Goal: Task Accomplishment & Management: Complete application form

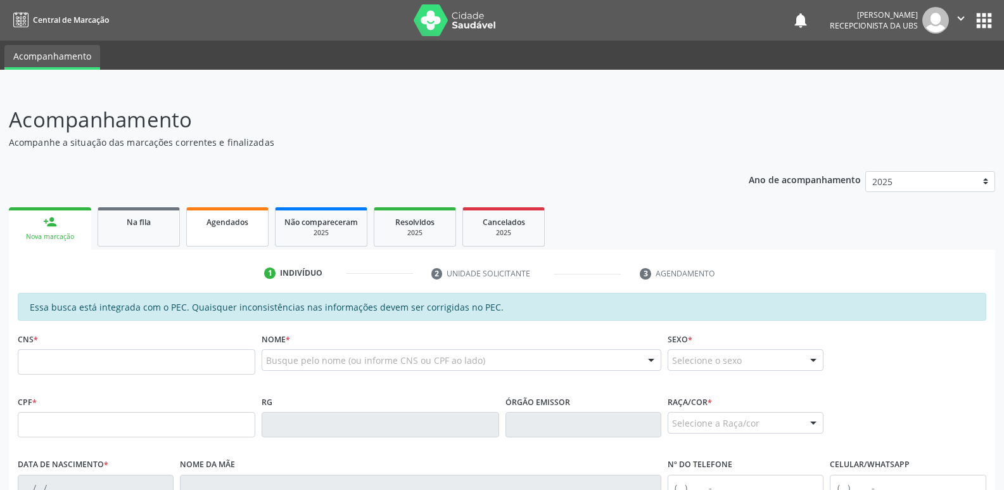
click at [222, 227] on span "Agendados" at bounding box center [227, 222] width 42 height 11
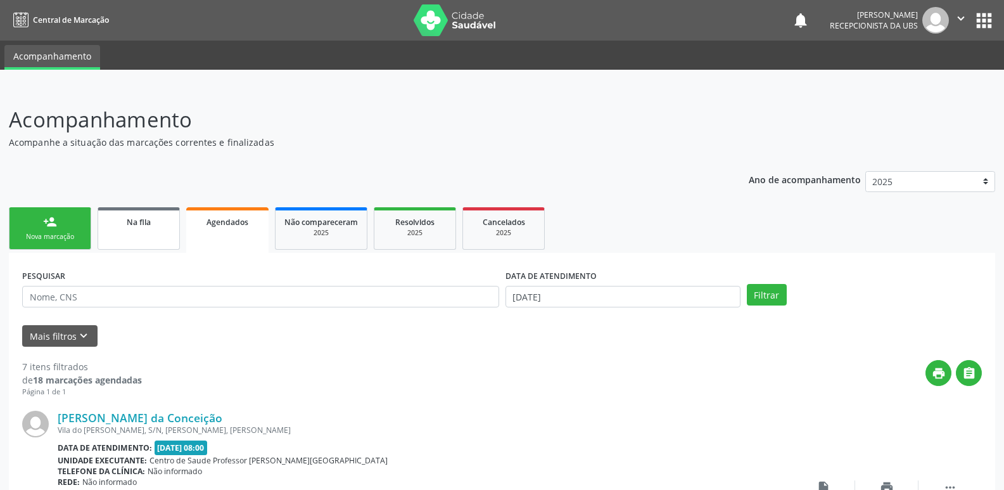
click at [142, 241] on link "Na fila" at bounding box center [139, 228] width 82 height 42
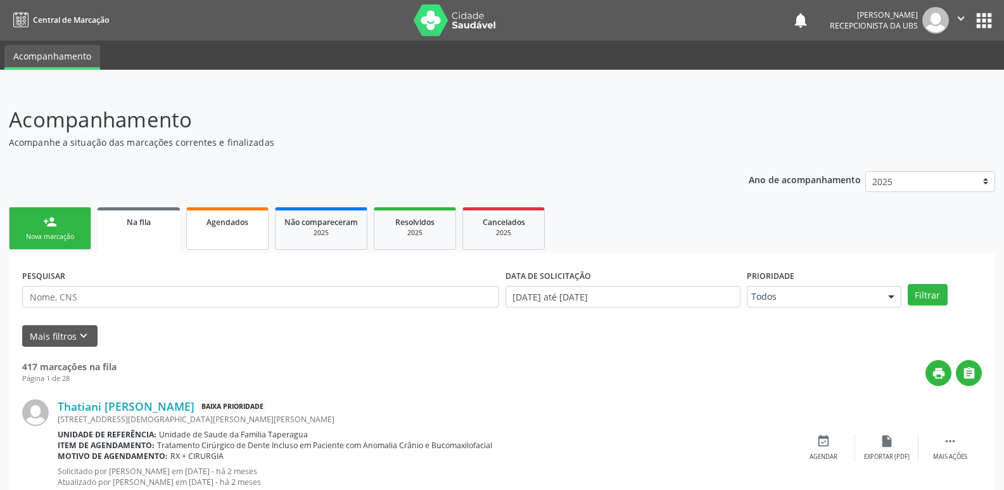
click at [213, 224] on span "Agendados" at bounding box center [227, 222] width 42 height 11
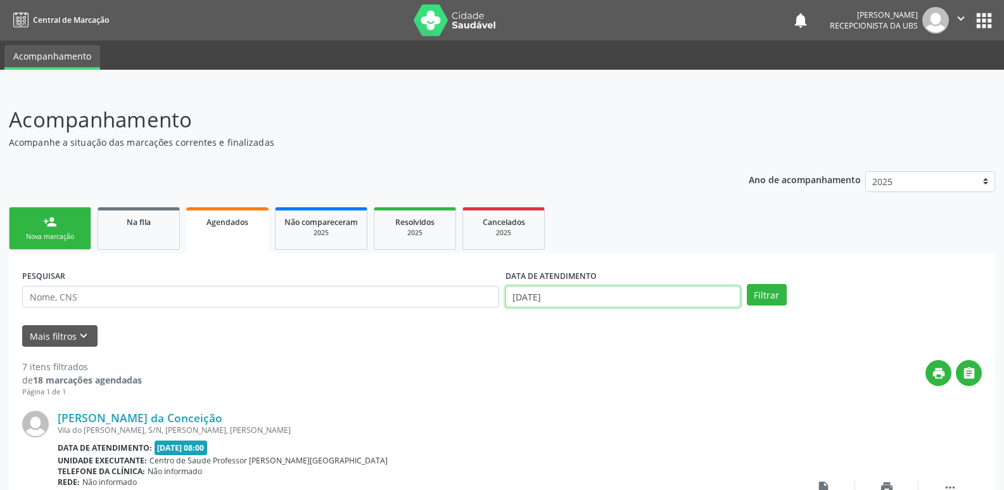
click at [611, 289] on input "[DATE]" at bounding box center [622, 297] width 235 height 22
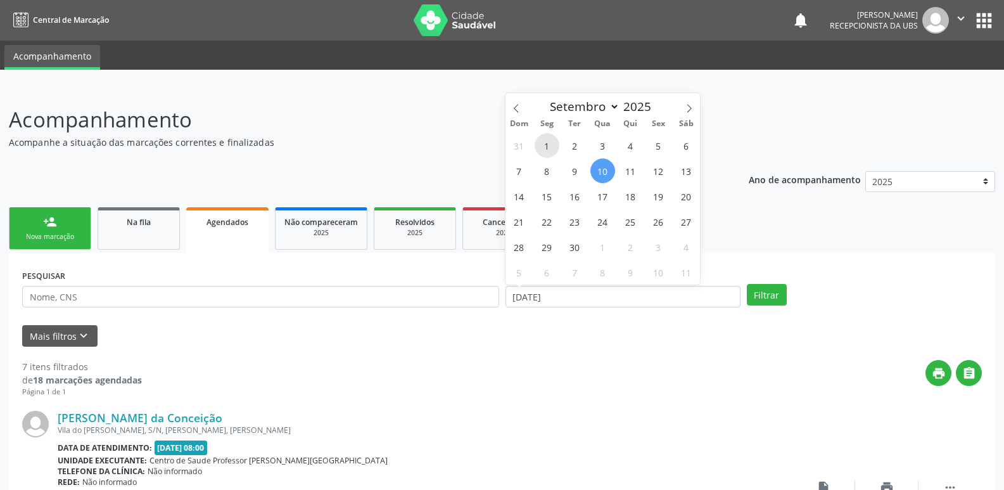
click at [547, 144] on span "1" at bounding box center [547, 145] width 25 height 25
type input "01/09/2025"
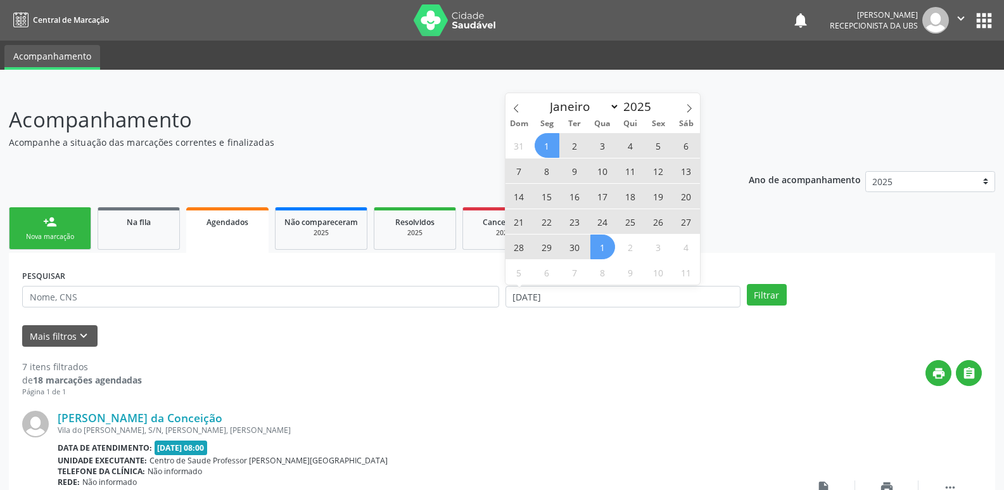
click at [601, 245] on span "1" at bounding box center [602, 246] width 25 height 25
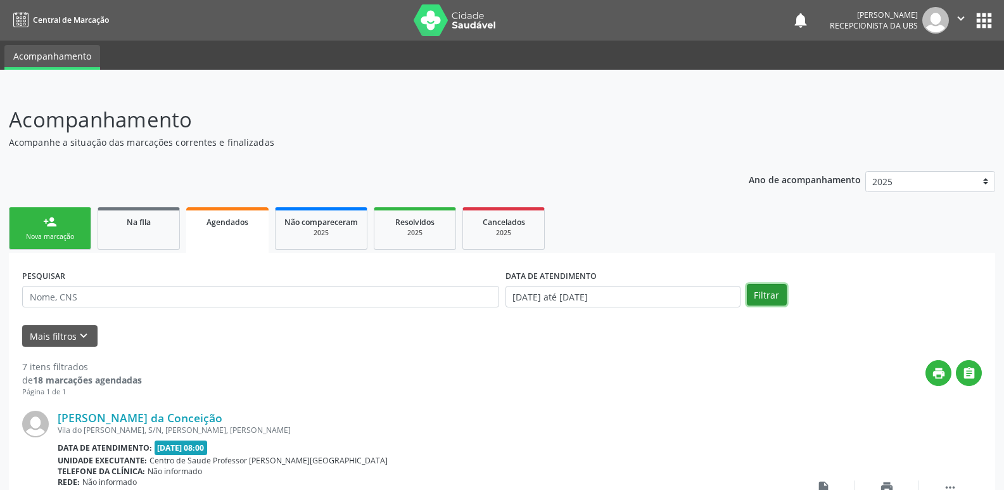
click at [778, 293] on button "Filtrar" at bounding box center [767, 295] width 40 height 22
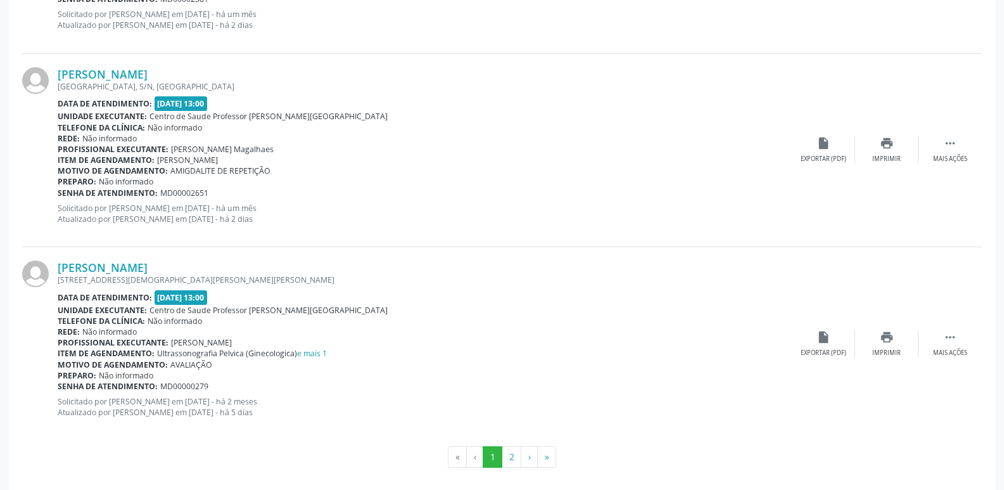
scroll to position [2856, 0]
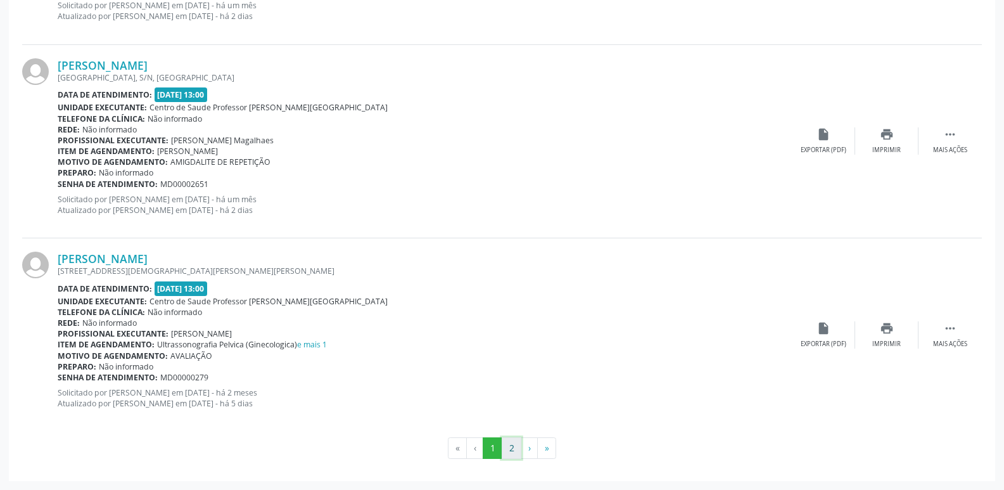
click at [514, 450] on button "2" at bounding box center [512, 448] width 20 height 22
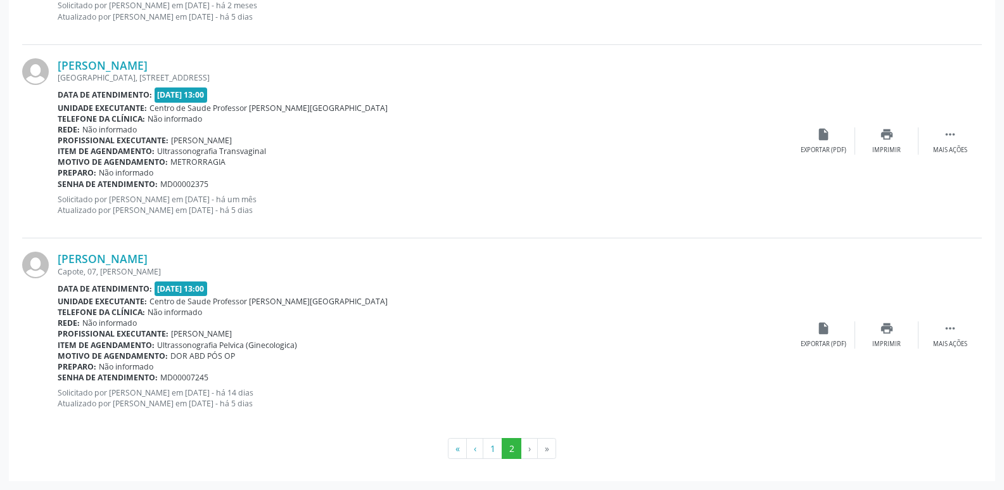
scroll to position [0, 0]
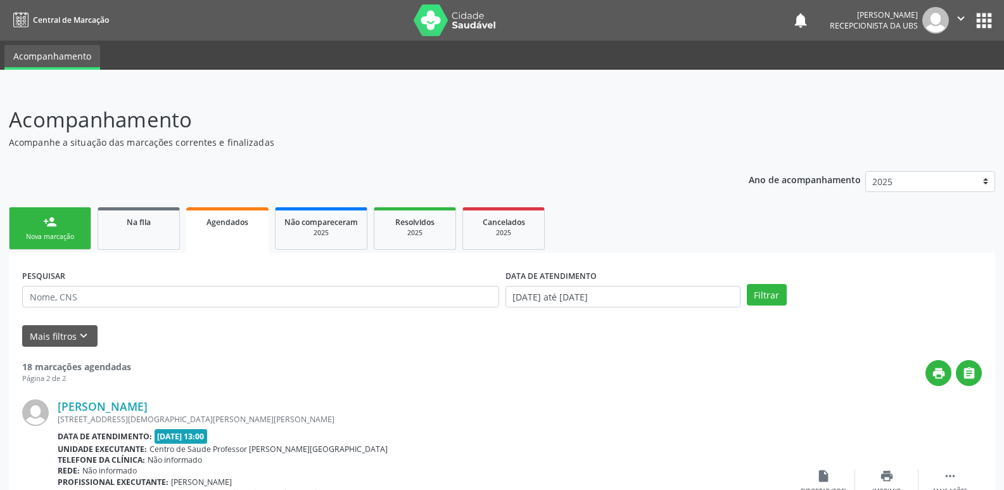
click at [60, 229] on link "person_add Nova marcação" at bounding box center [50, 228] width 82 height 42
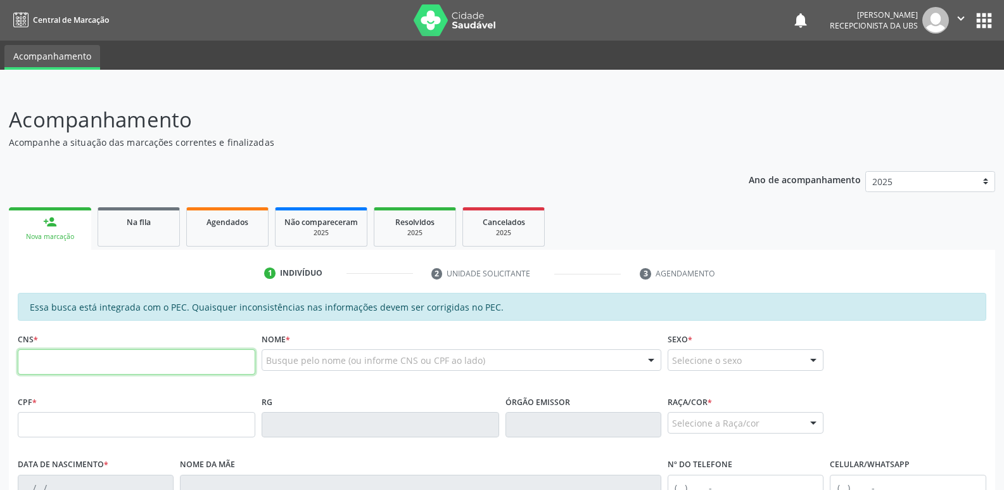
click at [206, 365] on input "text" at bounding box center [137, 361] width 238 height 25
paste input "898 0004 5467 9353"
type input "898 0004 5467 9353"
type input "[DATE]"
type input "[PERSON_NAME]"
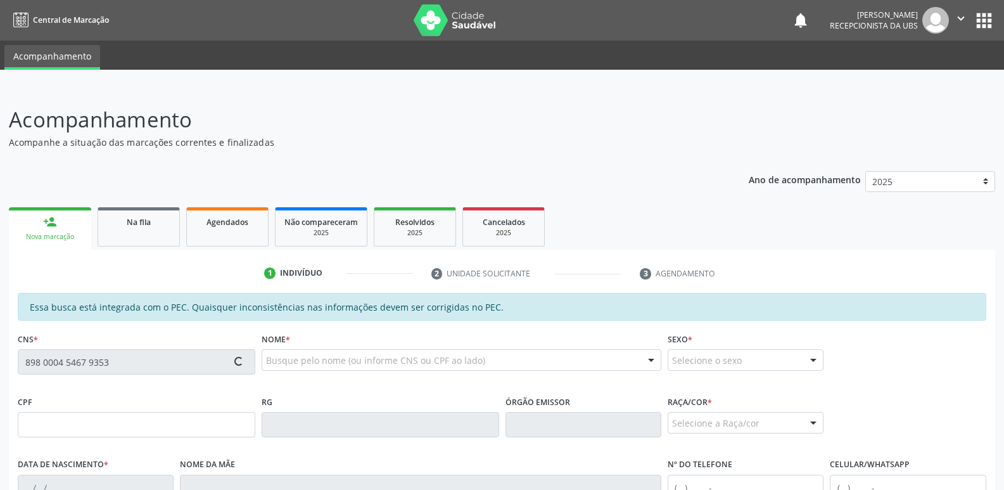
type input "[PHONE_NUMBER]"
type input "10"
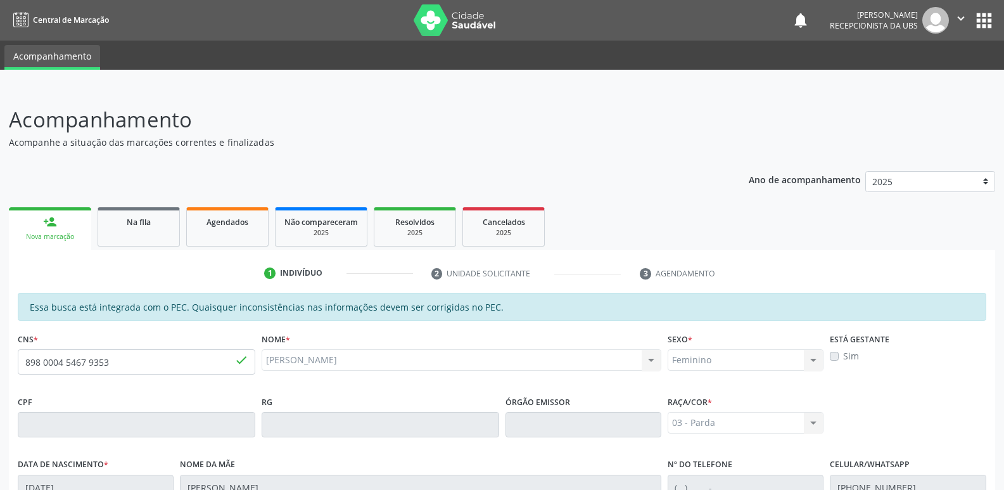
scroll to position [251, 0]
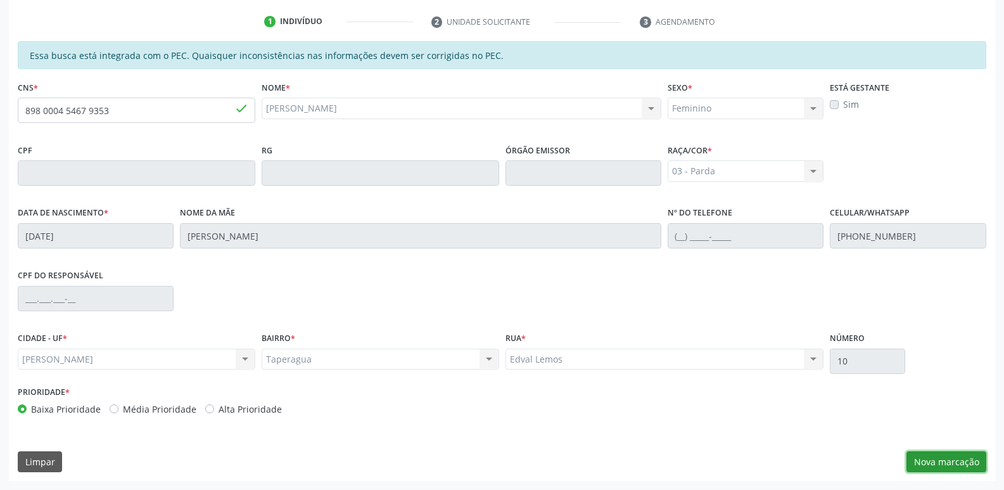
click at [953, 455] on button "Nova marcação" at bounding box center [946, 462] width 80 height 22
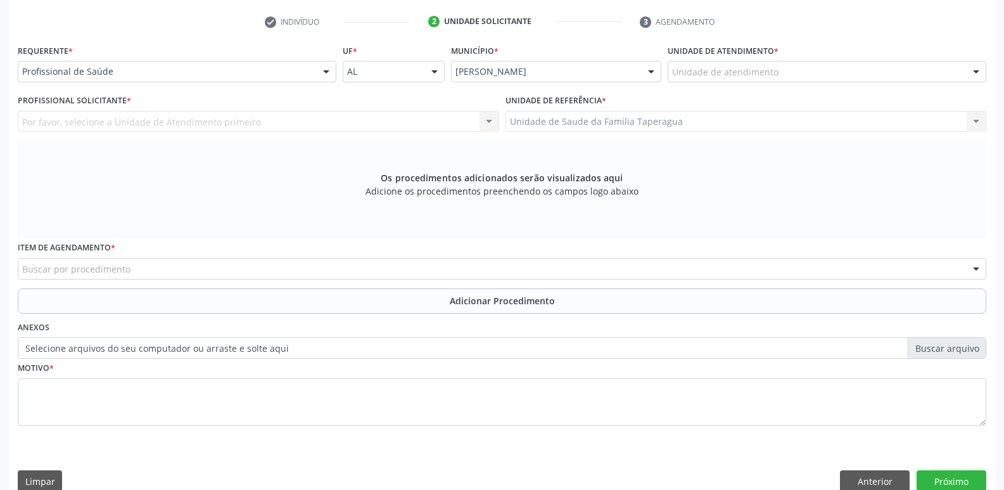
click at [839, 66] on div "Unidade de atendimento" at bounding box center [827, 72] width 319 height 22
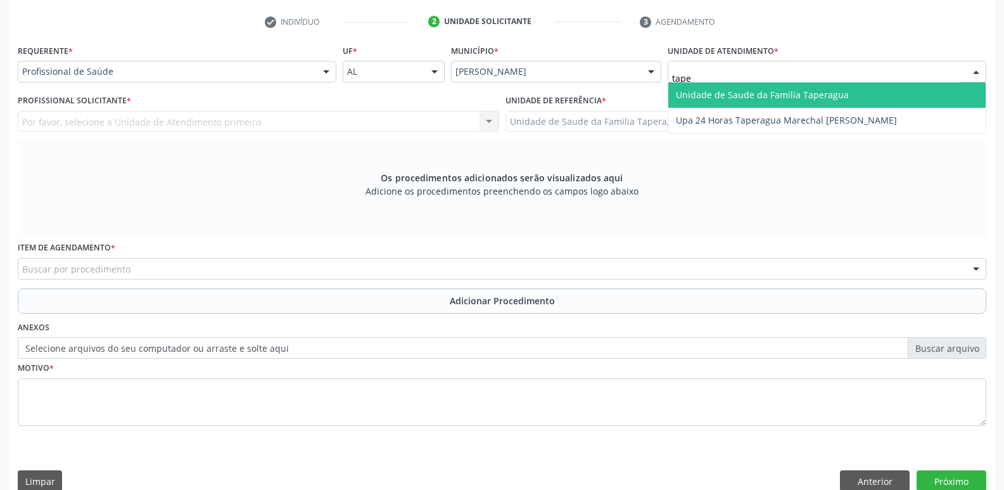
type input "taper"
click at [833, 91] on span "Unidade de Saude da Familia Taperagua" at bounding box center [762, 95] width 173 height 12
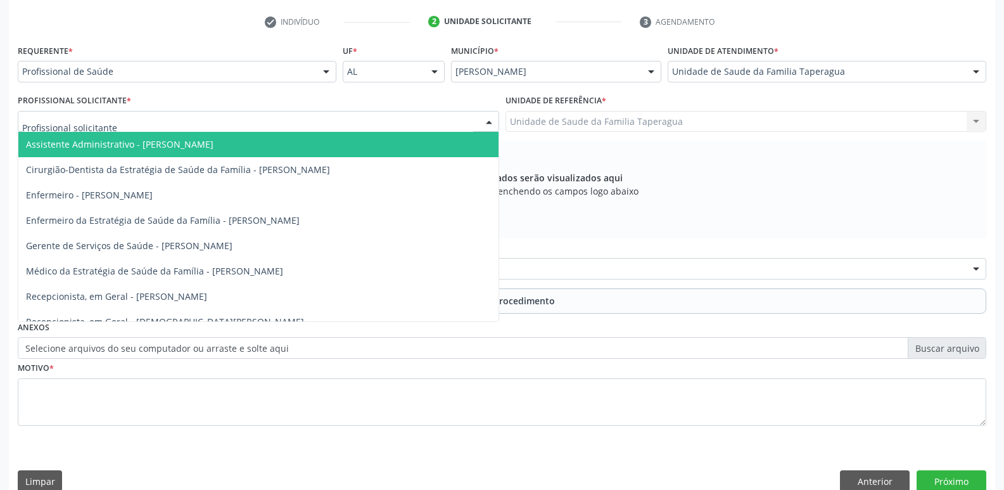
click at [376, 129] on div at bounding box center [258, 122] width 481 height 22
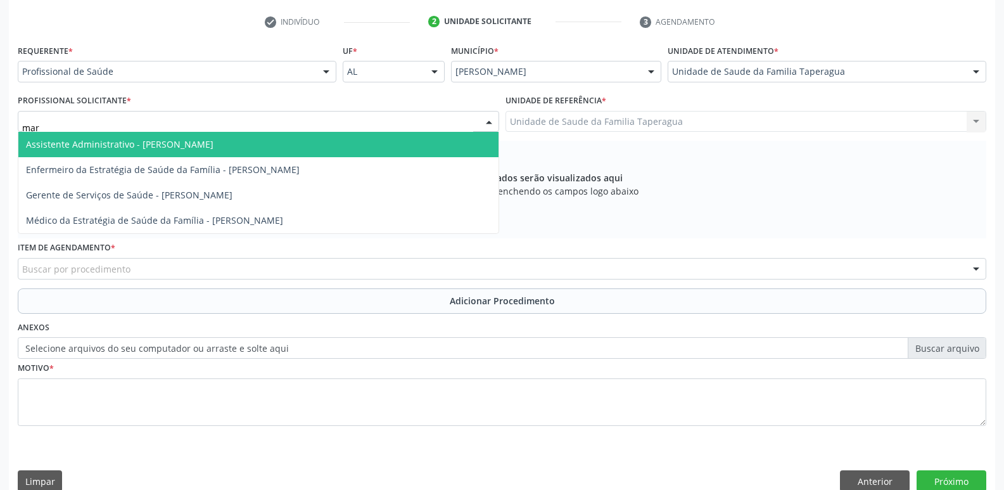
type input "mart"
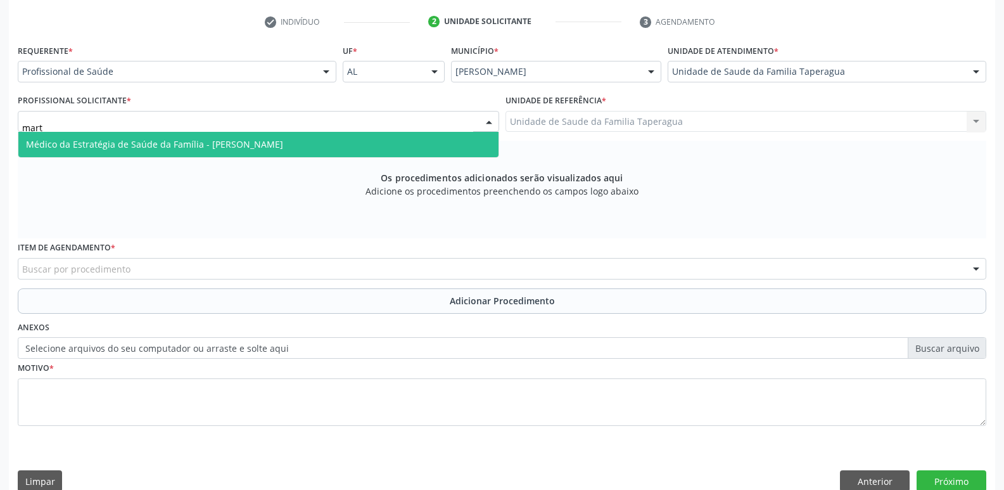
click at [371, 146] on span "Médico da Estratégia de Saúde da Família - [PERSON_NAME]" at bounding box center [258, 144] width 480 height 25
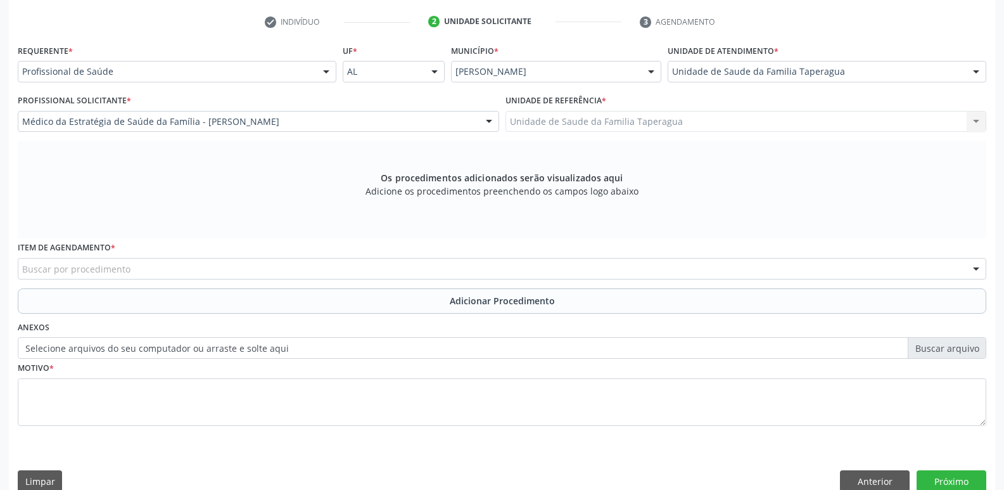
click at [360, 272] on div "Buscar por procedimento" at bounding box center [502, 269] width 968 height 22
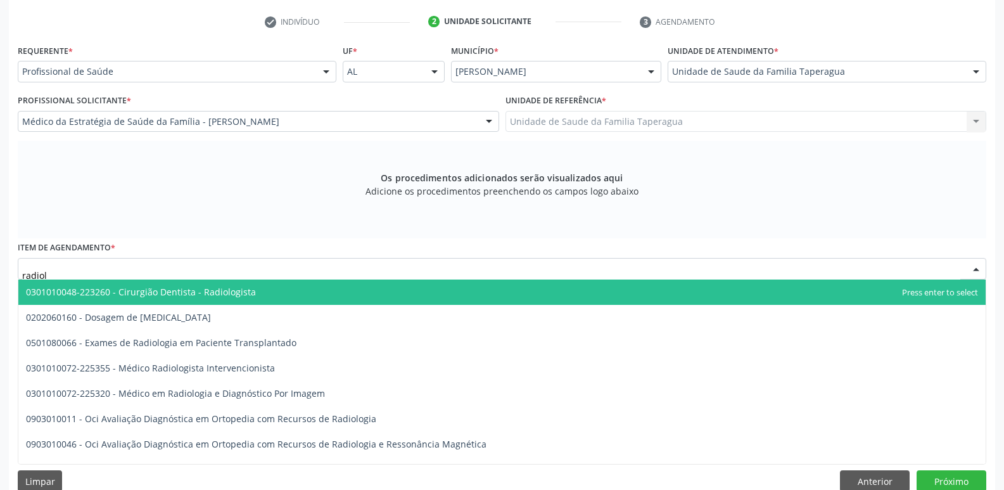
type input "radiolo"
click at [360, 288] on span "0301010048-223260 - Cirurgião Dentista - Radiologista" at bounding box center [501, 291] width 967 height 25
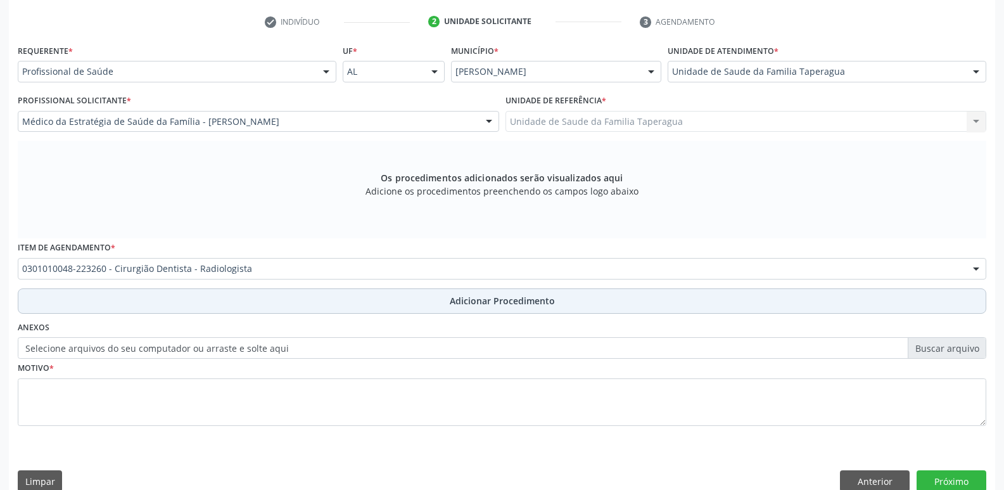
click at [363, 295] on button "Adicionar Procedimento" at bounding box center [502, 300] width 968 height 25
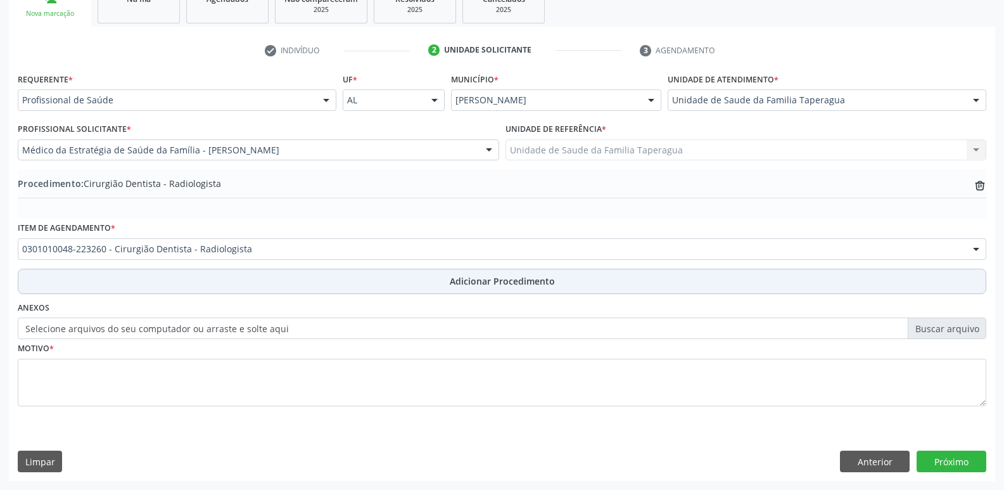
scroll to position [223, 0]
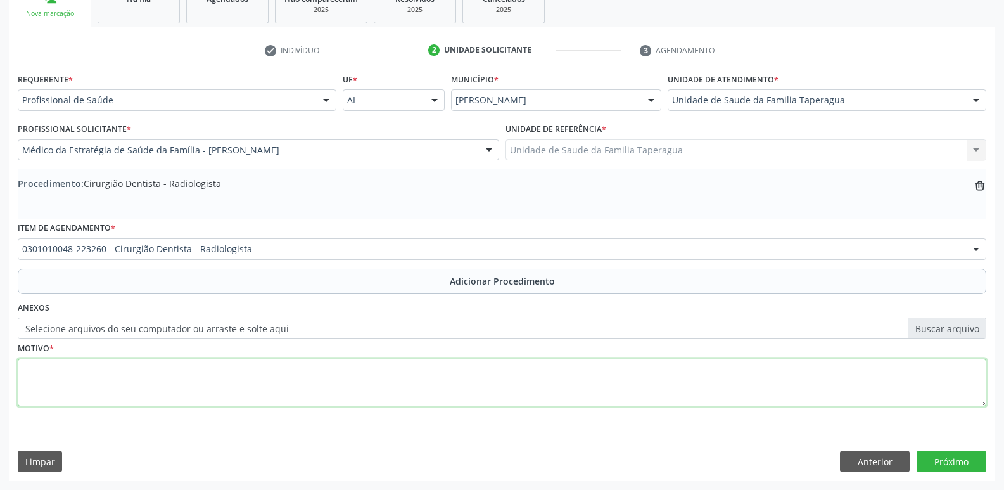
click at [365, 375] on textarea at bounding box center [502, 382] width 968 height 48
click at [29, 371] on textarea "endondontia" at bounding box center [502, 382] width 968 height 48
click at [115, 364] on textarea "Endondontia" at bounding box center [502, 382] width 968 height 48
type textarea "Endondontia"
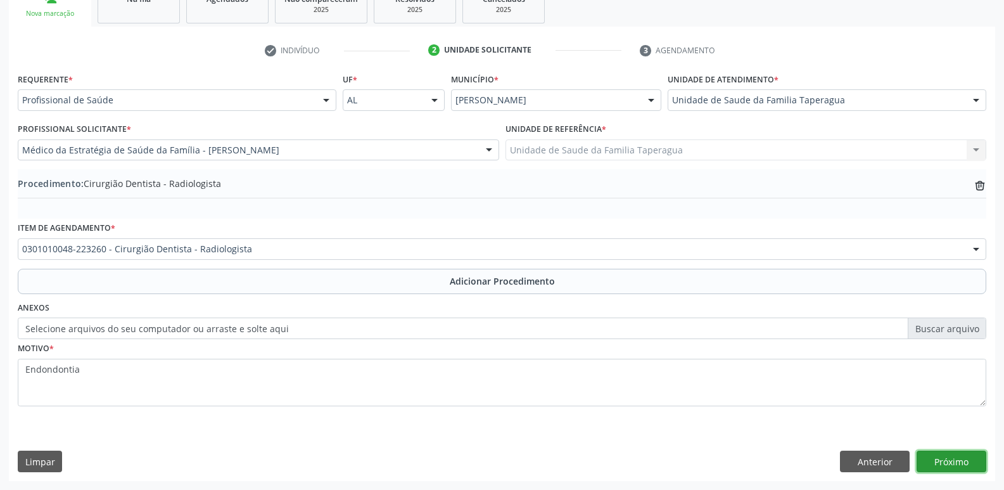
click at [945, 456] on button "Próximo" at bounding box center [951, 461] width 70 height 22
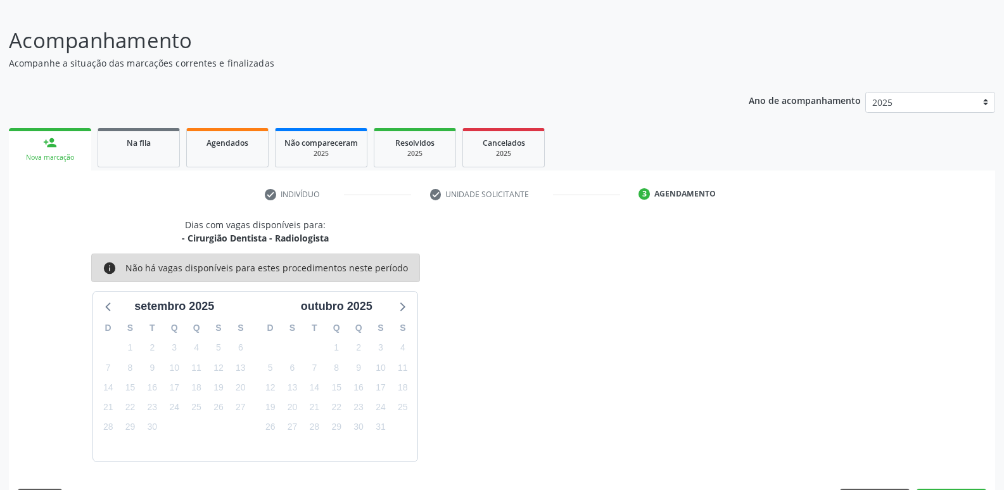
scroll to position [117, 0]
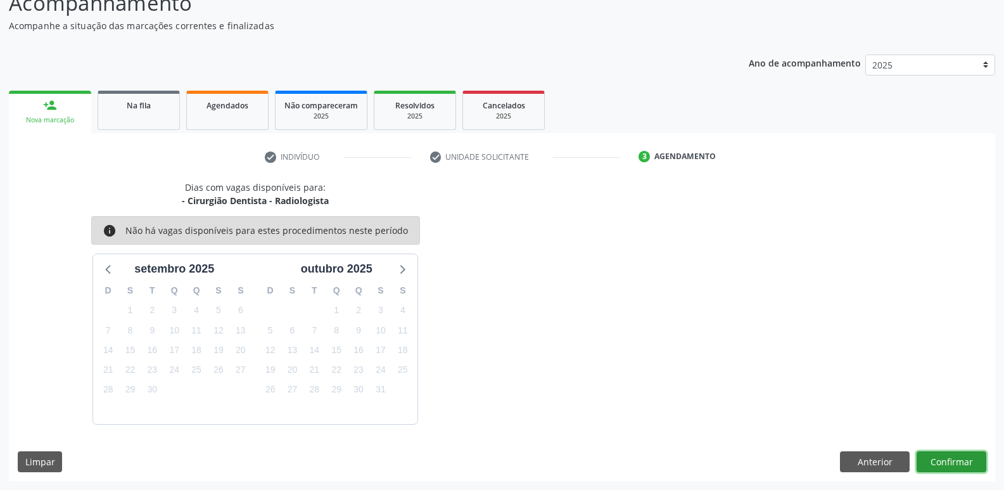
click at [953, 454] on button "Confirmar" at bounding box center [951, 462] width 70 height 22
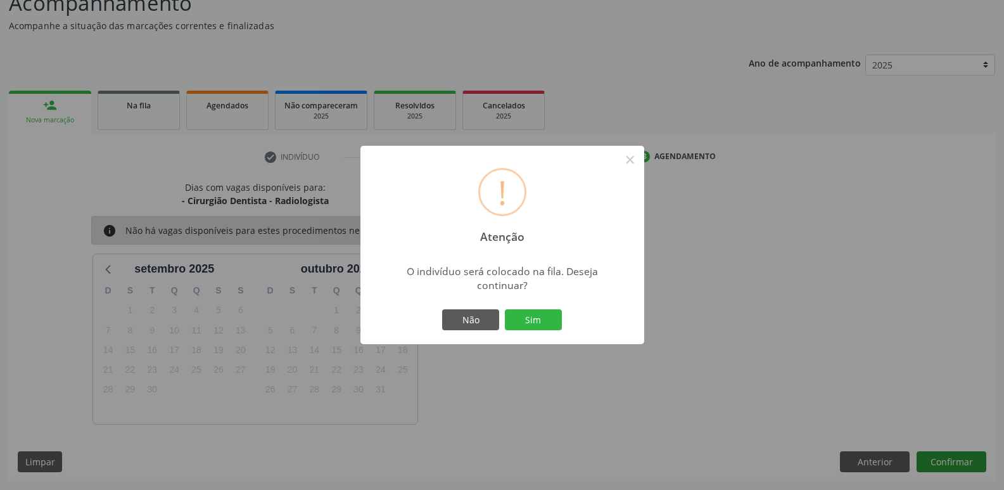
click at [505, 309] on button "Sim" at bounding box center [533, 320] width 57 height 22
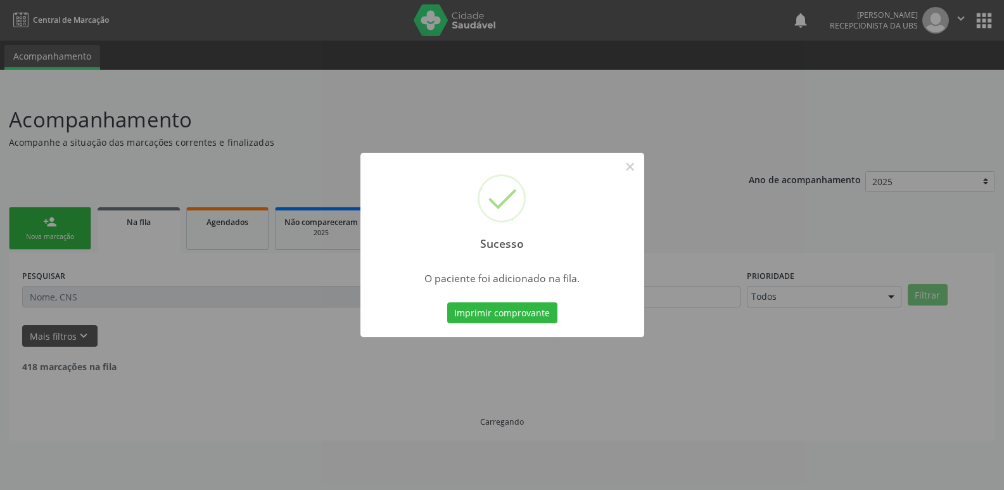
scroll to position [0, 0]
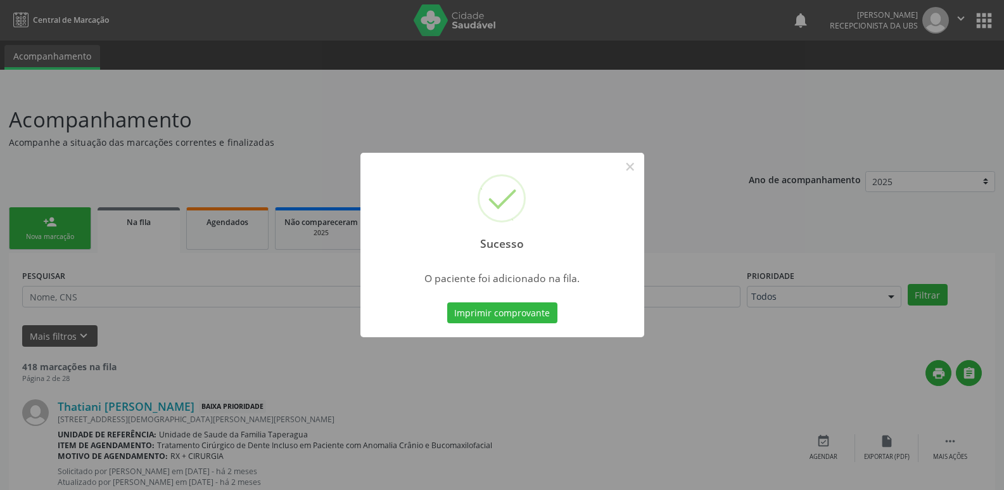
click at [732, 211] on div "Sucesso × O paciente foi adicionado na fila. Imprimir comprovante Cancel" at bounding box center [502, 245] width 1004 height 490
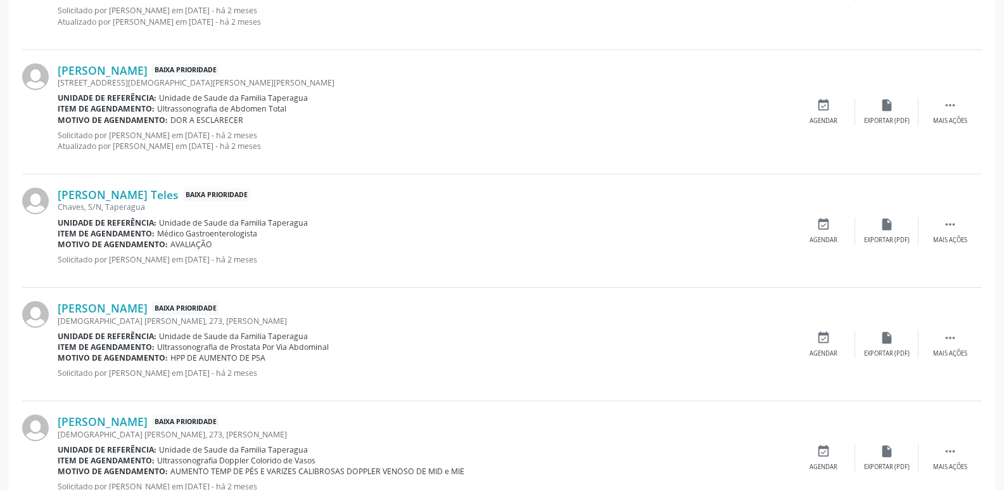
scroll to position [1776, 0]
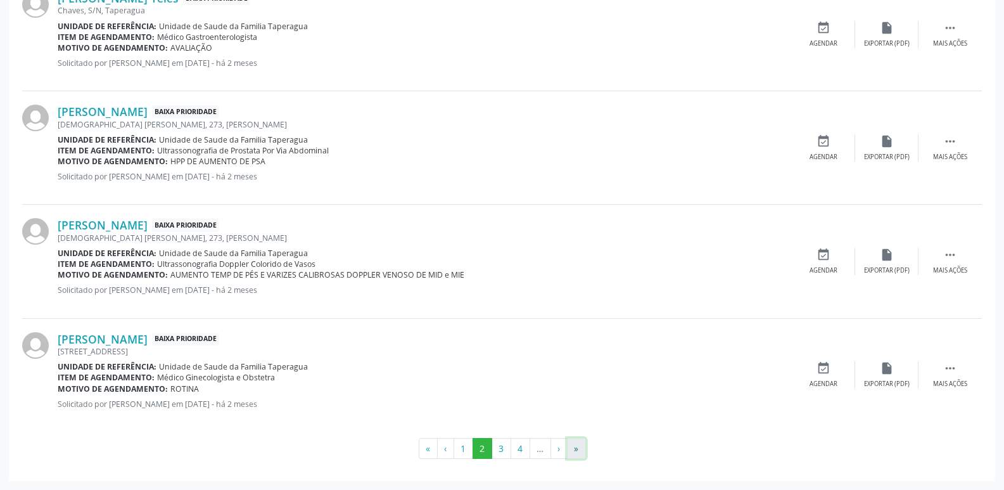
click at [571, 458] on button "»" at bounding box center [576, 449] width 19 height 22
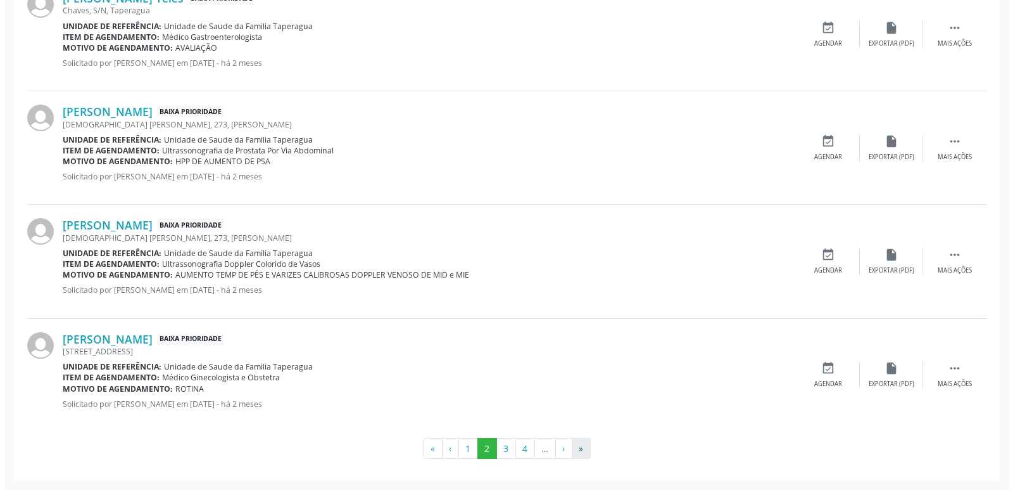
scroll to position [0, 0]
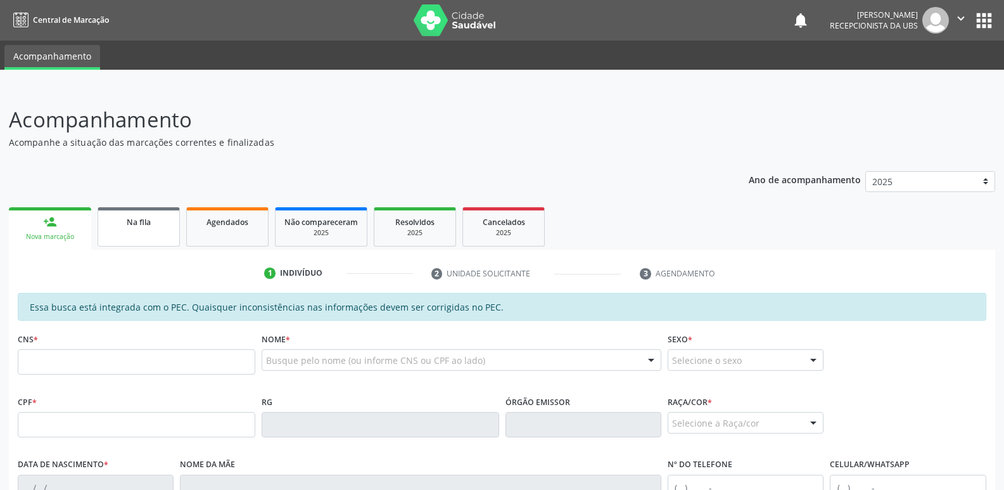
click at [153, 224] on div "Na fila" at bounding box center [138, 221] width 63 height 13
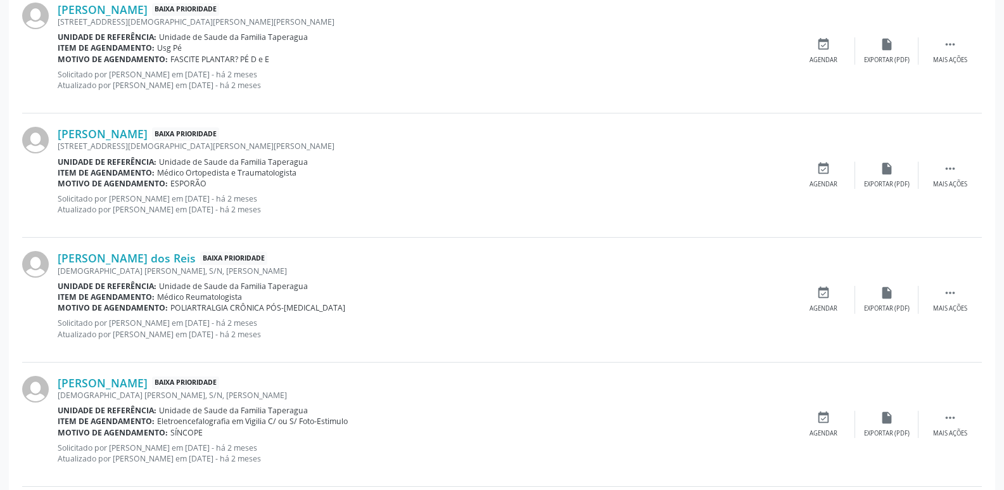
scroll to position [1776, 0]
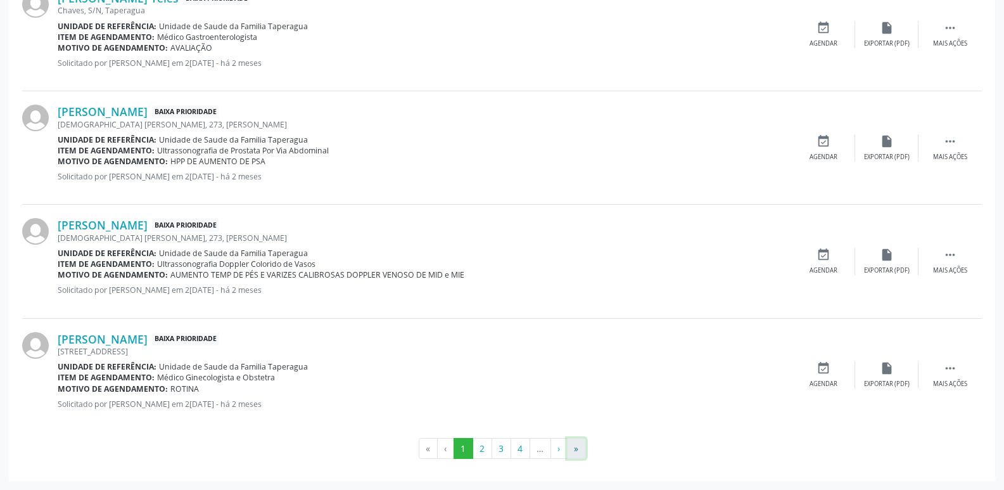
click at [583, 442] on button "»" at bounding box center [576, 449] width 19 height 22
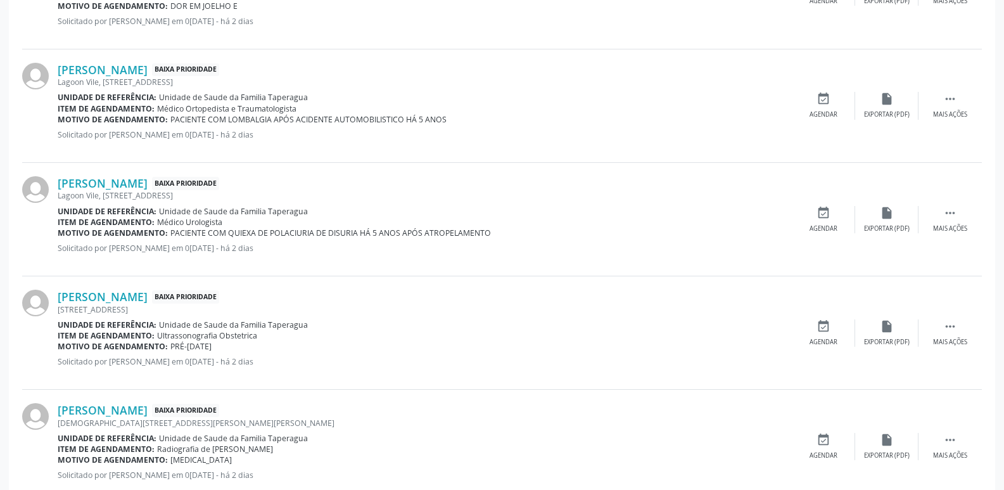
scroll to position [0, 0]
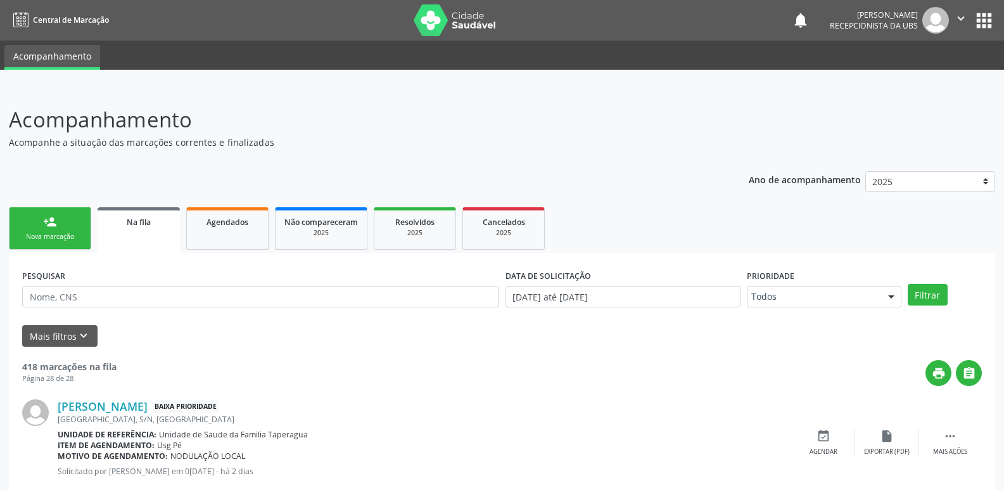
click at [43, 225] on div "person_add" at bounding box center [50, 222] width 14 height 14
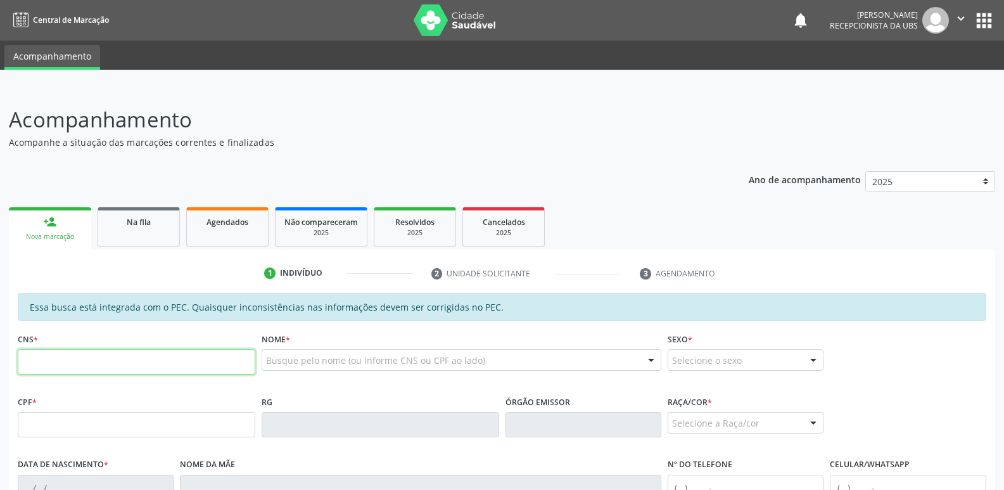
click at [198, 350] on input "text" at bounding box center [137, 361] width 238 height 25
click at [208, 236] on link "Agendados" at bounding box center [227, 226] width 82 height 39
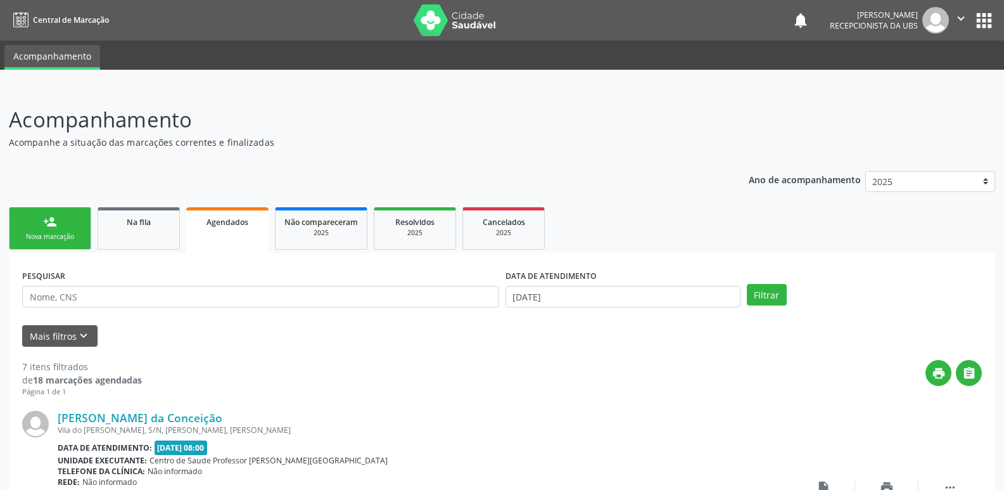
click at [74, 229] on link "person_add Nova marcação" at bounding box center [50, 228] width 82 height 42
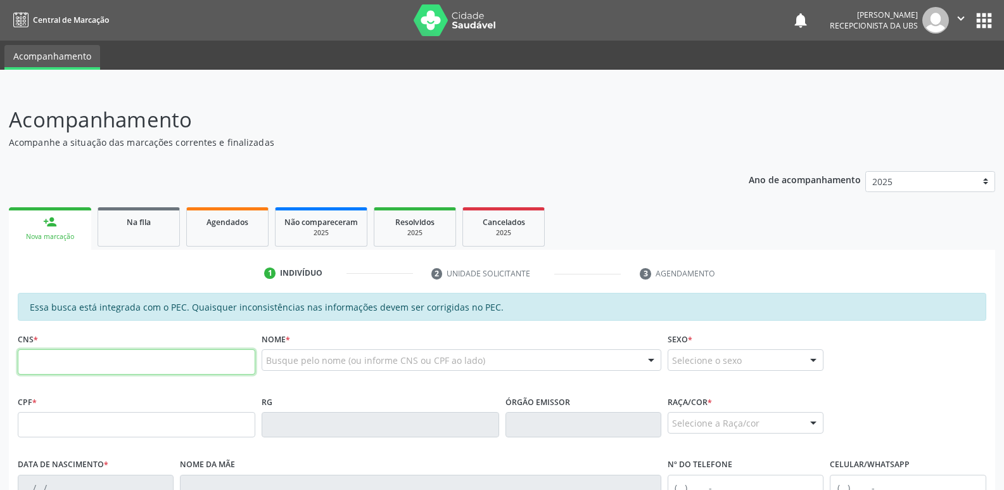
click at [162, 364] on input "text" at bounding box center [137, 361] width 238 height 25
paste input "705 8044 3157 7031"
type input "705 8044 3157 7031"
type input "039.186.014-39"
type input "16/01/1975"
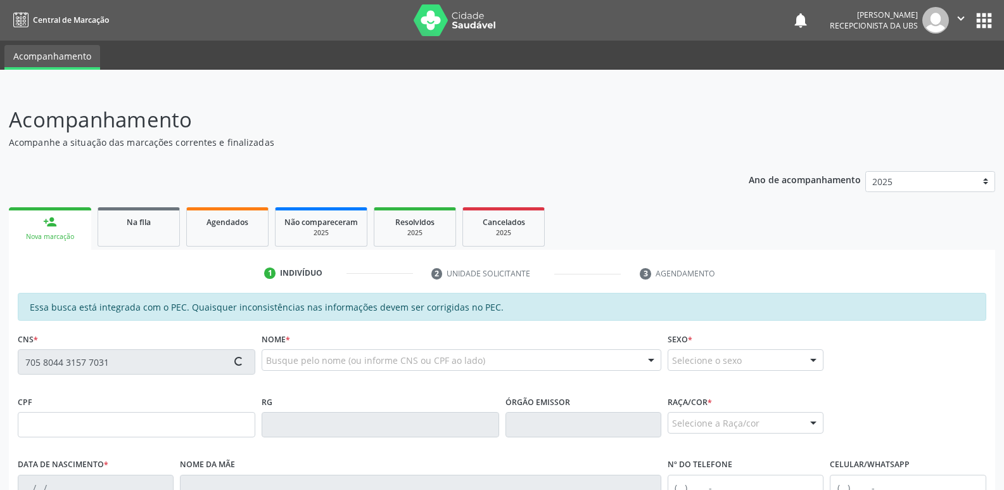
type input "Ivonete Barbosa da Silva"
type input "(82) 8742-1718"
type input "175"
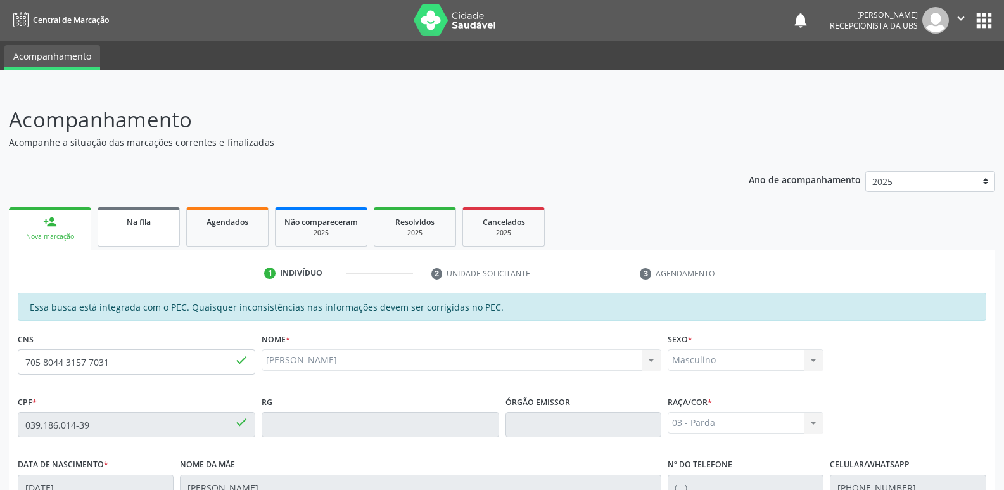
click at [148, 225] on span "Na fila" at bounding box center [139, 222] width 24 height 11
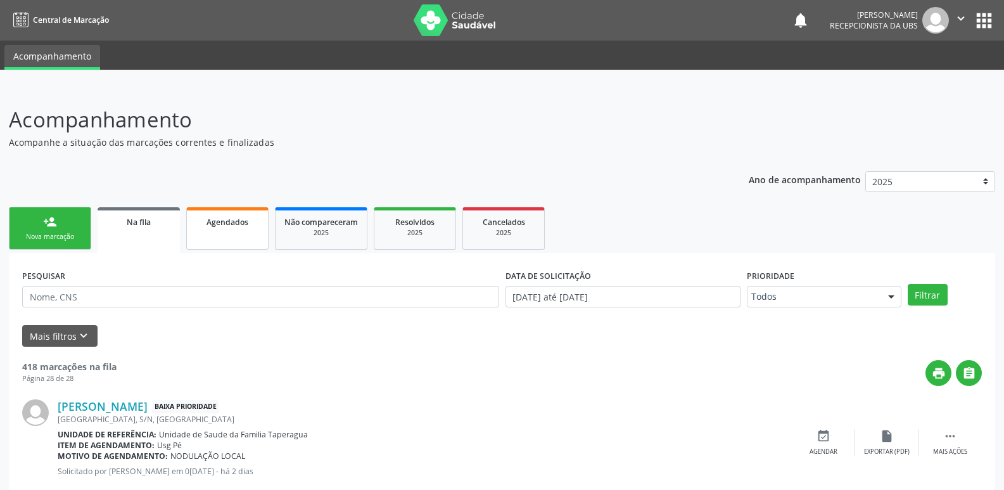
click at [202, 221] on div "Agendados" at bounding box center [227, 221] width 63 height 13
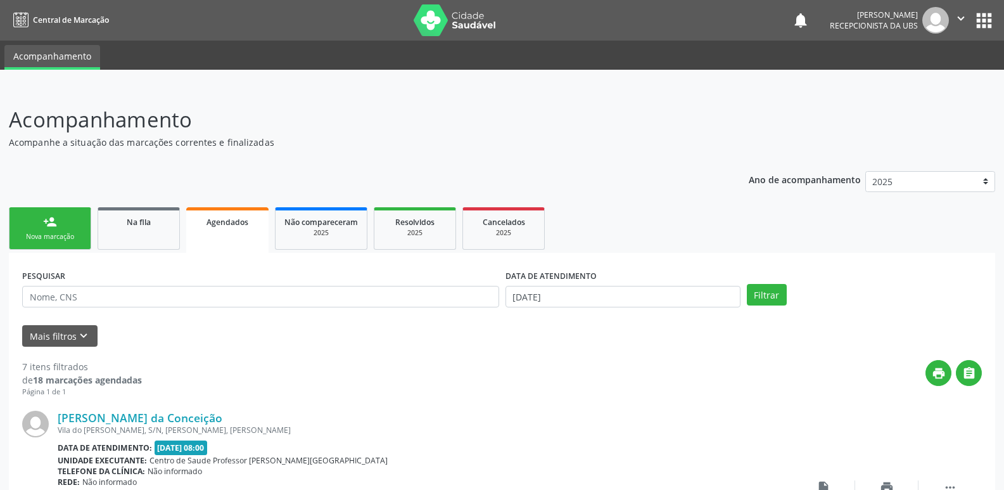
click at [68, 224] on link "person_add Nova marcação" at bounding box center [50, 228] width 82 height 42
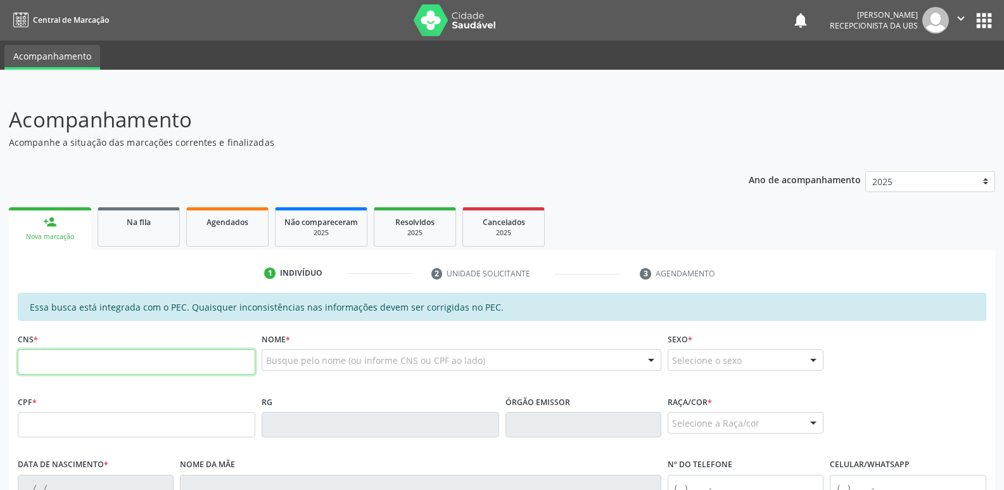
click at [168, 355] on input "text" at bounding box center [137, 361] width 238 height 25
paste input "705 8044 3157 7031"
type input "705 8044 3157 7031"
type input "039.186.014-39"
type input "16/01/1975"
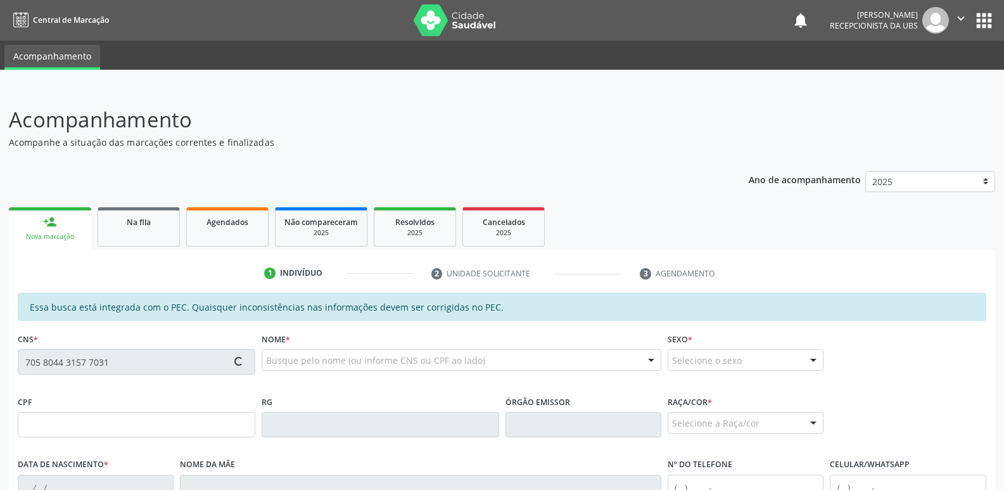
type input "Ivonete Barbosa da Silva"
type input "(82) 8742-1718"
type input "175"
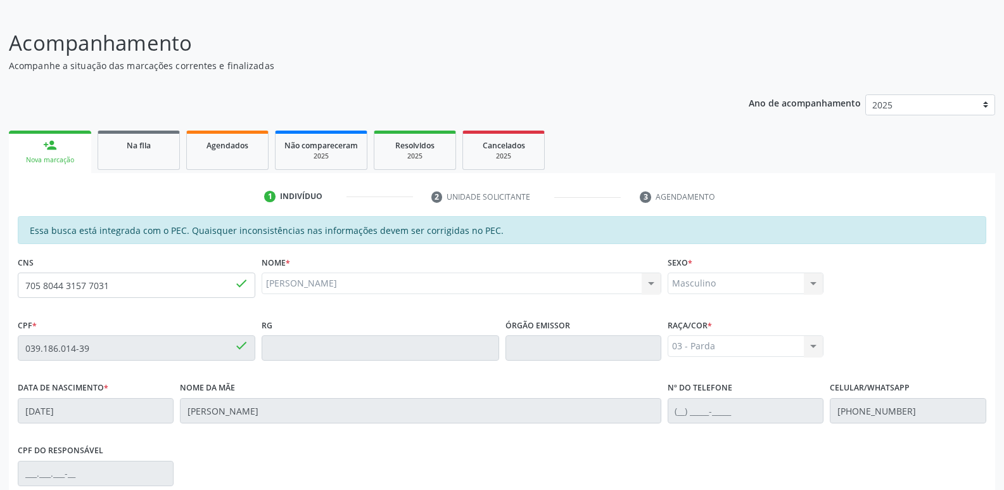
scroll to position [77, 0]
click at [231, 144] on span "Agendados" at bounding box center [227, 144] width 42 height 11
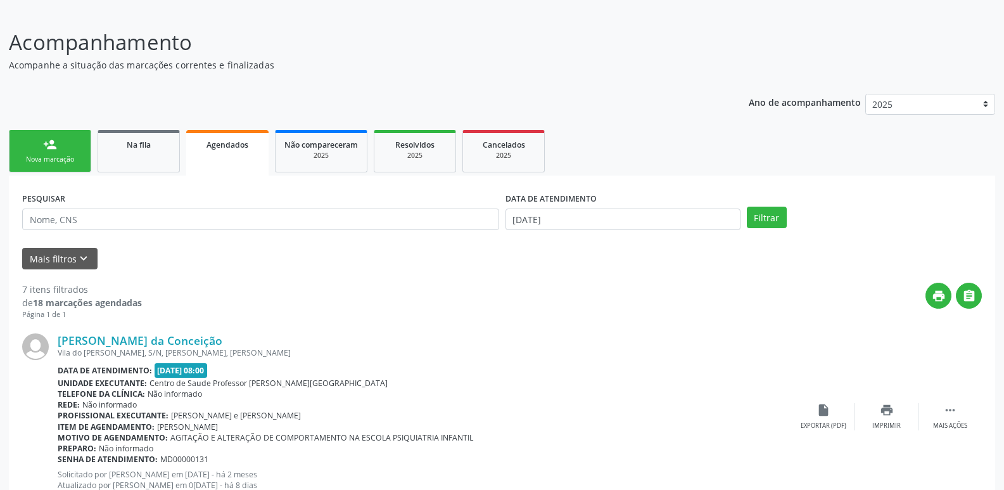
scroll to position [0, 0]
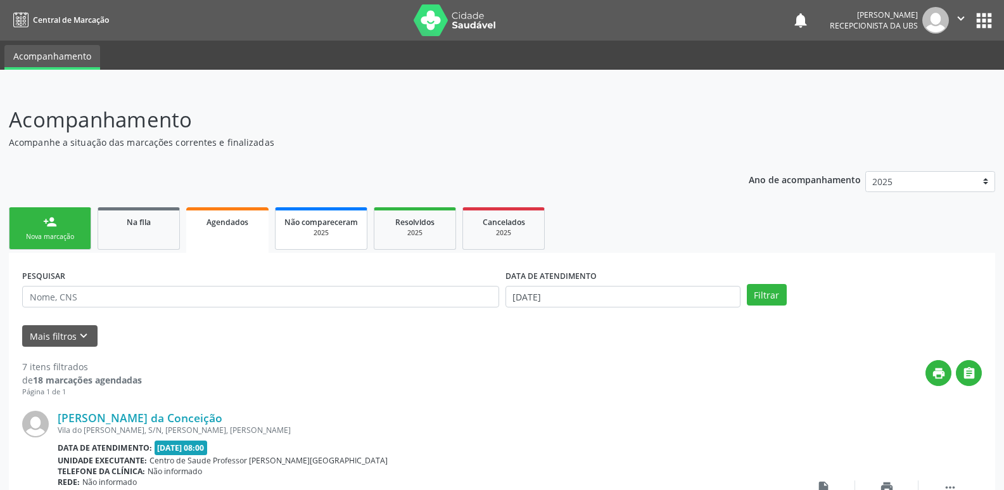
click at [341, 225] on span "Não compareceram" at bounding box center [320, 222] width 73 height 11
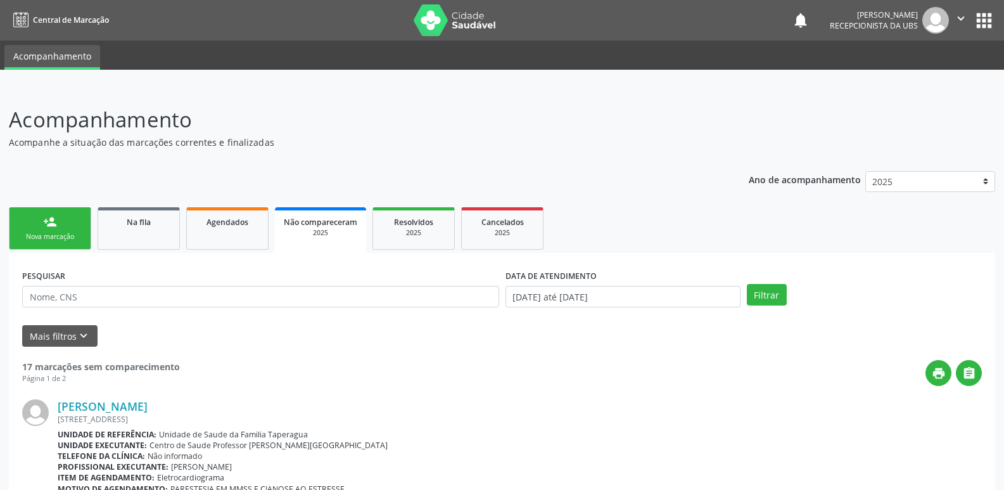
click at [46, 224] on div "person_add" at bounding box center [50, 222] width 14 height 14
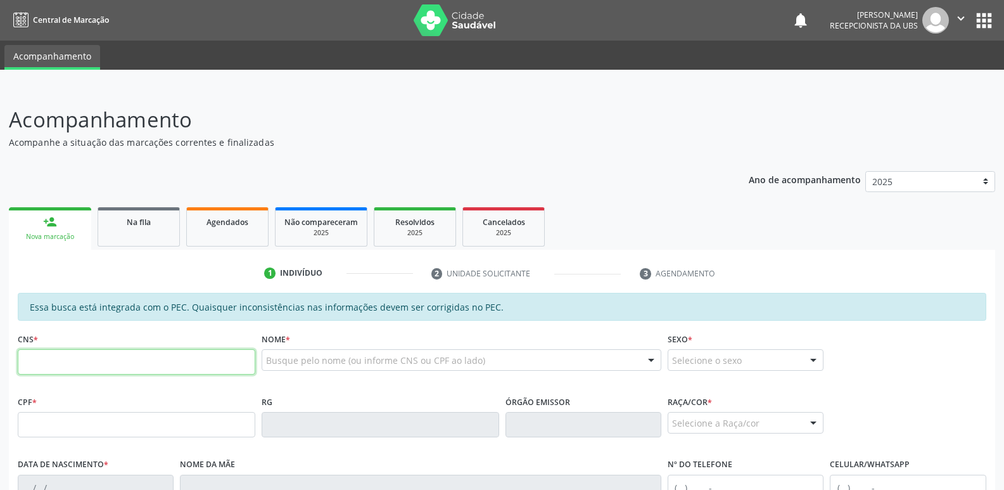
click at [133, 363] on input "text" at bounding box center [137, 361] width 238 height 25
paste input "705 8044 3157 7031"
type input "705 8044 3157 7031"
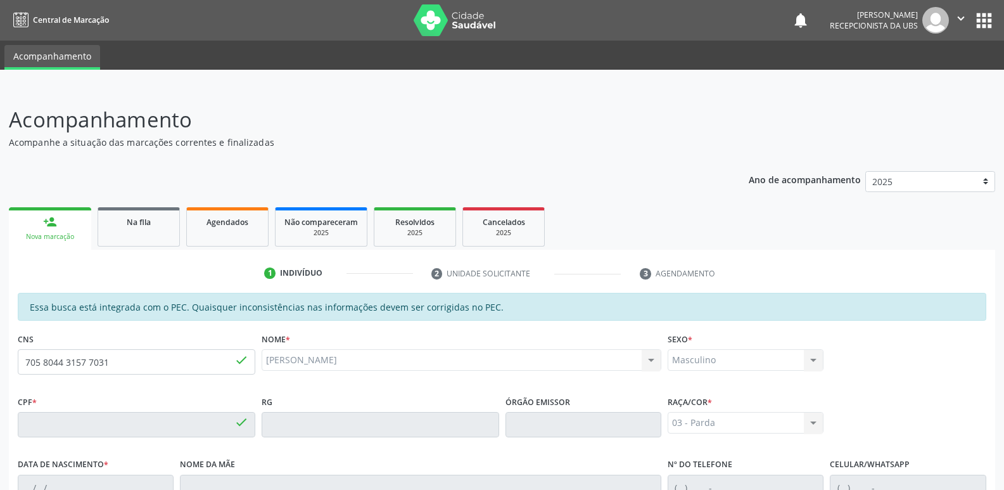
type input "039.186.014-39"
type input "16/01/1975"
type input "Ivonete Barbosa da Silva"
type input "(82) 99302-4234"
type input "175"
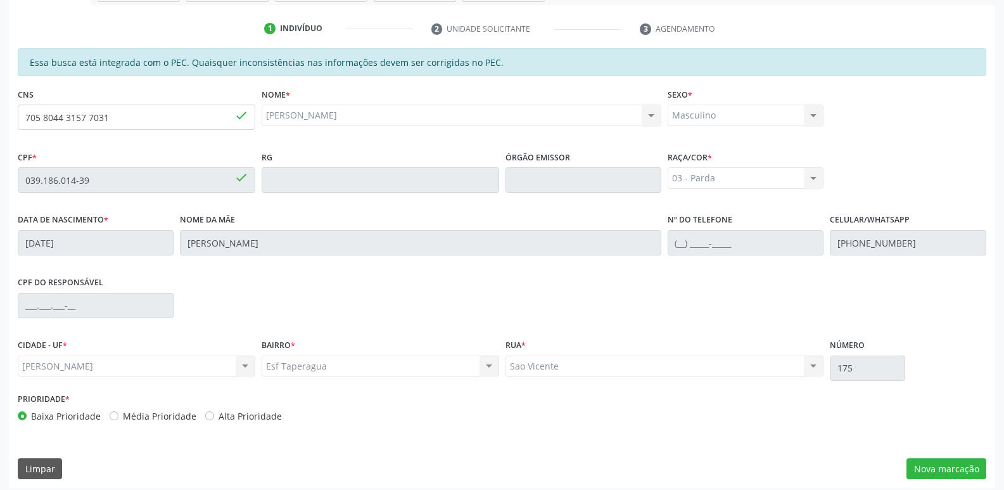
scroll to position [251, 0]
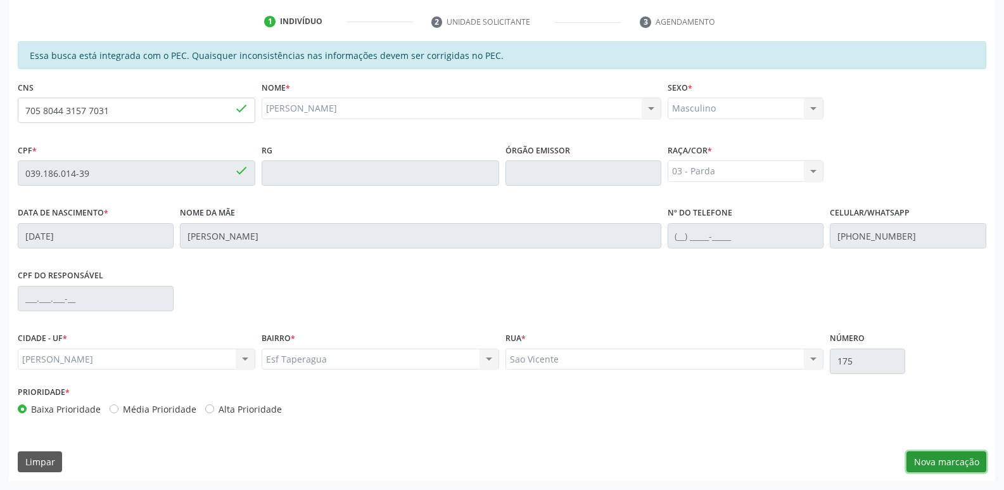
click at [942, 467] on button "Nova marcação" at bounding box center [946, 462] width 80 height 22
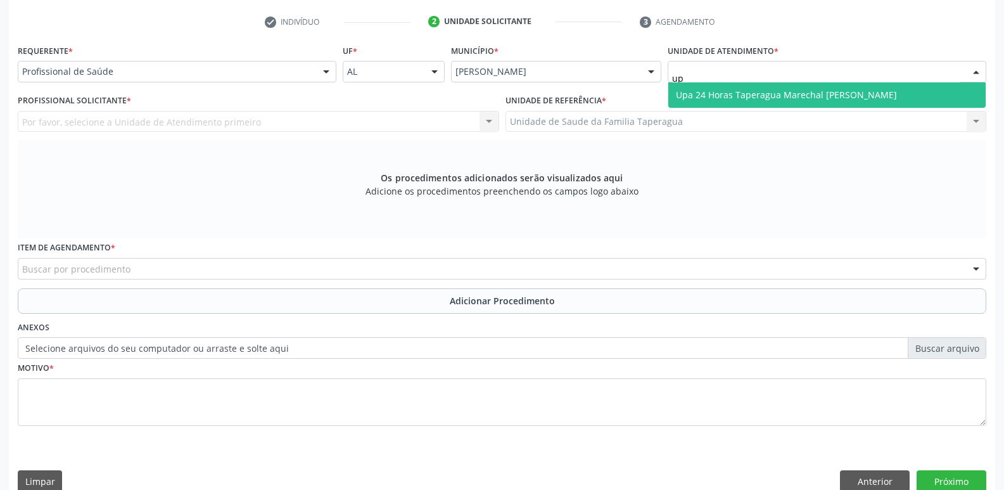
type input "upa"
click at [751, 87] on span "Upa 24 Horas Taperagua Marechal [PERSON_NAME]" at bounding box center [826, 94] width 317 height 25
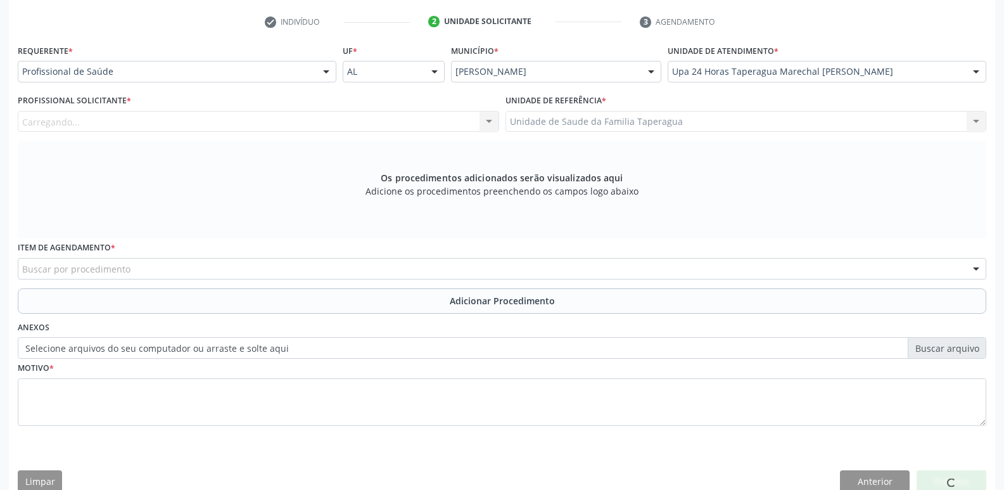
click at [278, 119] on div "Carregando... Nenhum resultado encontrado para: " " Não há nenhuma opção para s…" at bounding box center [258, 122] width 481 height 22
click at [278, 119] on div "Profissional solicitante Assistente Administrativo - Andrea de Franca Santos As…" at bounding box center [258, 122] width 481 height 22
click at [278, 119] on div "Profissional solicitante" at bounding box center [258, 122] width 481 height 22
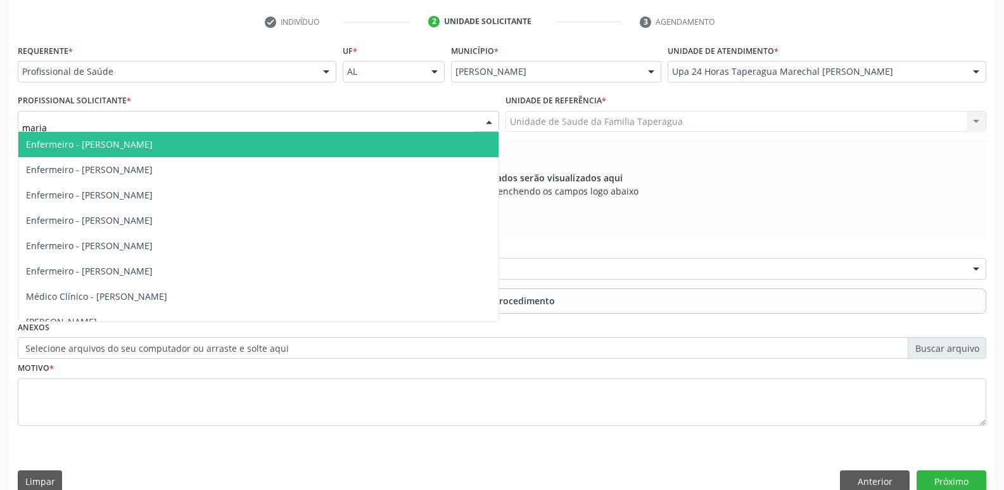
type input "maria n"
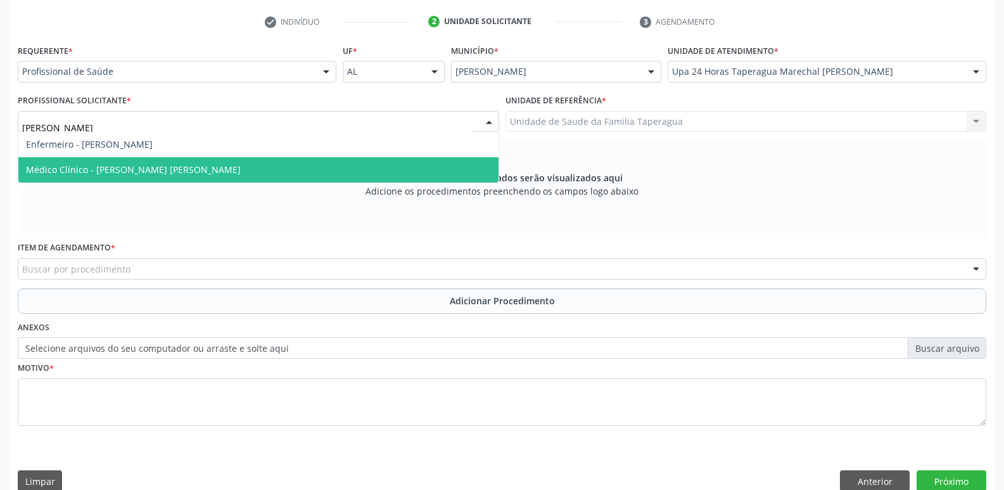
click at [241, 168] on span "Médico Clínico - Maria Noemia Loss Ramiro Basto de Barros Costa" at bounding box center [133, 169] width 215 height 12
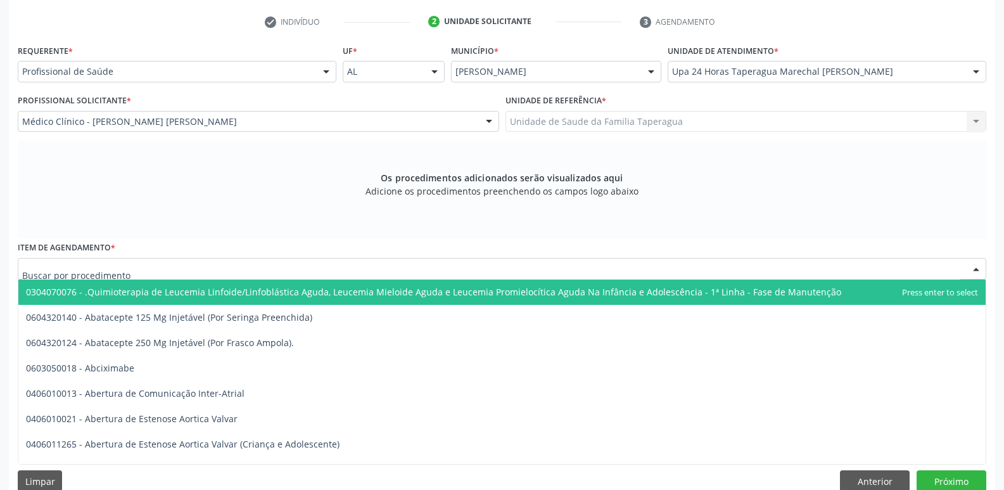
click at [281, 272] on div at bounding box center [502, 269] width 968 height 22
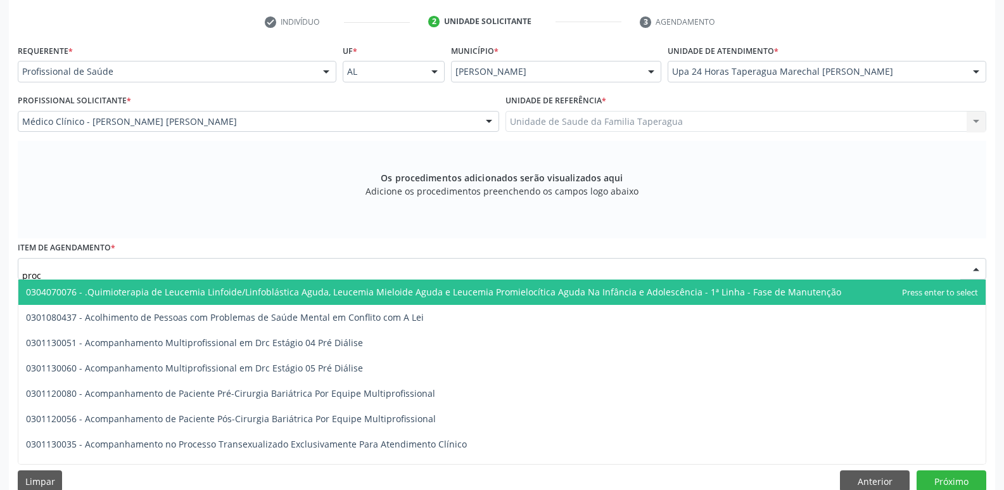
type input "proct"
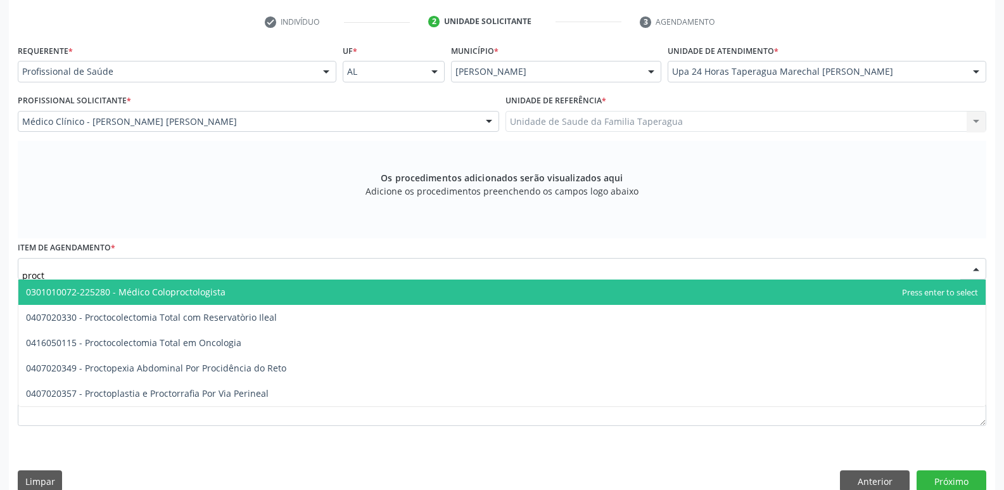
click at [279, 287] on span "0301010072-225280 - Médico Coloproctologista" at bounding box center [501, 291] width 967 height 25
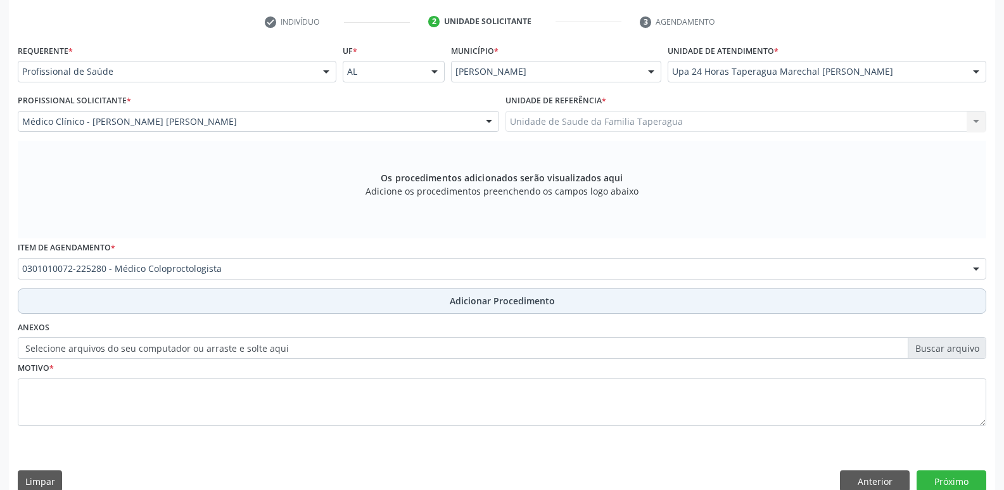
click at [277, 299] on button "Adicionar Procedimento" at bounding box center [502, 300] width 968 height 25
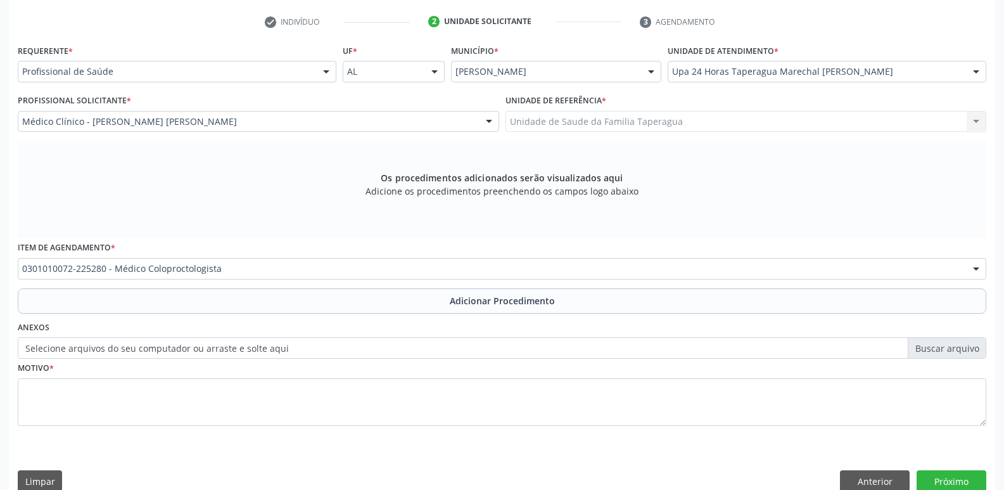
scroll to position [223, 0]
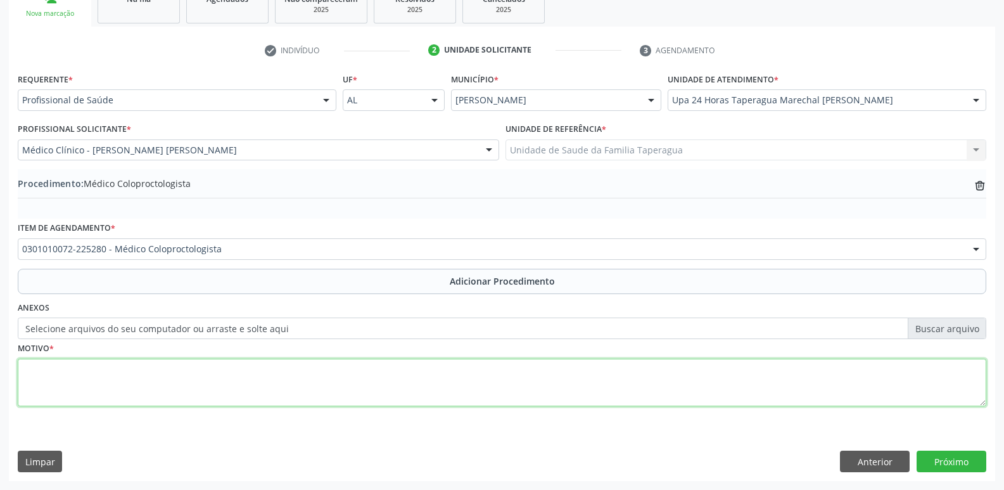
click at [274, 376] on textarea at bounding box center [502, 382] width 968 height 48
type textarea "paciente apresentando dor em anus, referindo presença de "caroço" na região"
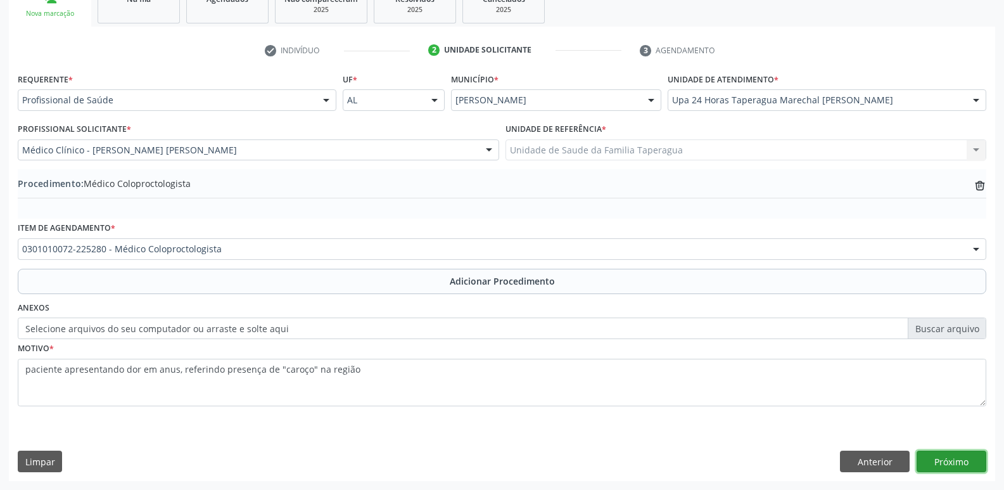
click at [943, 466] on button "Próximo" at bounding box center [951, 461] width 70 height 22
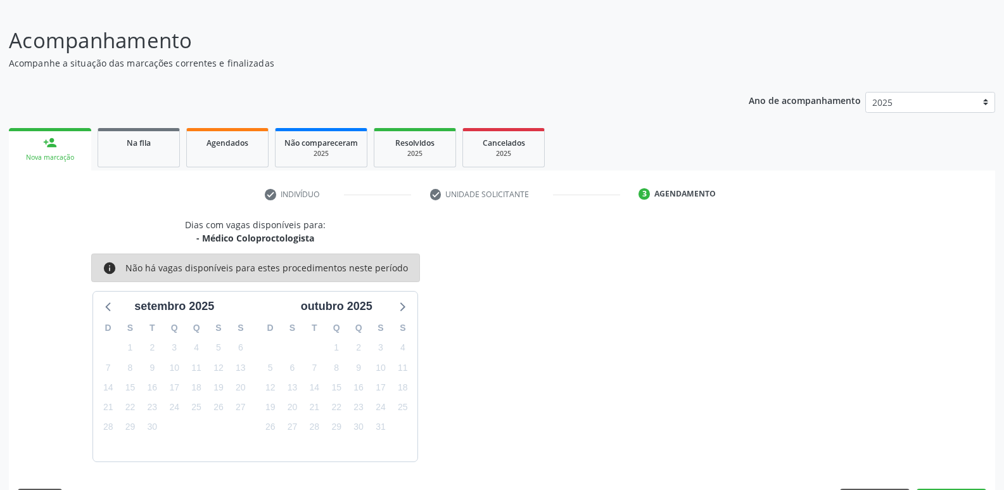
scroll to position [117, 0]
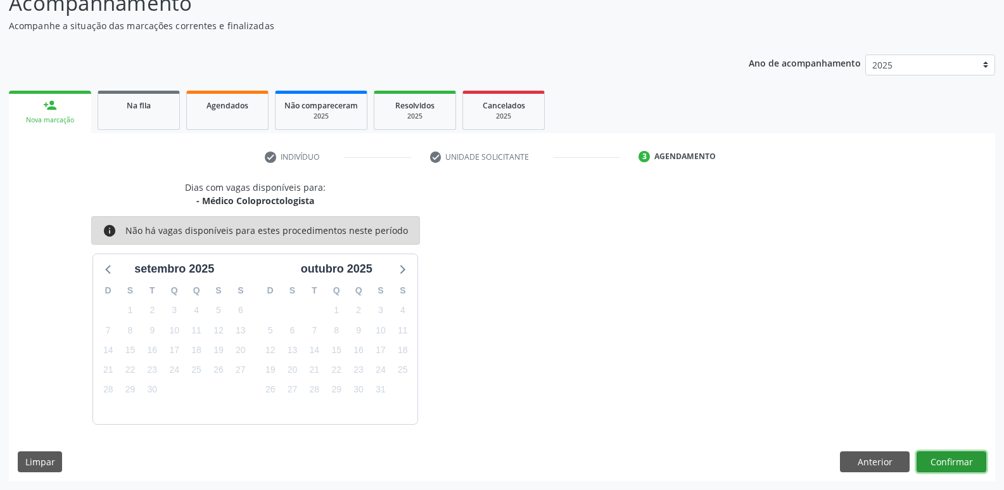
click at [945, 461] on button "Confirmar" at bounding box center [951, 462] width 70 height 22
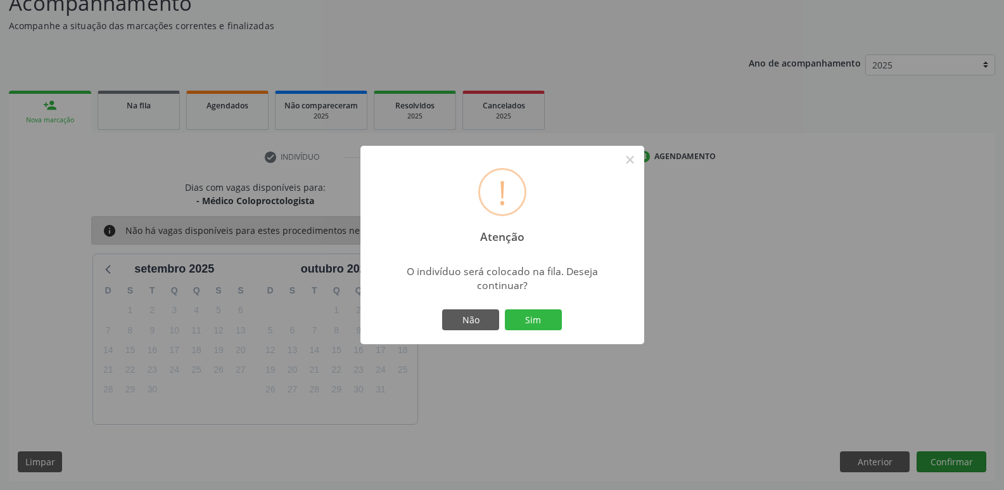
click at [505, 309] on button "Sim" at bounding box center [533, 320] width 57 height 22
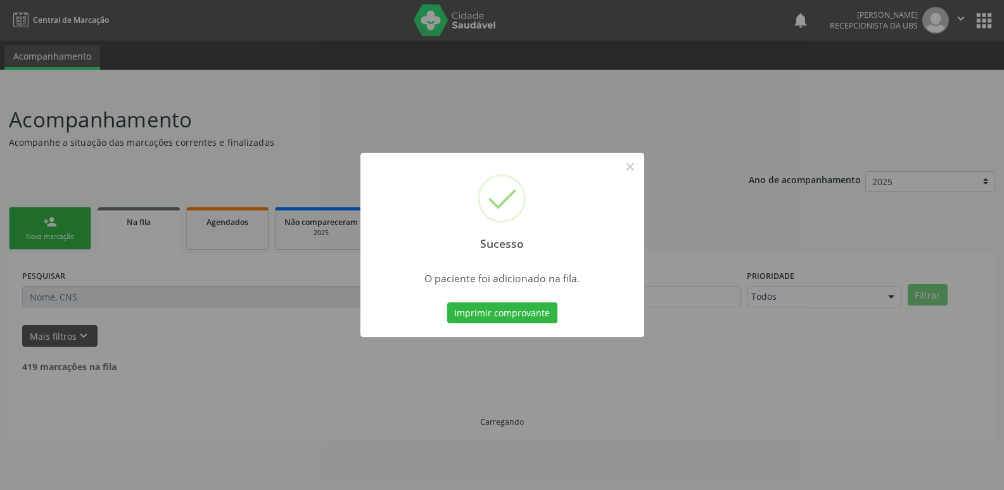
scroll to position [0, 0]
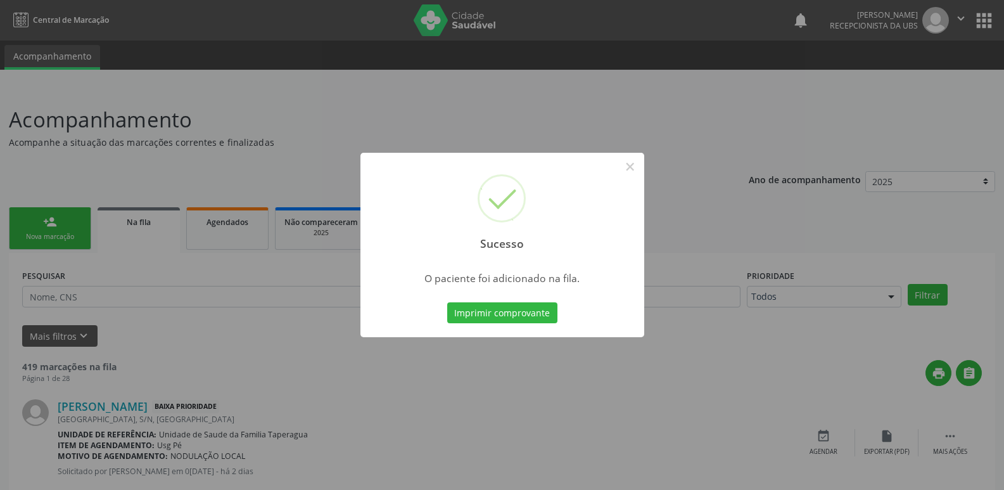
click at [821, 229] on div "Sucesso × O paciente foi adicionado na fila. Imprimir comprovante Cancel" at bounding box center [502, 245] width 1004 height 490
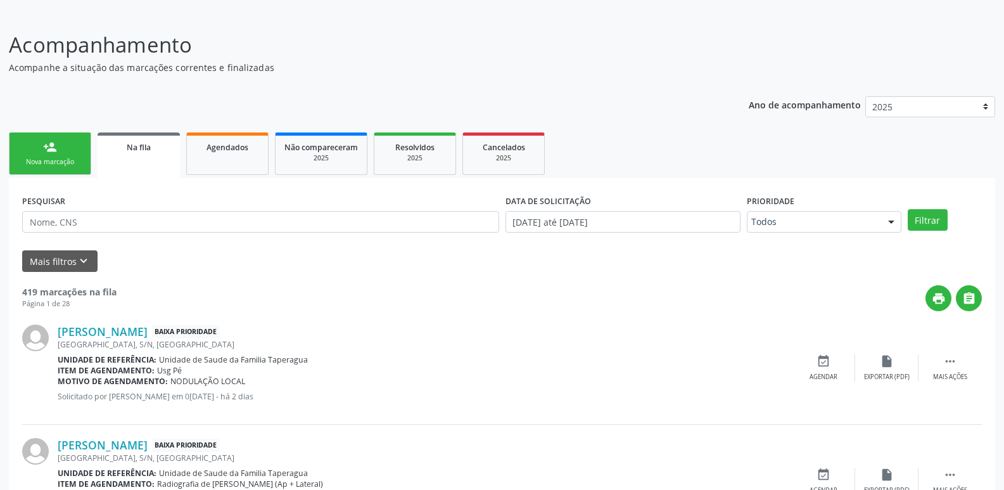
scroll to position [63, 0]
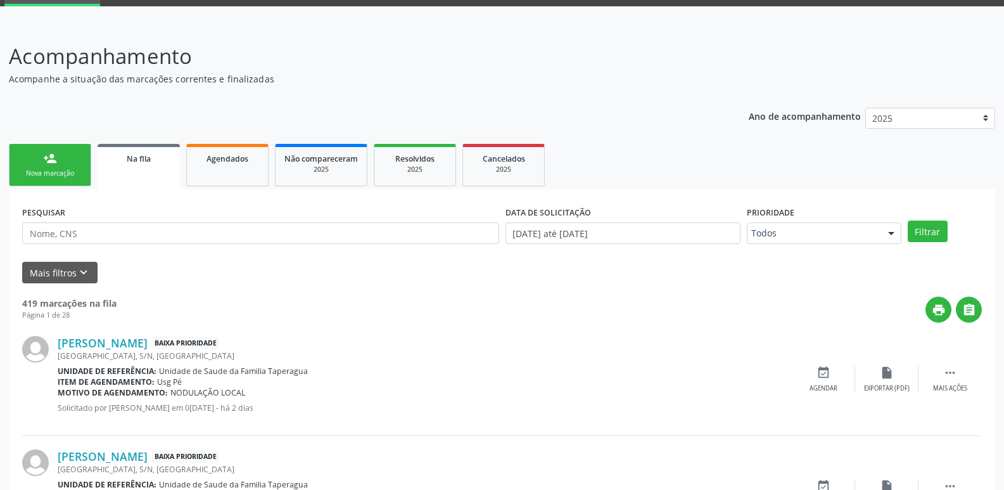
click at [35, 175] on div "Nova marcação" at bounding box center [49, 173] width 63 height 10
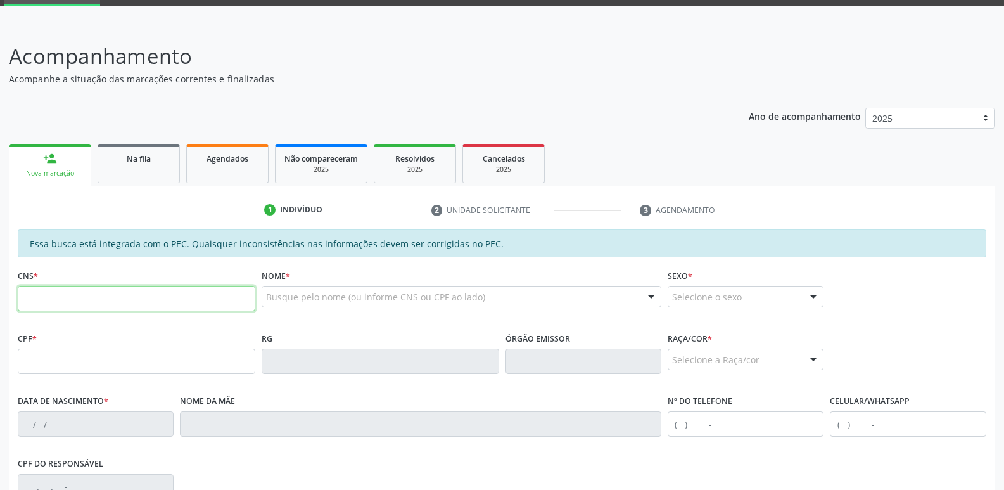
click at [165, 308] on input "text" at bounding box center [137, 298] width 238 height 25
paste input "708 9017 2482 0518"
type input "708 9017 2482 0518"
type input "134.656.464-79"
type input "29/06/2000"
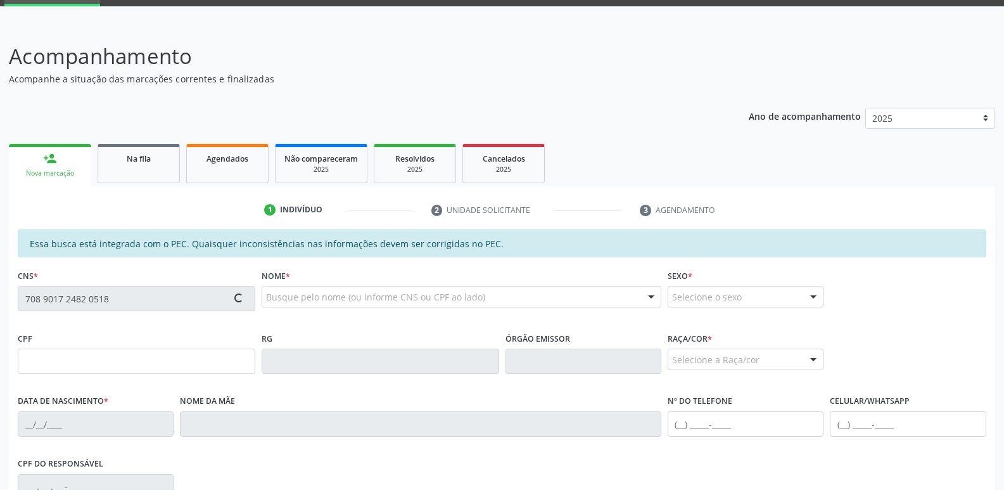
type input "Rosilda da Silva"
type input "(82) 99141-3831"
type input "637"
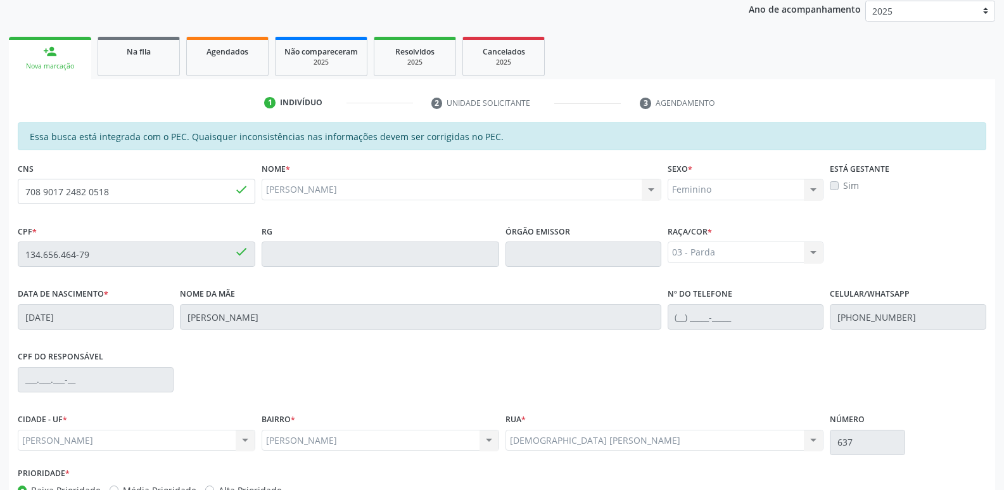
scroll to position [251, 0]
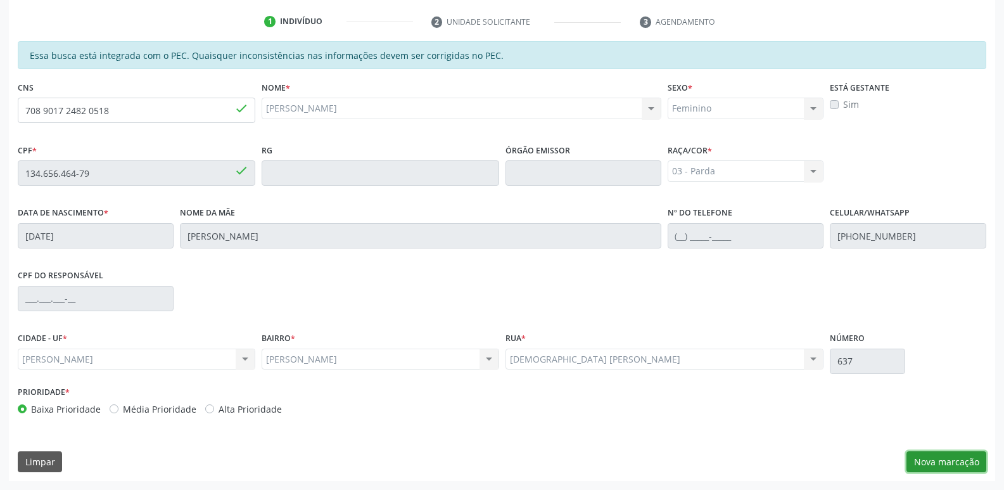
click at [953, 457] on button "Nova marcação" at bounding box center [946, 462] width 80 height 22
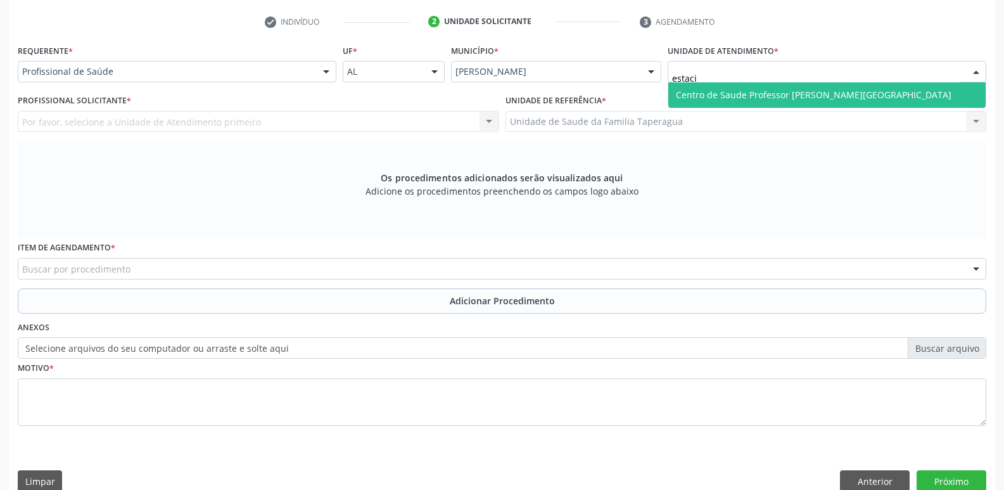
type input "estacio"
click at [775, 86] on span "Centro de Saude Professor [PERSON_NAME][GEOGRAPHIC_DATA]" at bounding box center [826, 94] width 317 height 25
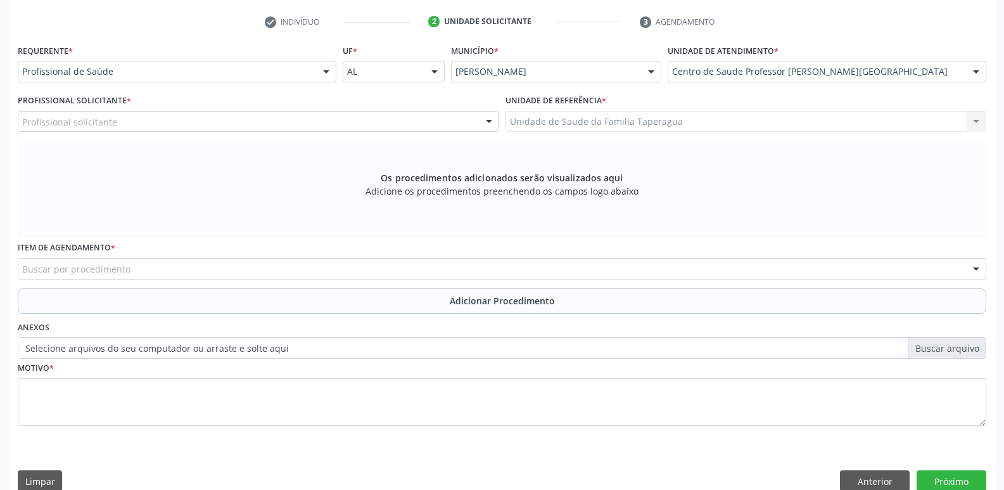
click at [333, 118] on div "Profissional solicitante" at bounding box center [258, 122] width 481 height 22
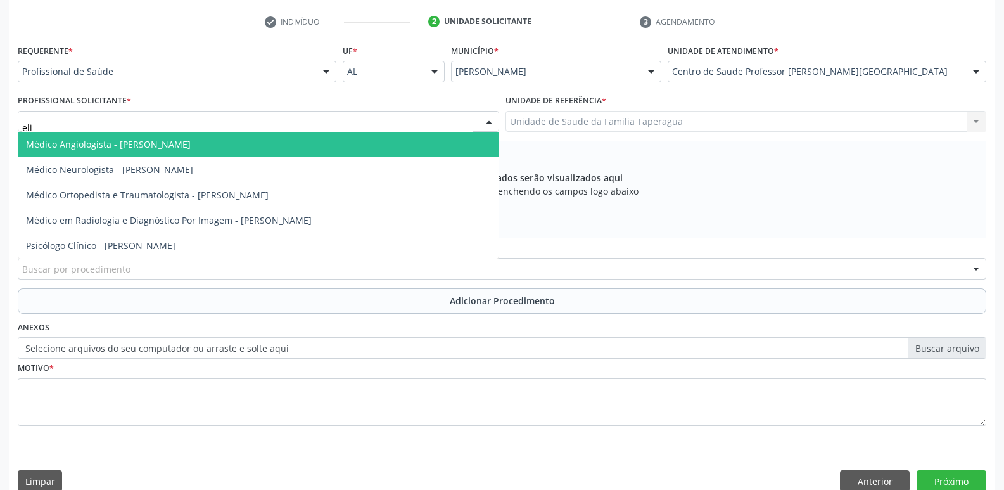
type input "elio"
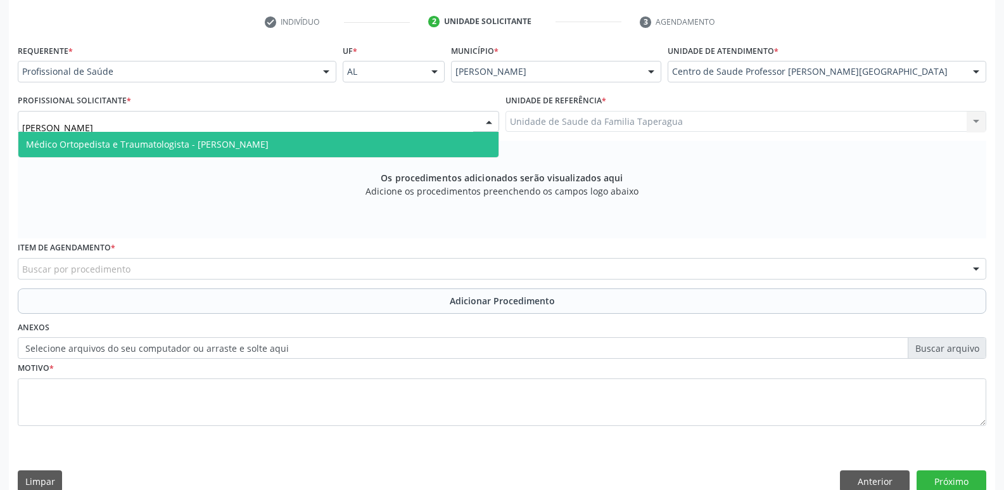
click at [331, 137] on span "Médico Ortopedista e Traumatologista - Elio Goncalves Melo Junior" at bounding box center [258, 144] width 480 height 25
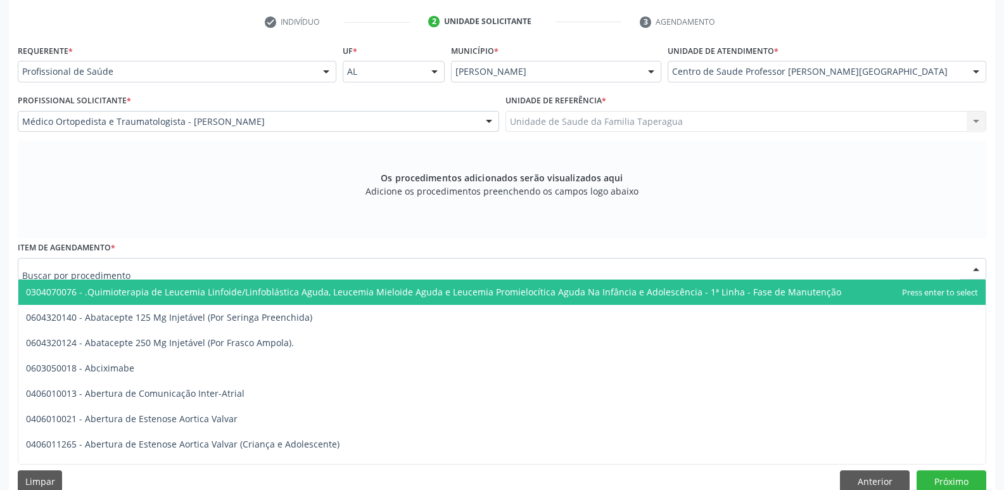
click at [320, 267] on div at bounding box center [502, 269] width 968 height 22
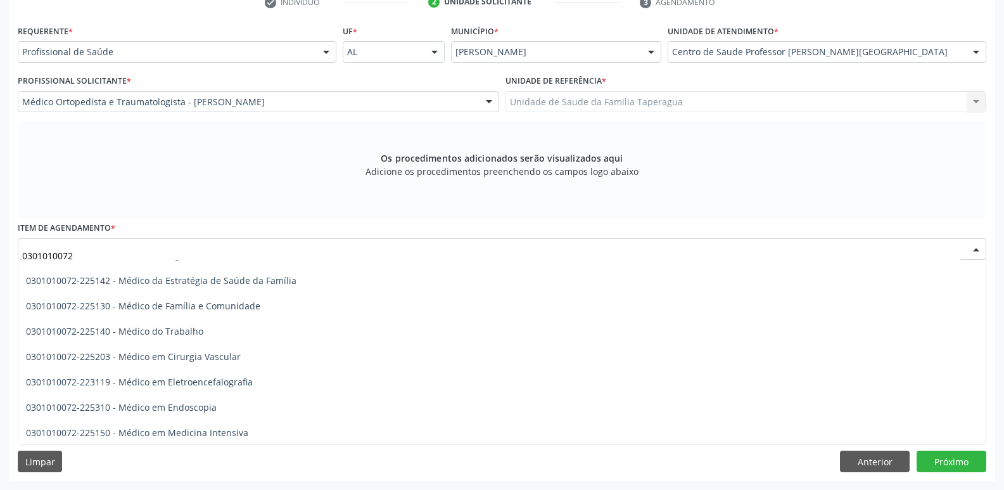
scroll to position [1563, 0]
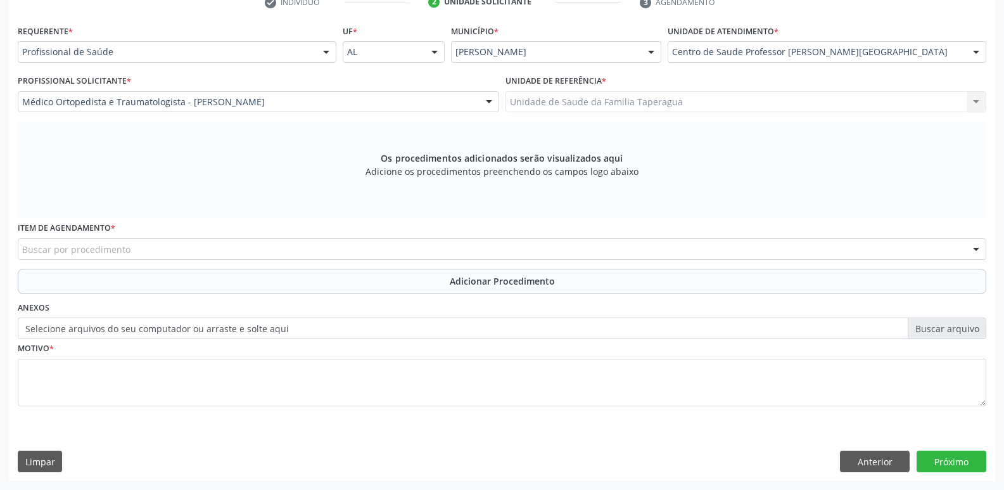
click at [377, 244] on div "Buscar por procedimento" at bounding box center [502, 249] width 968 height 22
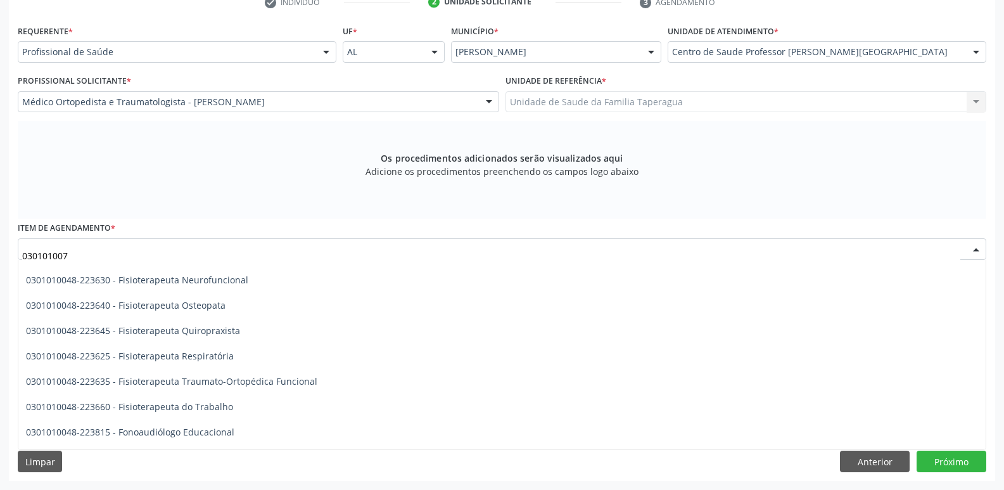
scroll to position [1559, 0]
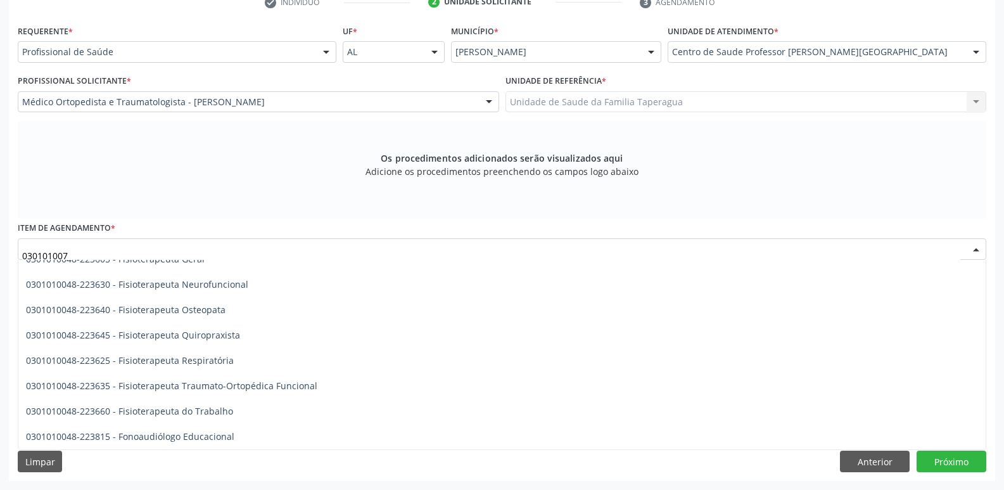
type input "0301010072"
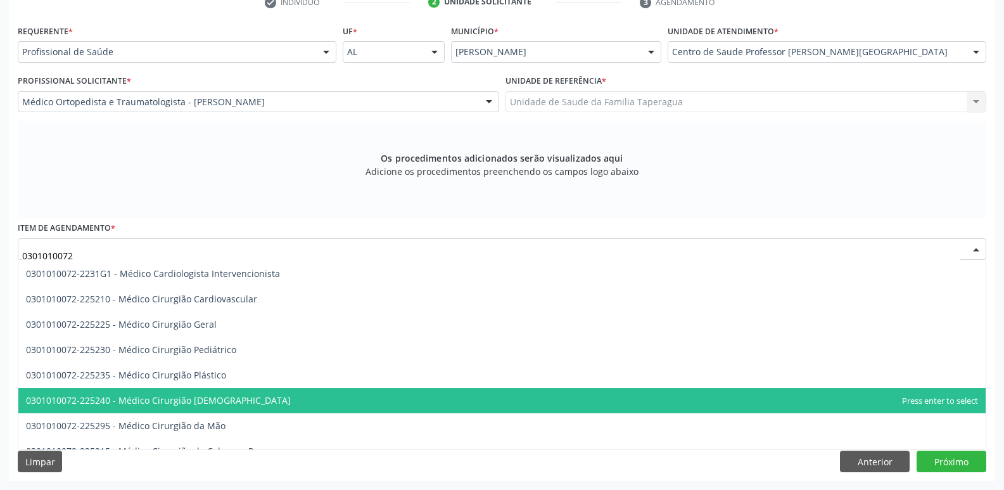
scroll to position [245, 0]
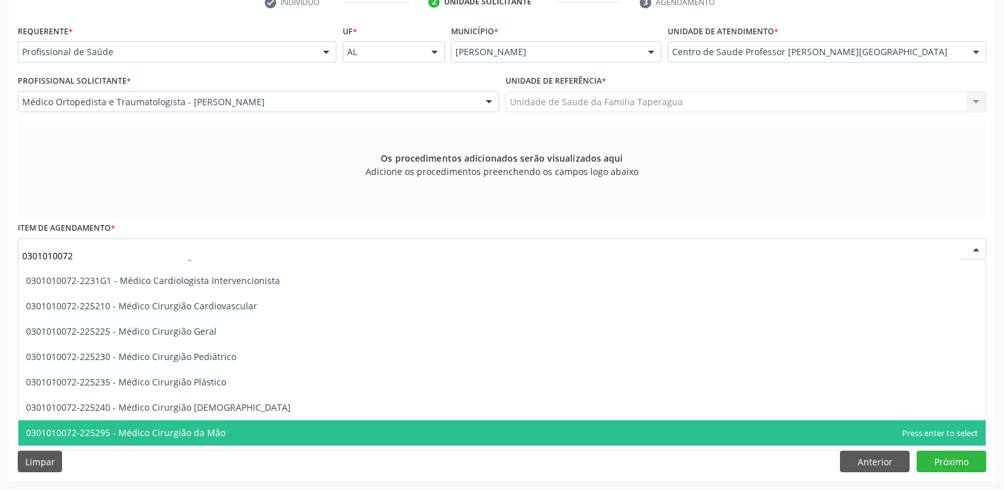
click at [366, 428] on span "0301010072-225295 - Médico Cirurgião da Mão" at bounding box center [501, 432] width 967 height 25
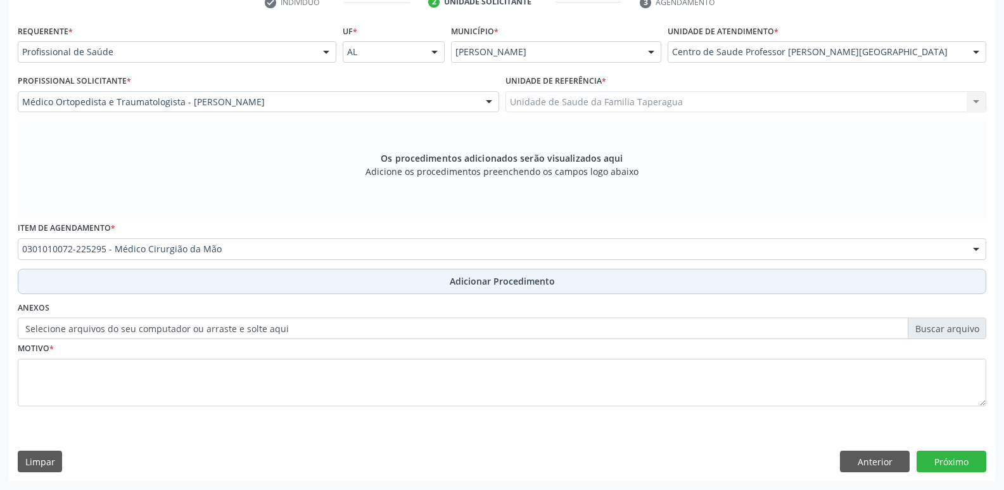
click at [415, 274] on button "Adicionar Procedimento" at bounding box center [502, 281] width 968 height 25
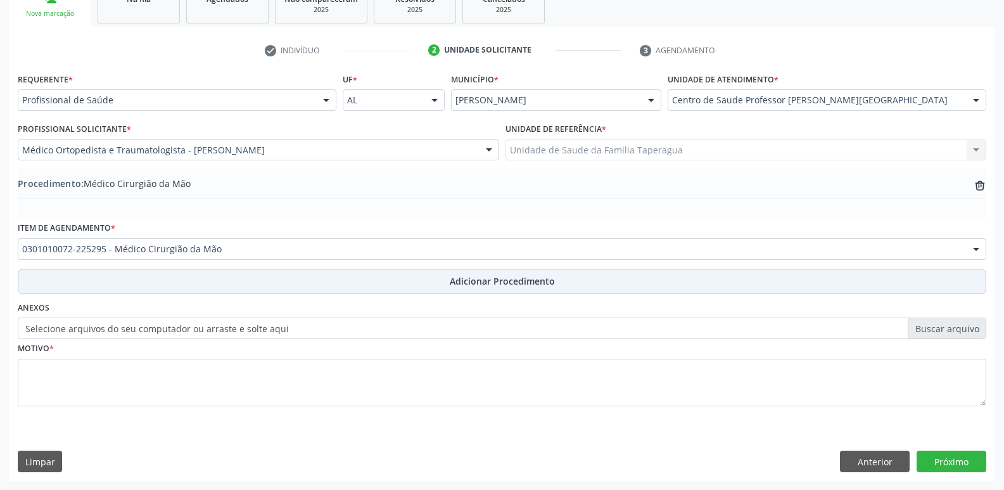
scroll to position [223, 0]
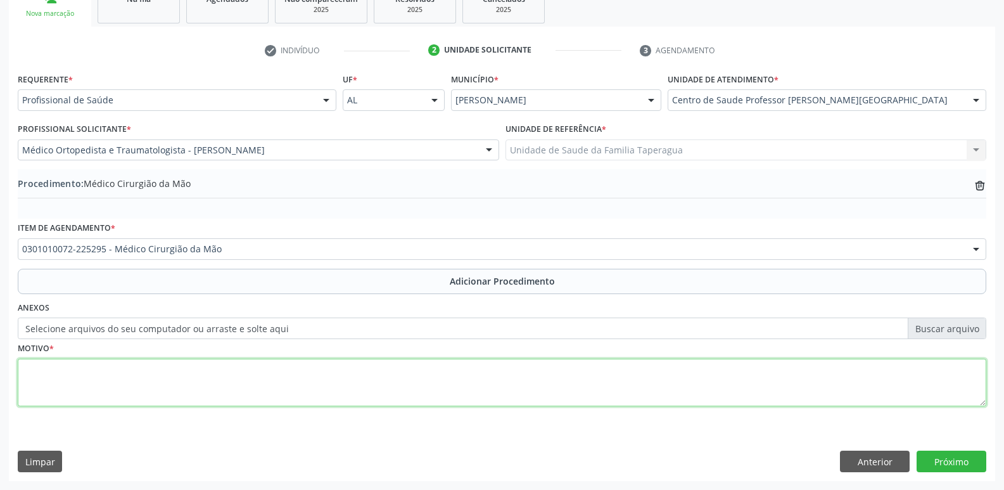
click at [383, 374] on textarea at bounding box center [502, 382] width 968 height 48
type textarea "D"
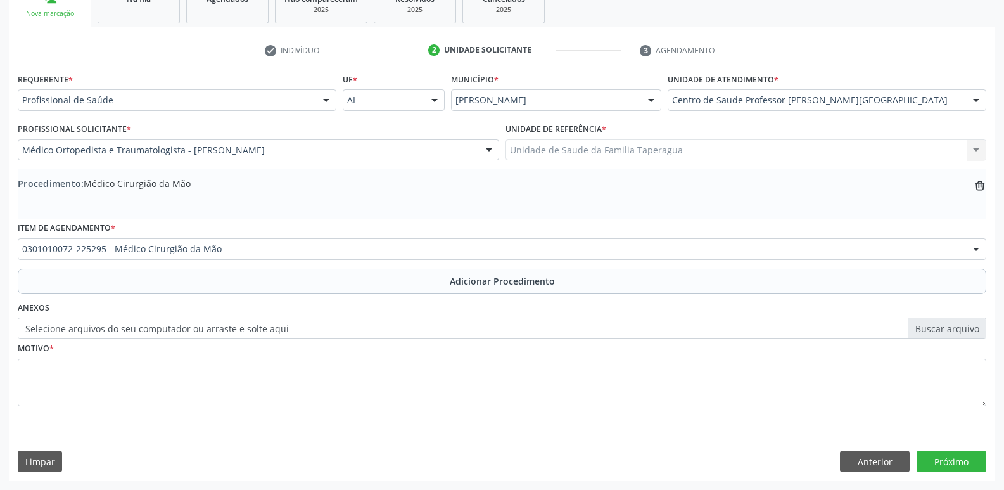
click at [254, 329] on label "Selecione arquivos do seu computador ou arraste e solte aqui" at bounding box center [502, 328] width 968 height 22
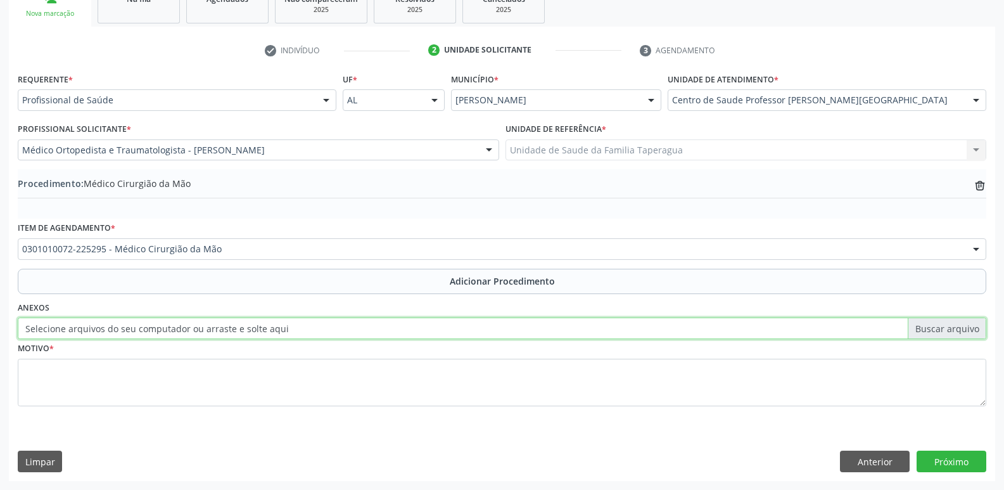
click at [254, 329] on input "Selecione arquivos do seu computador ou arraste e solte aqui" at bounding box center [502, 328] width 968 height 22
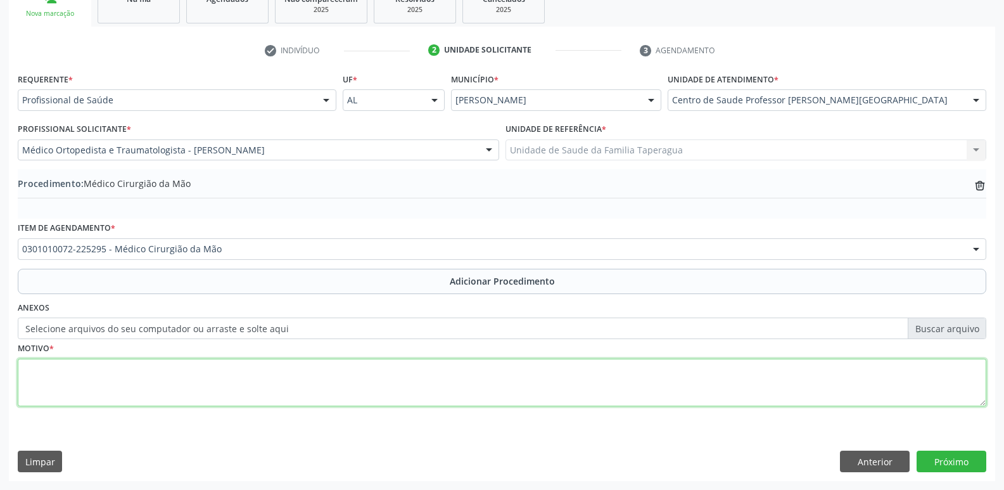
click at [405, 376] on textarea at bounding box center [502, 382] width 968 height 48
type textarea "Paciente a tumoração em dorsoo de punho E necessitando de tratamento cirurgico"
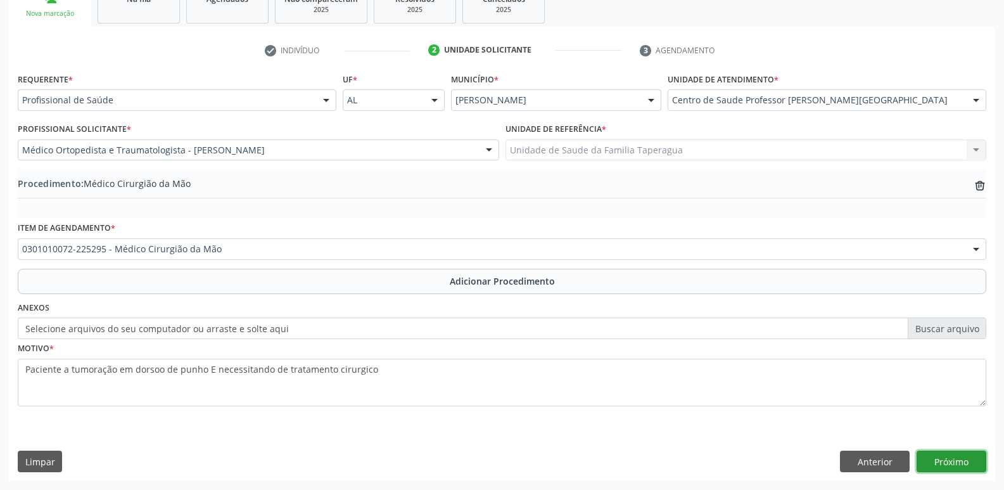
click at [948, 457] on button "Próximo" at bounding box center [951, 461] width 70 height 22
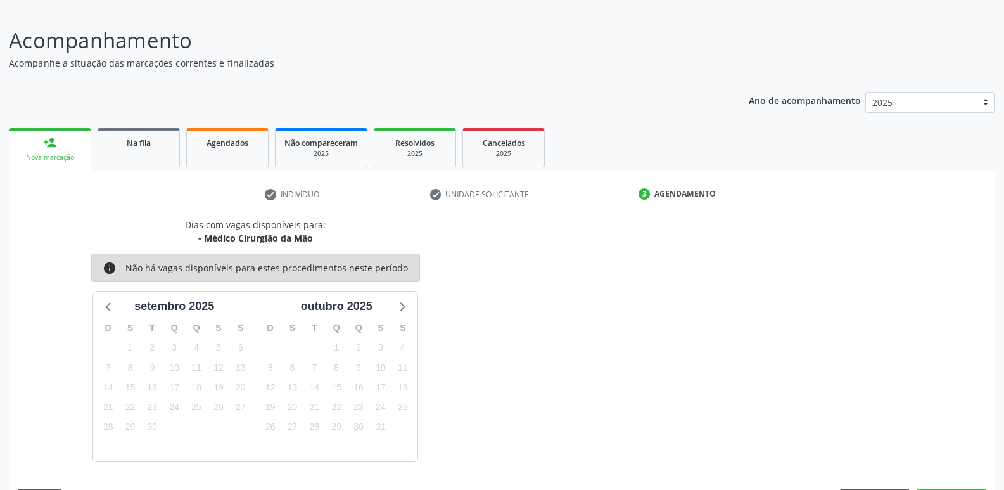
scroll to position [117, 0]
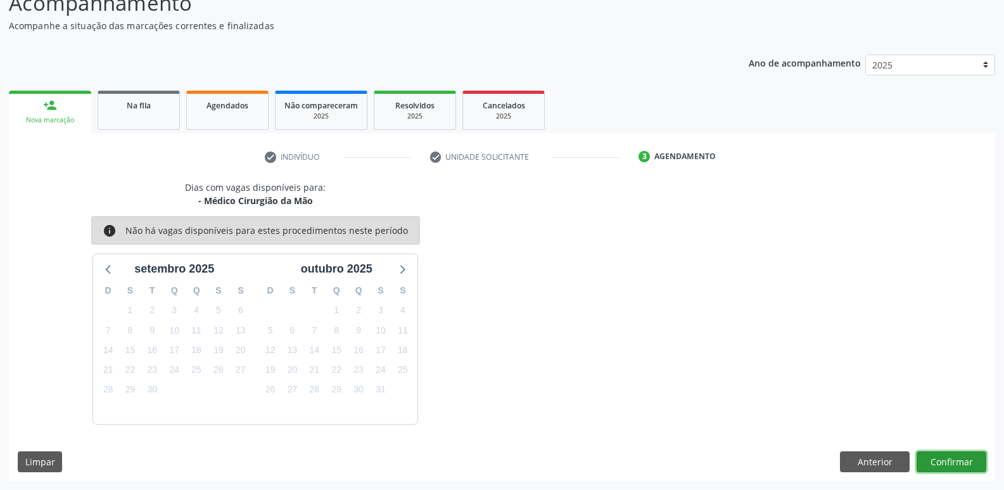
click at [950, 454] on button "Confirmar" at bounding box center [951, 462] width 70 height 22
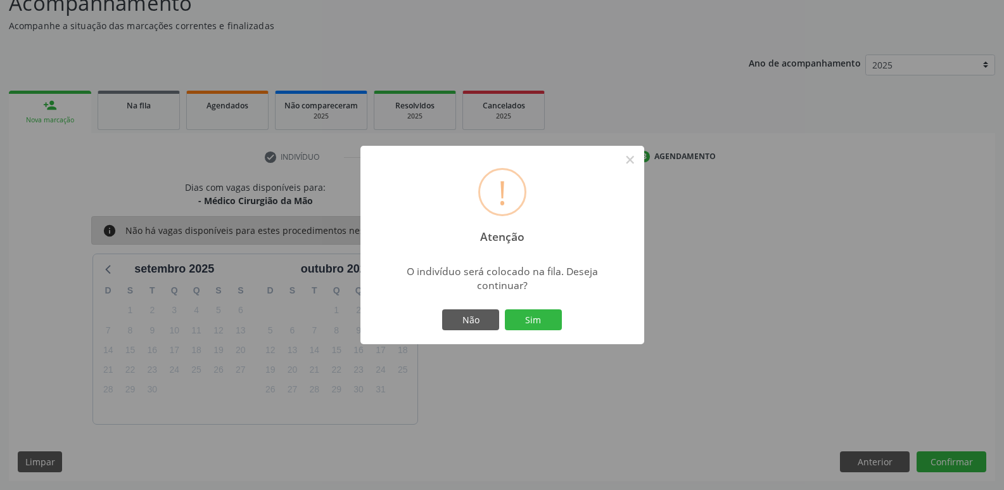
click at [505, 309] on button "Sim" at bounding box center [533, 320] width 57 height 22
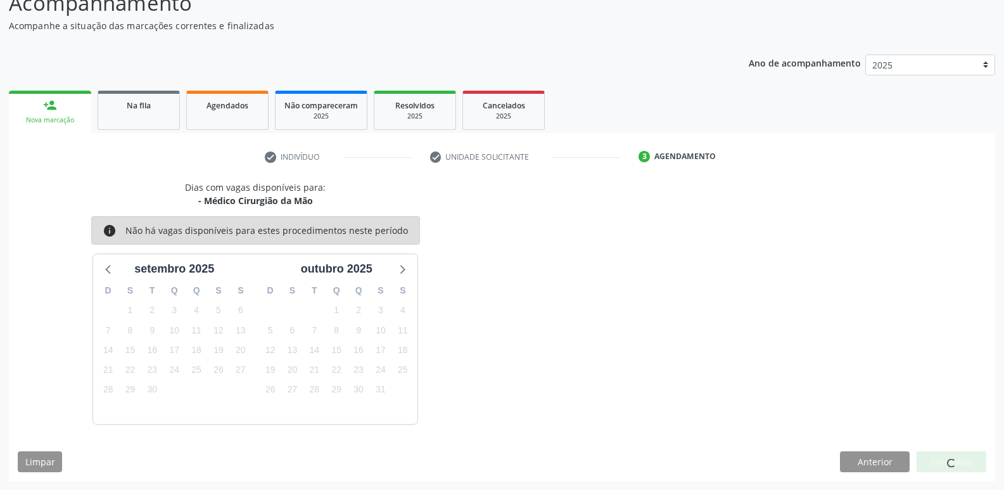
scroll to position [0, 0]
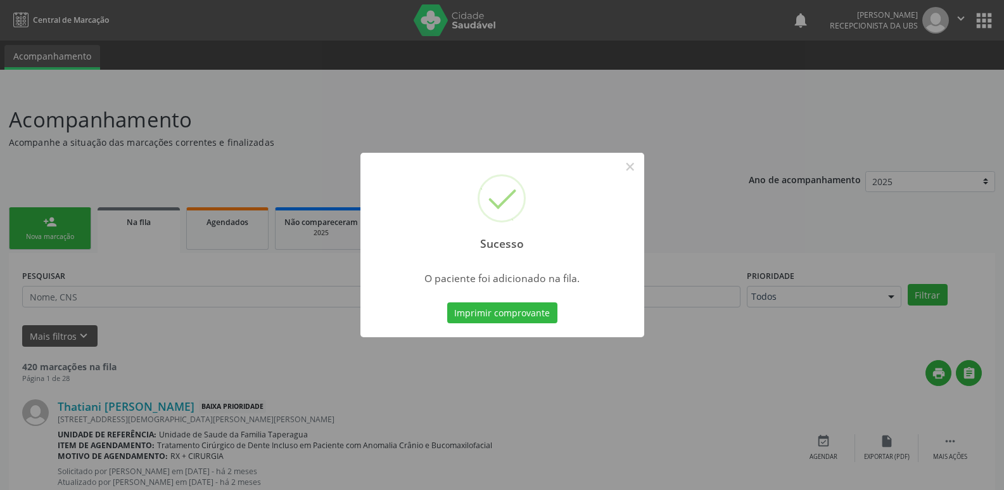
click at [172, 284] on div "Sucesso × O paciente foi adicionado na fila. Imprimir comprovante Cancel" at bounding box center [502, 245] width 1004 height 490
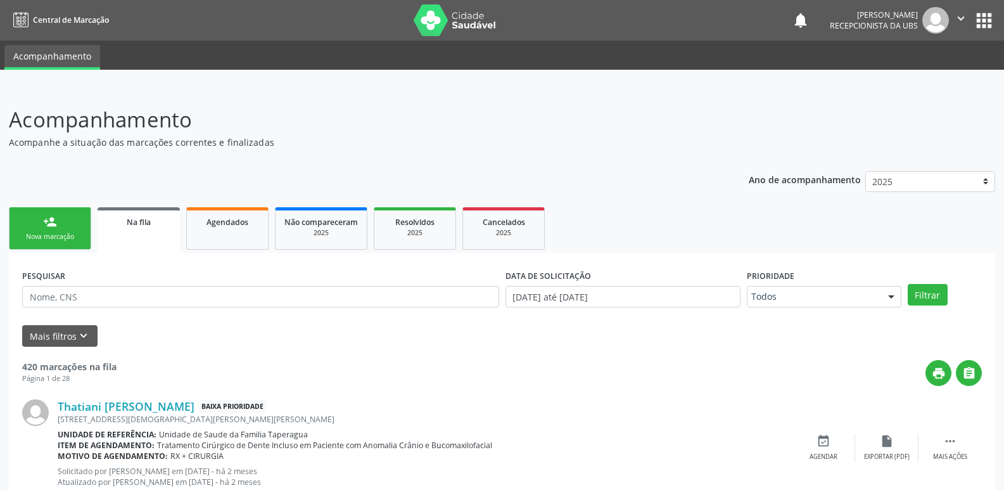
click at [64, 220] on link "person_add Nova marcação" at bounding box center [50, 228] width 82 height 42
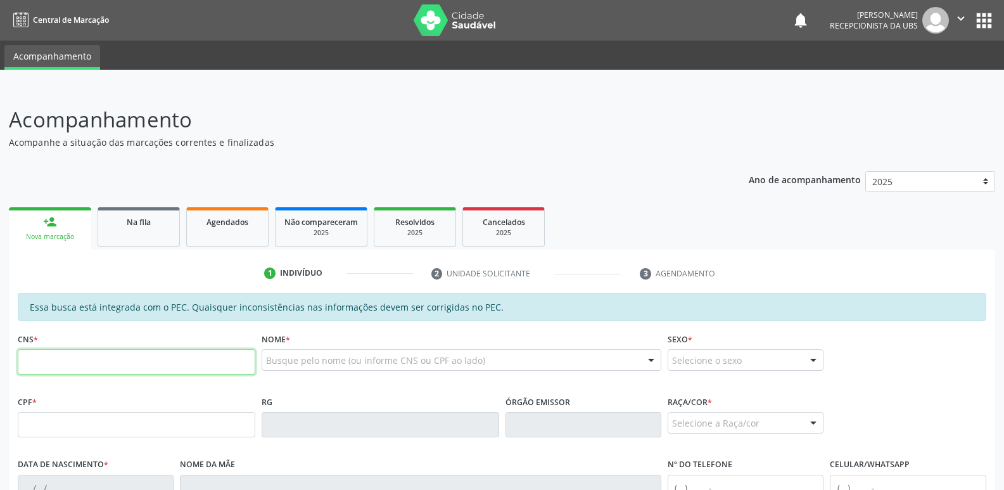
click at [119, 364] on input "text" at bounding box center [137, 361] width 238 height 25
paste input "703 2046 4358 4391"
type input "703 2046 4358 4391"
type input "815.081.664-04"
type input "05/04/1972"
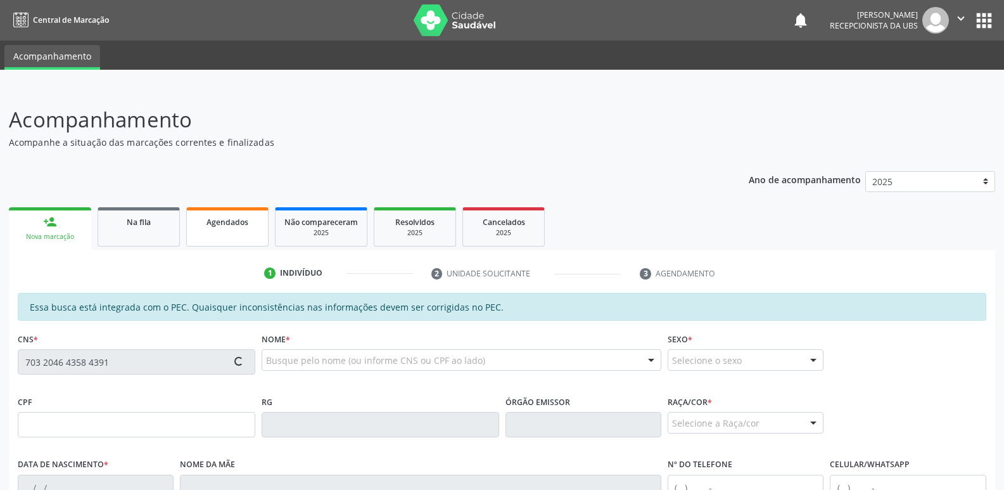
type input "Josefa Vieira de Barros"
type input "(82) 99913-1190"
type input "18"
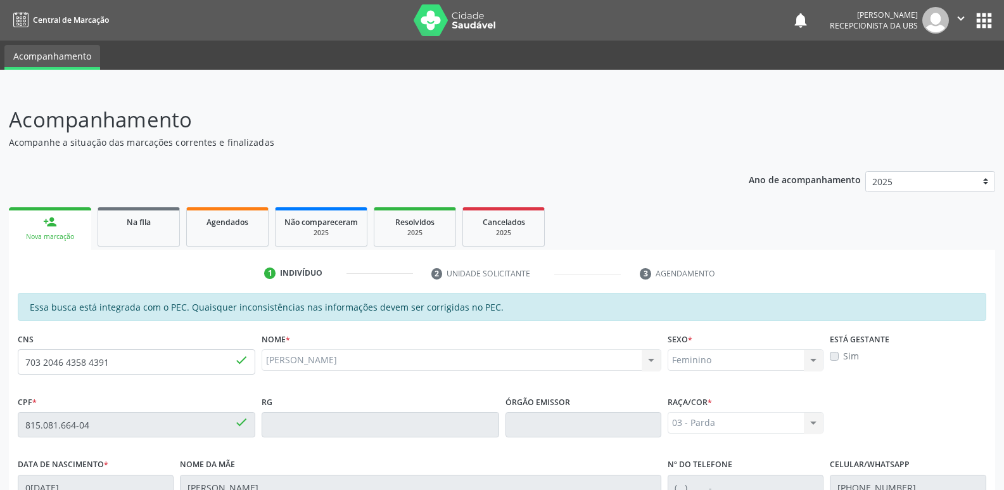
scroll to position [251, 0]
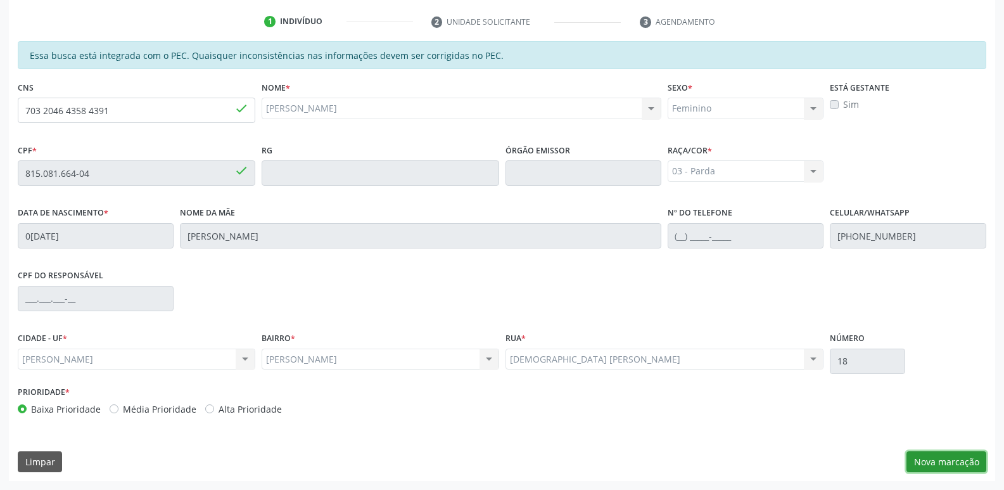
click at [939, 460] on button "Nova marcação" at bounding box center [946, 462] width 80 height 22
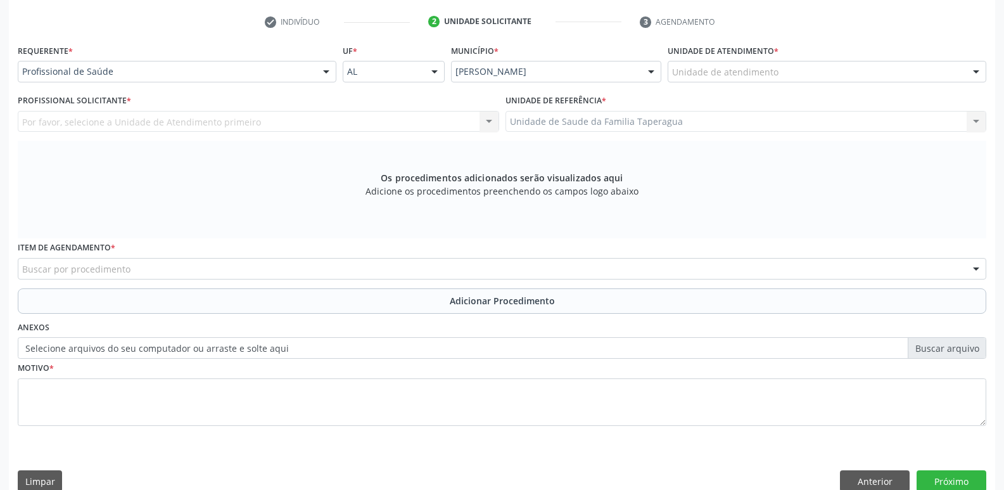
click at [825, 70] on div "Unidade de atendimento" at bounding box center [827, 72] width 319 height 22
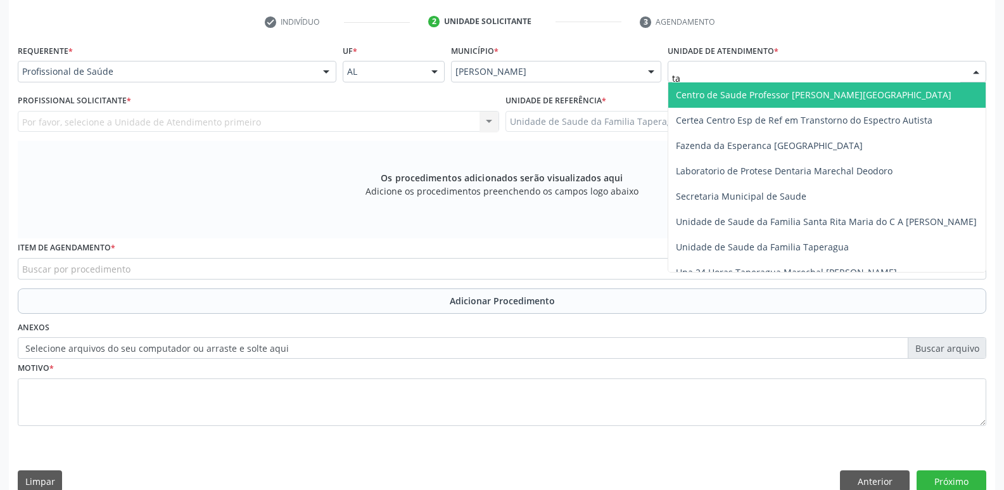
type input "t"
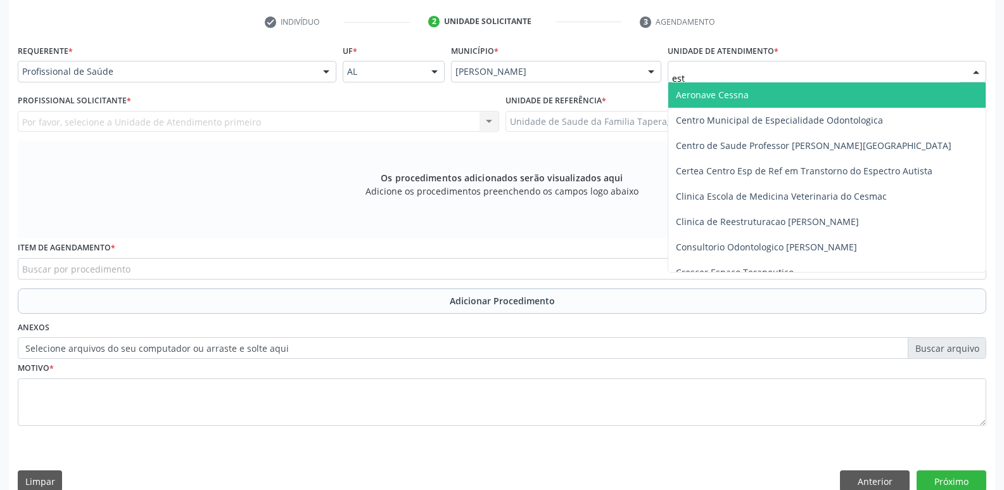
type input "esta"
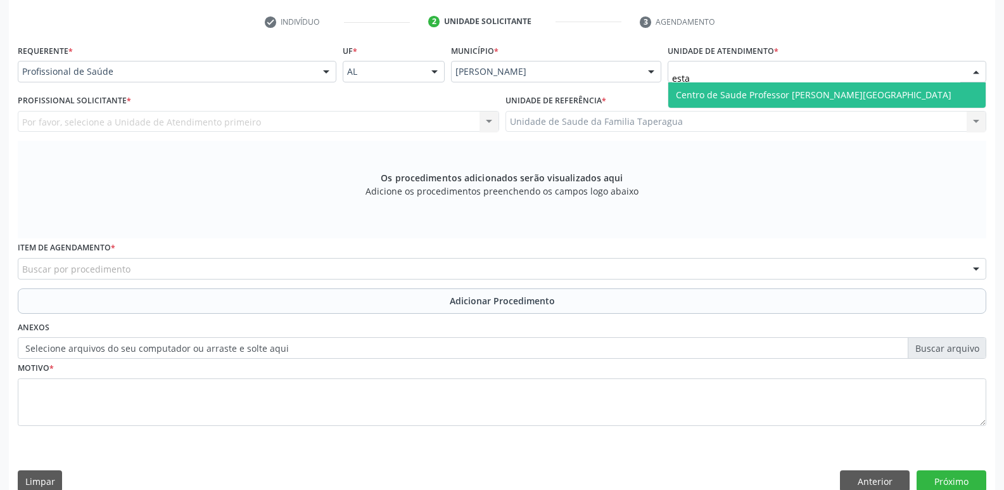
click at [823, 91] on span "Centro de Saude Professor [PERSON_NAME][GEOGRAPHIC_DATA]" at bounding box center [814, 95] width 276 height 12
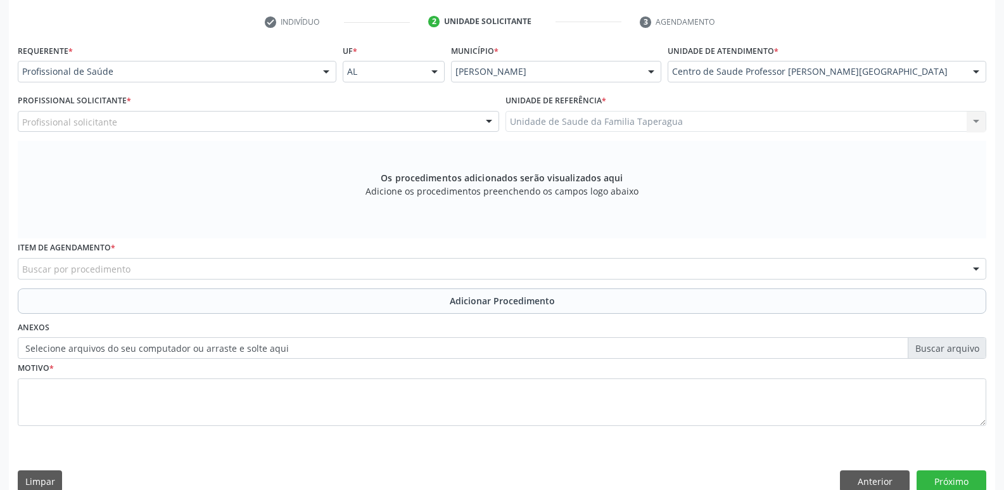
click at [348, 115] on div "Profissional solicitante" at bounding box center [258, 122] width 481 height 22
type input "r"
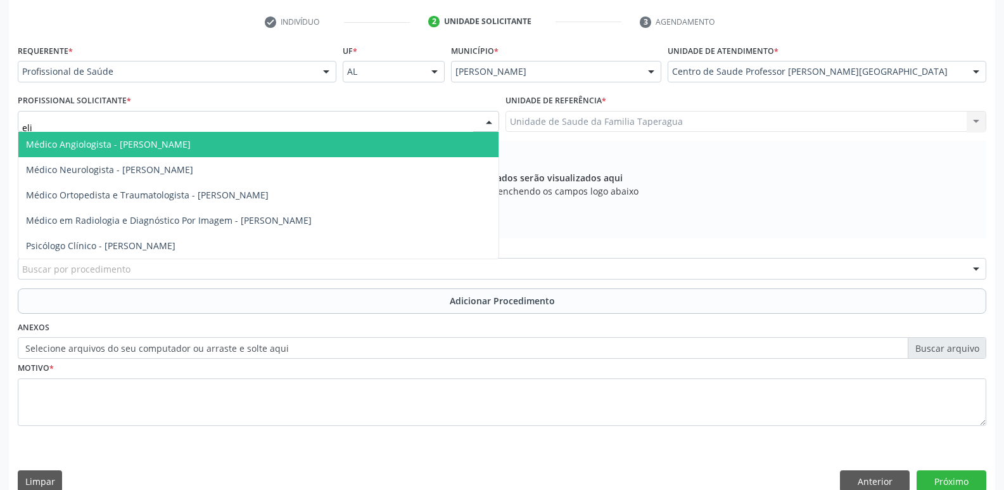
type input "elio"
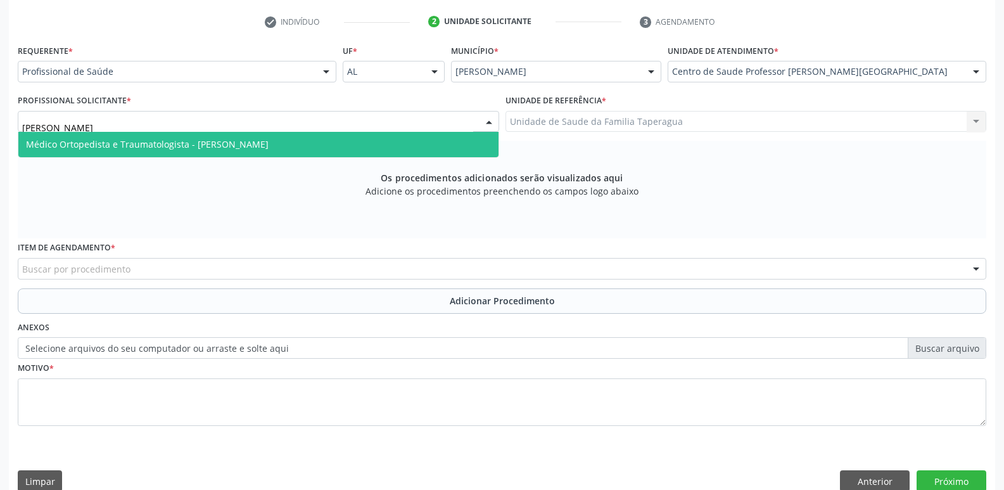
click at [345, 143] on span "Médico Ortopedista e Traumatologista - Elio Goncalves Melo Junior" at bounding box center [258, 144] width 480 height 25
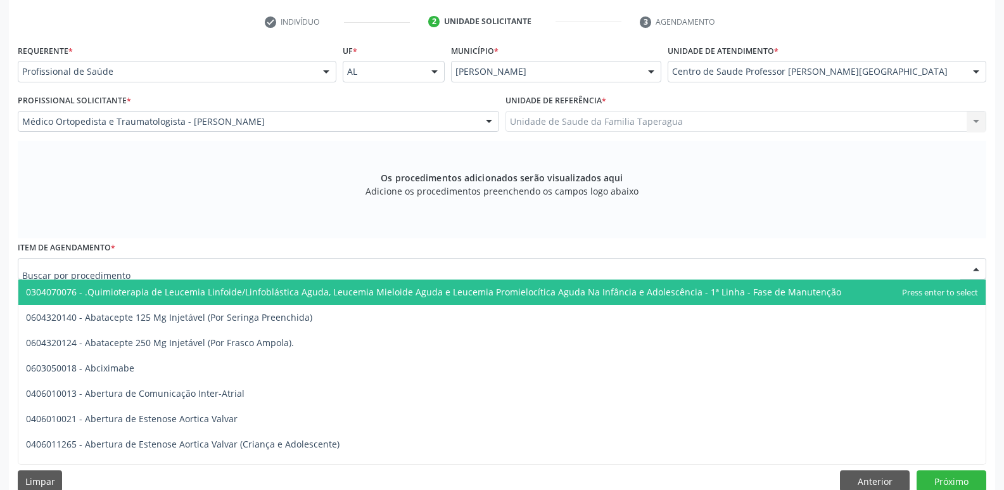
click at [241, 272] on div at bounding box center [502, 269] width 968 height 22
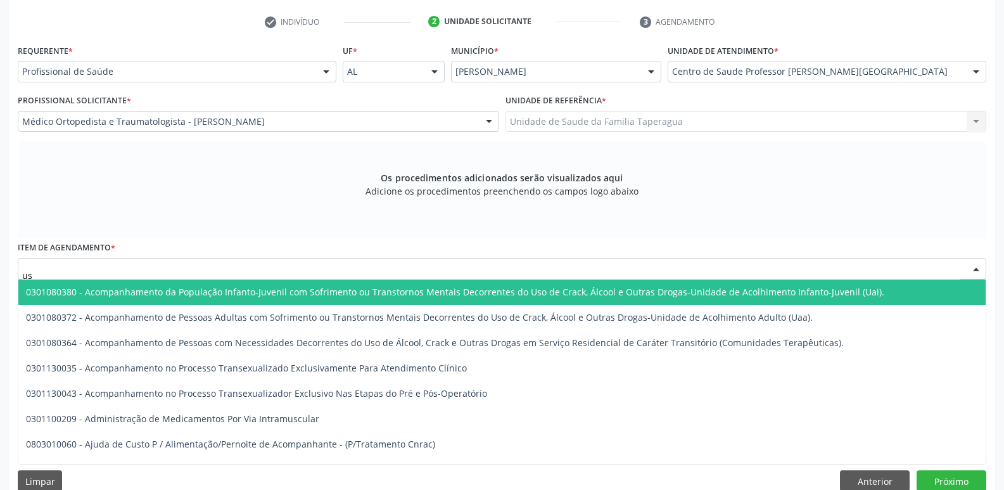
type input "usg"
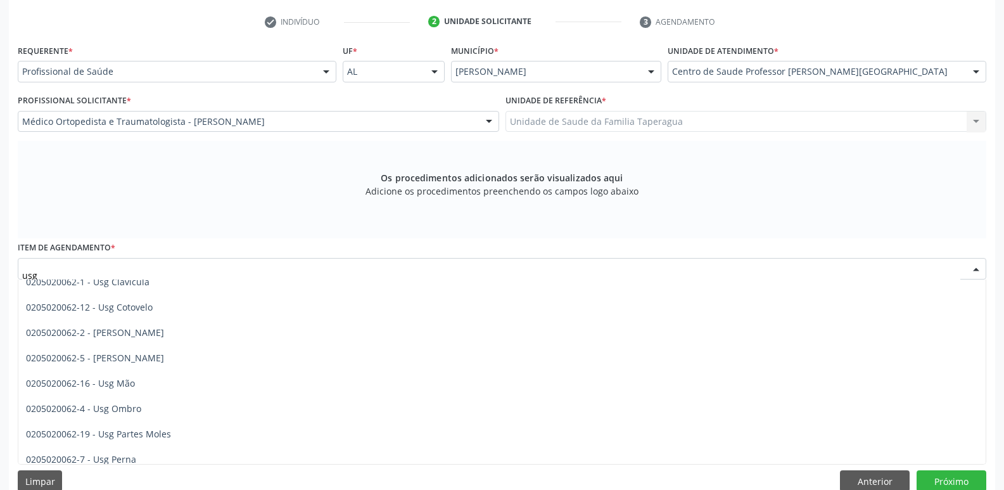
scroll to position [115, 0]
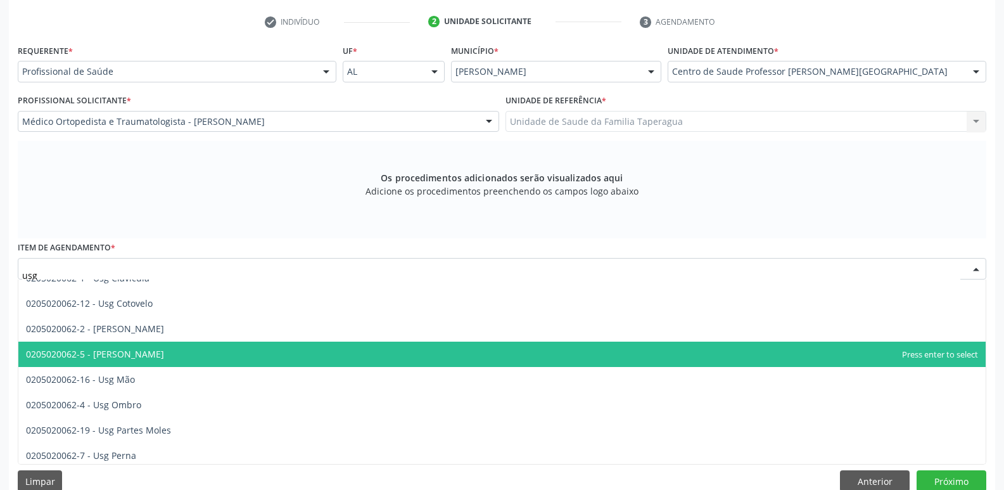
click at [724, 359] on span "0205020062-5 - Usg Joelho" at bounding box center [501, 353] width 967 height 25
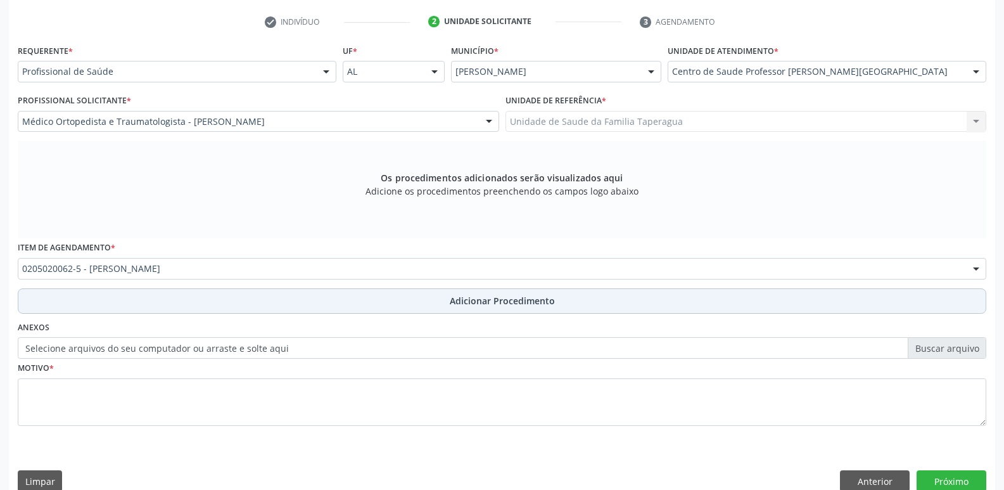
click at [691, 291] on button "Adicionar Procedimento" at bounding box center [502, 300] width 968 height 25
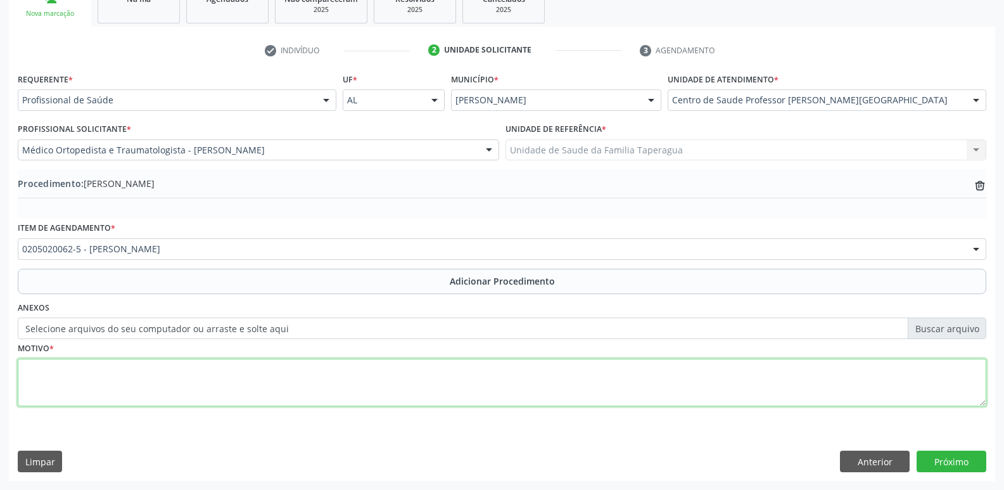
click at [610, 392] on textarea at bounding box center [502, 382] width 968 height 48
type textarea "D e E TENDIOPATIA"
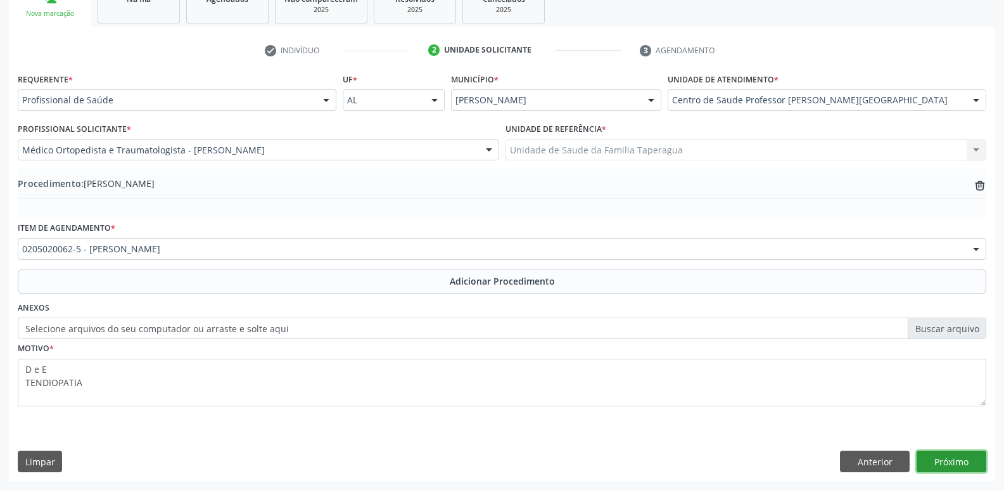
click at [950, 457] on button "Próximo" at bounding box center [951, 461] width 70 height 22
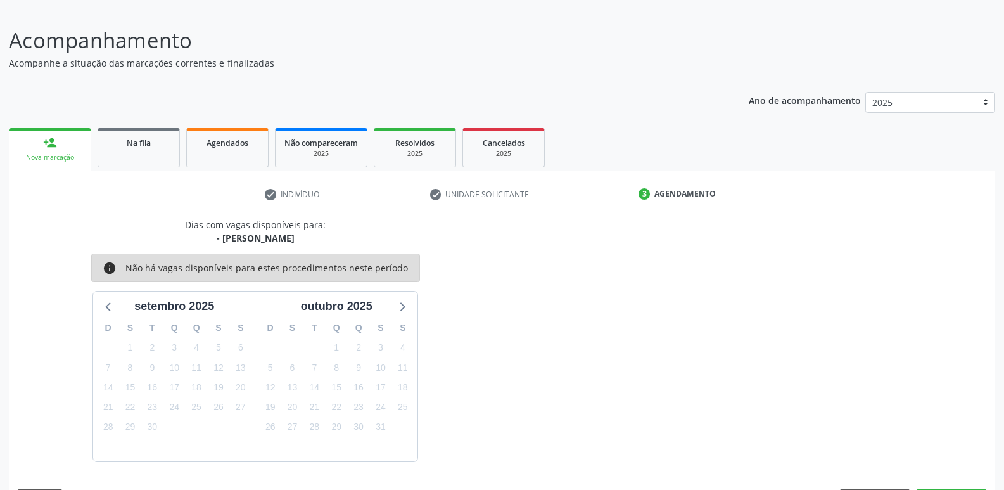
scroll to position [117, 0]
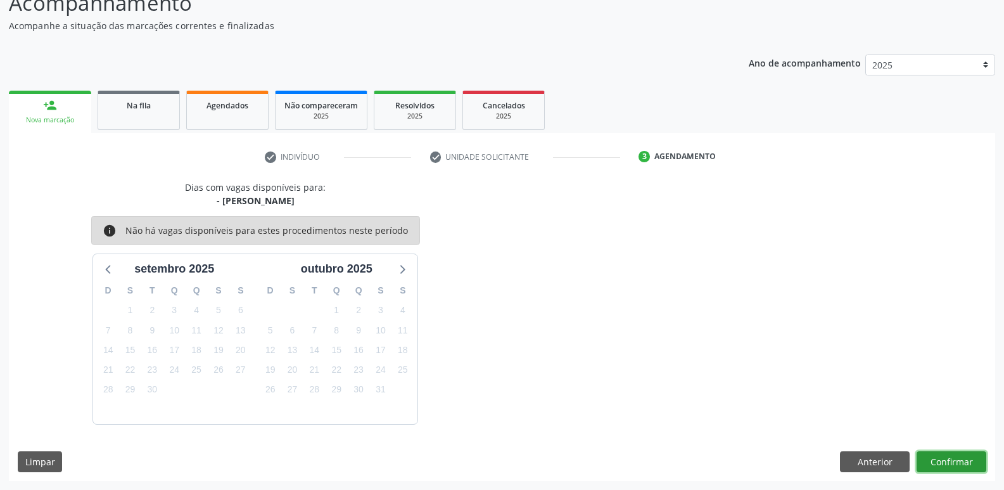
click at [953, 460] on button "Confirmar" at bounding box center [951, 462] width 70 height 22
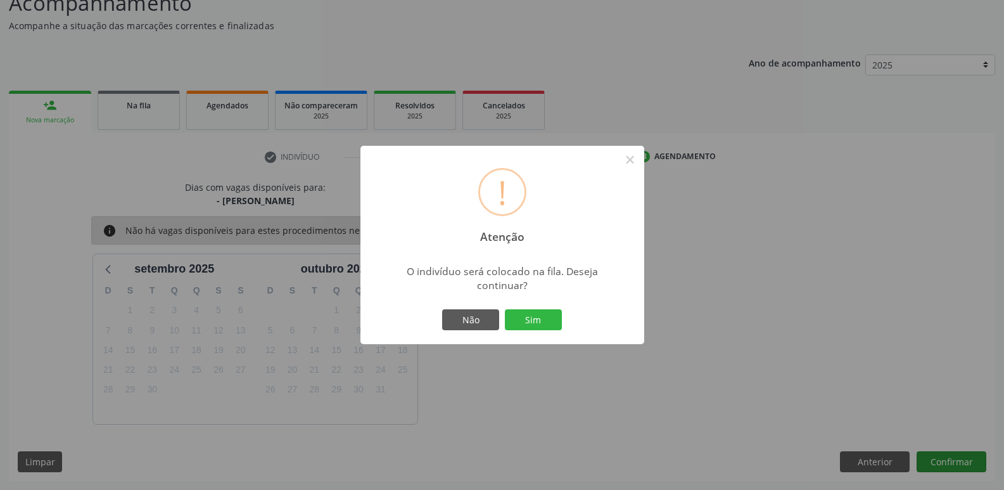
click at [505, 309] on button "Sim" at bounding box center [533, 320] width 57 height 22
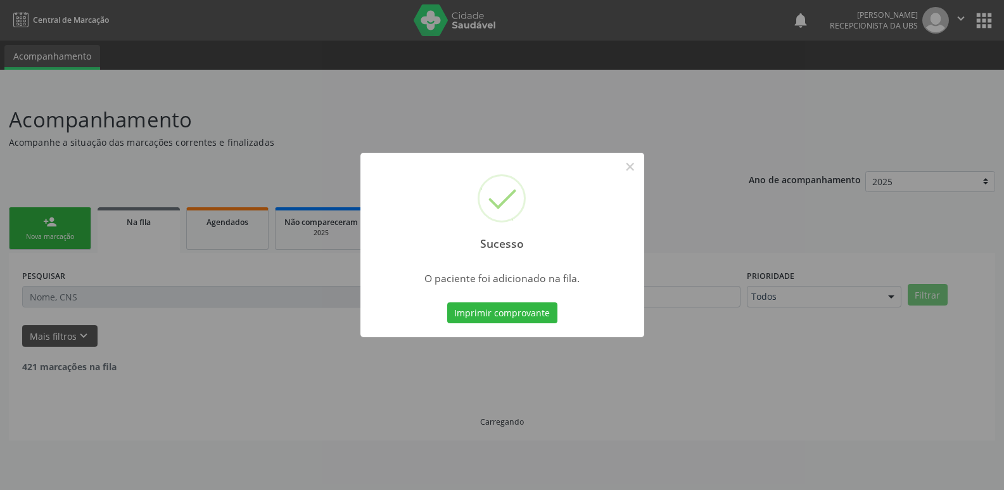
scroll to position [0, 0]
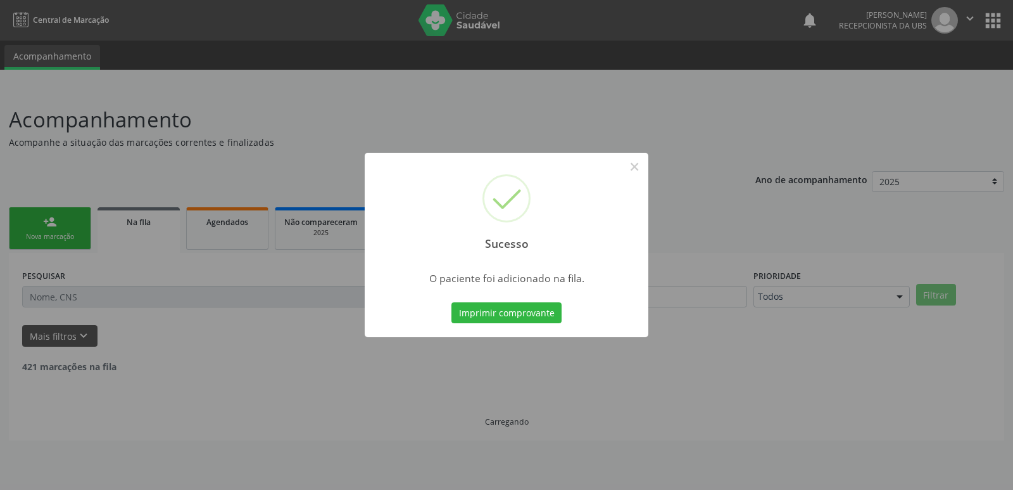
click at [325, 243] on div "Sucesso × O paciente foi adicionado na fila. Imprimir comprovante Cancel" at bounding box center [506, 245] width 1013 height 490
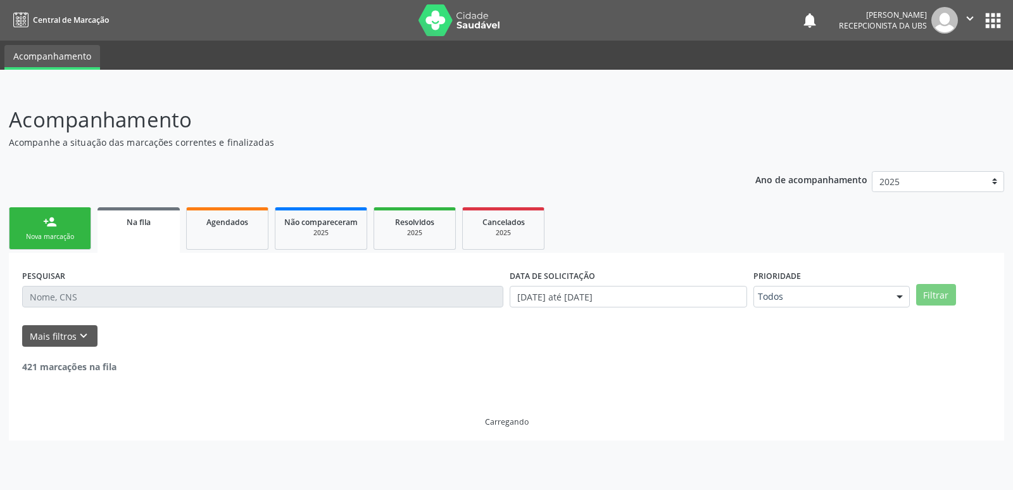
click at [47, 232] on div "Nova marcação" at bounding box center [49, 237] width 63 height 10
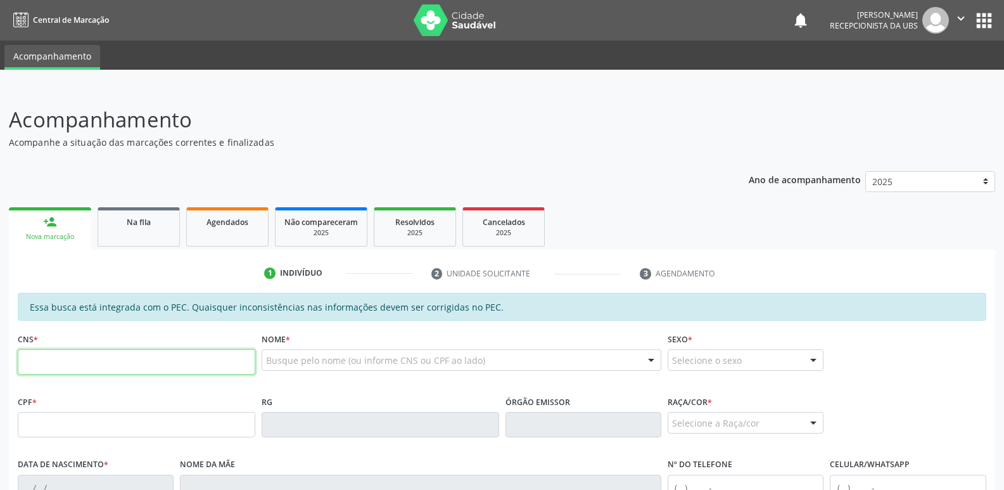
click at [158, 365] on input "text" at bounding box center [137, 361] width 238 height 25
paste input "703 2046 4358 4391"
type input "703 2046 4358 4391"
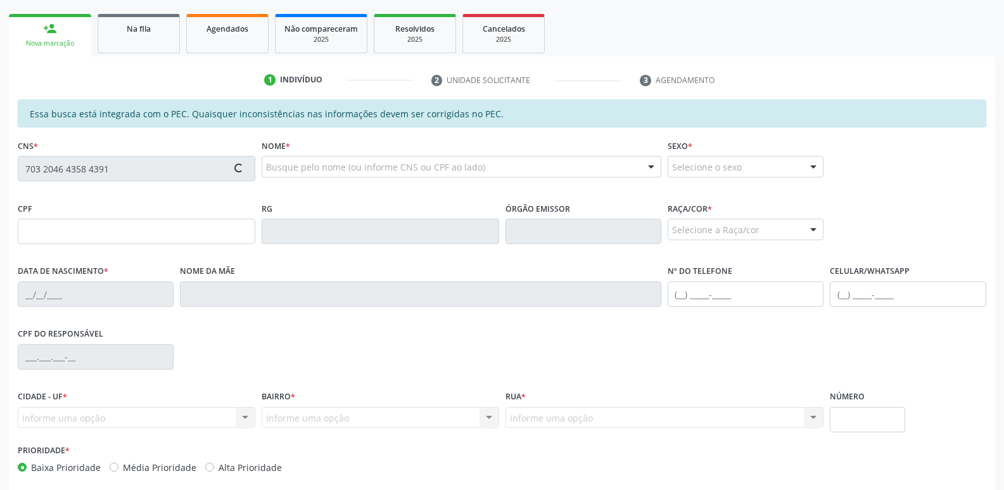
scroll to position [251, 0]
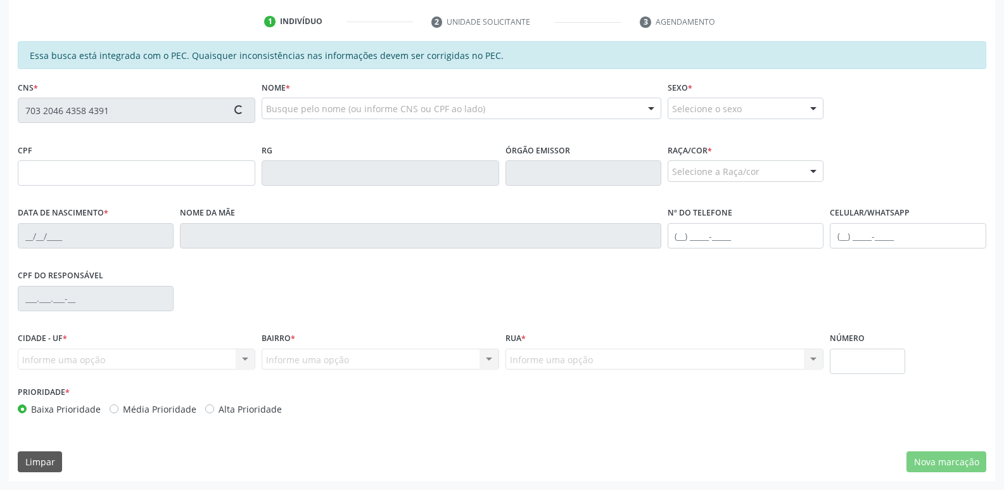
type input "815.081.664-04"
type input "05/04/1972"
type input "Josefa Vieira de Barros"
type input "(82) 99913-1190"
type input "18"
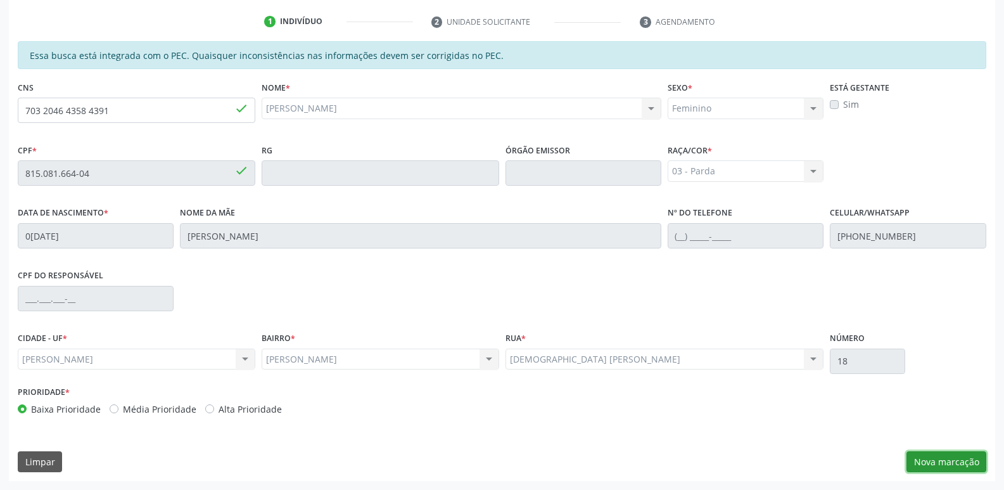
click at [958, 459] on button "Nova marcação" at bounding box center [946, 462] width 80 height 22
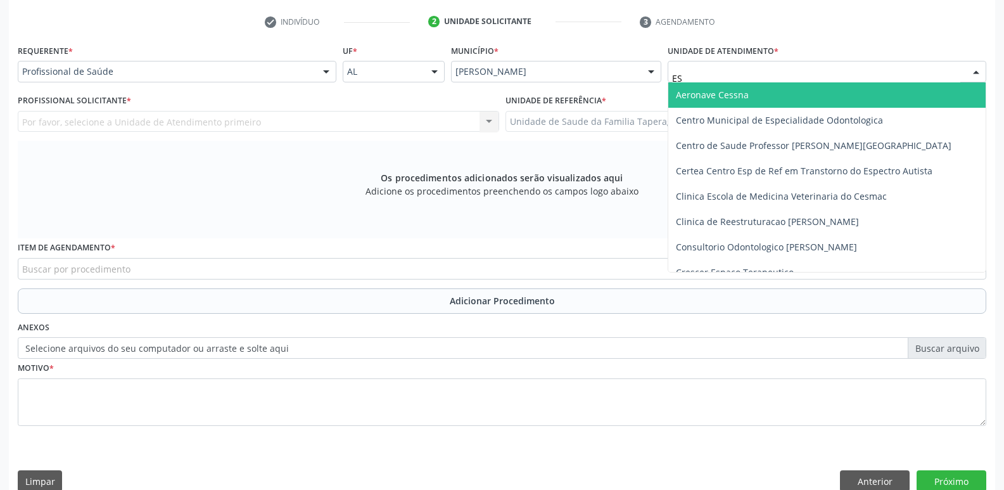
type input "EST"
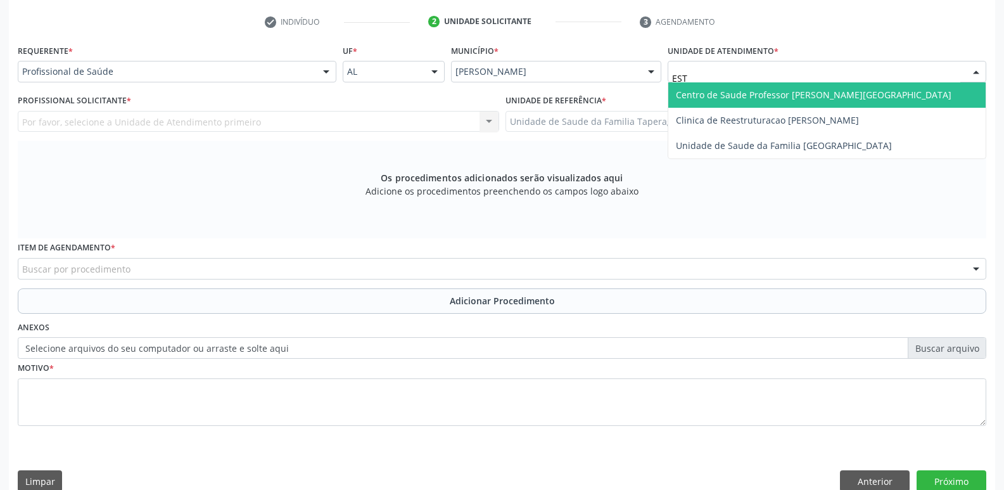
click at [727, 89] on span "Centro de Saude Professor [PERSON_NAME][GEOGRAPHIC_DATA]" at bounding box center [814, 95] width 276 height 12
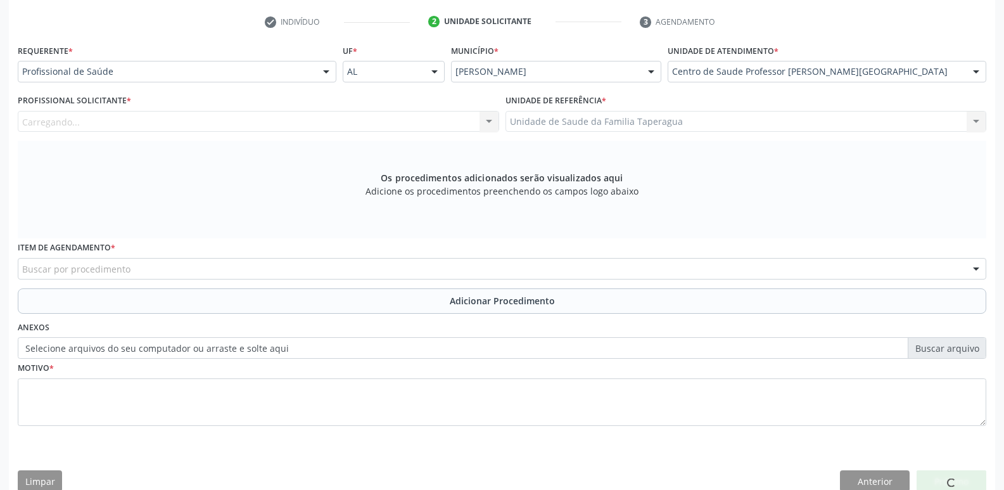
click at [371, 121] on div "Carregando... Nenhum resultado encontrado para: " " Não há nenhuma opção para s…" at bounding box center [258, 122] width 481 height 22
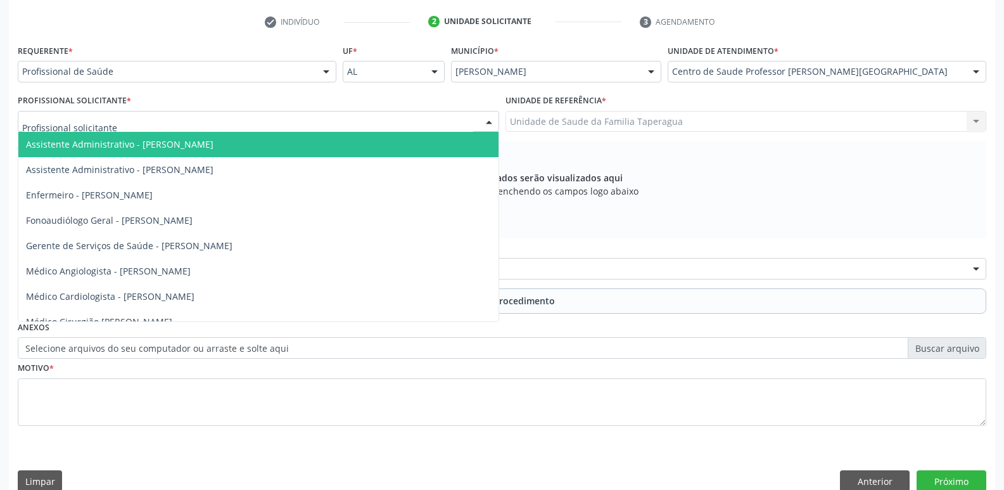
click at [392, 129] on div at bounding box center [258, 122] width 481 height 22
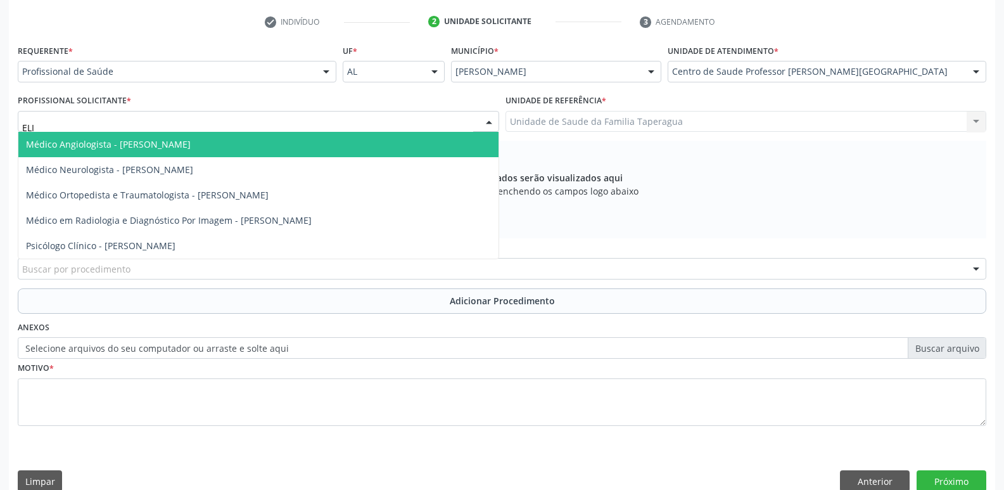
type input "ELIO"
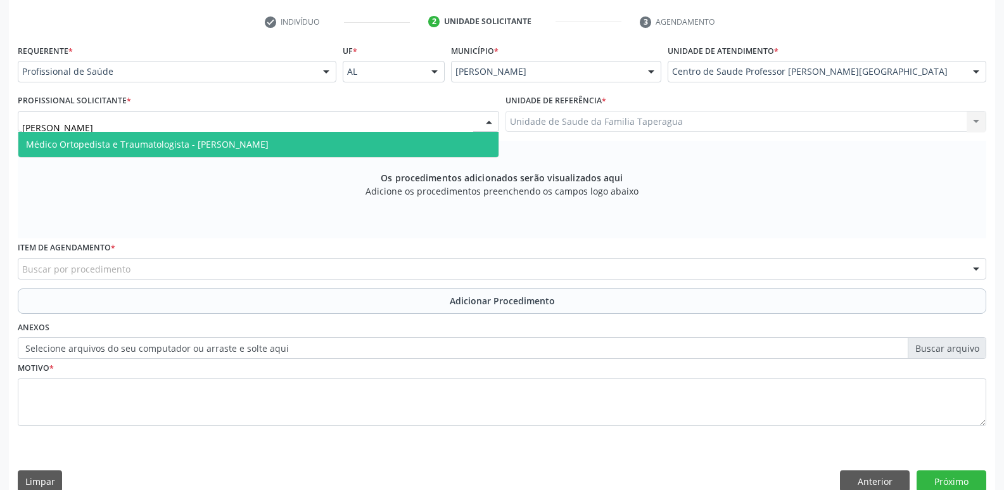
click at [269, 148] on span "Médico Ortopedista e Traumatologista - Elio Goncalves Melo Junior" at bounding box center [147, 144] width 243 height 12
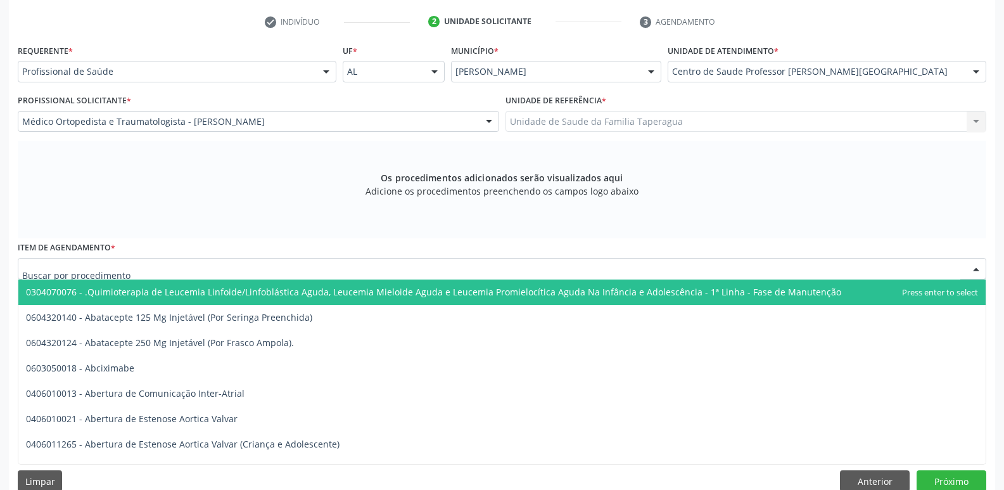
click at [289, 268] on div at bounding box center [502, 269] width 968 height 22
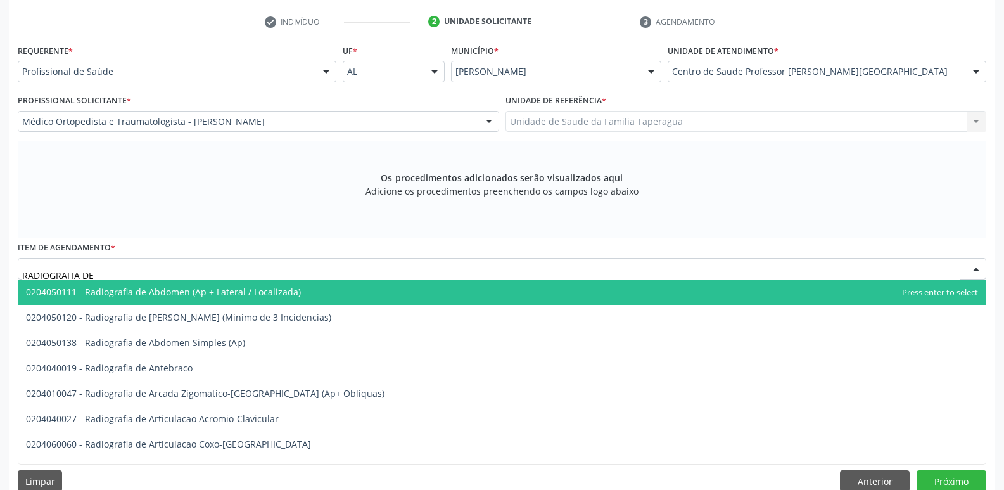
type input "RADIOGRAFIA DE J"
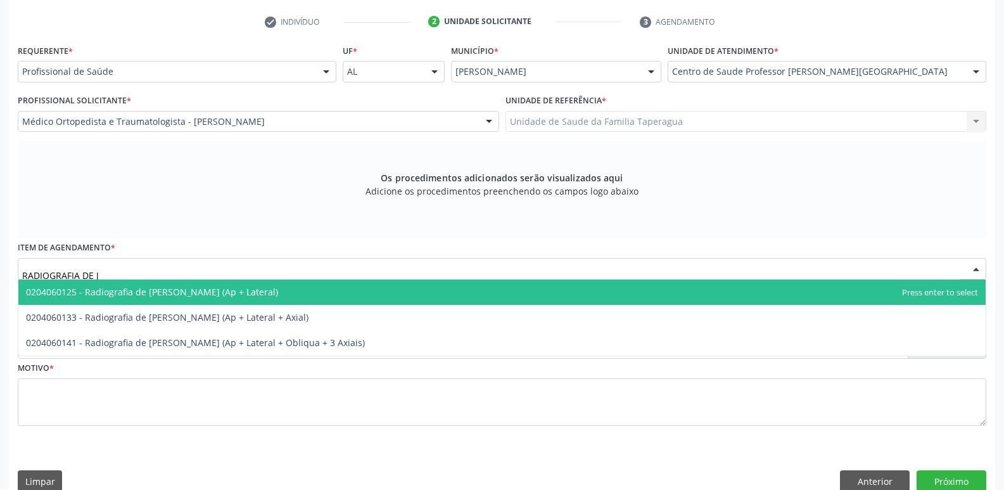
click at [288, 288] on span "0204060125 - Radiografia de Joelho (Ap + Lateral)" at bounding box center [501, 291] width 967 height 25
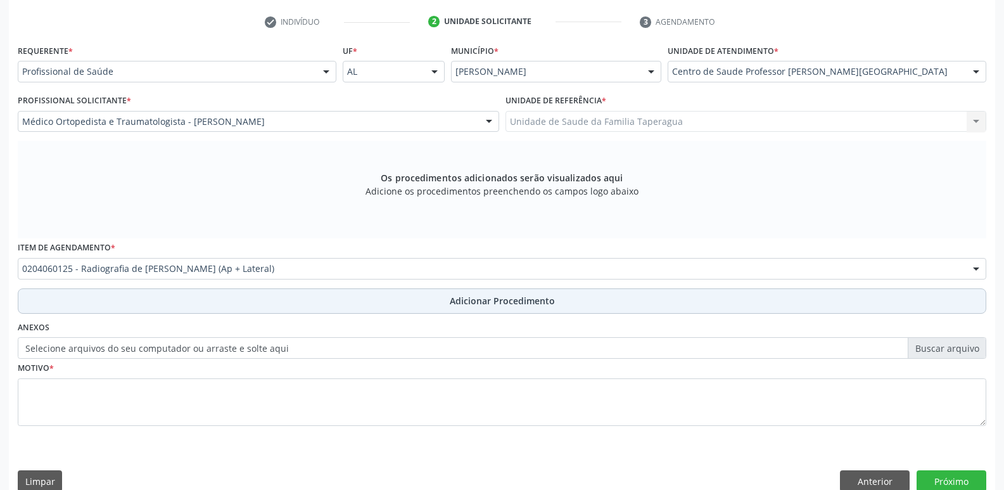
click at [286, 296] on button "Adicionar Procedimento" at bounding box center [502, 300] width 968 height 25
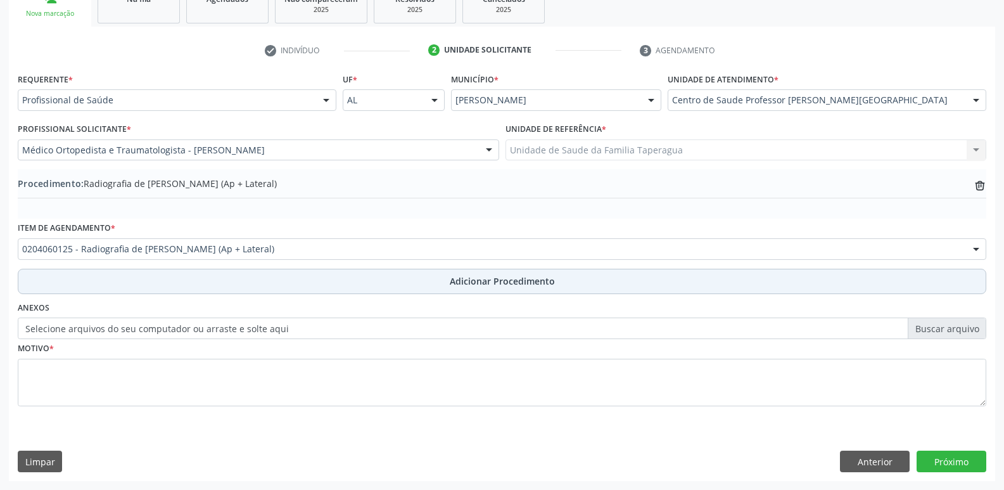
scroll to position [223, 0]
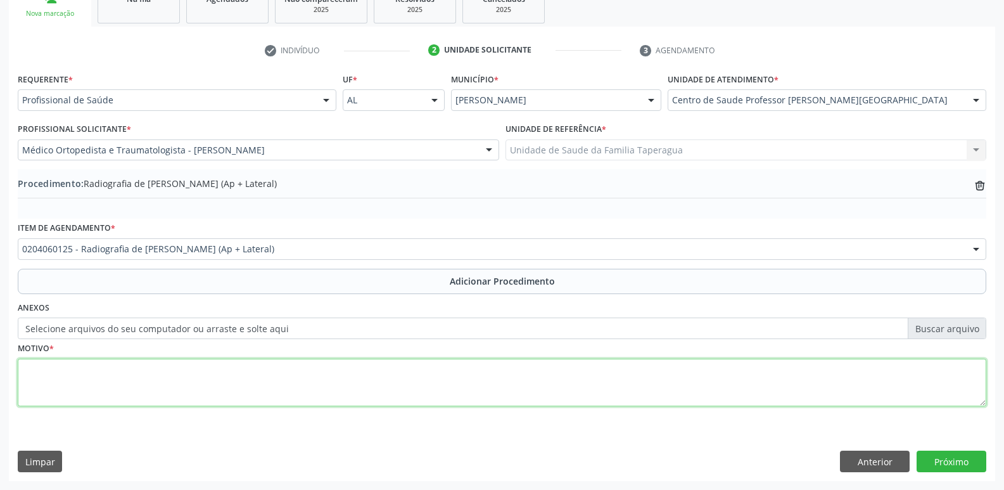
click at [261, 390] on textarea at bounding box center [502, 382] width 968 height 48
paste textarea "onartrose"
type textarea "JOELHOS D e E Gonartrose"
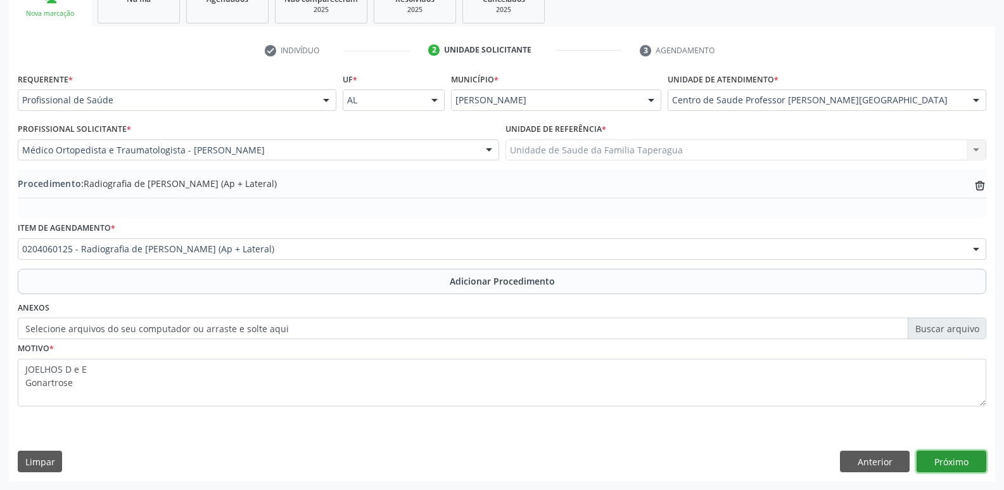
click at [960, 457] on button "Próximo" at bounding box center [951, 461] width 70 height 22
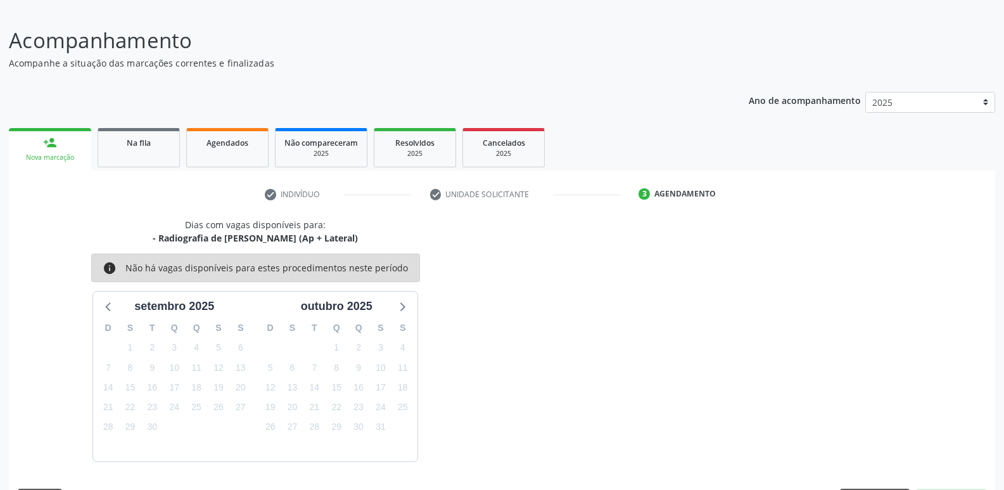
scroll to position [117, 0]
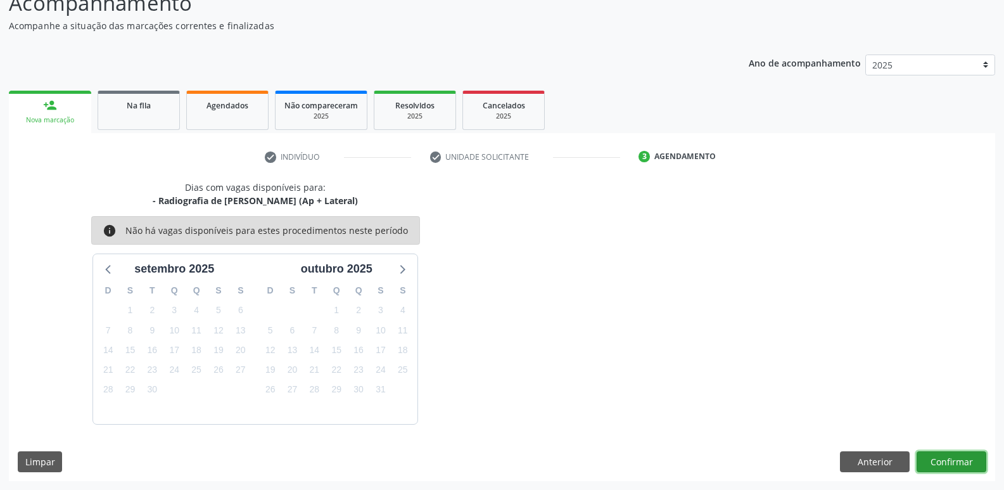
click at [960, 457] on button "Confirmar" at bounding box center [951, 462] width 70 height 22
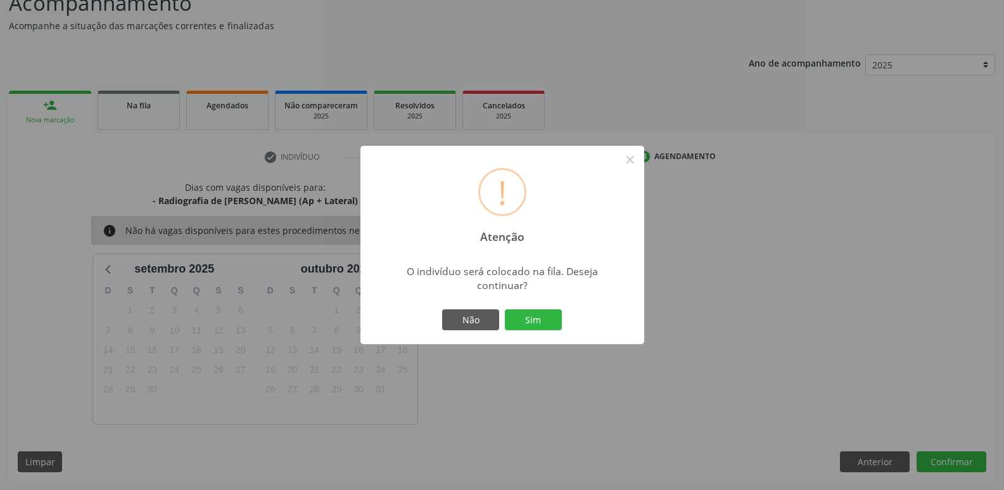
click at [505, 309] on button "Sim" at bounding box center [533, 320] width 57 height 22
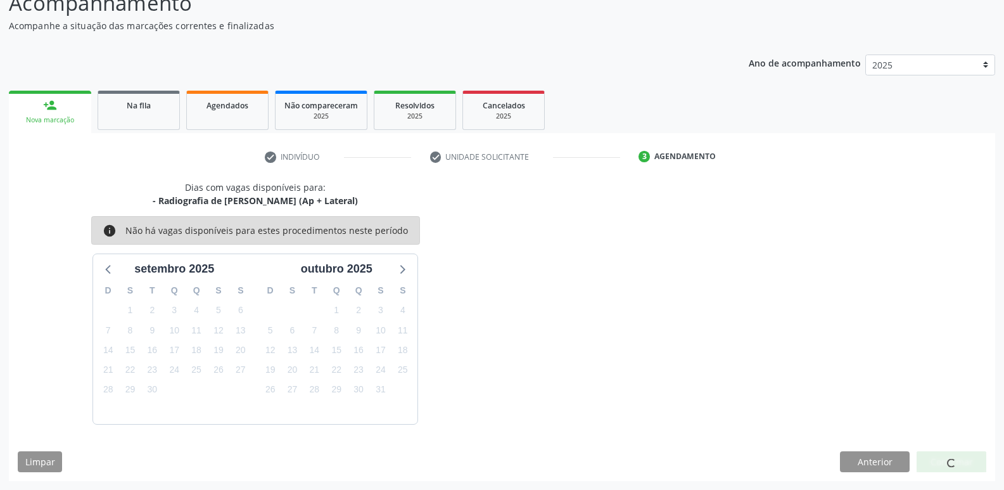
scroll to position [0, 0]
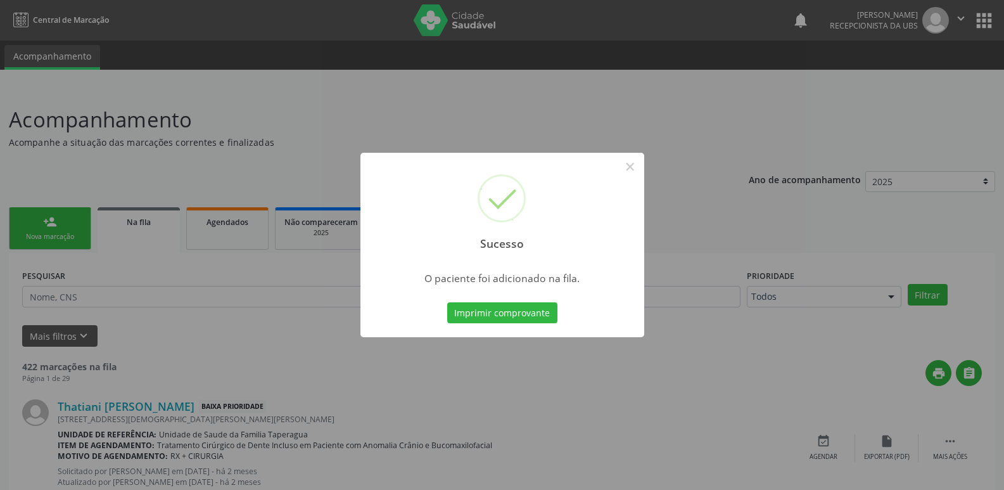
click at [744, 189] on div "Sucesso × O paciente foi adicionado na fila. Imprimir comprovante Cancel" at bounding box center [502, 245] width 1004 height 490
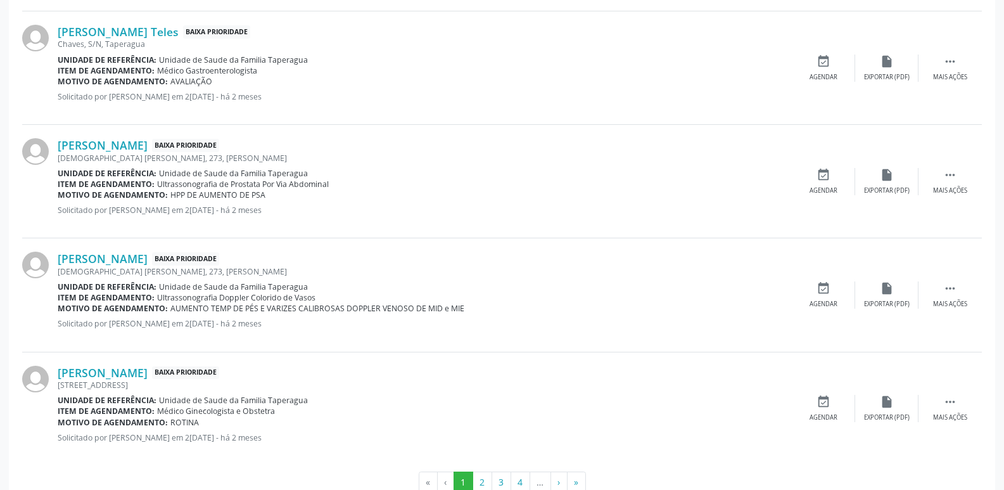
scroll to position [1776, 0]
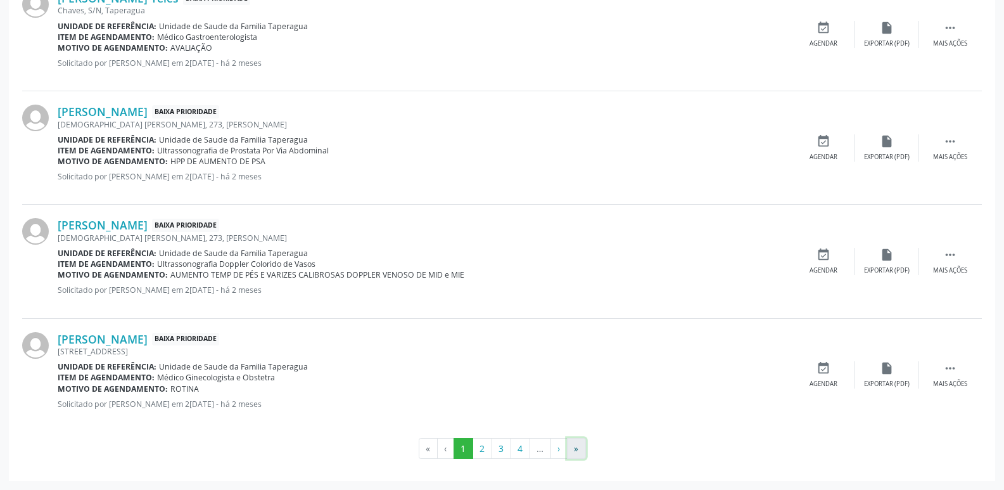
click at [585, 450] on button "»" at bounding box center [576, 449] width 19 height 22
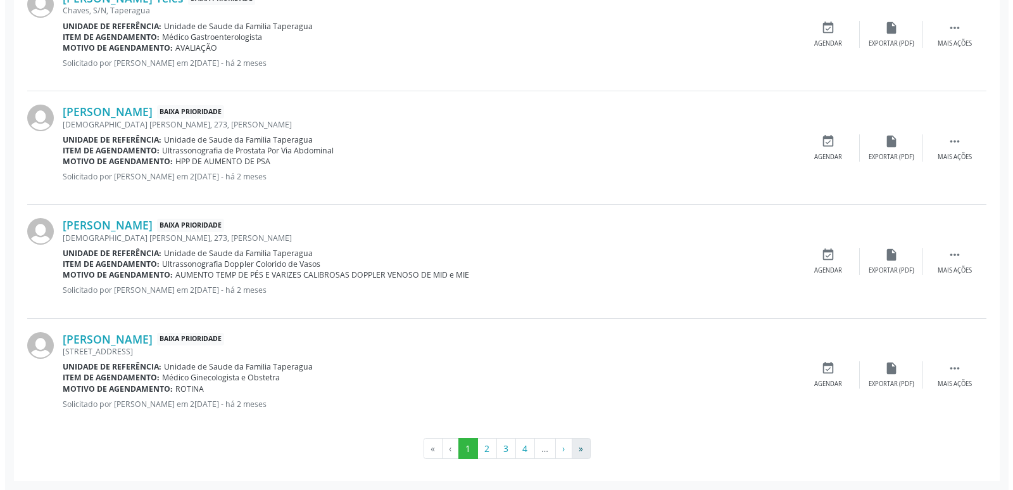
scroll to position [0, 0]
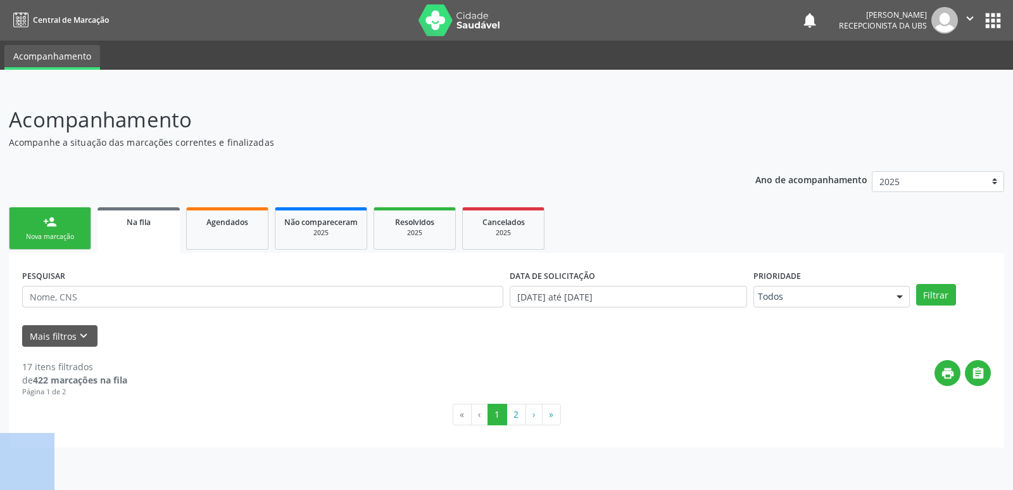
click at [580, 448] on div "Acompanhamento Acompanhe a situação das marcações correntes e finalizadas Relat…" at bounding box center [506, 288] width 1013 height 402
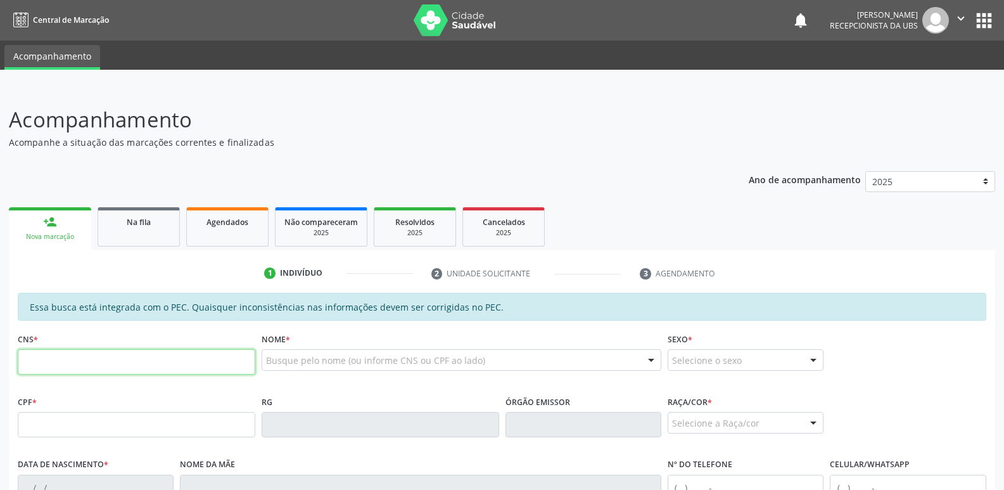
paste input "700 1019 9946 9414"
type input "700 1019 9946 9414"
type input "148.912.764-01"
type input "15/11/2012"
type input "Josinete Teofilo dos Santos"
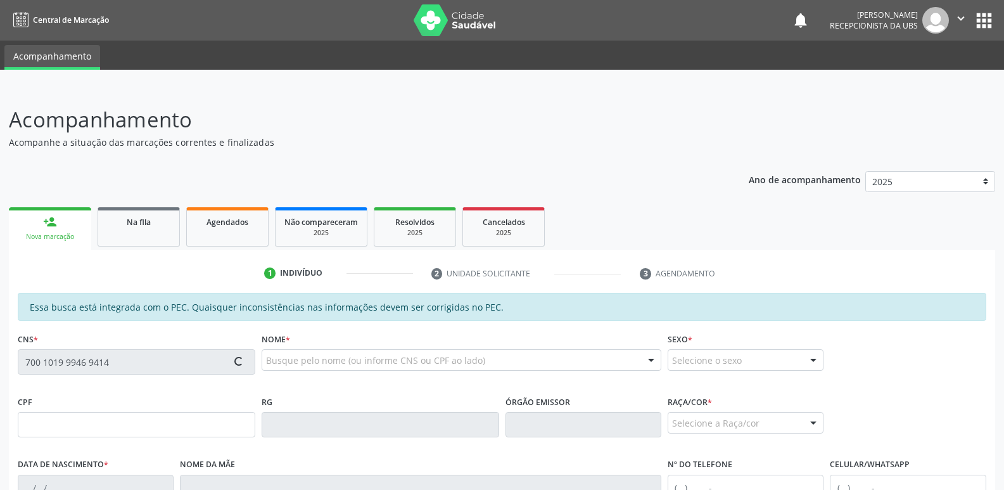
type input "(82) 98834-2564"
type input "13"
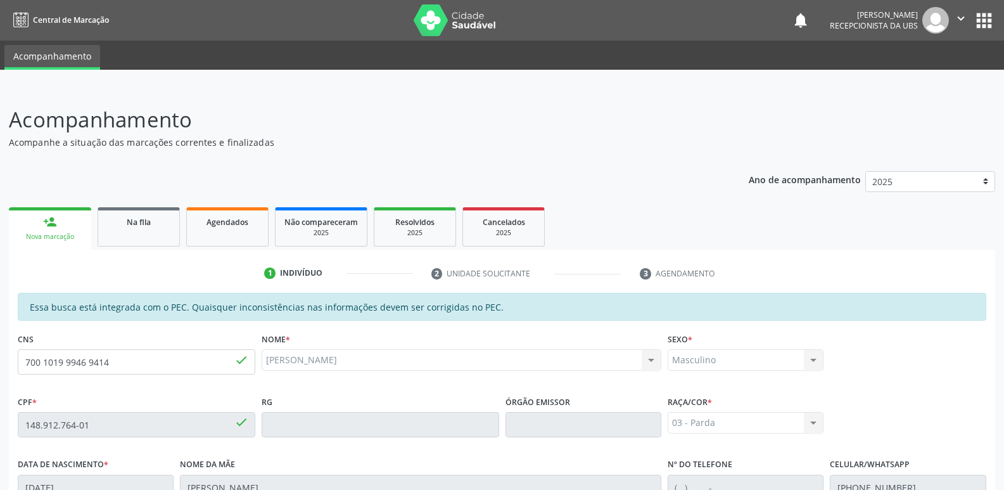
scroll to position [251, 0]
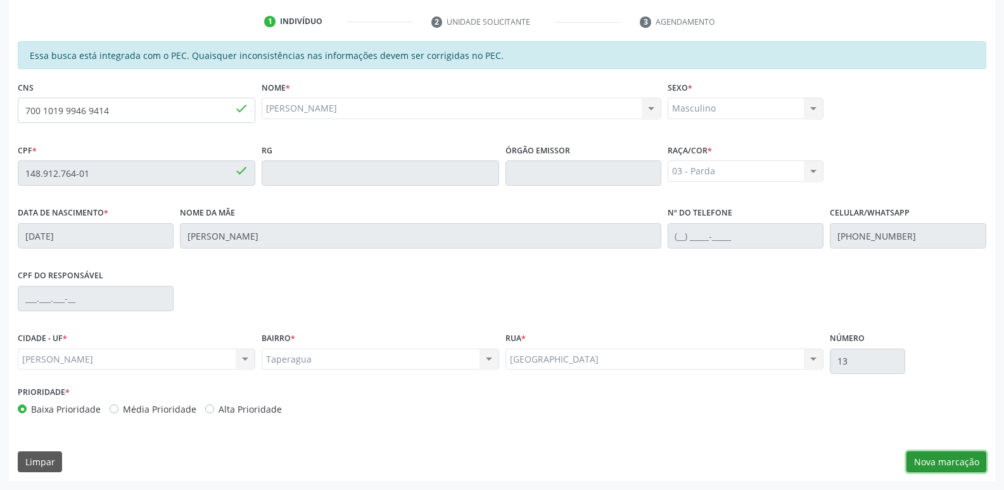
click at [950, 453] on button "Nova marcação" at bounding box center [946, 462] width 80 height 22
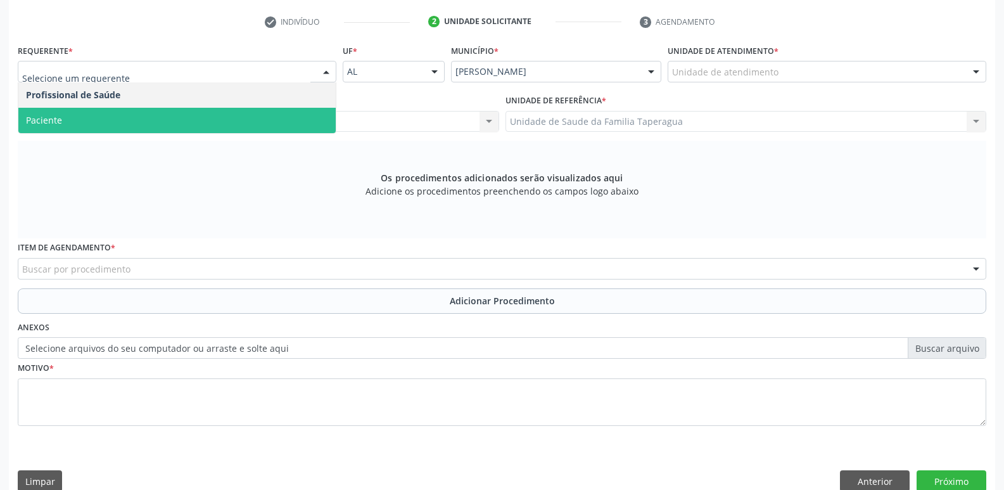
click at [296, 117] on span "Paciente" at bounding box center [176, 120] width 317 height 25
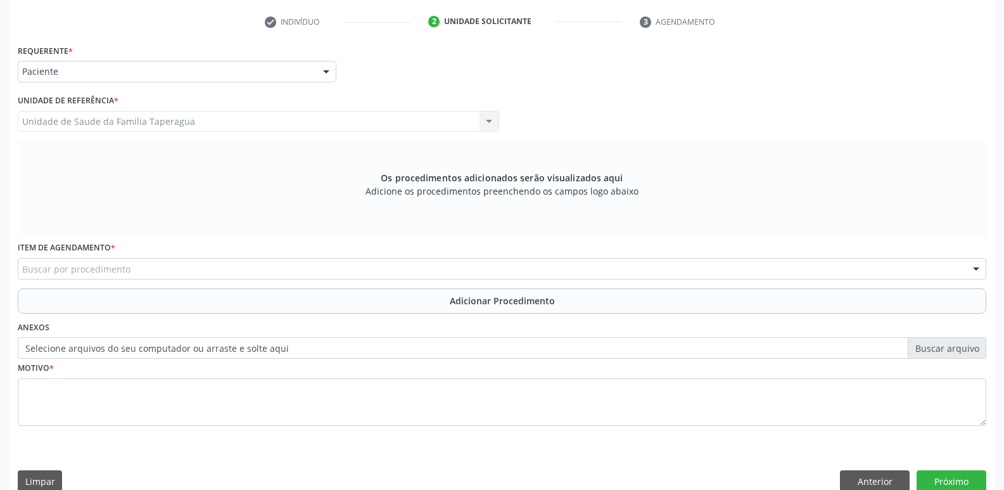
click at [376, 262] on div "Buscar por procedimento" at bounding box center [502, 269] width 968 height 22
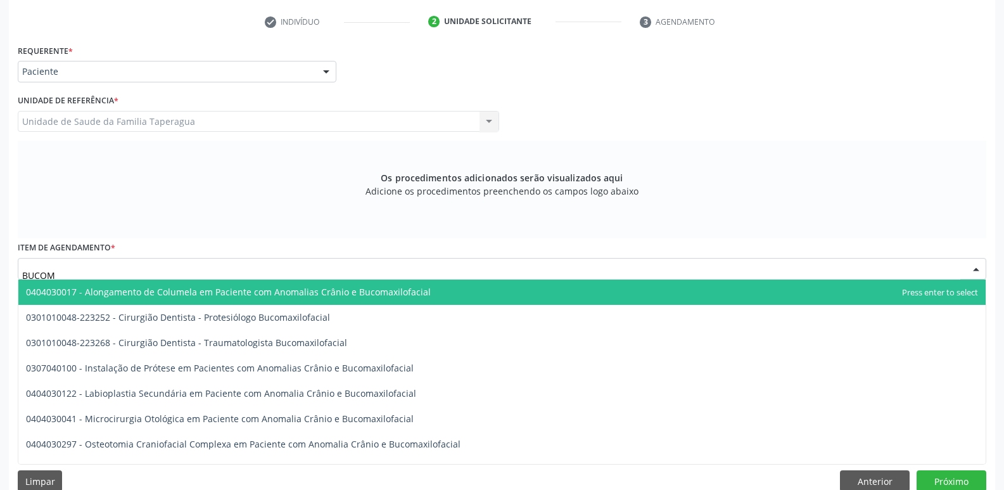
type input "BUCOMA"
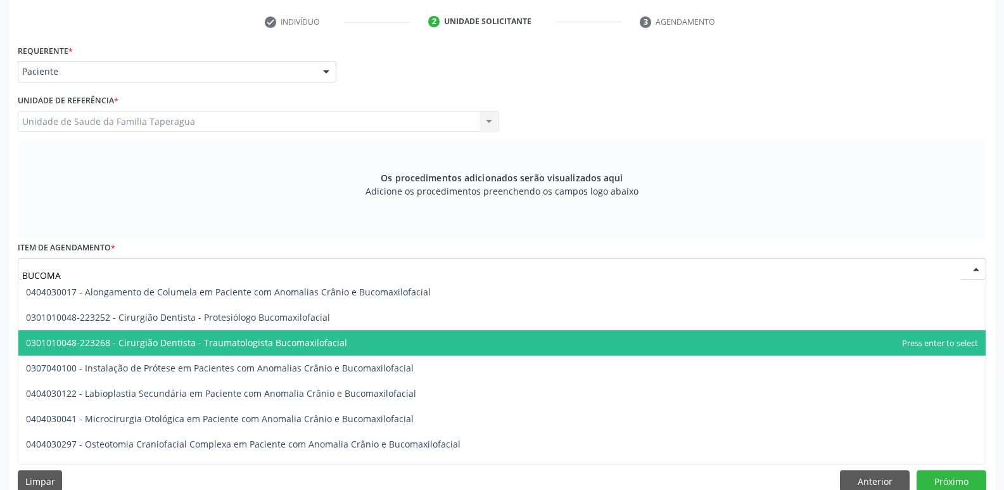
click at [320, 341] on span "0301010048-223268 - Cirurgião Dentista - Traumatologista Bucomaxilofacial" at bounding box center [186, 342] width 321 height 12
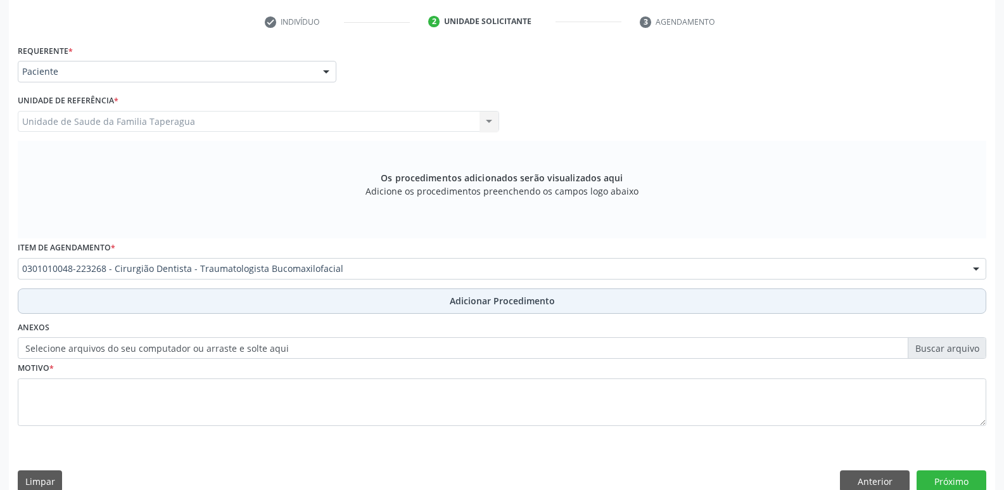
click at [348, 303] on button "Adicionar Procedimento" at bounding box center [502, 300] width 968 height 25
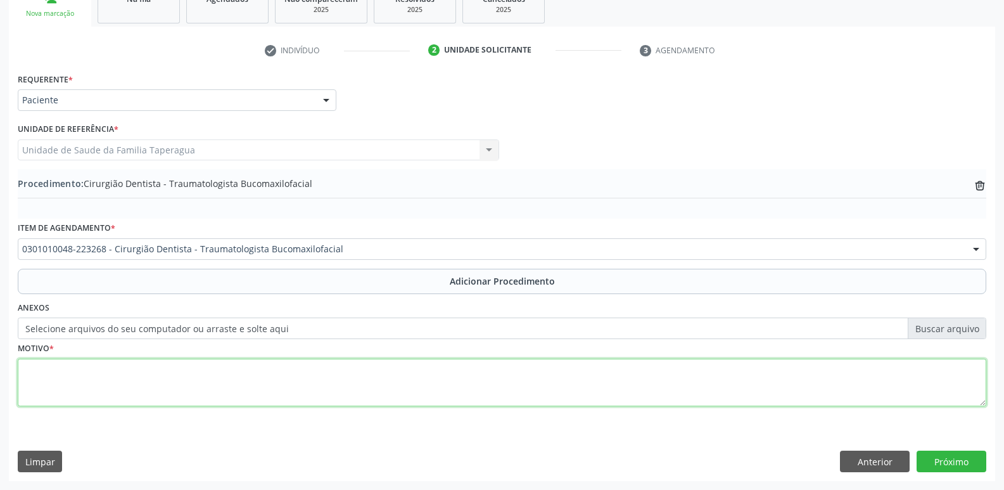
click at [317, 378] on textarea at bounding box center [502, 382] width 968 height 48
type textarea "[MEDICAL_DATA] ([MEDICAL_DATA] LABIO INFERIOR)"
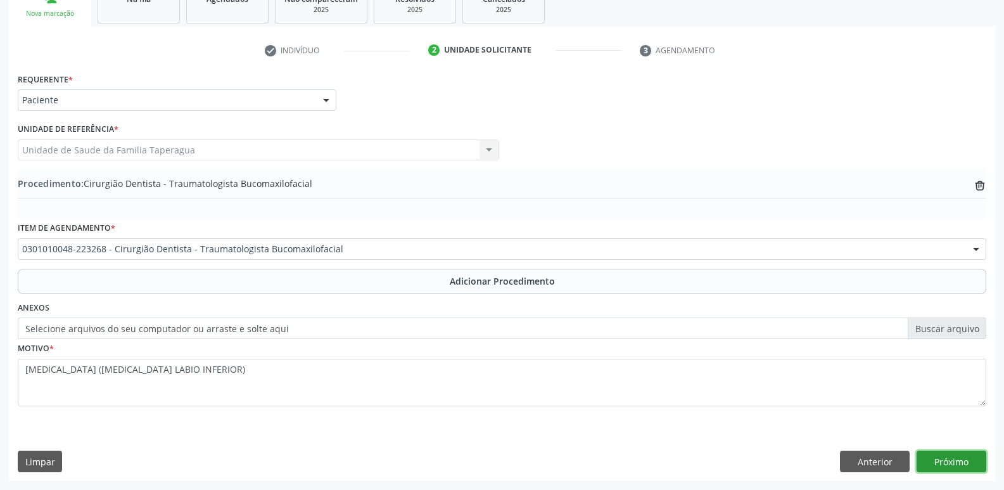
click at [949, 467] on button "Próximo" at bounding box center [951, 461] width 70 height 22
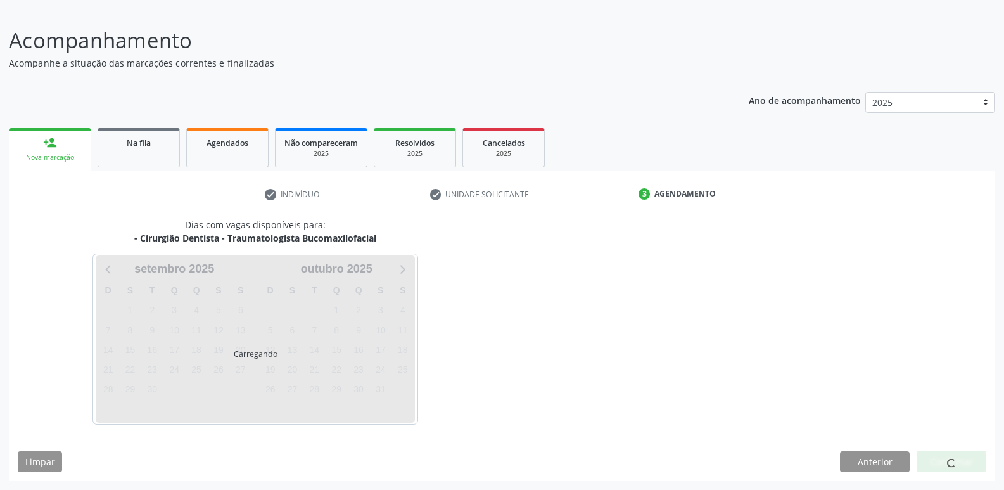
scroll to position [117, 0]
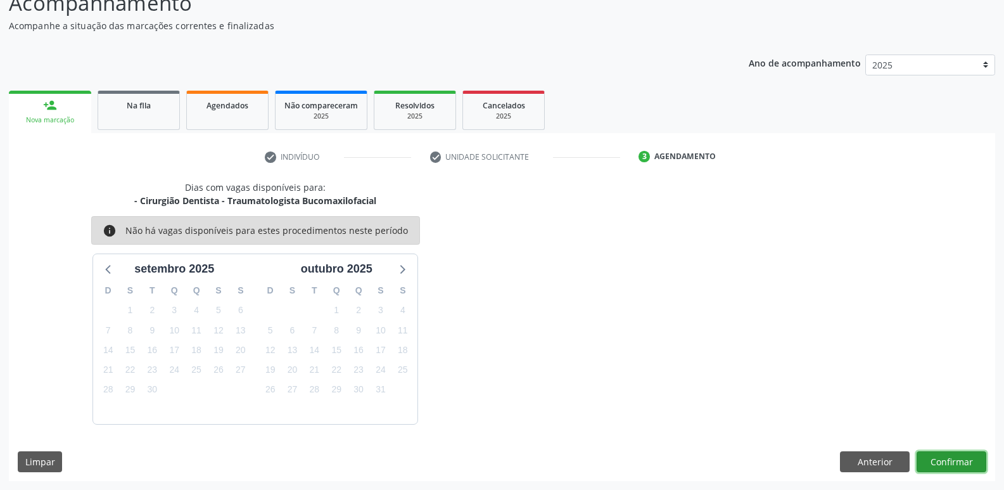
click at [953, 467] on button "Confirmar" at bounding box center [951, 462] width 70 height 22
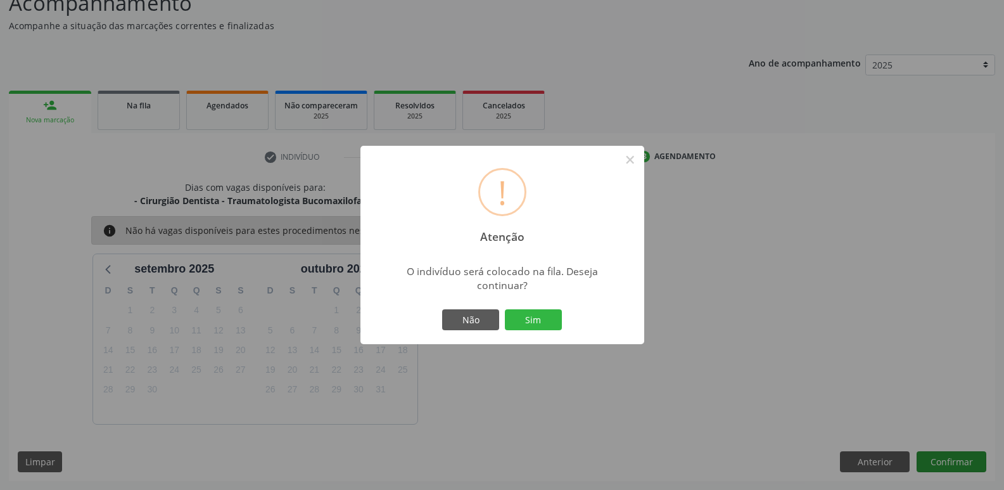
click at [505, 309] on button "Sim" at bounding box center [533, 320] width 57 height 22
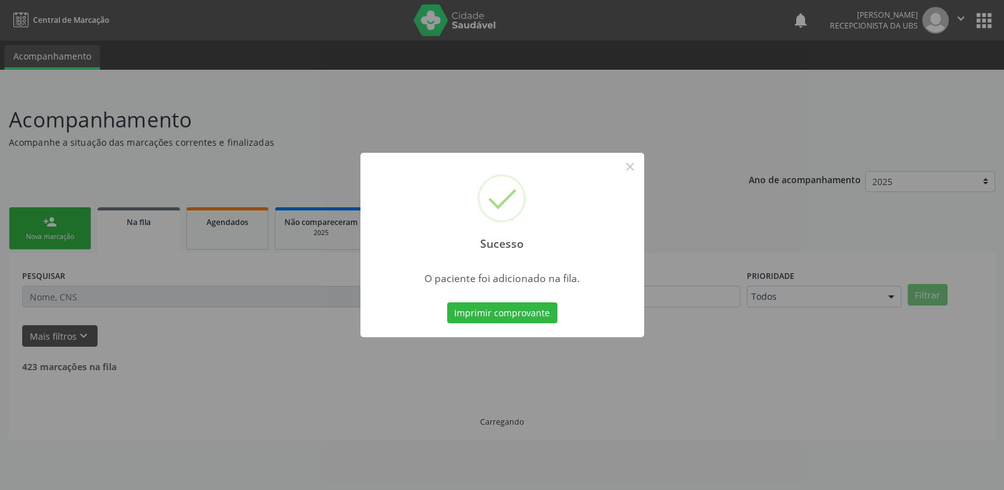
scroll to position [0, 0]
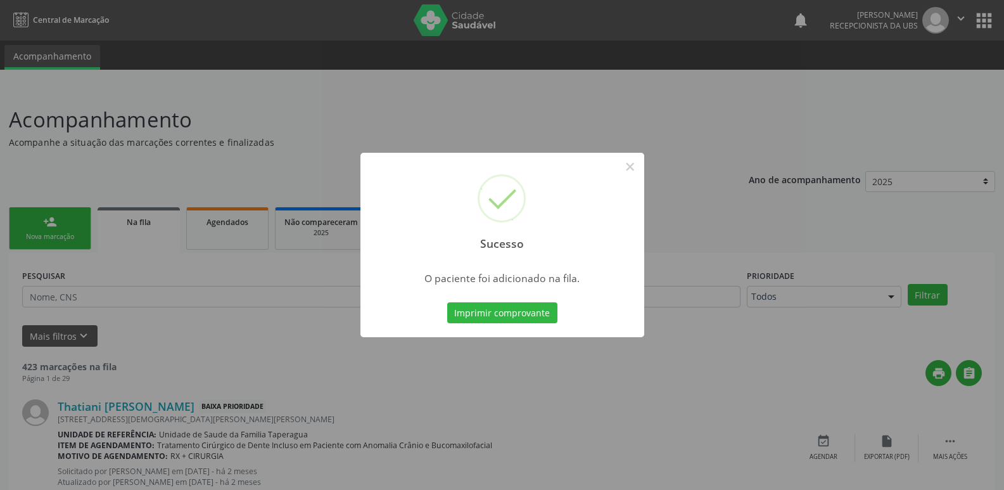
click at [982, 230] on div "Sucesso × O paciente foi adicionado na fila. Imprimir comprovante Cancel" at bounding box center [502, 245] width 1004 height 490
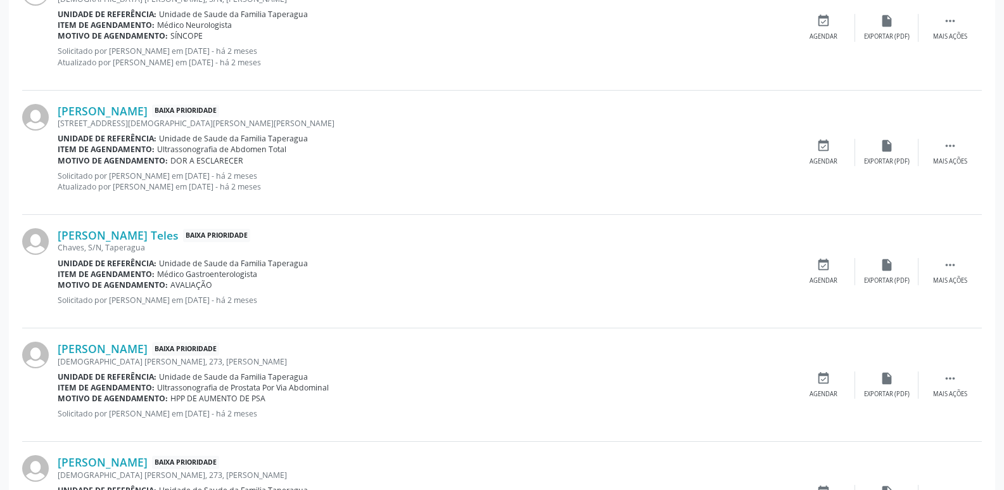
scroll to position [1776, 0]
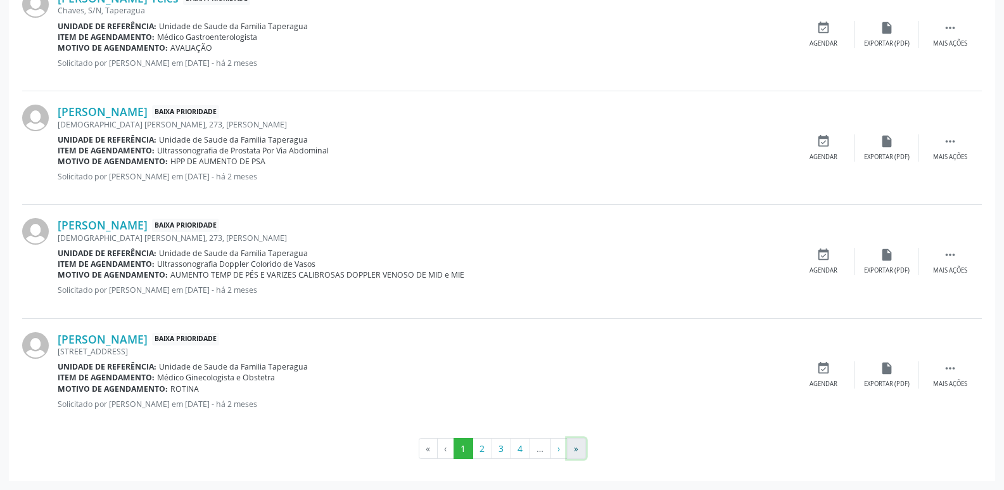
click at [578, 446] on button "»" at bounding box center [576, 449] width 19 height 22
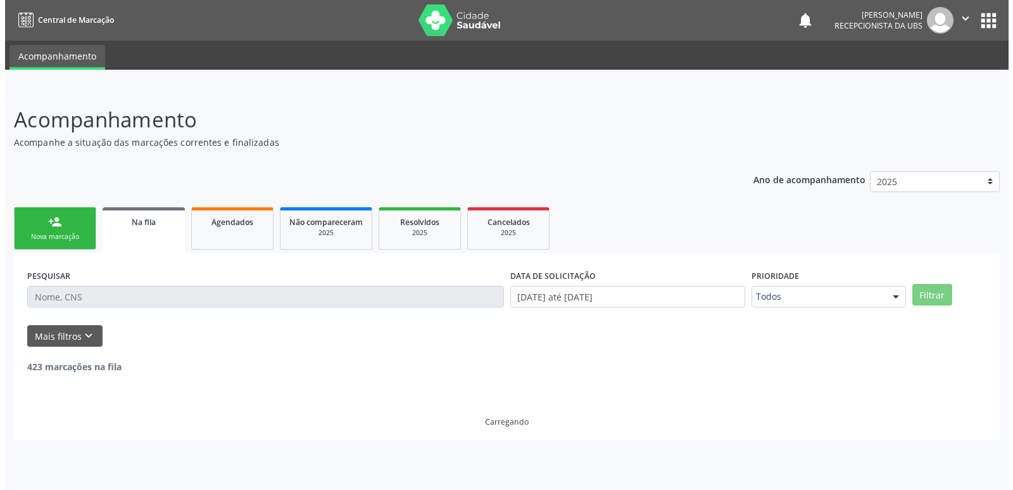
scroll to position [0, 0]
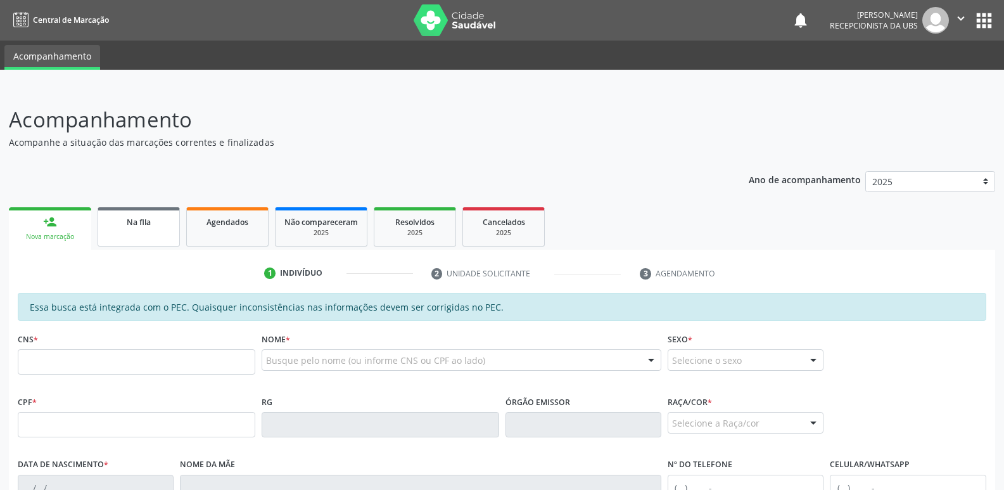
click at [163, 236] on link "Na fila" at bounding box center [139, 226] width 82 height 39
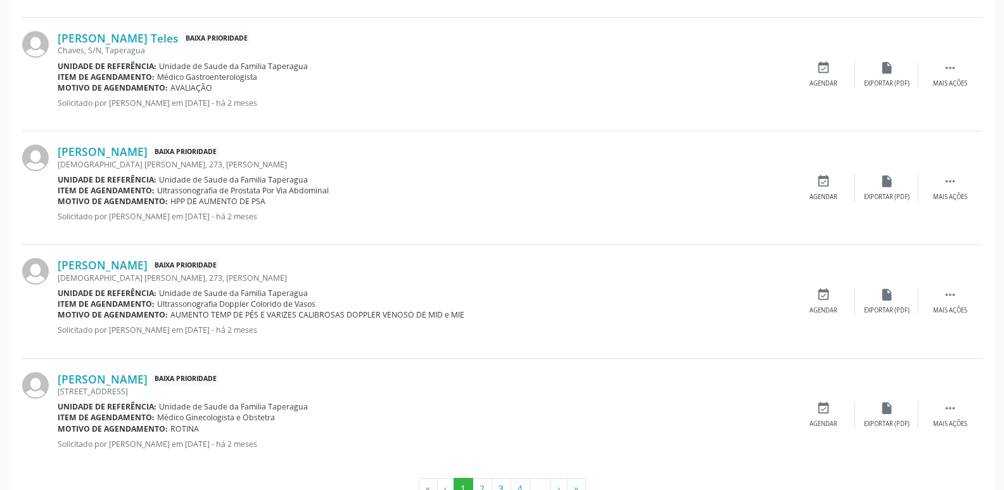
scroll to position [1776, 0]
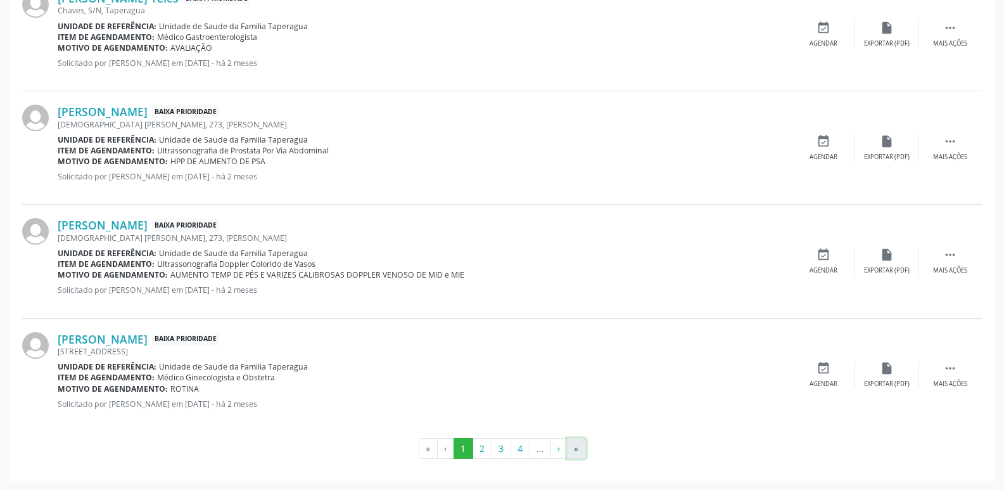
click at [578, 450] on button "»" at bounding box center [576, 449] width 19 height 22
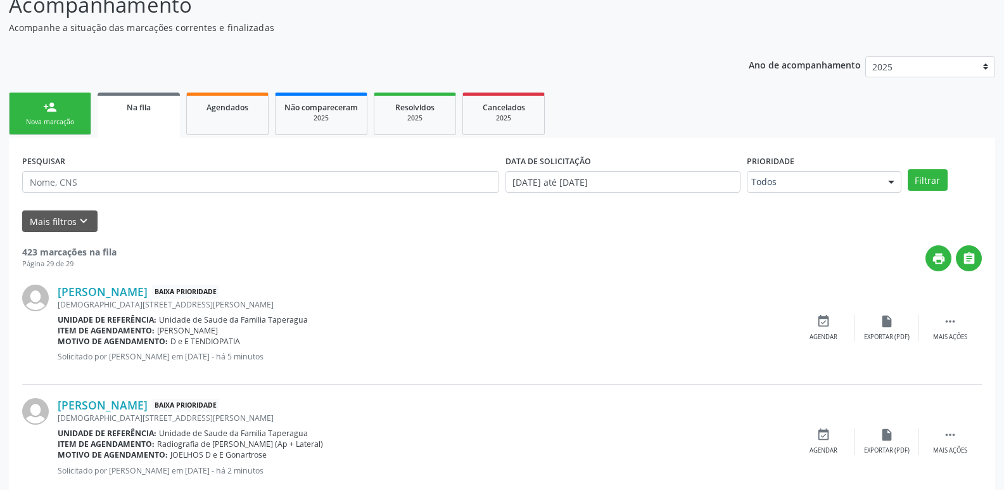
scroll to position [295, 0]
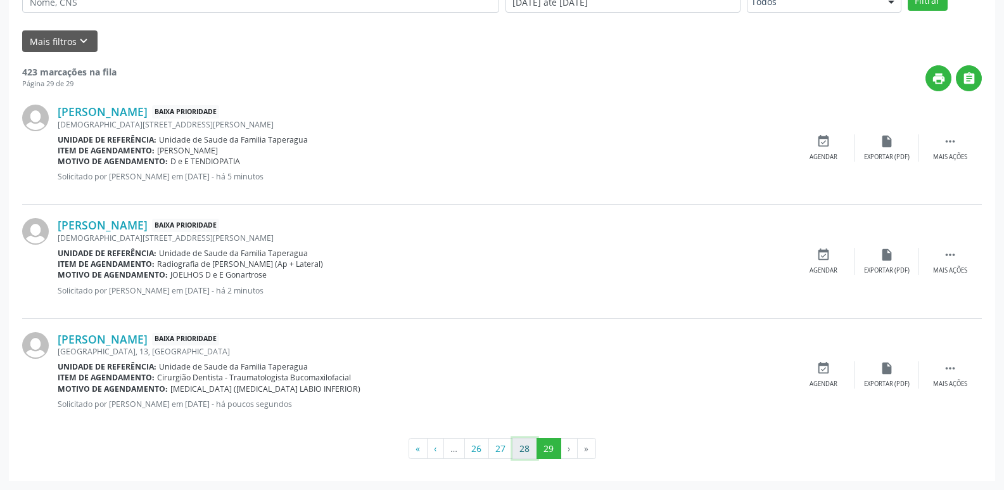
click at [530, 450] on button "28" at bounding box center [524, 449] width 25 height 22
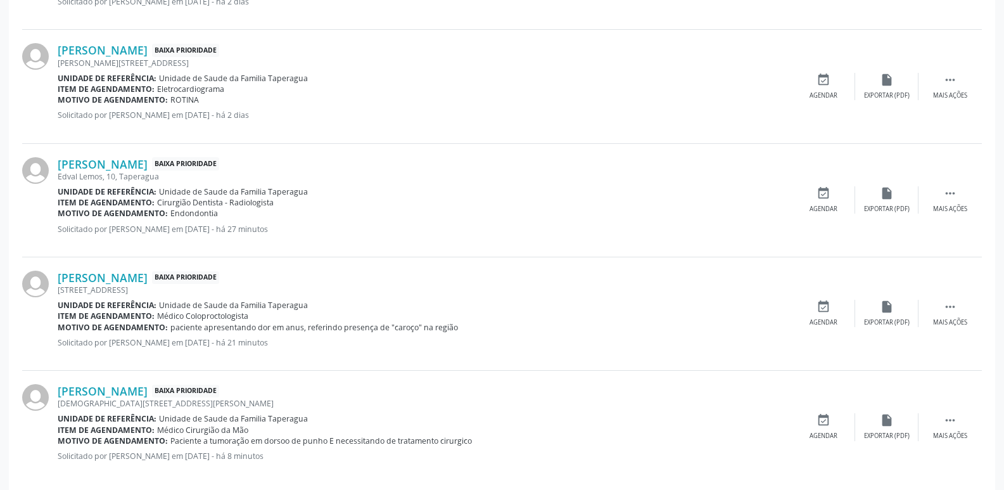
scroll to position [1531, 0]
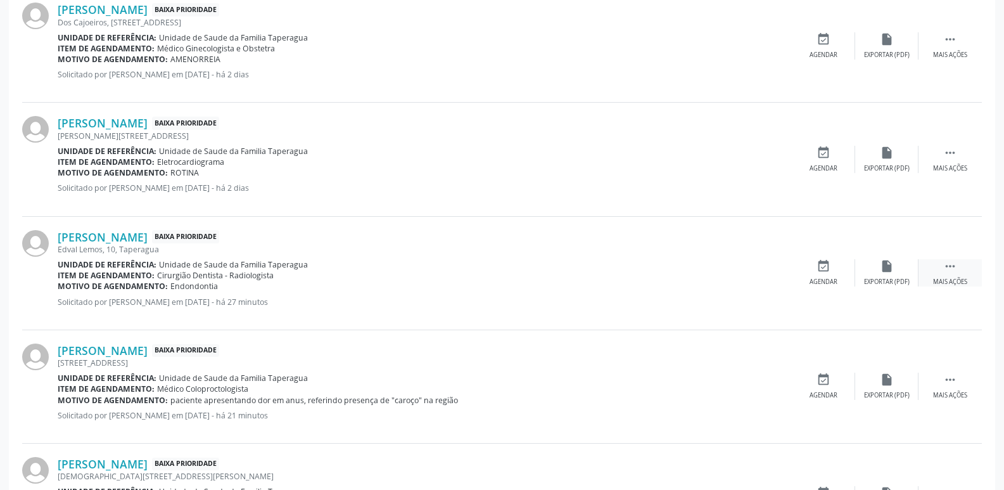
click at [940, 280] on div "Mais ações" at bounding box center [950, 281] width 34 height 9
click at [881, 274] on div "edit Editar" at bounding box center [886, 272] width 63 height 27
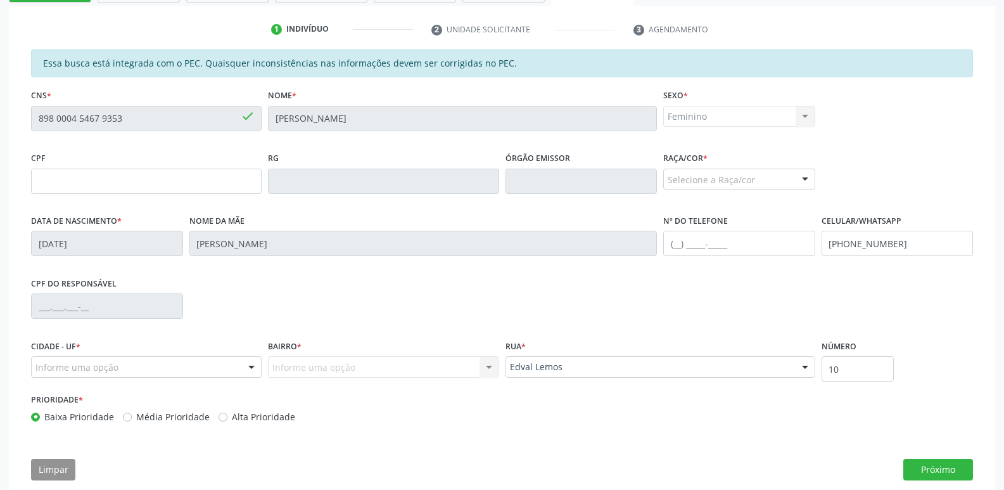
scroll to position [269, 0]
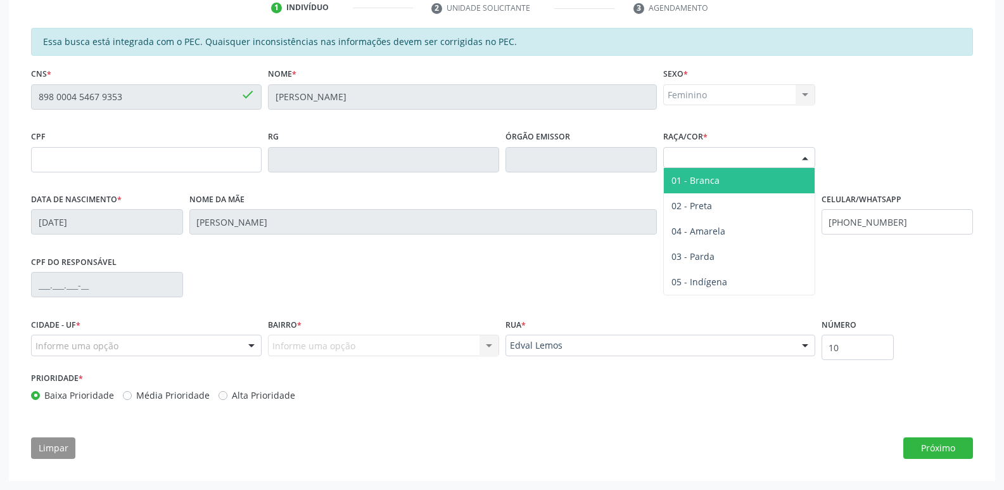
click at [750, 158] on div "Selecione a Raça/cor" at bounding box center [739, 158] width 152 height 22
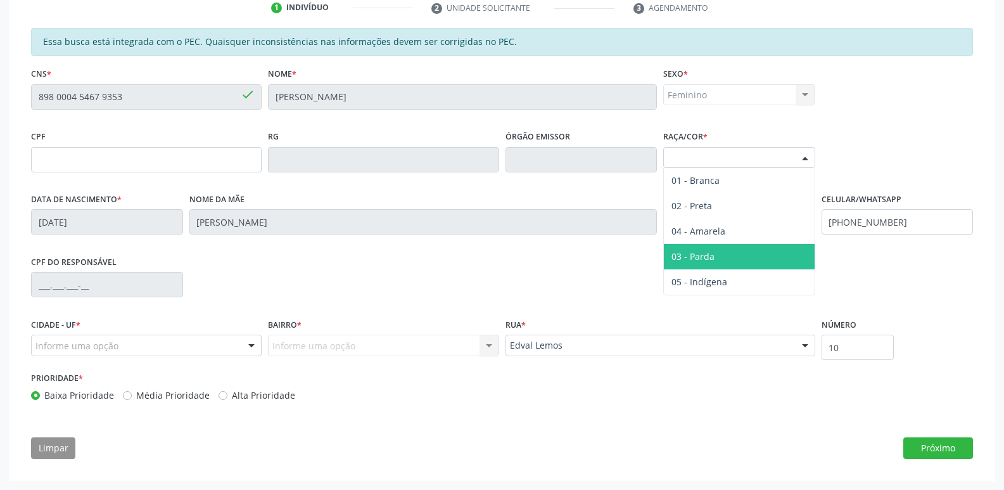
click at [739, 255] on span "03 - Parda" at bounding box center [739, 256] width 151 height 25
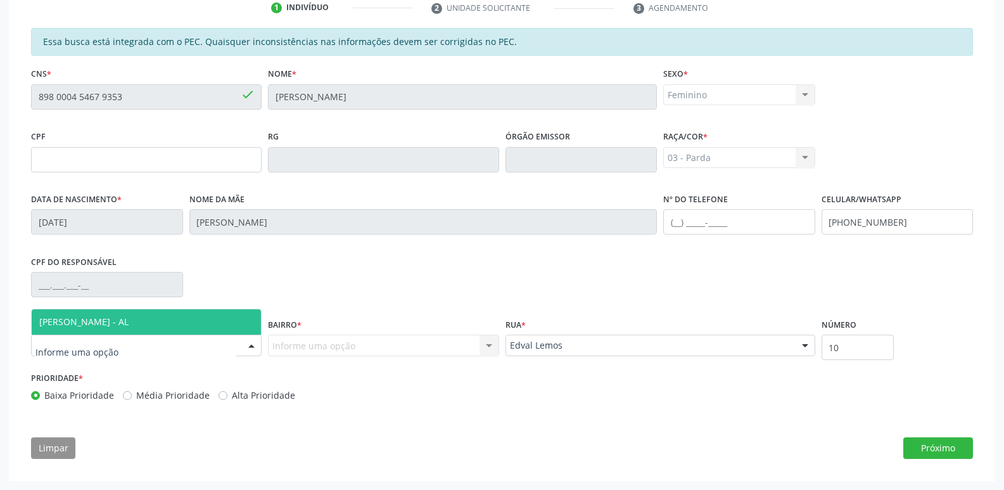
click at [207, 346] on div at bounding box center [146, 345] width 231 height 22
click at [205, 323] on span "[PERSON_NAME] - AL" at bounding box center [146, 321] width 229 height 25
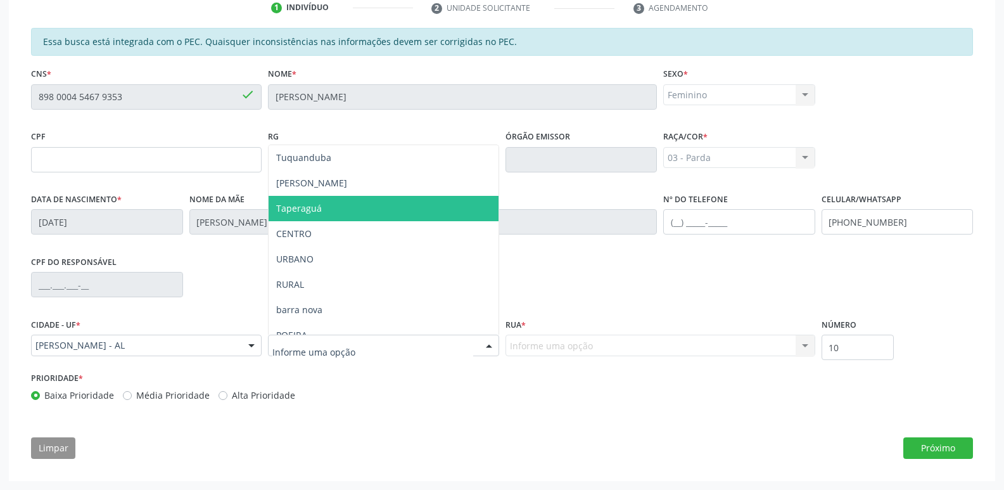
click at [349, 209] on span "Taperaguá" at bounding box center [383, 208] width 229 height 25
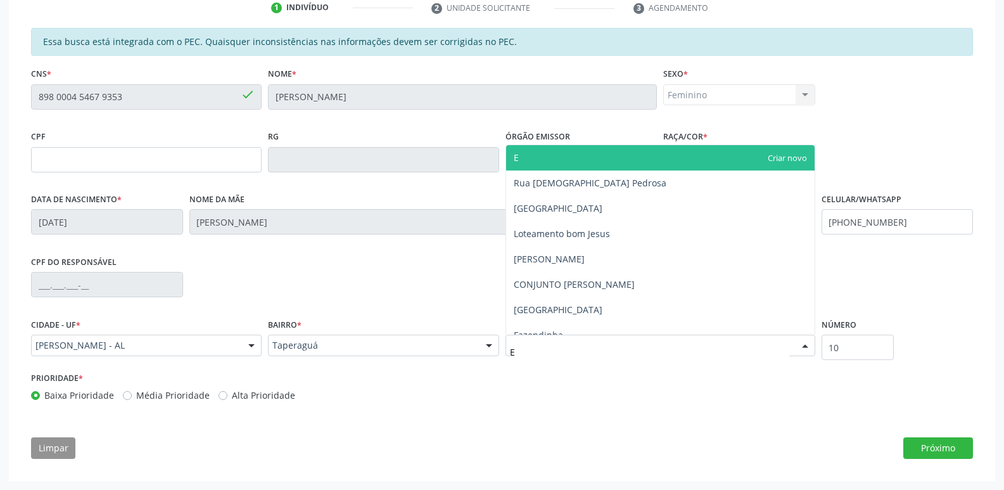
type input "ED"
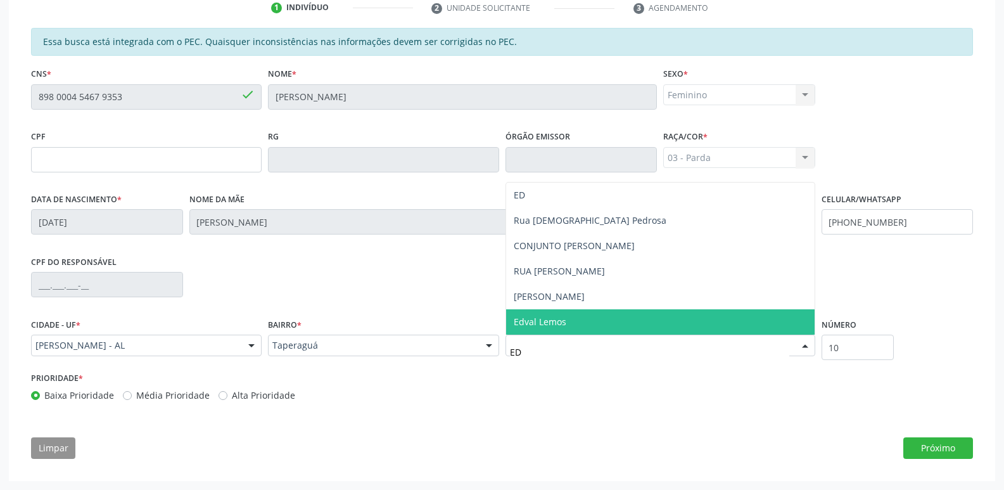
click at [581, 329] on span "Edval Lemos" at bounding box center [660, 321] width 308 height 25
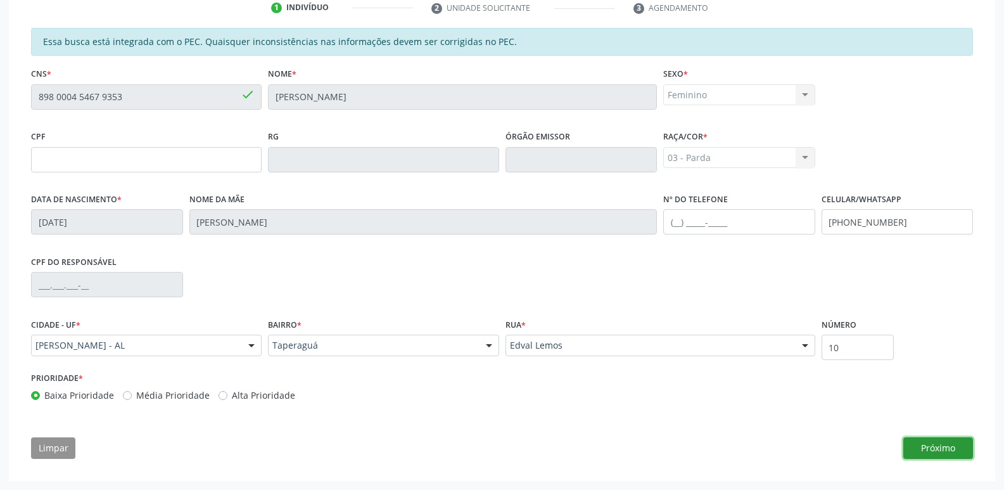
click at [940, 452] on button "Próximo" at bounding box center [938, 448] width 70 height 22
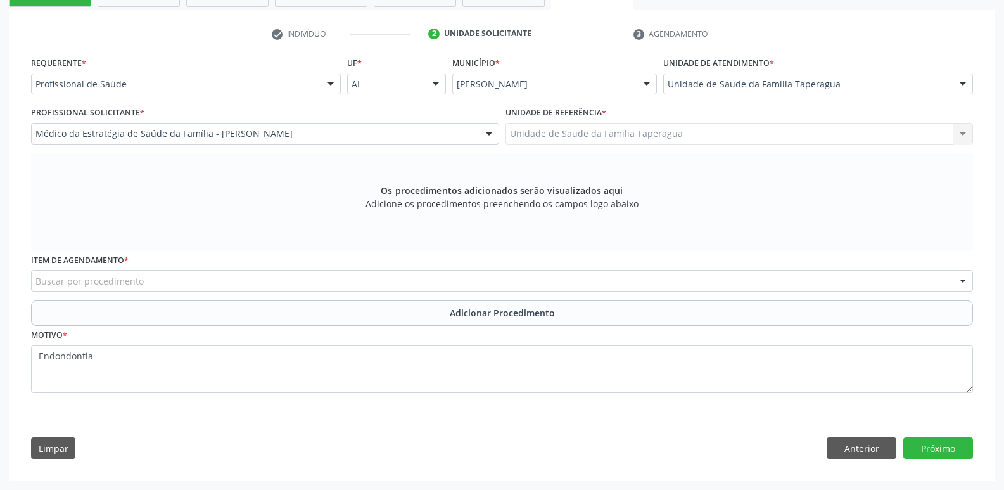
scroll to position [243, 0]
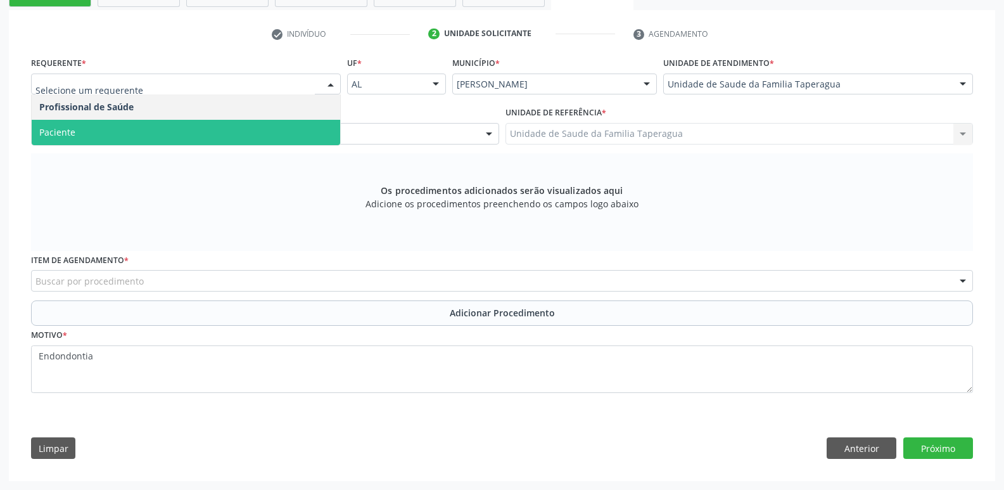
click at [282, 132] on span "Paciente" at bounding box center [186, 132] width 308 height 25
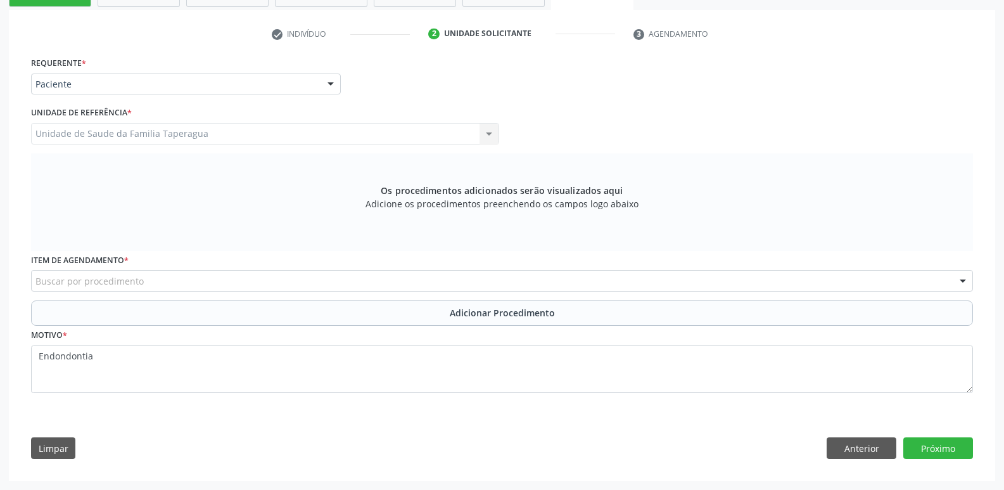
click at [278, 286] on div "Buscar por procedimento" at bounding box center [502, 281] width 942 height 22
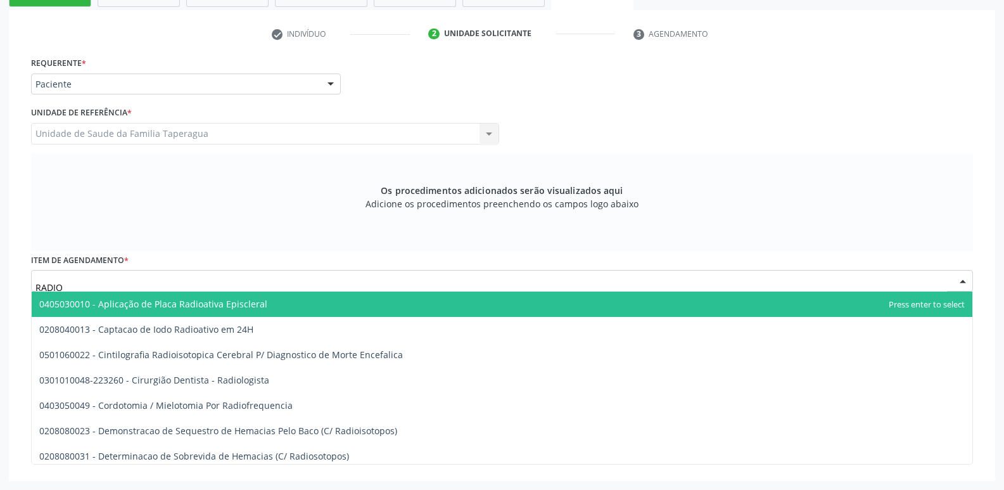
type input "RADIOL"
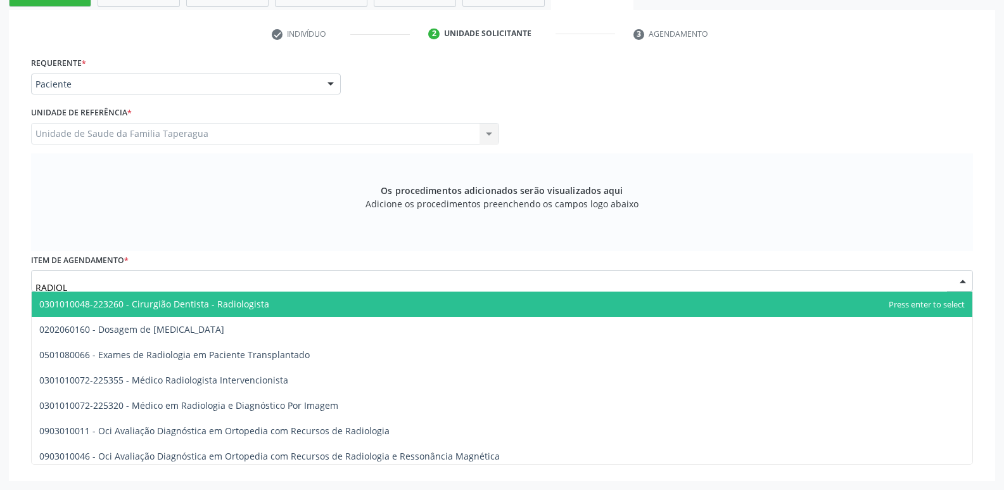
click at [275, 307] on span "0301010048-223260 - Cirurgião Dentista - Radiologista" at bounding box center [502, 303] width 941 height 25
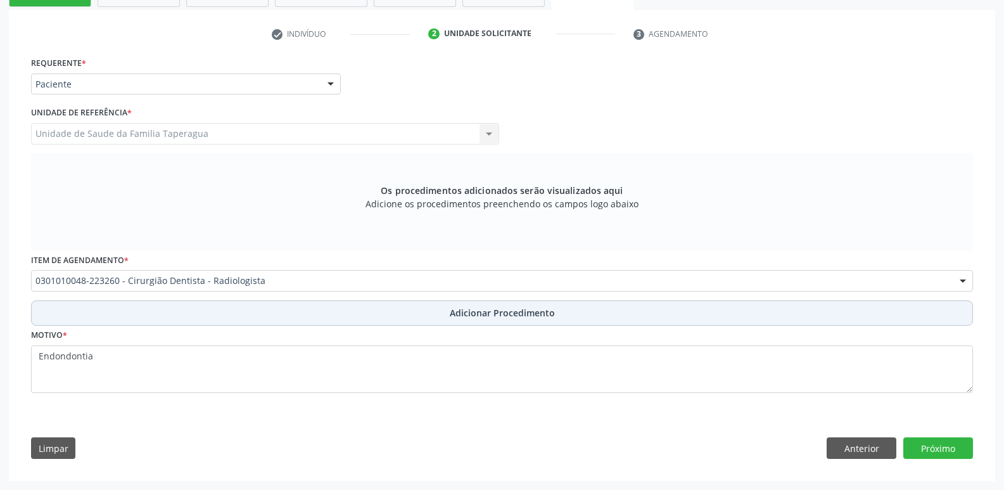
click at [298, 314] on button "Adicionar Procedimento" at bounding box center [502, 312] width 942 height 25
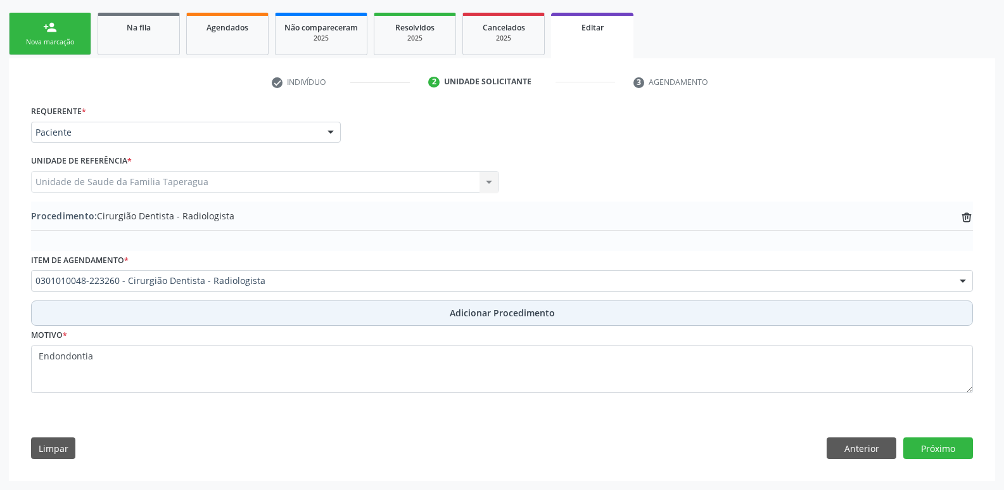
scroll to position [194, 0]
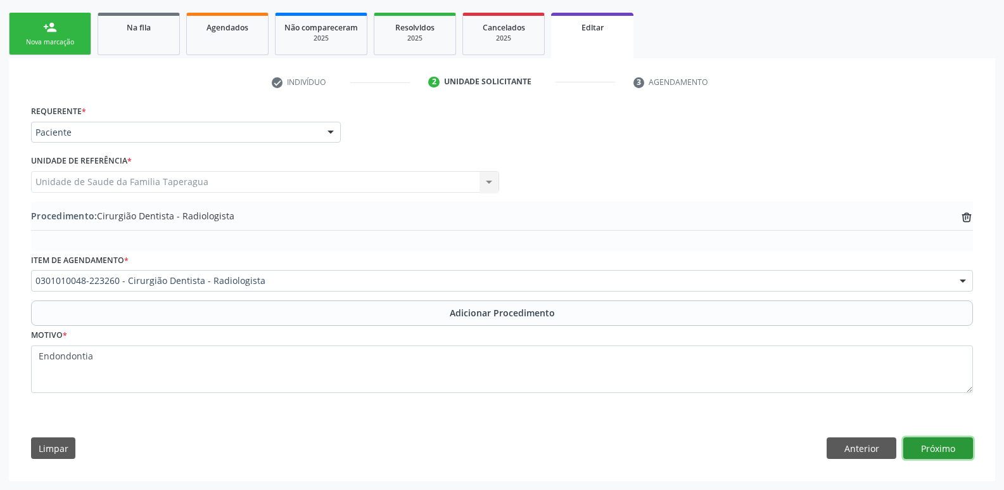
click at [963, 443] on button "Próximo" at bounding box center [938, 448] width 70 height 22
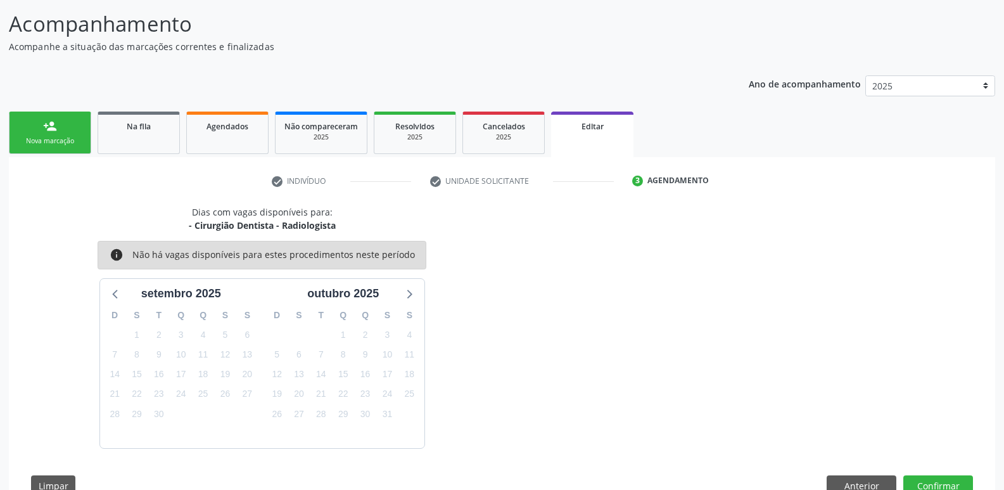
scroll to position [133, 0]
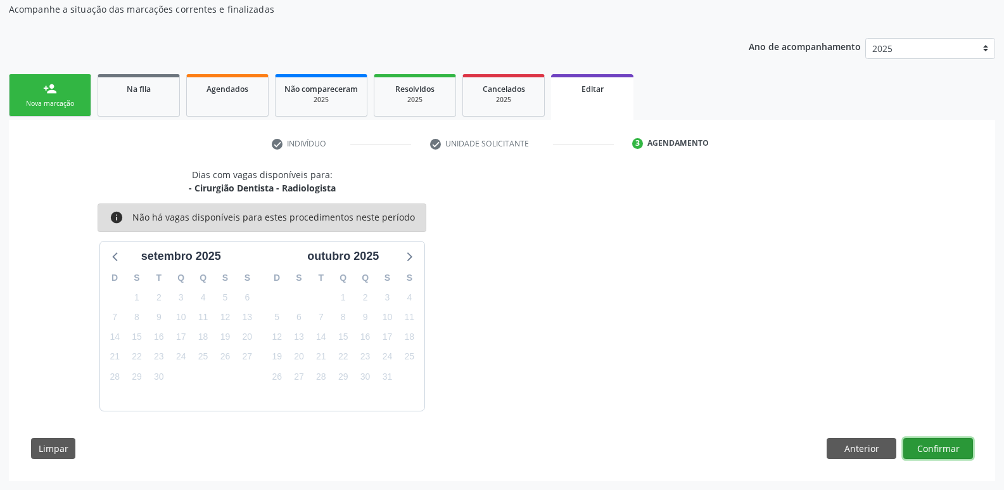
click at [941, 441] on button "Confirmar" at bounding box center [938, 449] width 70 height 22
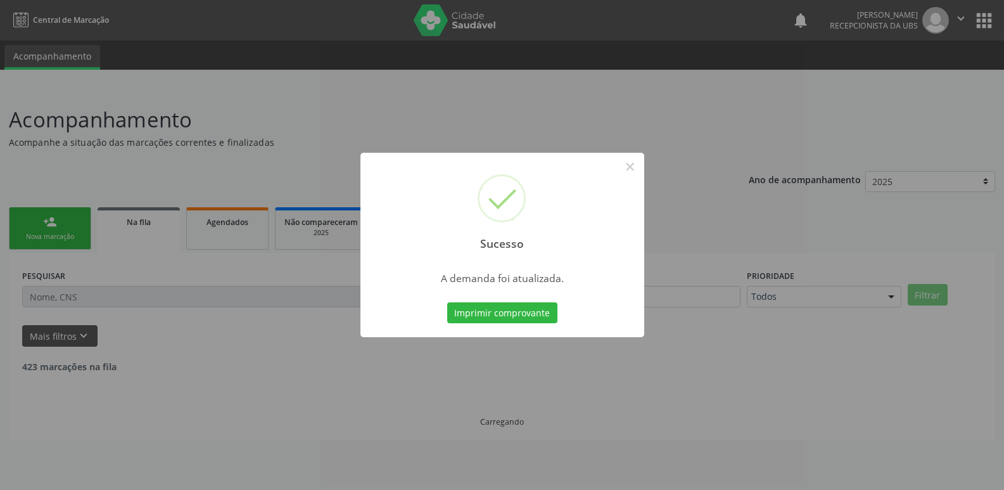
scroll to position [0, 0]
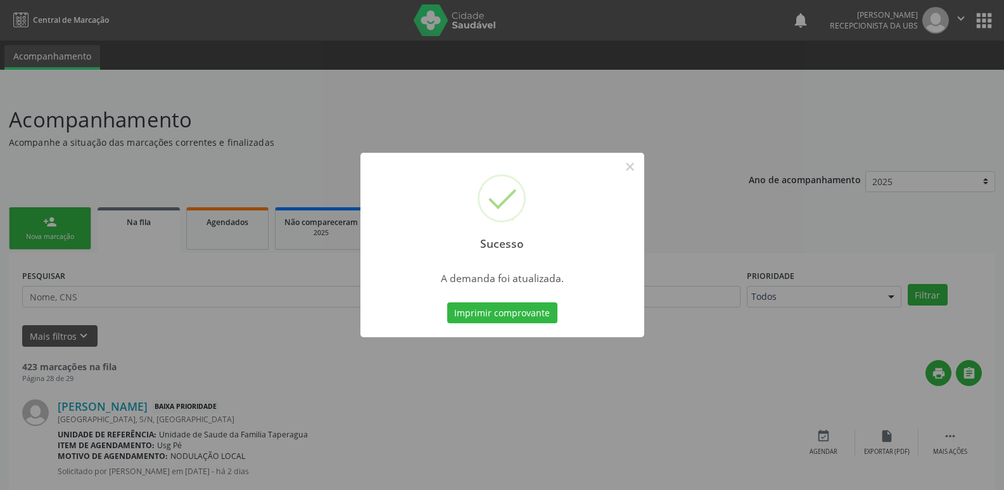
click at [885, 182] on div "Sucesso × A demanda foi atualizada. Imprimir comprovante Cancel" at bounding box center [502, 245] width 1004 height 490
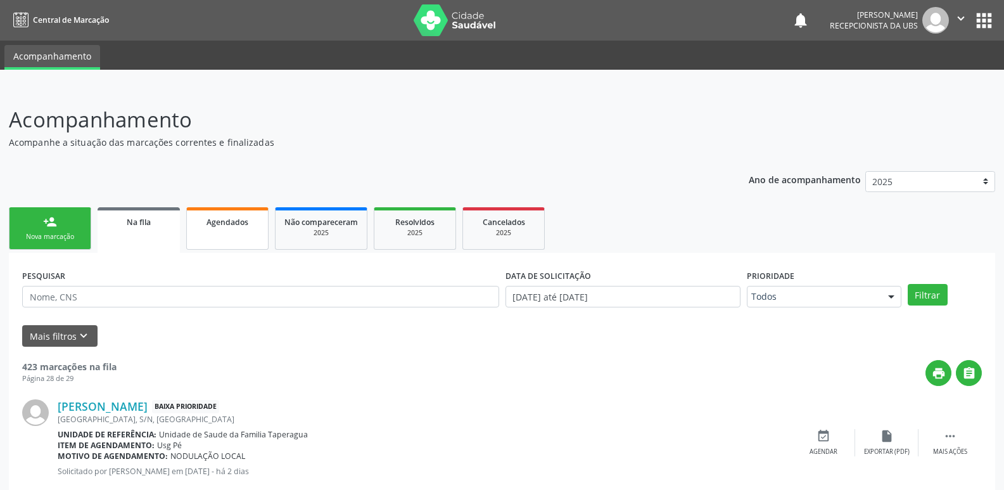
click at [253, 225] on div "Agendados" at bounding box center [227, 221] width 63 height 13
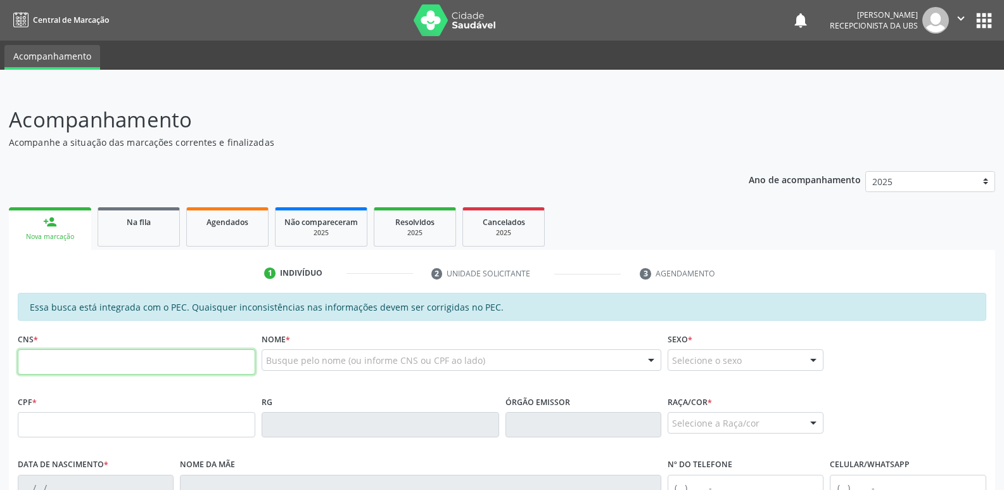
paste input "707 5072 1401 2690"
type input "707 5072 1401 2690"
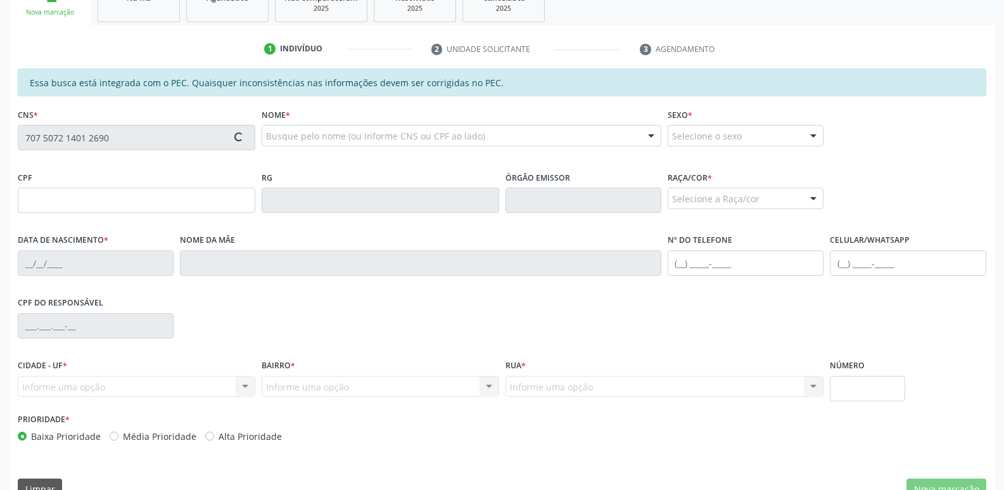
scroll to position [251, 0]
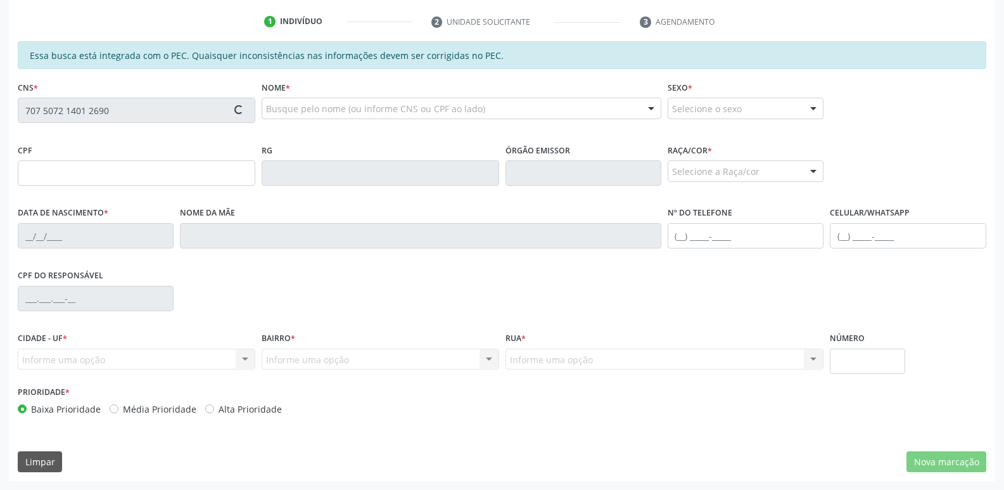
type input "070.693.904-24"
type input "[DATE]"
type input "[PERSON_NAME]"
type input "[PHONE_NUMBER]"
type input "03"
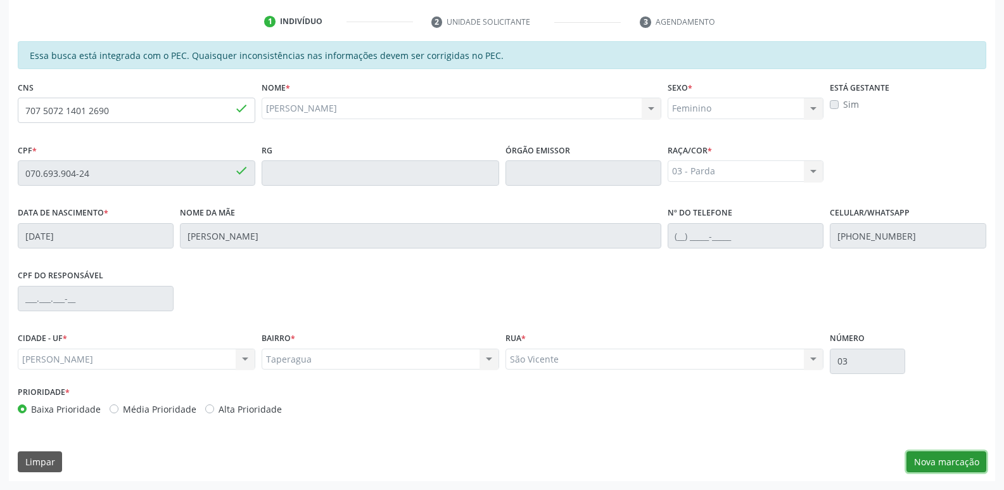
click at [950, 458] on button "Nova marcação" at bounding box center [946, 462] width 80 height 22
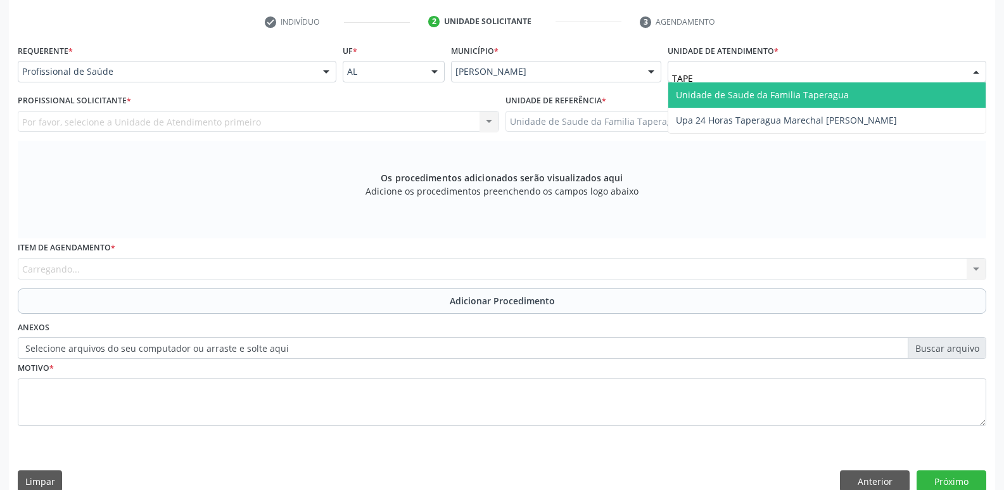
type input "TAPER"
click at [750, 98] on span "Unidade de Saude da Familia Taperagua" at bounding box center [762, 95] width 173 height 12
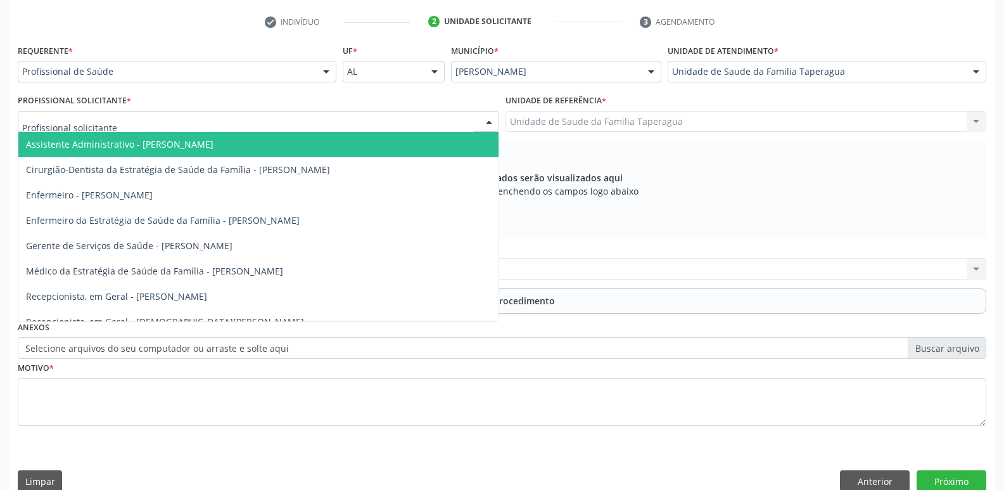
click at [234, 125] on div at bounding box center [258, 122] width 481 height 22
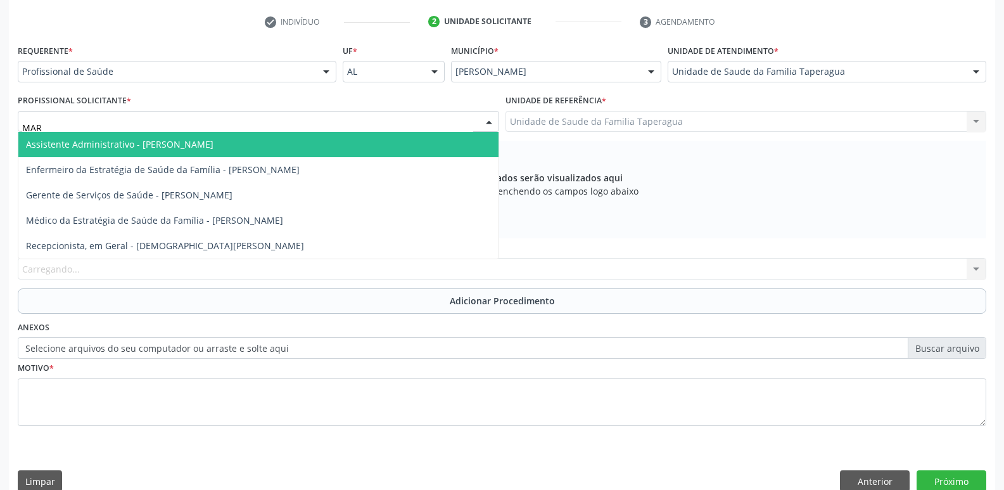
type input "MART"
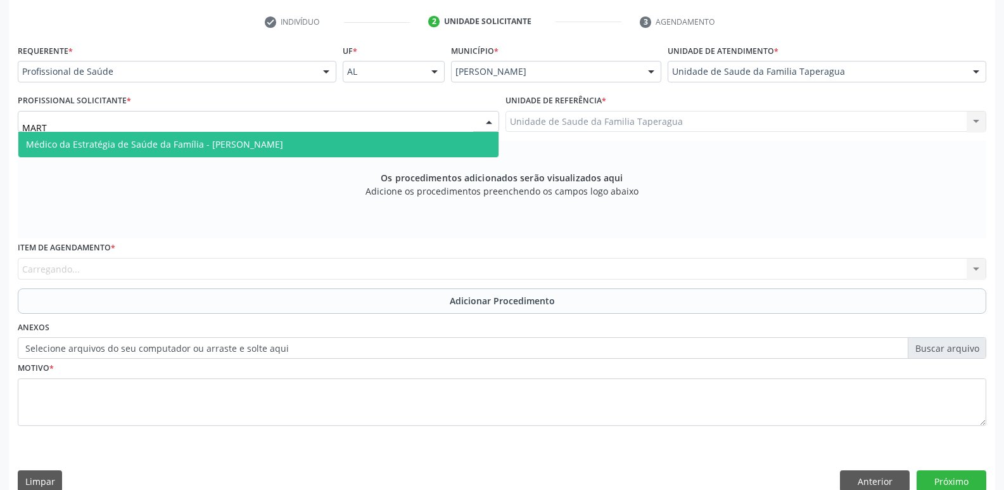
click at [239, 139] on span "Médico da Estratégia de Saúde da Família - Martina Toledo Valadao" at bounding box center [154, 144] width 257 height 12
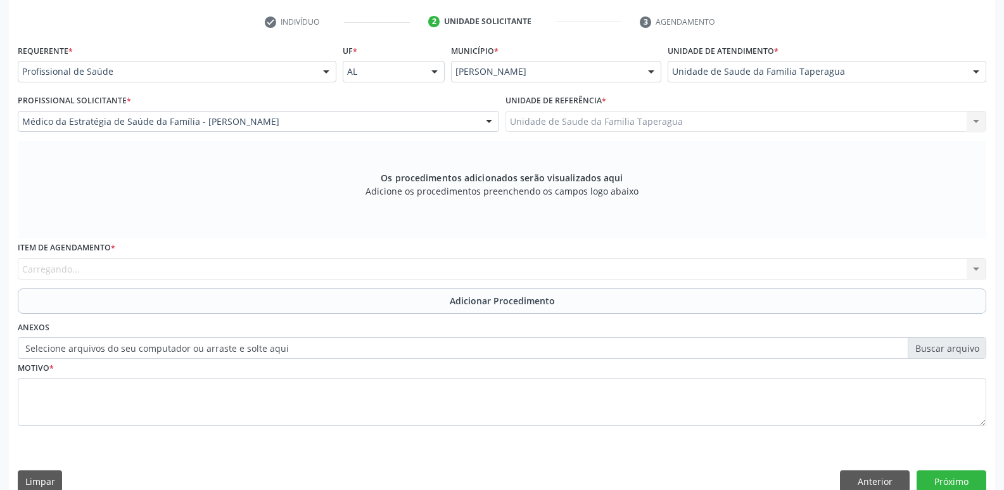
click at [243, 272] on div "Item de agendamento * Carregando... No elements found. Consider changing the se…" at bounding box center [502, 258] width 968 height 41
click at [243, 272] on div "Buscar por procedimento" at bounding box center [502, 269] width 968 height 22
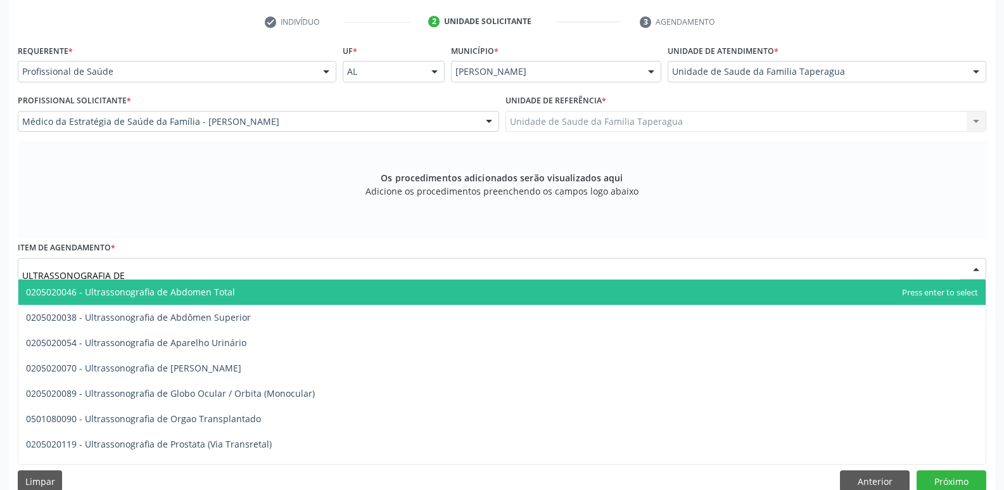
type input "ULTRASSONOGRAFIA DE A"
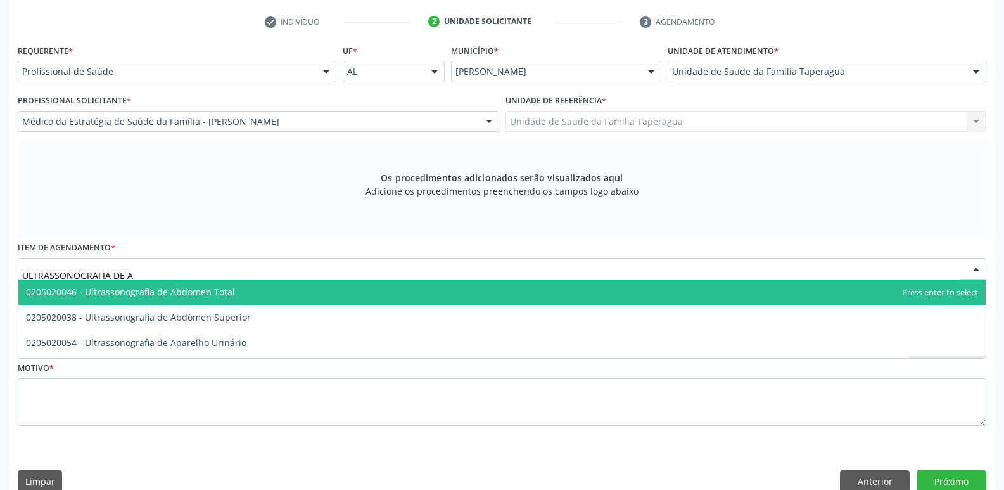
click at [244, 289] on span "0205020046 - Ultrassonografia de Abdomen Total" at bounding box center [501, 291] width 967 height 25
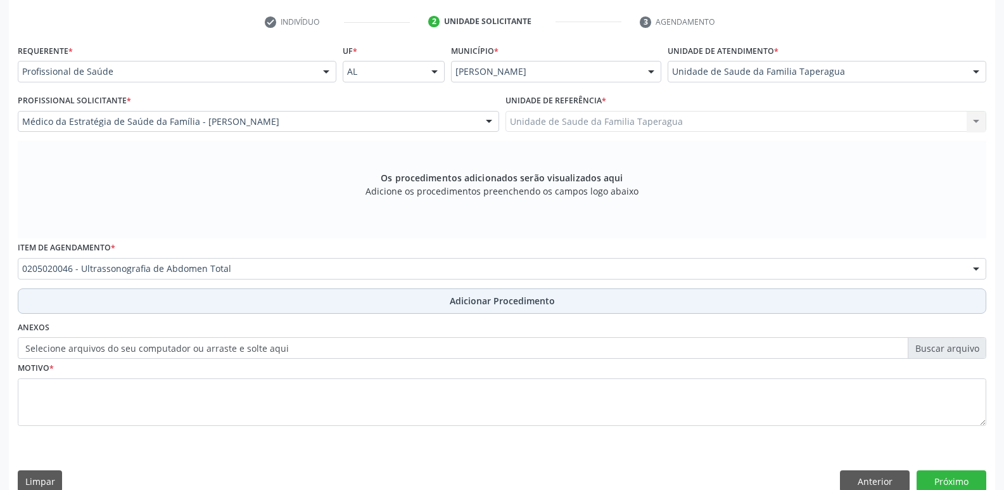
click at [248, 298] on button "Adicionar Procedimento" at bounding box center [502, 300] width 968 height 25
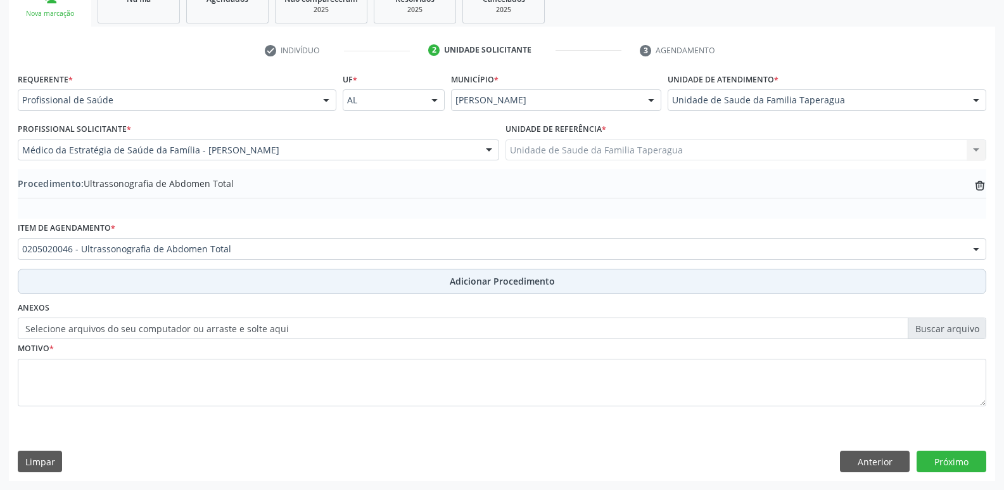
scroll to position [223, 0]
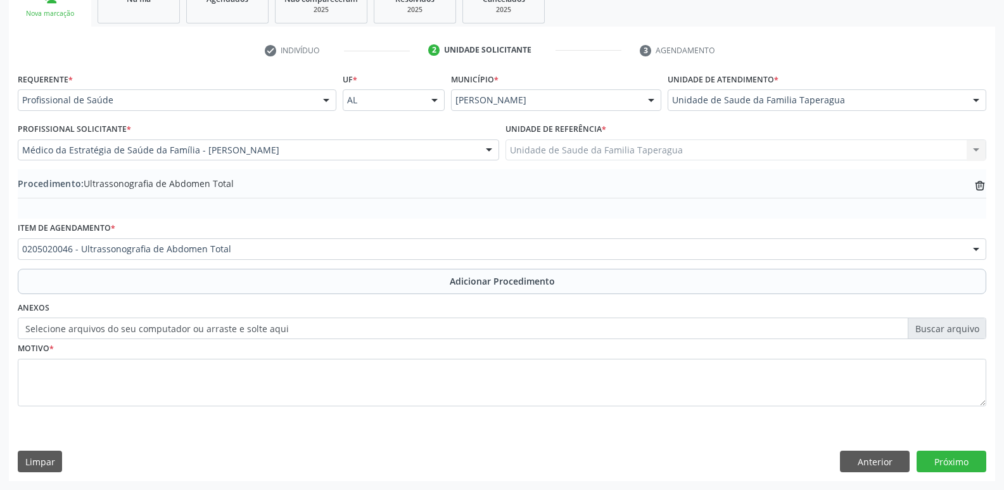
click at [18, 269] on button "Adicionar Procedimento" at bounding box center [502, 281] width 968 height 25
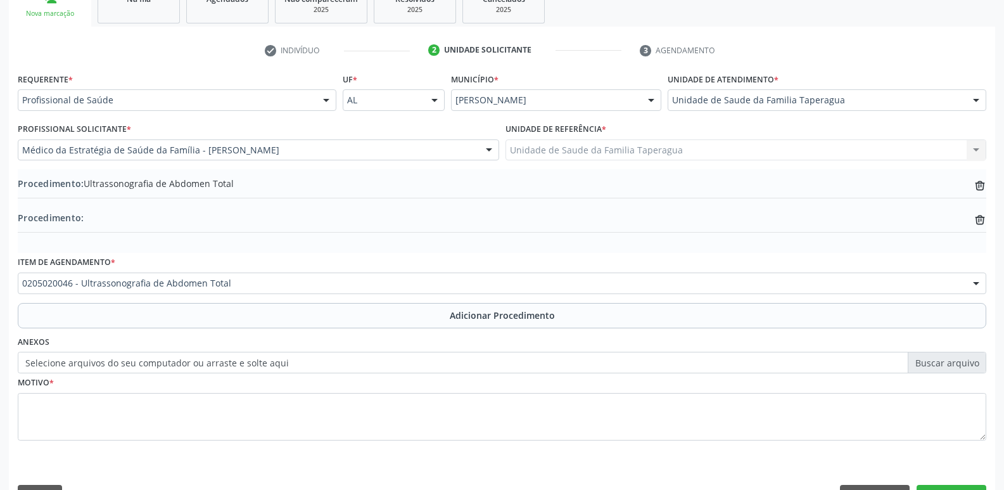
scroll to position [251, 0]
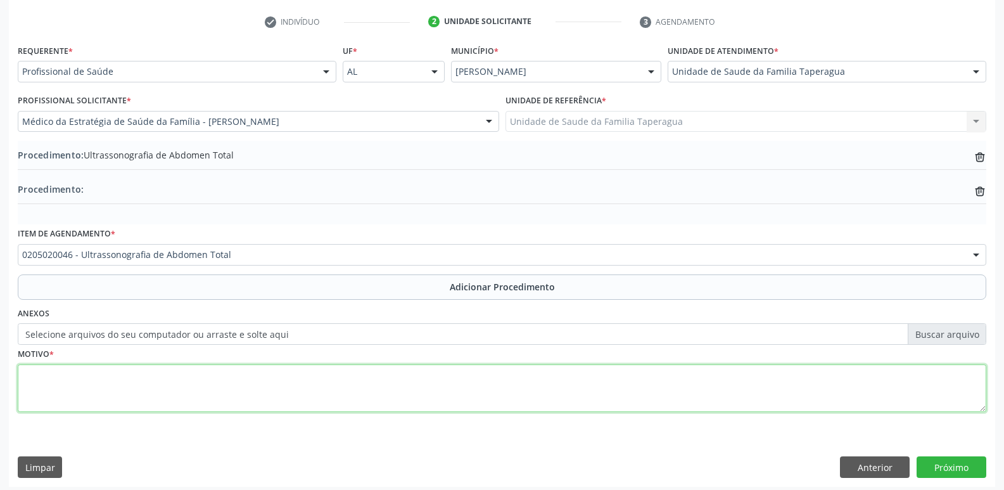
click at [291, 377] on textarea at bounding box center [502, 388] width 968 height 48
type textarea "DOR ABD"
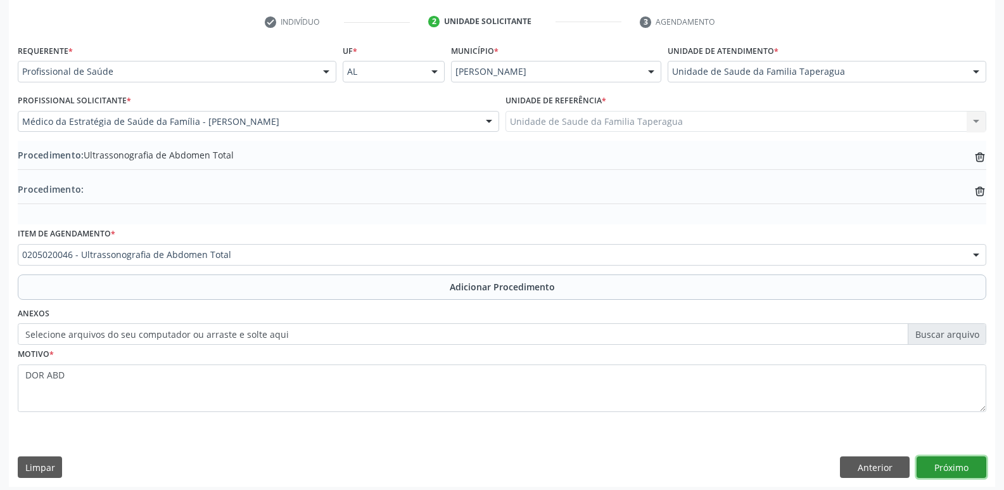
click at [930, 459] on button "Próximo" at bounding box center [951, 467] width 70 height 22
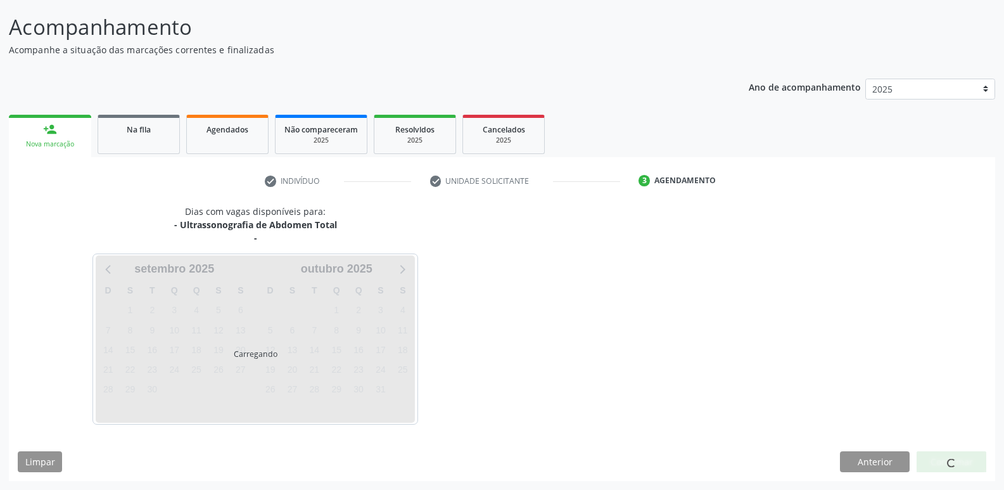
scroll to position [130, 0]
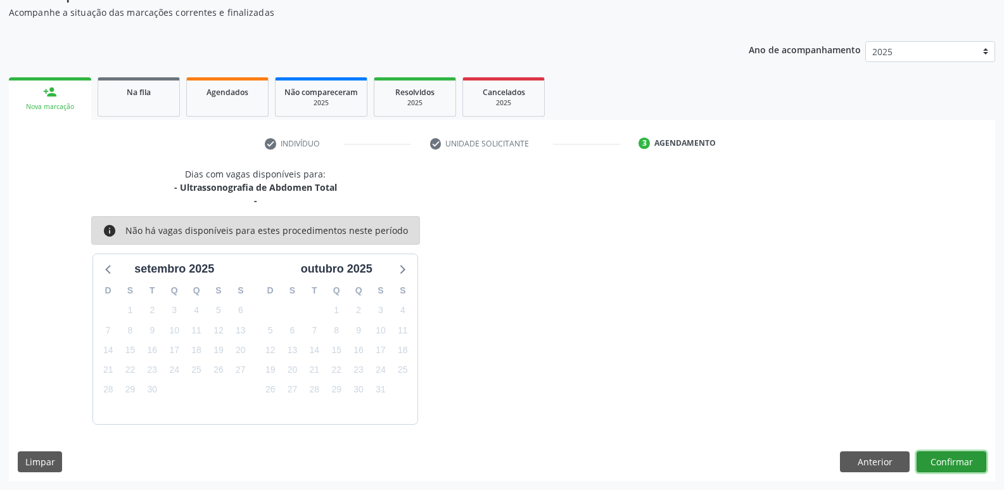
click at [968, 463] on button "Confirmar" at bounding box center [951, 462] width 70 height 22
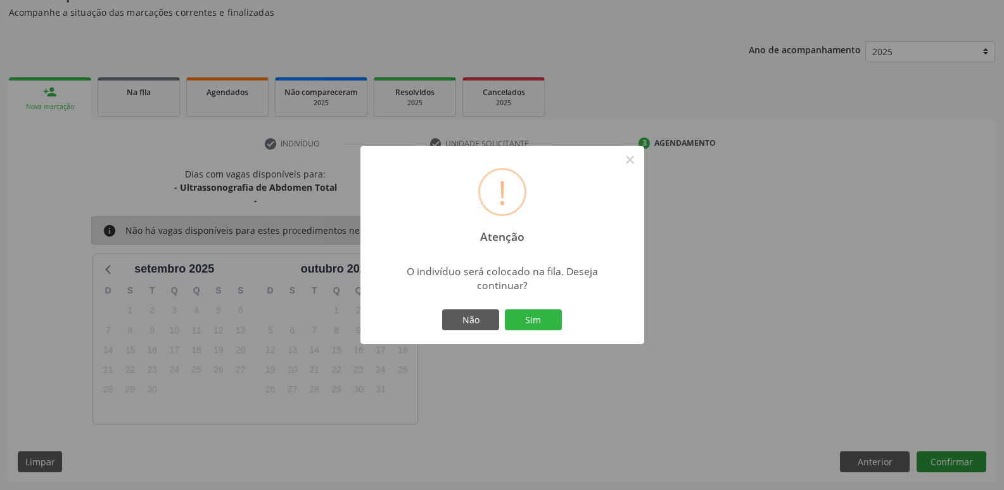
click at [505, 309] on button "Sim" at bounding box center [533, 320] width 57 height 22
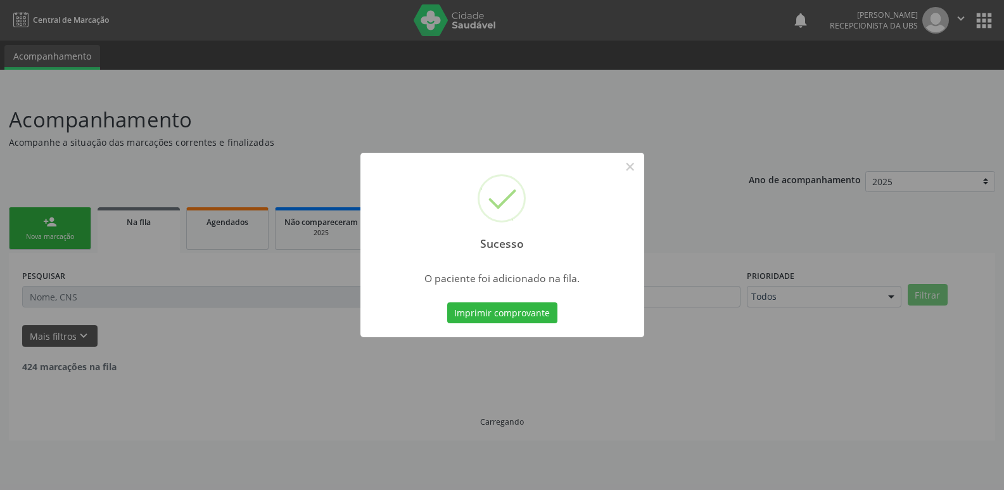
scroll to position [0, 0]
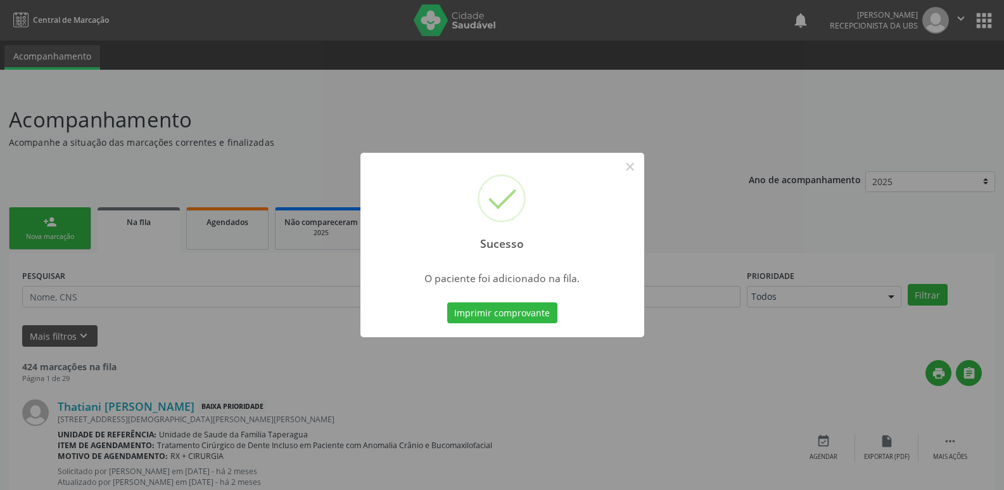
click at [289, 135] on div "Sucesso × O paciente foi adicionado na fila. Imprimir comprovante Cancel" at bounding box center [502, 245] width 1004 height 490
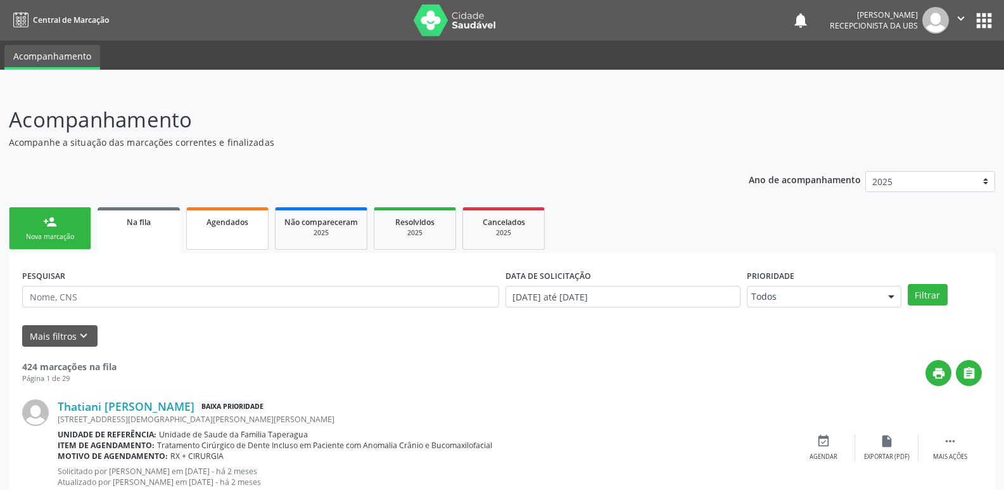
click at [236, 227] on div "Agendados" at bounding box center [227, 221] width 63 height 13
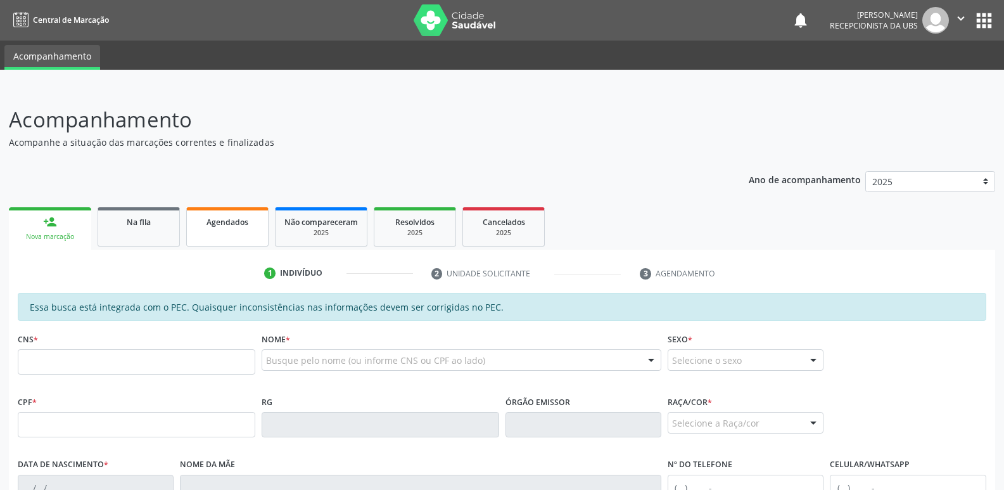
click at [220, 225] on span "Agendados" at bounding box center [227, 222] width 42 height 11
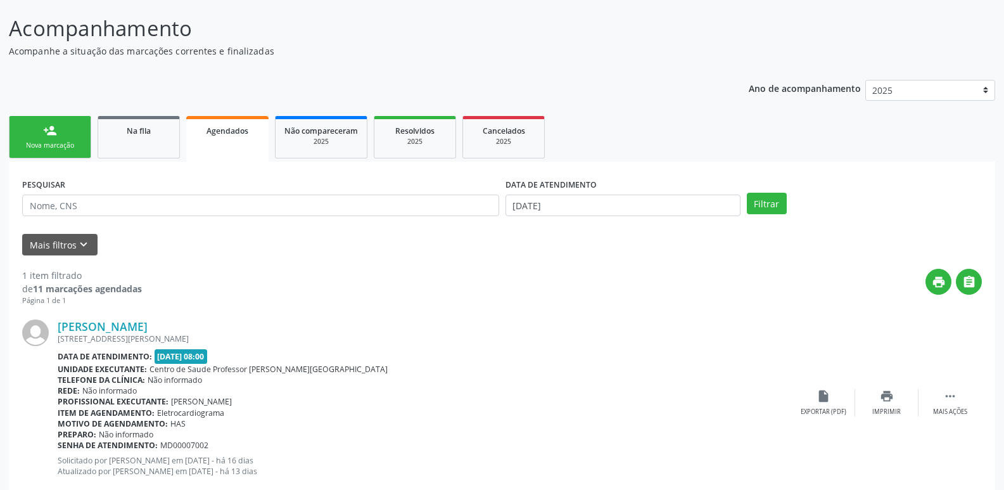
scroll to position [122, 0]
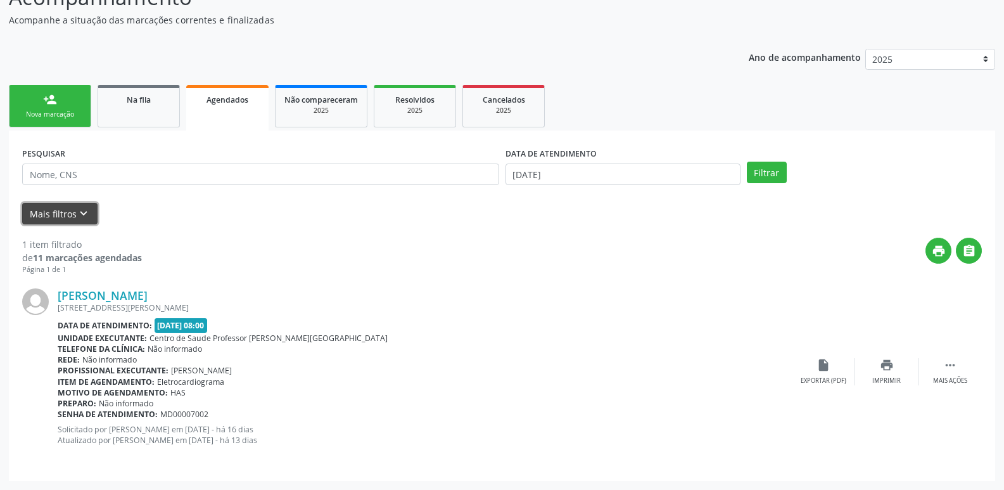
click at [73, 221] on button "Mais filtros keyboard_arrow_down" at bounding box center [59, 214] width 75 height 22
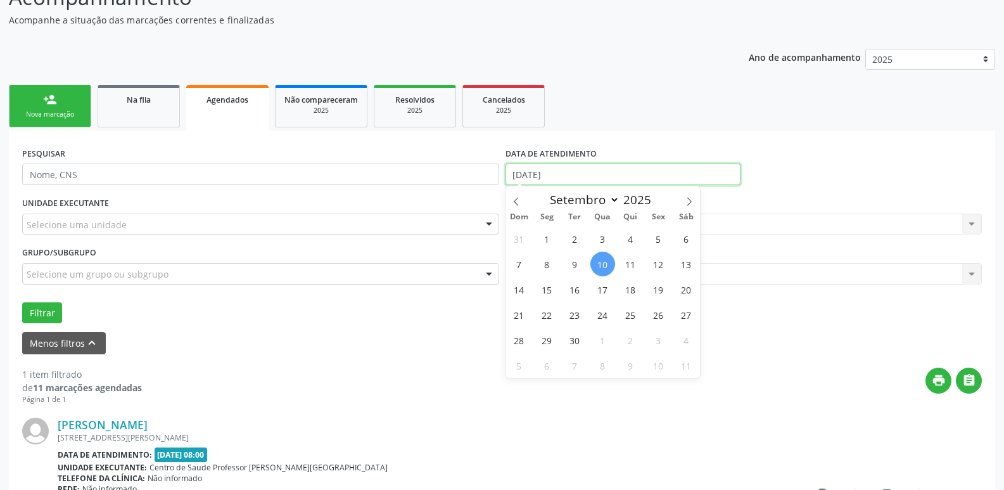
click at [609, 177] on input "[DATE]" at bounding box center [622, 174] width 235 height 22
click at [544, 238] on span "1" at bounding box center [547, 238] width 25 height 25
type input "01/09/2025"
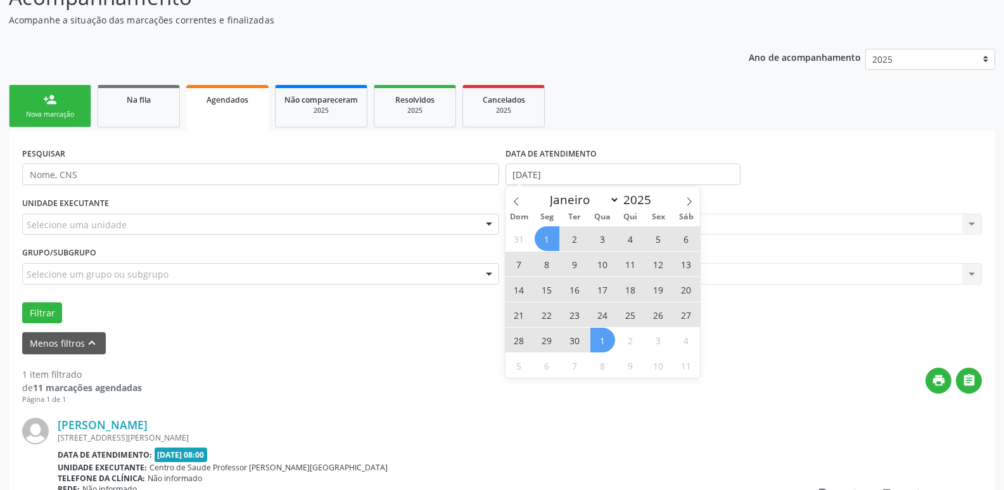
click at [593, 335] on span "1" at bounding box center [602, 339] width 25 height 25
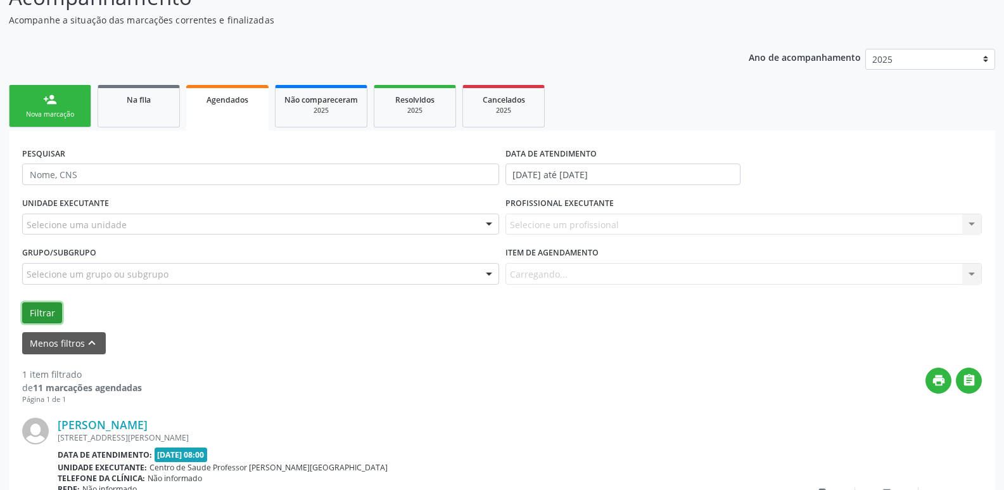
click at [32, 316] on button "Filtrar" at bounding box center [42, 313] width 40 height 22
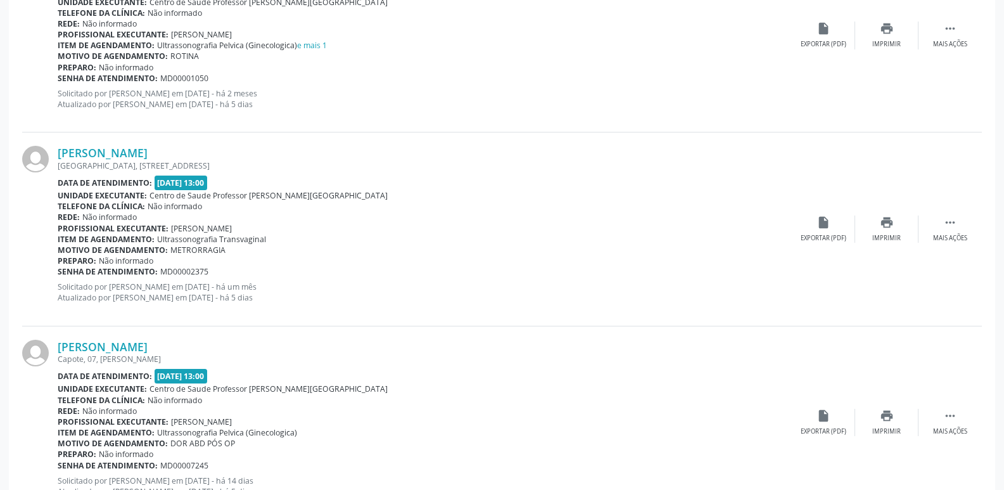
scroll to position [2175, 0]
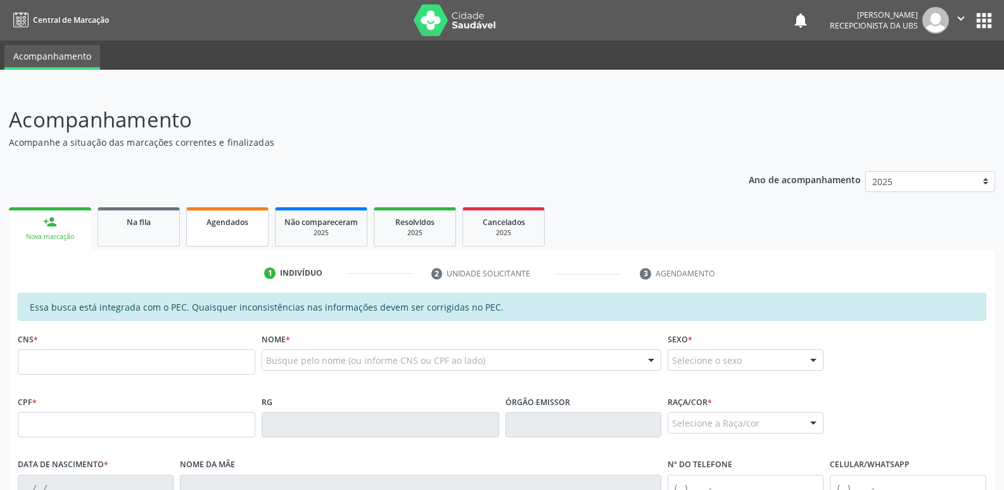
click at [233, 225] on span "Agendados" at bounding box center [227, 222] width 42 height 11
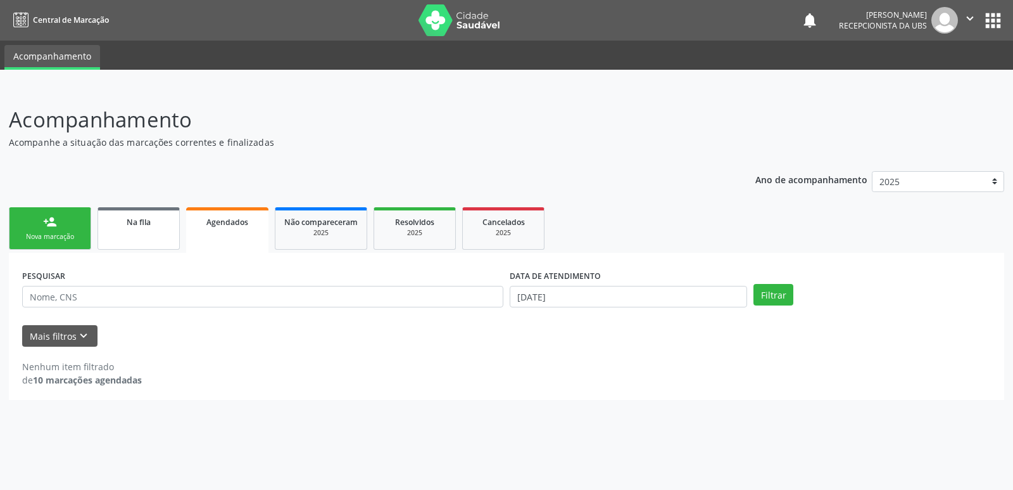
click at [155, 228] on link "Na fila" at bounding box center [139, 228] width 82 height 42
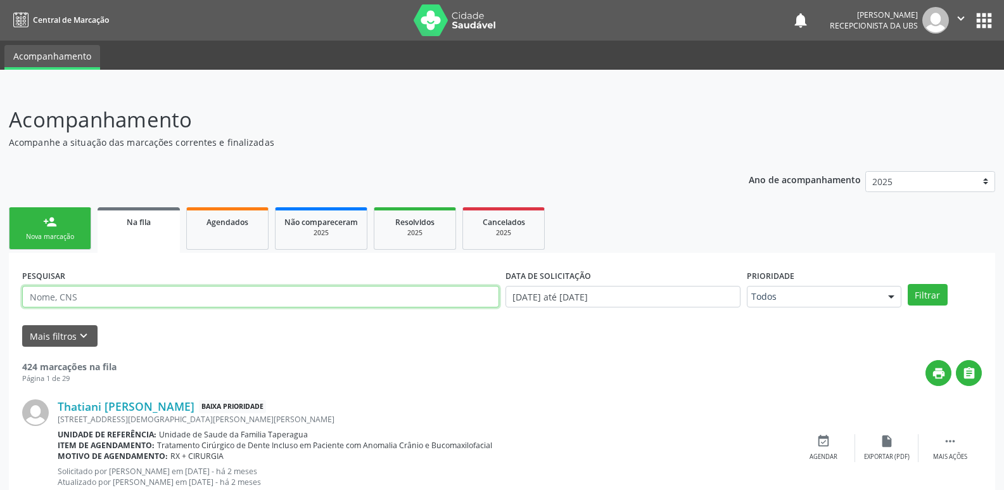
click at [195, 296] on input "text" at bounding box center [260, 297] width 477 height 22
paste input "706406150158284"
type input "706406150158284"
click at [908, 284] on button "Filtrar" at bounding box center [928, 295] width 40 height 22
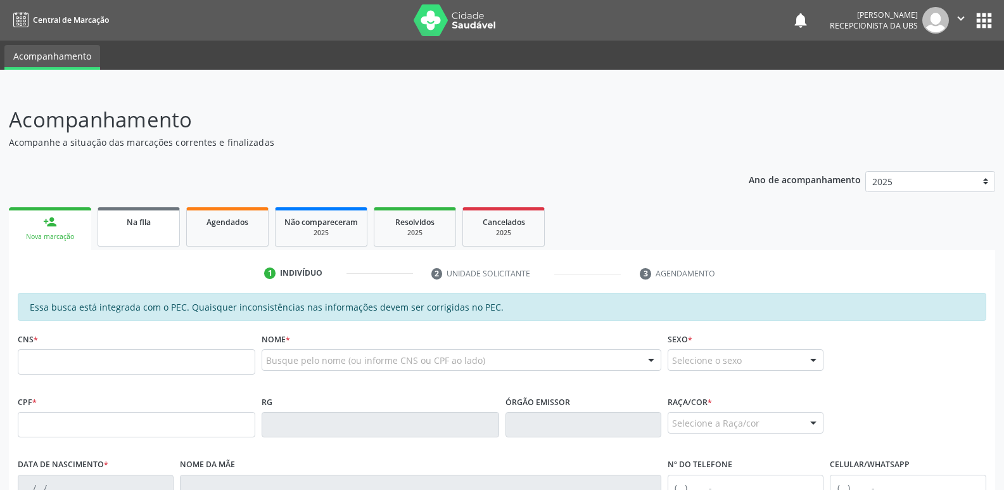
click at [147, 245] on link "Na fila" at bounding box center [139, 226] width 82 height 39
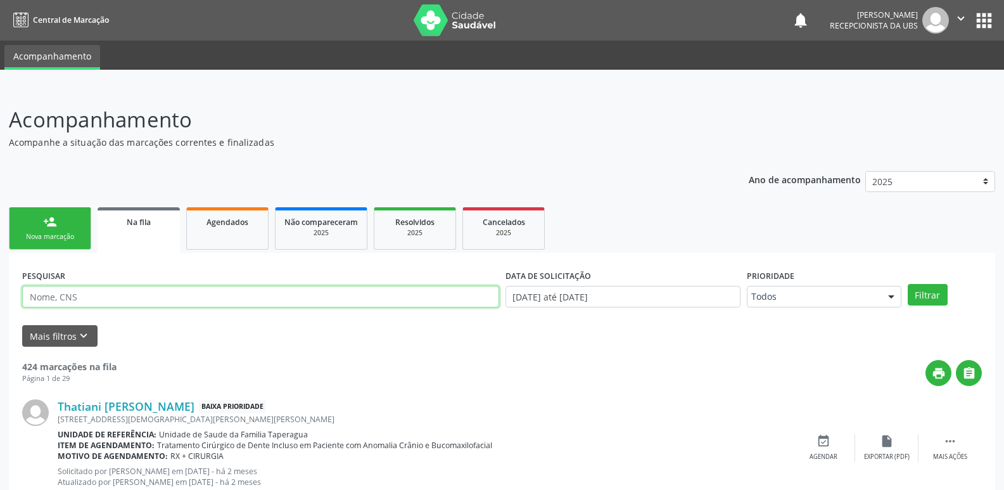
click at [186, 300] on input "text" at bounding box center [260, 297] width 477 height 22
paste input "706406150158284"
click at [908, 284] on button "Filtrar" at bounding box center [928, 295] width 40 height 22
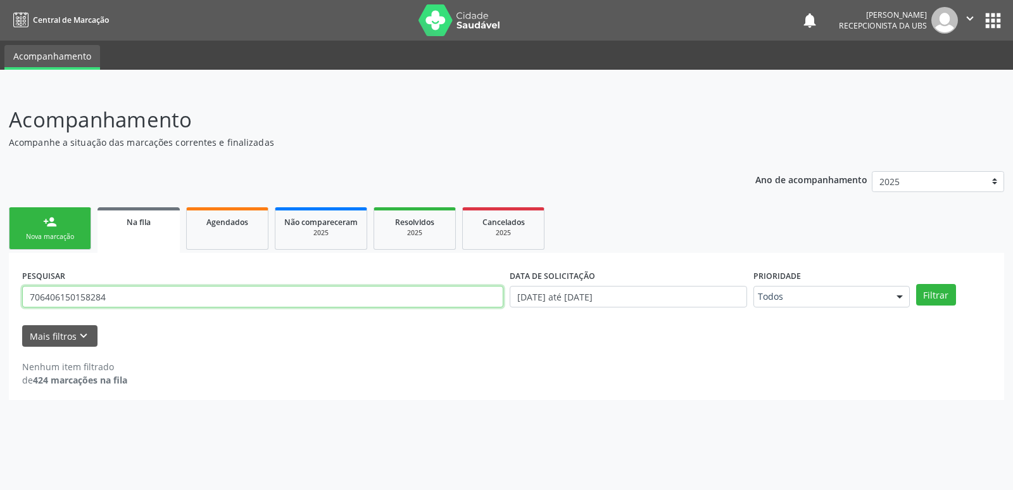
click at [155, 288] on input "706406150158284" at bounding box center [262, 297] width 481 height 22
paste input "0808422678885"
type input "700808422678885"
click at [916, 284] on button "Filtrar" at bounding box center [936, 295] width 40 height 22
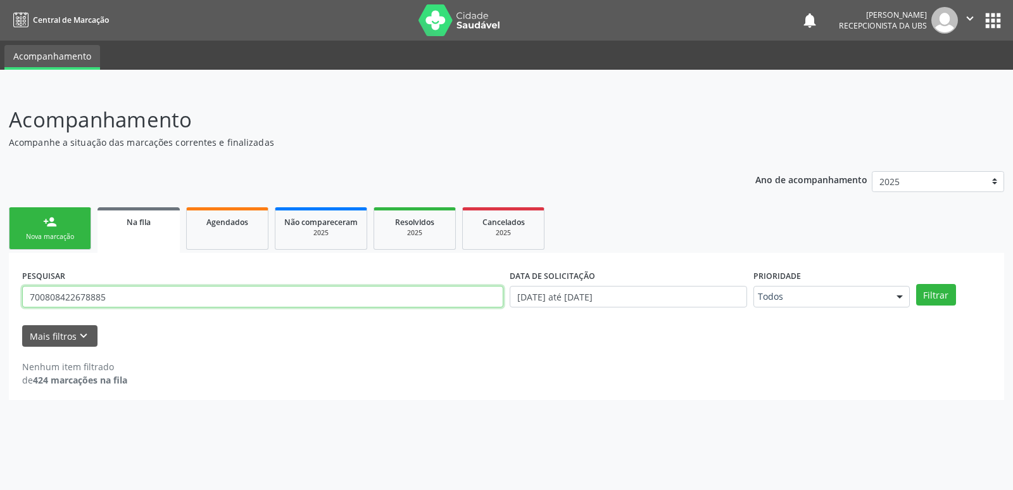
click at [142, 291] on input "700808422678885" at bounding box center [262, 297] width 481 height 22
click at [209, 227] on div "Agendados" at bounding box center [227, 221] width 63 height 13
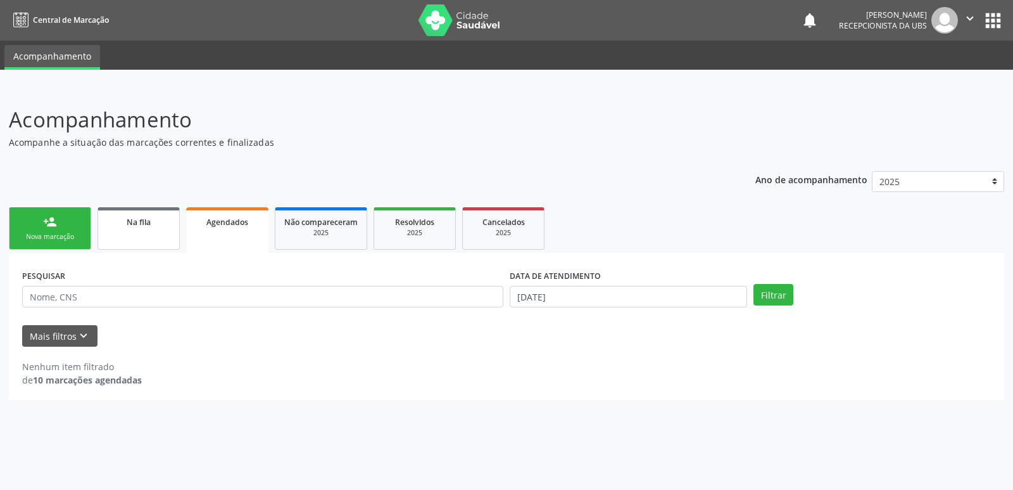
click at [146, 231] on link "Na fila" at bounding box center [139, 228] width 82 height 42
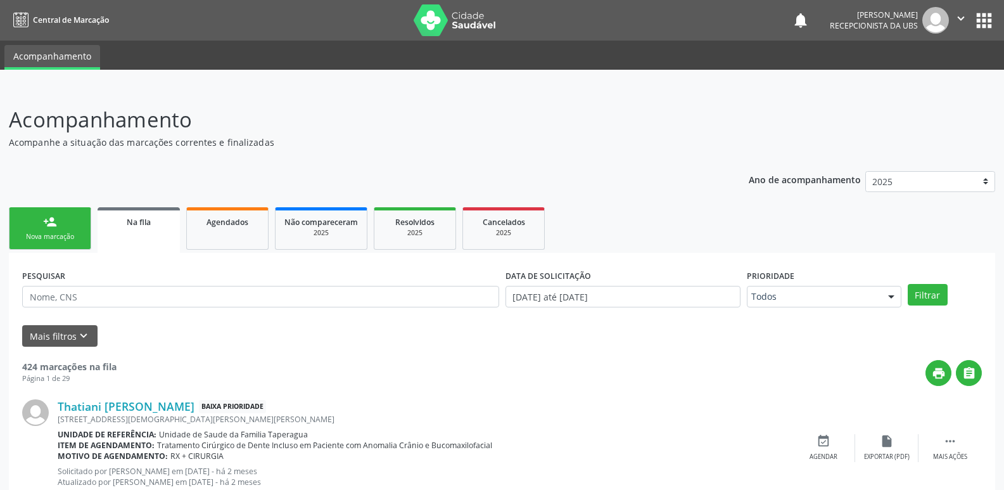
click at [250, 213] on link "Agendados" at bounding box center [227, 228] width 82 height 42
select select "8"
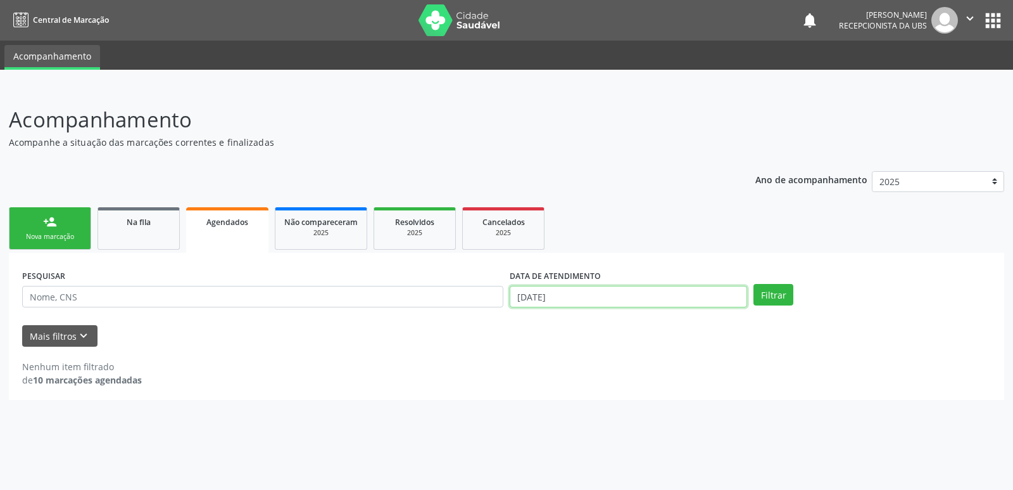
click at [643, 294] on input "[DATE]" at bounding box center [629, 297] width 238 height 22
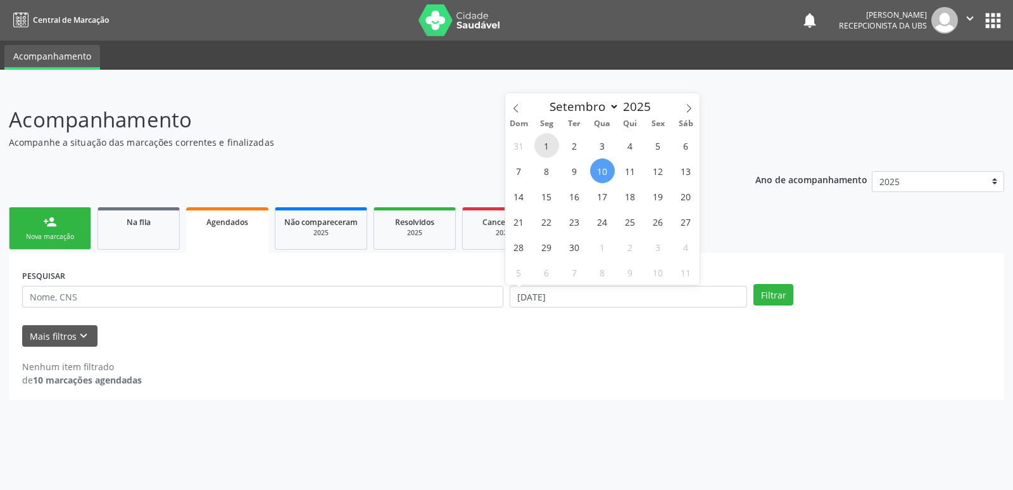
click at [541, 149] on span "1" at bounding box center [547, 145] width 25 height 25
type input "[DATE]"
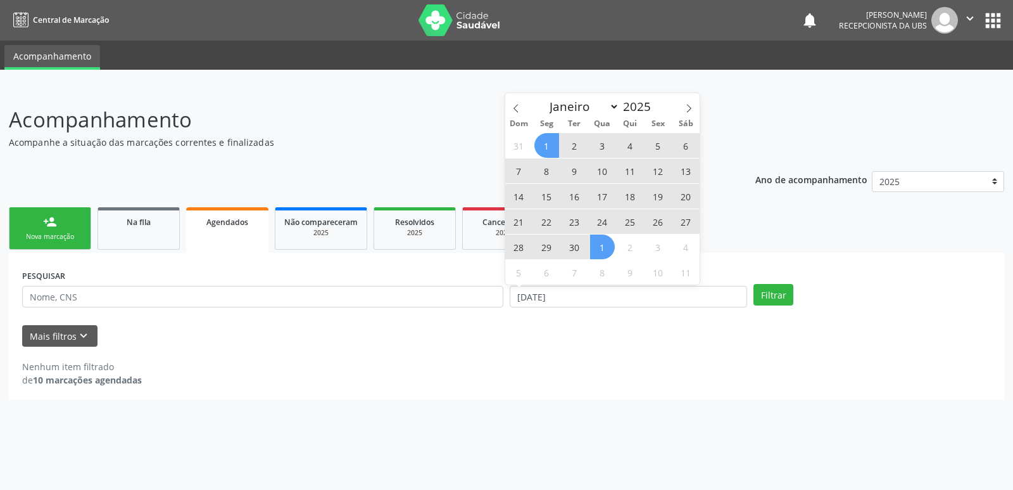
click at [598, 250] on span "1" at bounding box center [602, 246] width 25 height 25
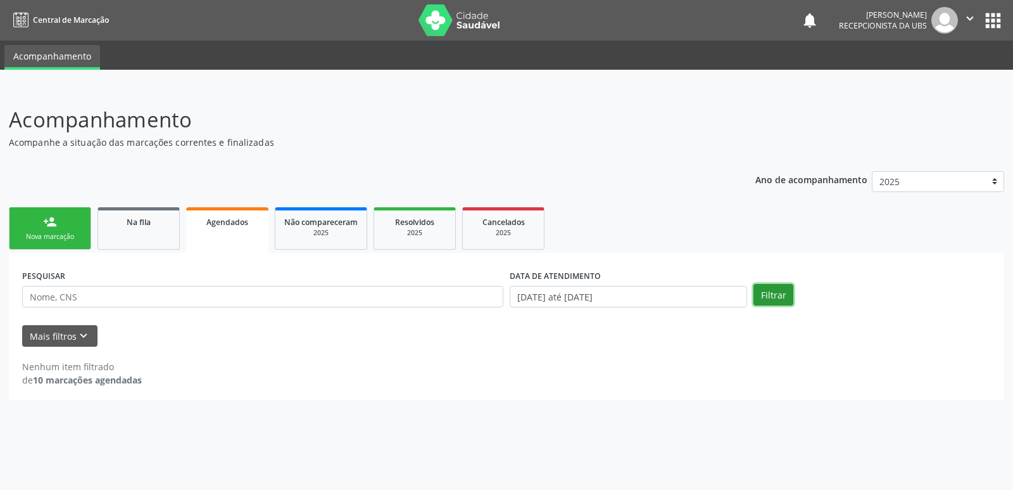
click at [764, 291] on button "Filtrar" at bounding box center [774, 295] width 40 height 22
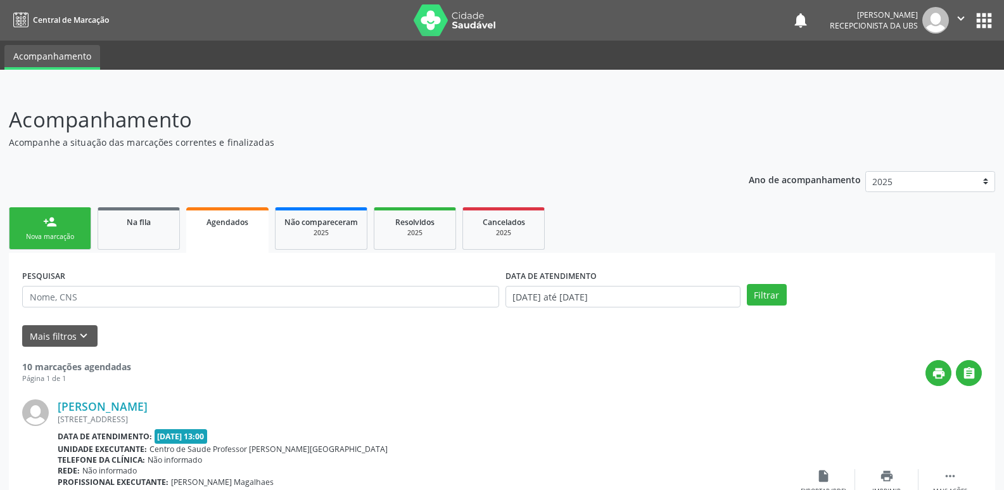
click at [37, 230] on link "person_add Nova marcação" at bounding box center [50, 228] width 82 height 42
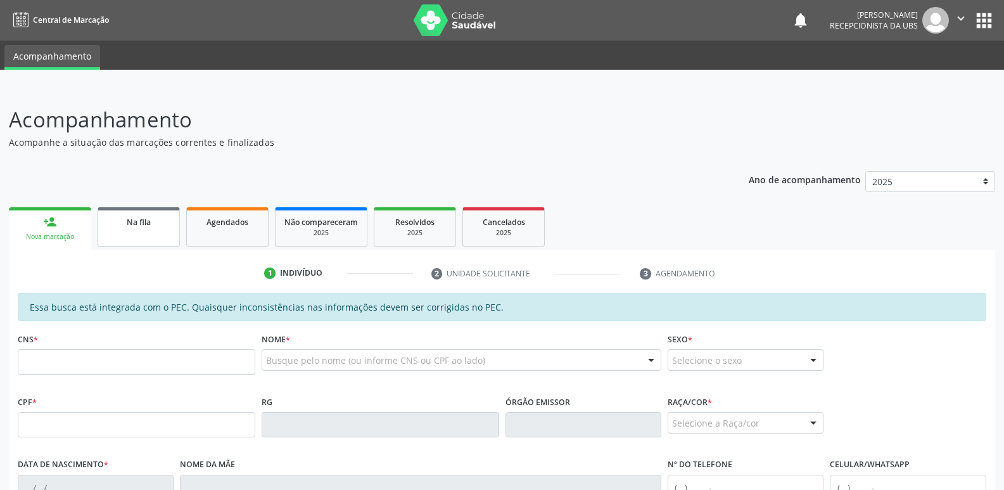
click at [145, 228] on link "Na fila" at bounding box center [139, 226] width 82 height 39
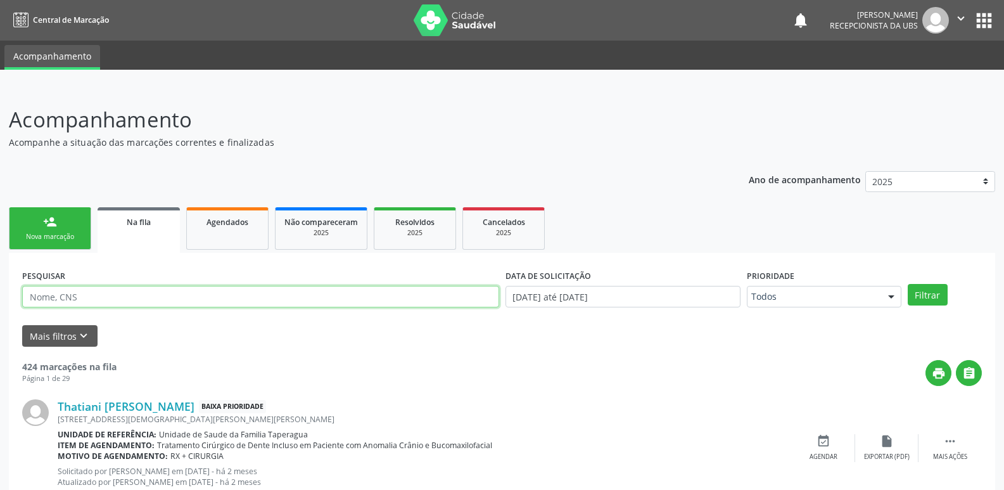
click at [201, 298] on input "text" at bounding box center [260, 297] width 477 height 22
paste input "706007890580049"
type input "706007890580049"
click at [908, 284] on button "Filtrar" at bounding box center [928, 295] width 40 height 22
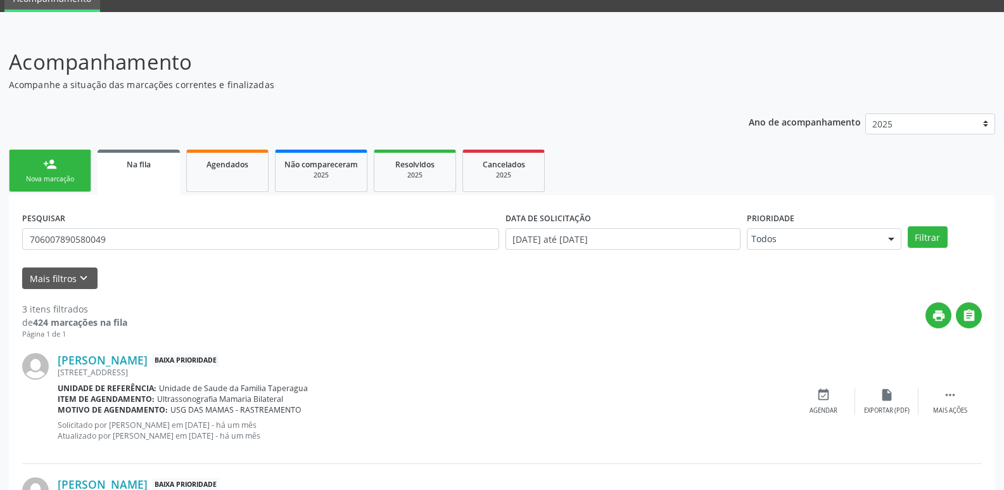
scroll to position [24, 0]
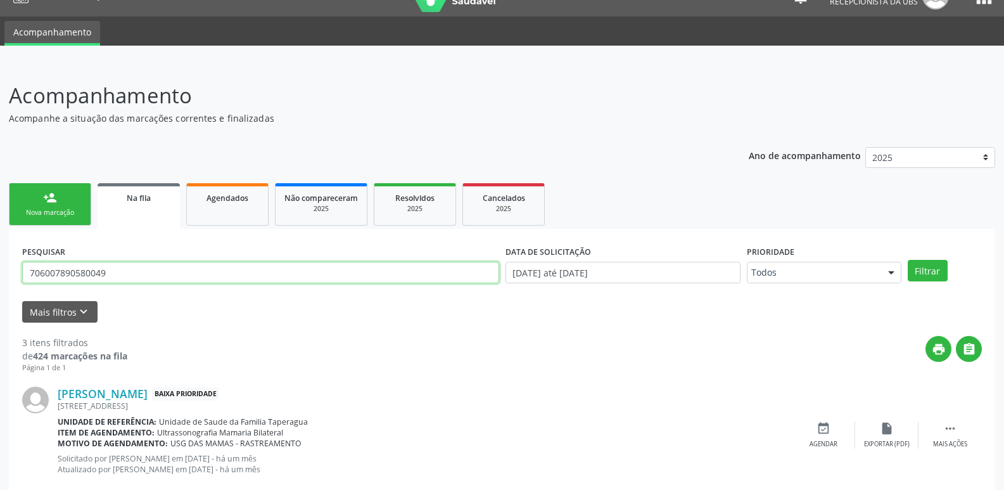
click at [151, 280] on input "706007890580049" at bounding box center [260, 273] width 477 height 22
click at [286, 114] on p "Acompanhe a situação das marcações correntes e finalizadas" at bounding box center [354, 117] width 690 height 13
click at [45, 198] on div "person_add" at bounding box center [50, 198] width 14 height 14
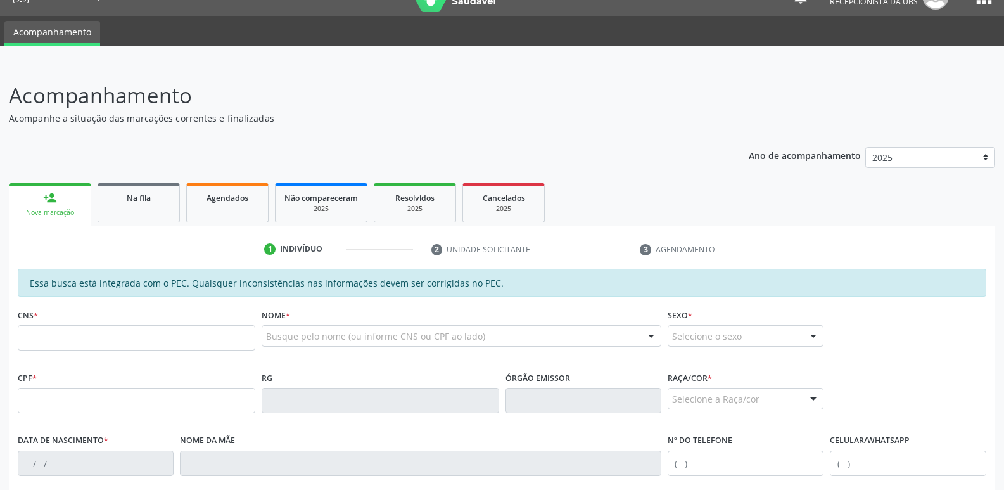
click at [341, 115] on p "Acompanhe a situação das marcações correntes e finalizadas" at bounding box center [354, 117] width 690 height 13
click at [147, 209] on link "Na fila" at bounding box center [139, 202] width 82 height 39
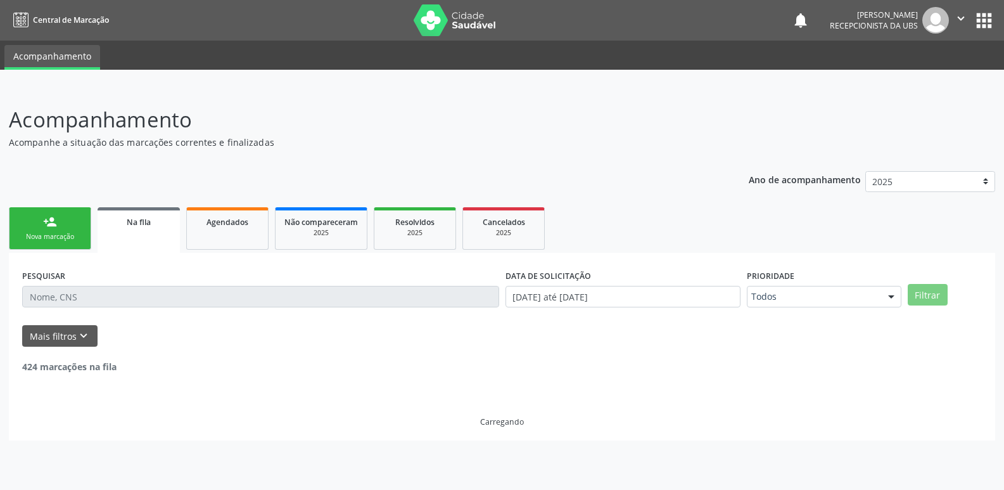
scroll to position [0, 0]
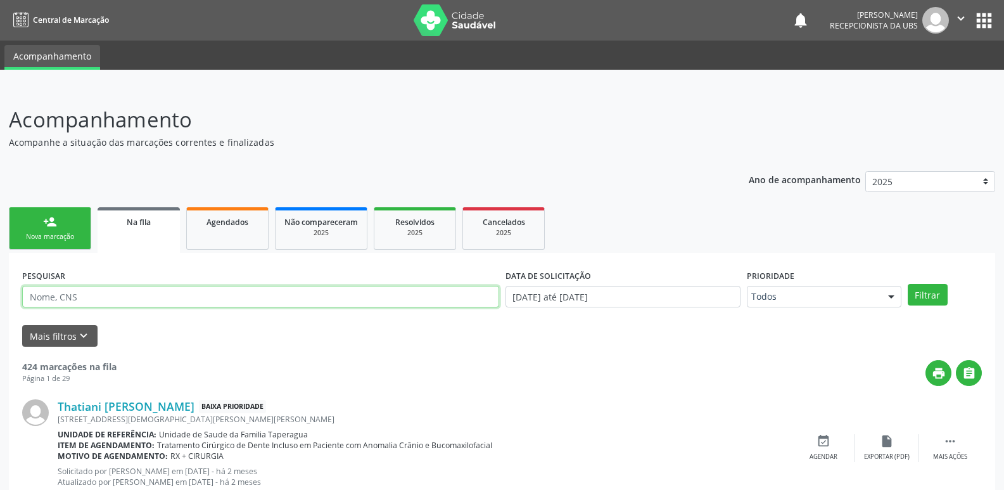
click at [198, 295] on input "text" at bounding box center [260, 297] width 477 height 22
paste input "706007890580049"
type input "706007890580049"
click at [908, 284] on button "Filtrar" at bounding box center [928, 295] width 40 height 22
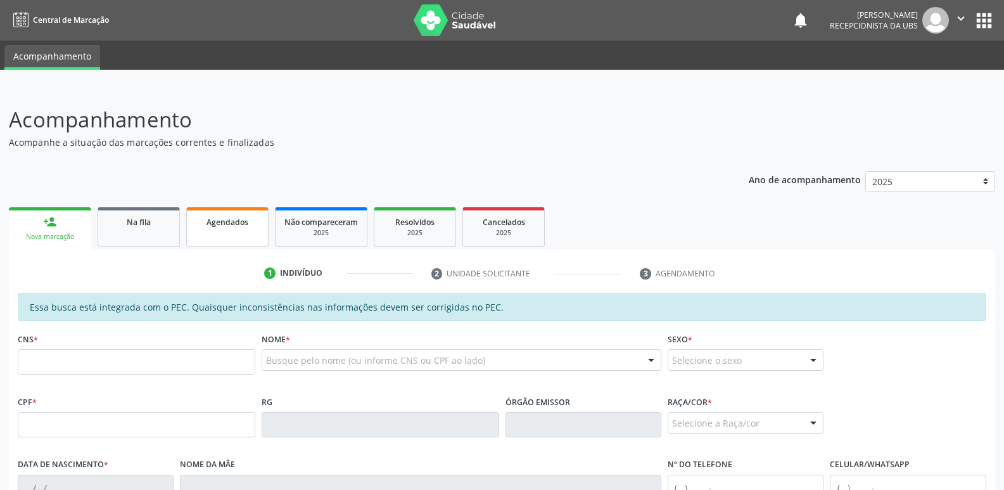
click at [217, 228] on link "Agendados" at bounding box center [227, 226] width 82 height 39
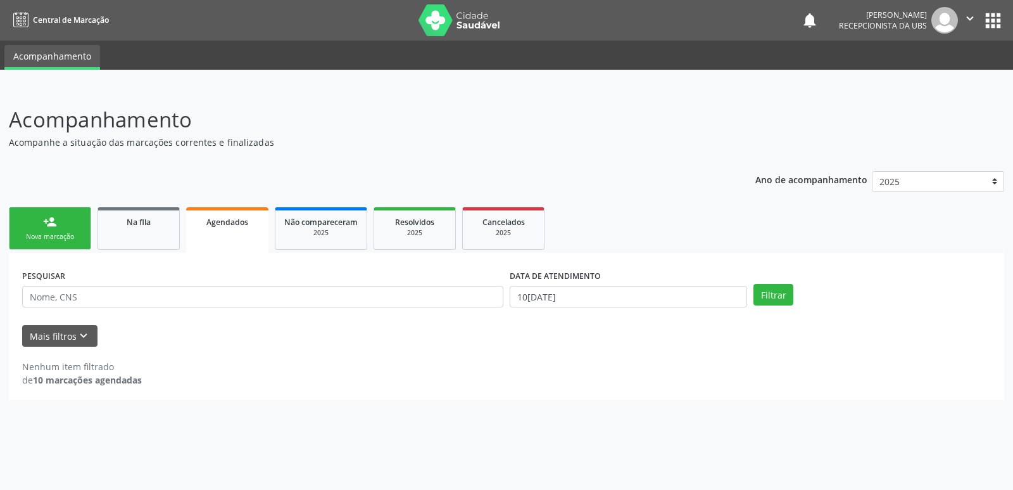
click at [63, 232] on div "Nova marcação" at bounding box center [49, 237] width 63 height 10
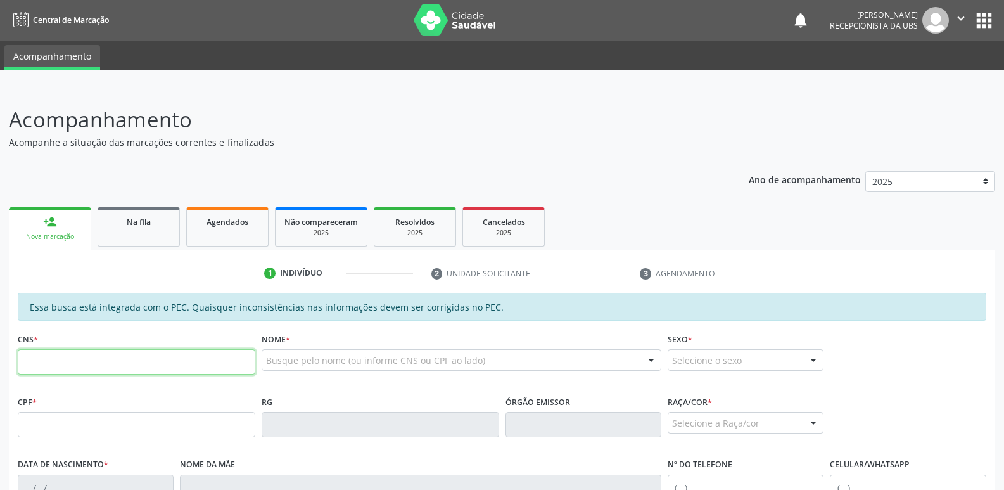
click at [125, 358] on input "text" at bounding box center [137, 361] width 238 height 25
paste input "705 0056 8600 9657"
type input "705 0056 8600 9657"
type input "075.686.134-96"
type input "27[DATE]"
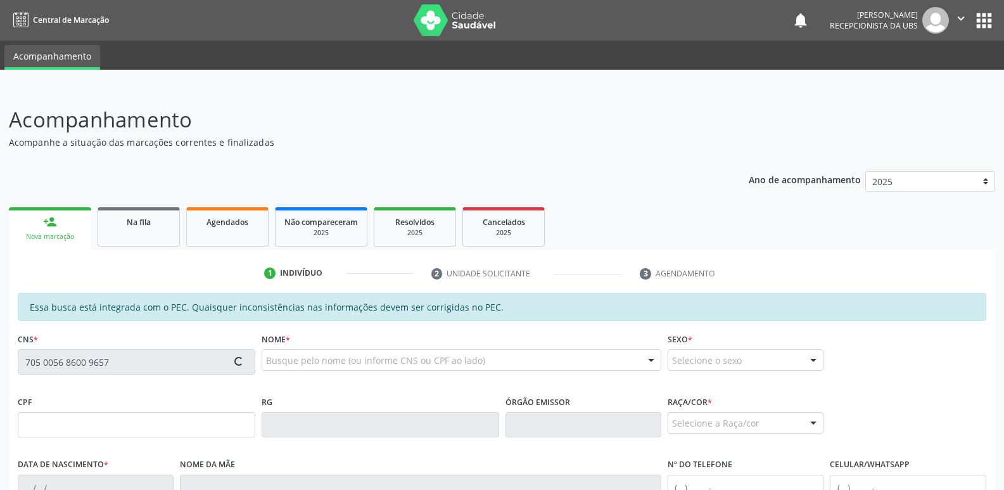
type input "[PERSON_NAME]"
type input "[PHONE_NUMBER]"
type input "215"
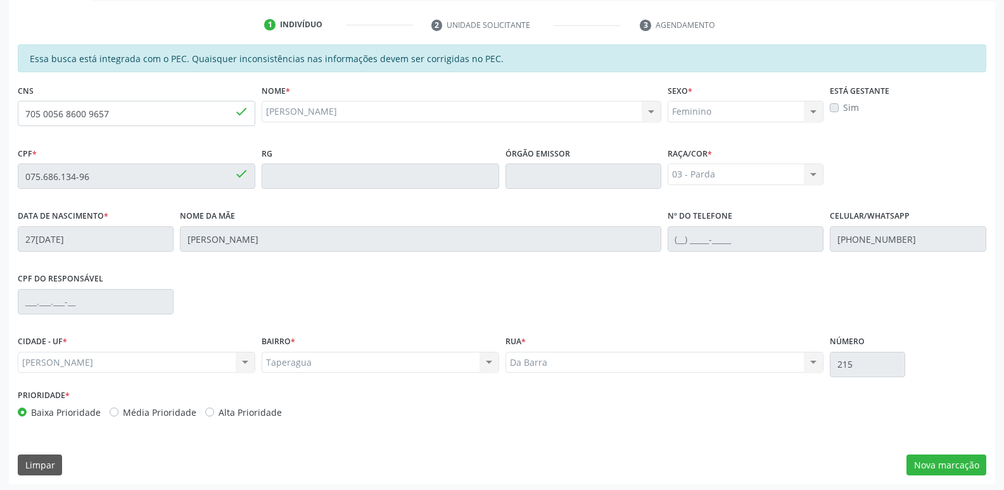
scroll to position [251, 0]
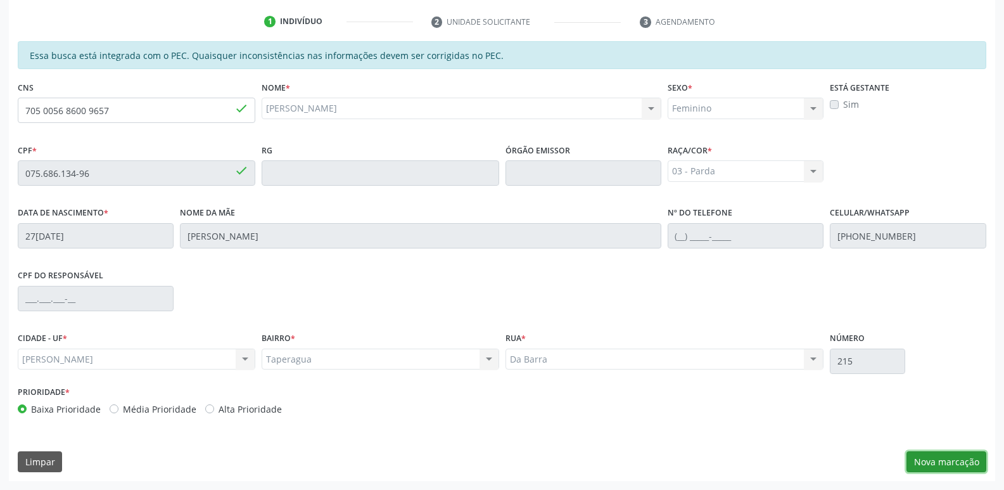
click at [935, 457] on button "Nova marcação" at bounding box center [946, 462] width 80 height 22
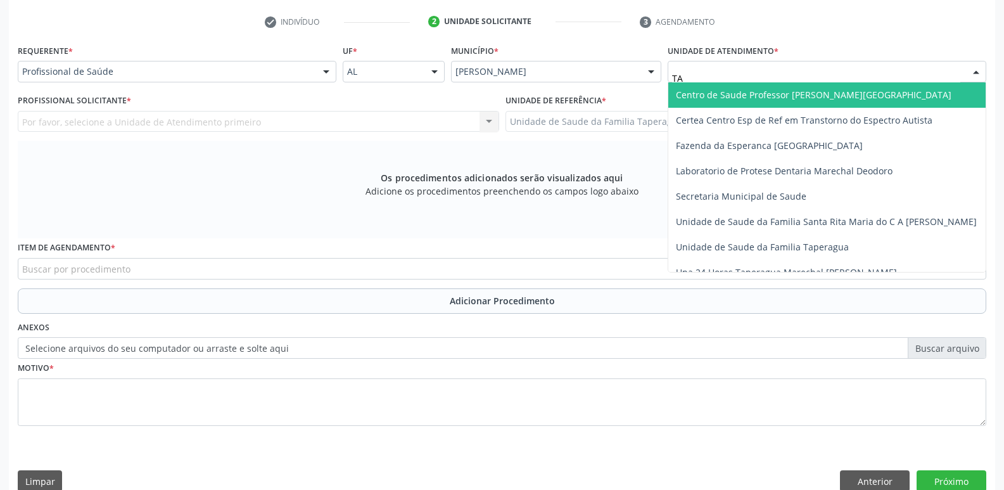
type input "TAP"
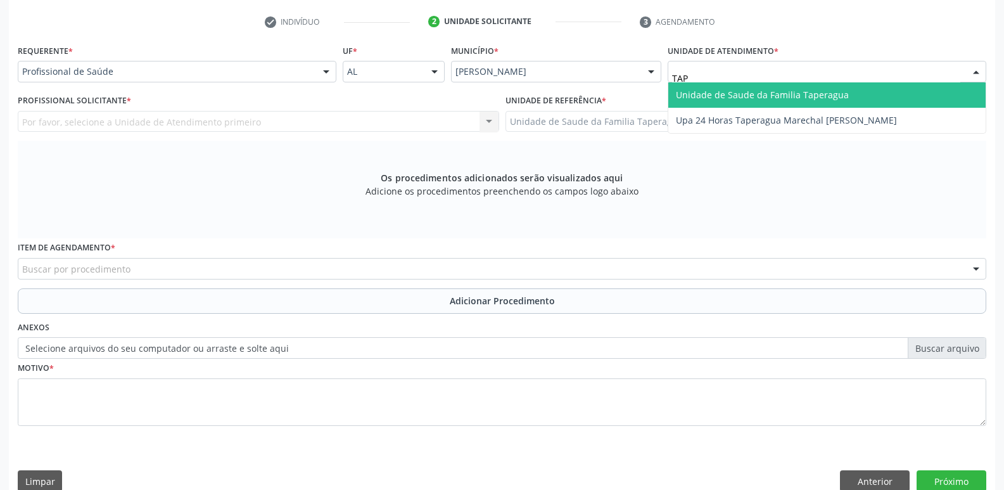
click at [757, 93] on span "Unidade de Saude da Familia Taperagua" at bounding box center [762, 95] width 173 height 12
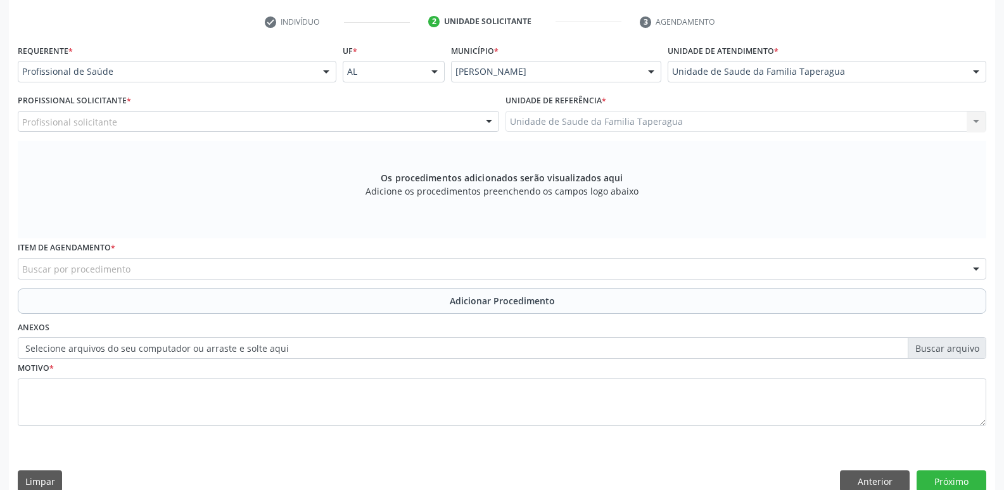
click at [370, 114] on div "Profissional solicitante" at bounding box center [258, 122] width 481 height 22
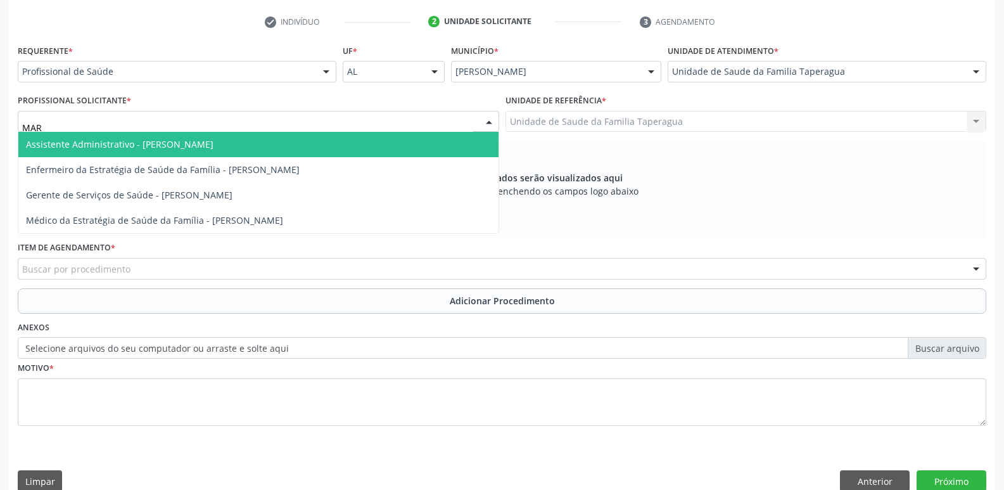
type input "MART"
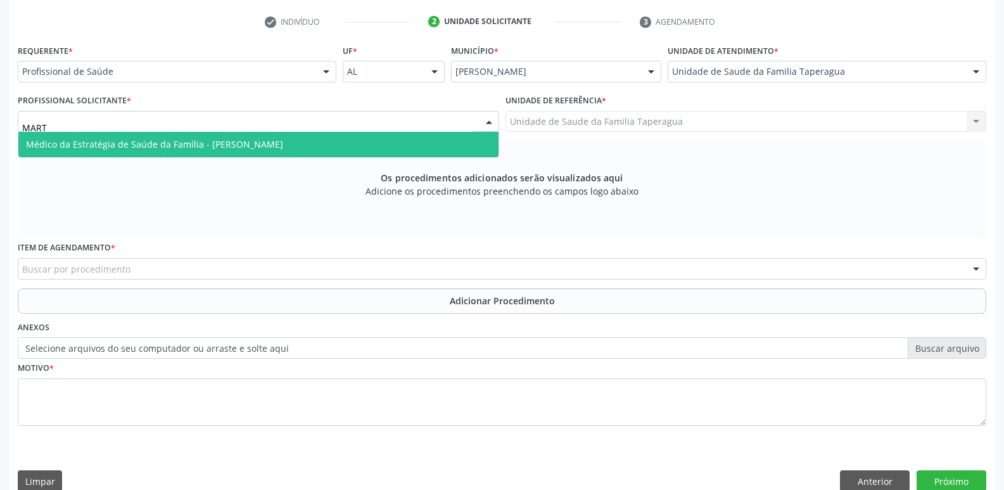
click at [369, 144] on span "Médico da Estratégia de Saúde da Família - [PERSON_NAME]" at bounding box center [258, 144] width 480 height 25
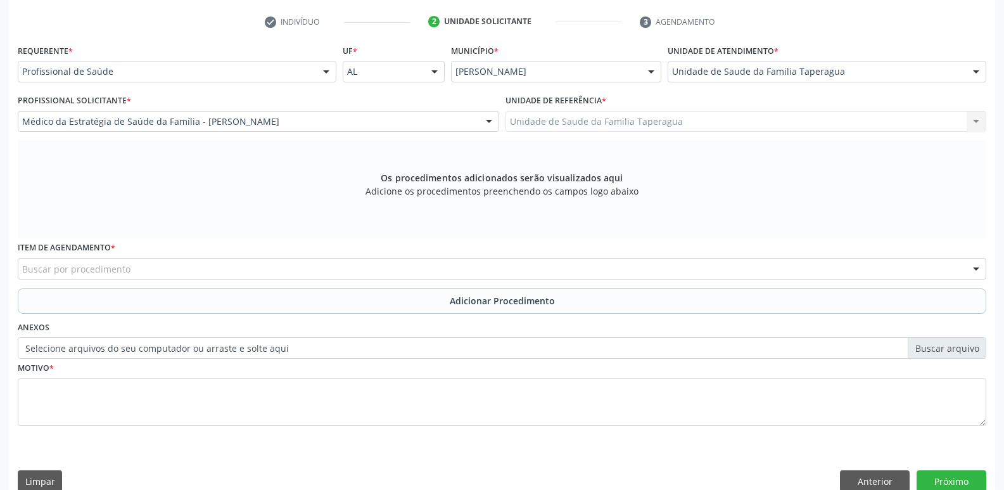
click at [347, 272] on div "Buscar por procedimento" at bounding box center [502, 269] width 968 height 22
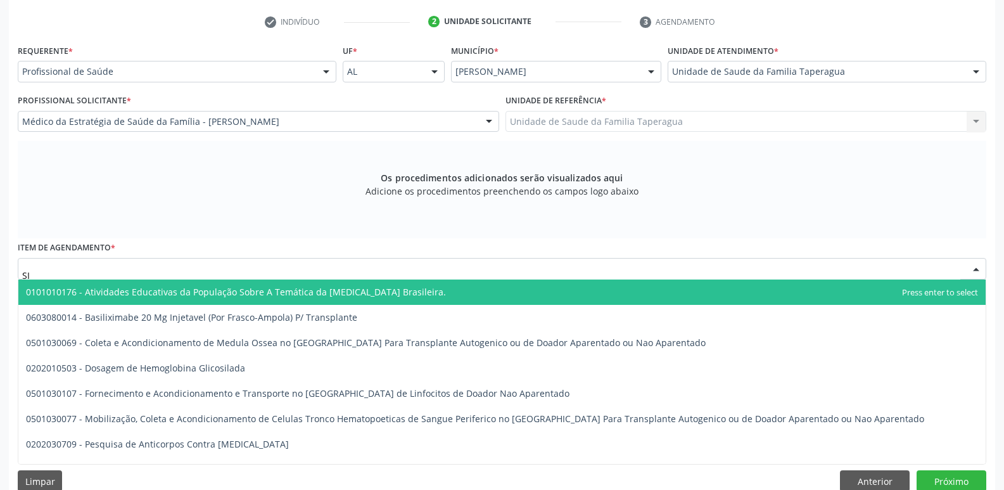
type input "S"
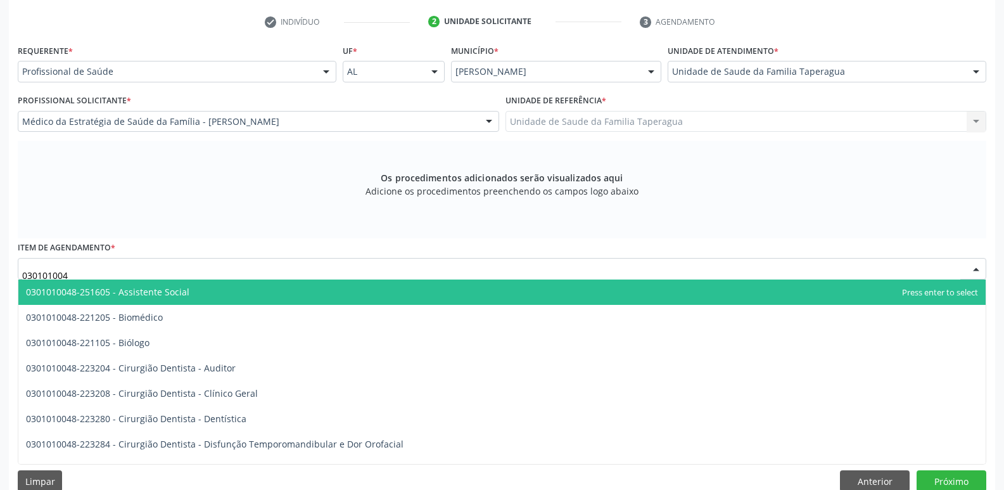
type input "0301010048"
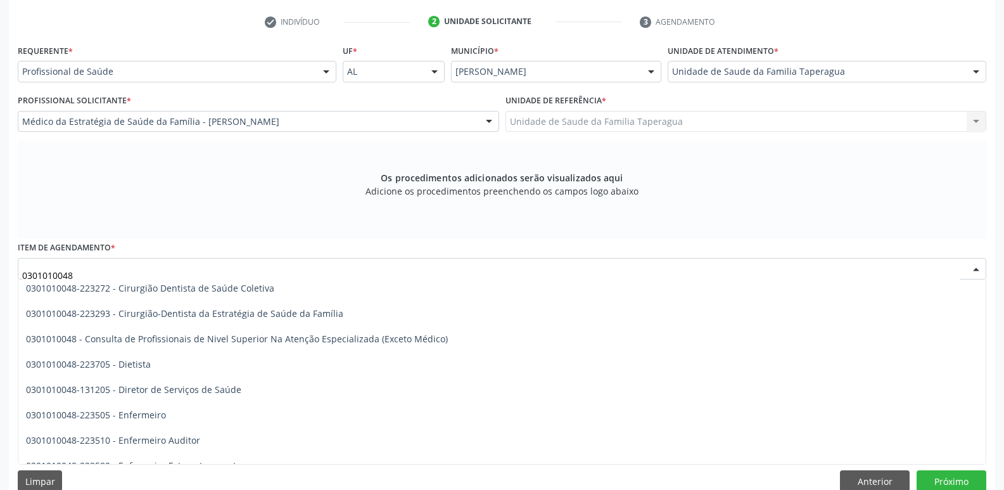
scroll to position [630, 0]
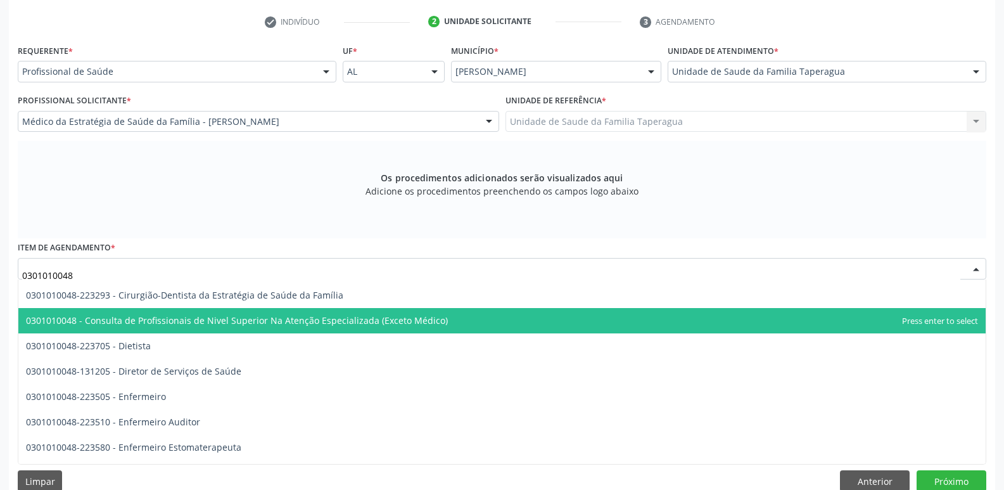
click at [355, 318] on span "0301010048 - Consulta de Profissionais de Nivel Superior Na Atenção Especializa…" at bounding box center [237, 320] width 422 height 12
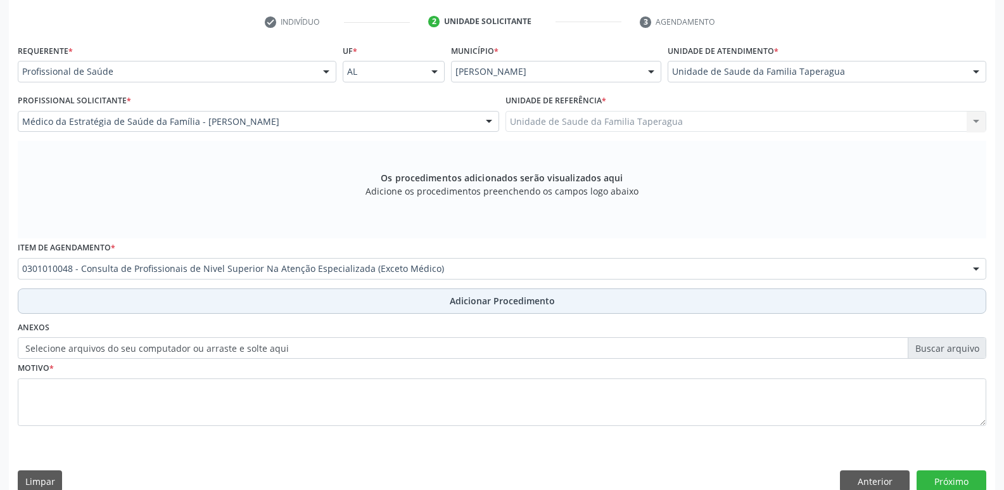
click at [388, 296] on button "Adicionar Procedimento" at bounding box center [502, 300] width 968 height 25
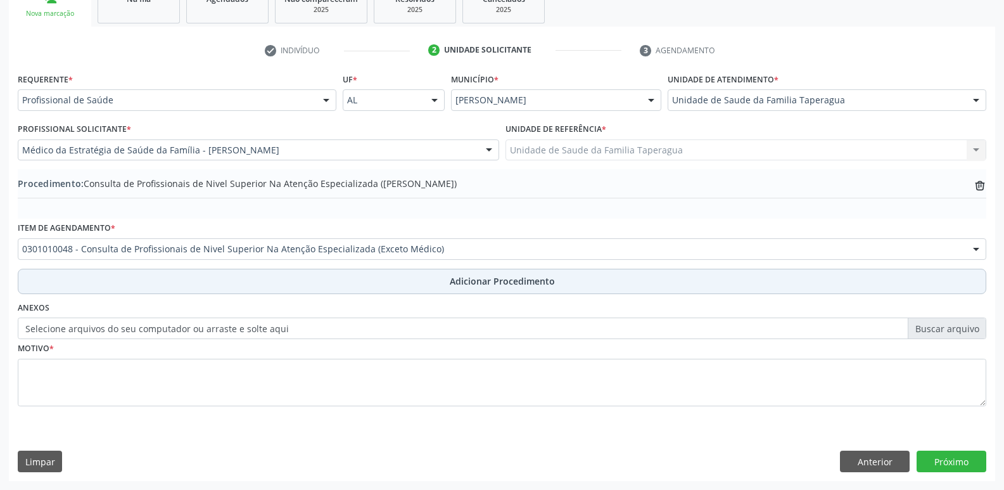
scroll to position [223, 0]
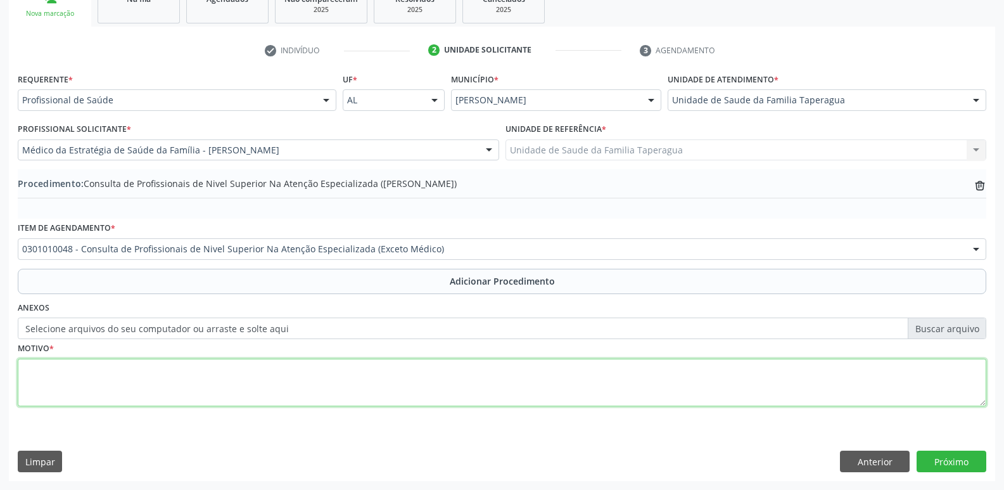
click at [383, 381] on textarea at bounding box center [502, 382] width 968 height 48
type textarea "FISIOTERAPIA IND: AVC"
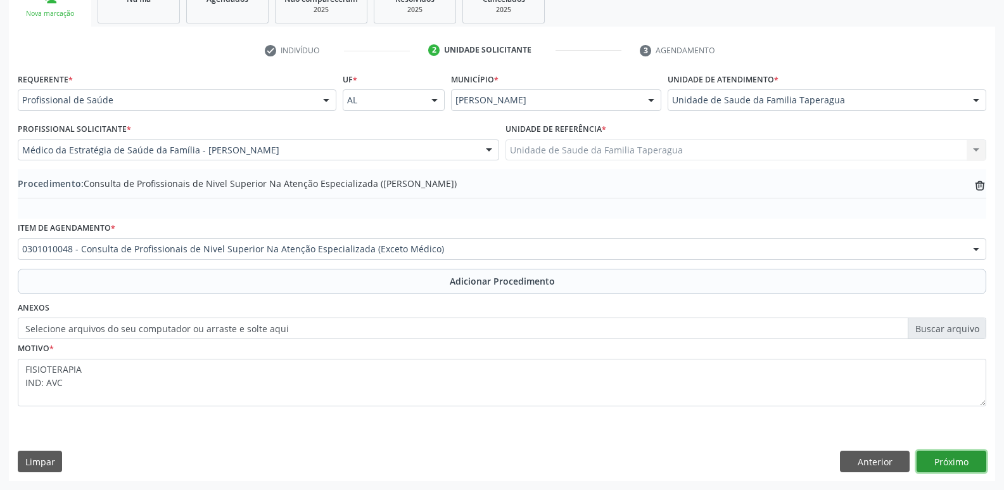
click at [958, 457] on button "Próximo" at bounding box center [951, 461] width 70 height 22
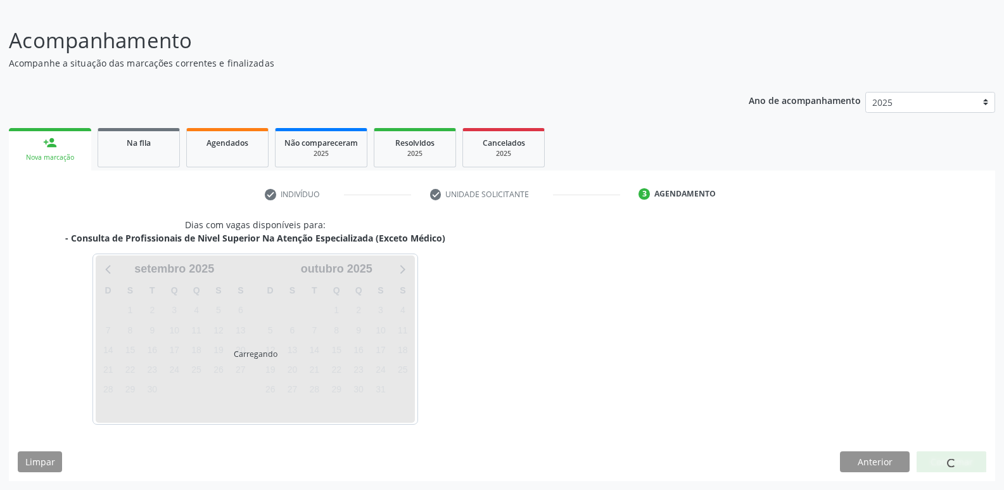
scroll to position [117, 0]
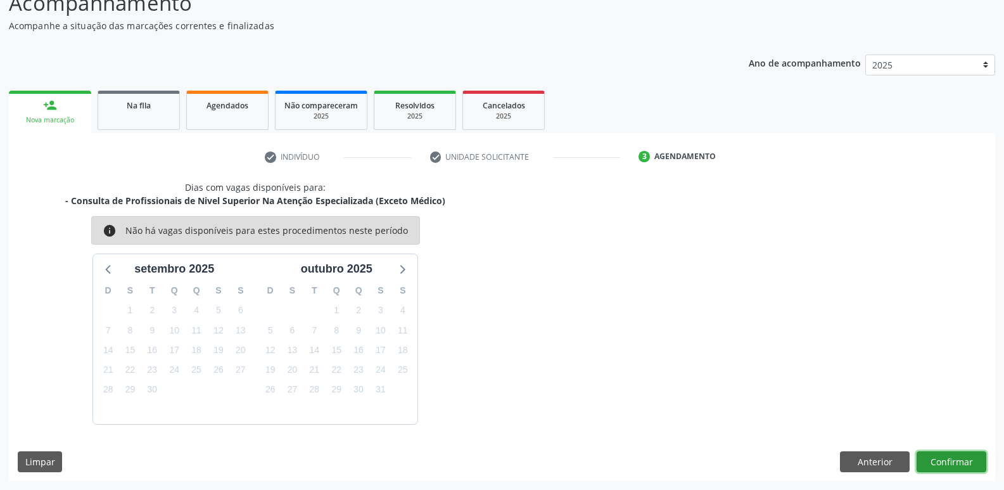
click at [940, 466] on button "Confirmar" at bounding box center [951, 462] width 70 height 22
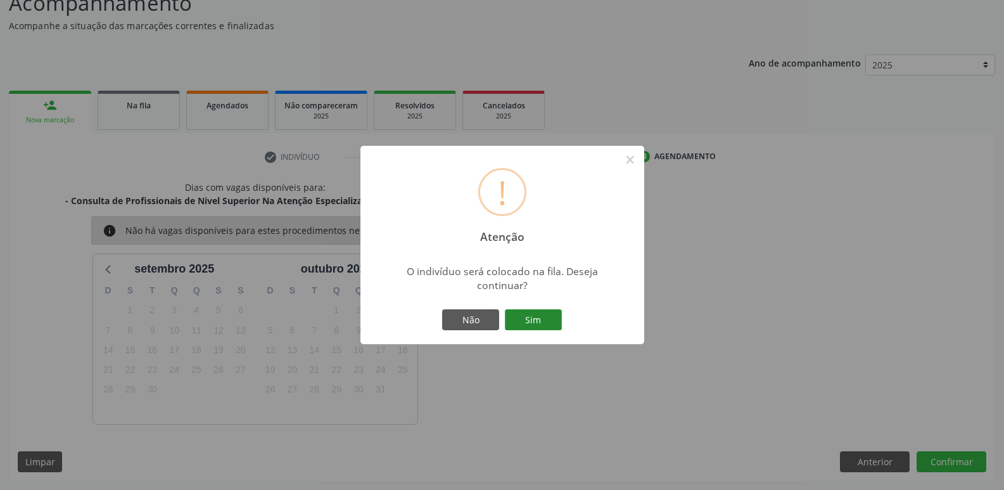
click at [546, 316] on button "Sim" at bounding box center [533, 320] width 57 height 22
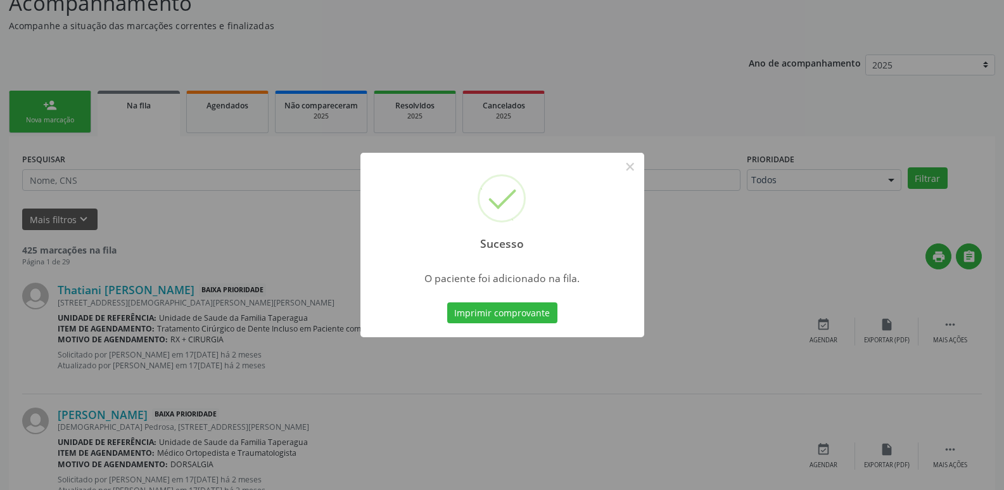
scroll to position [0, 0]
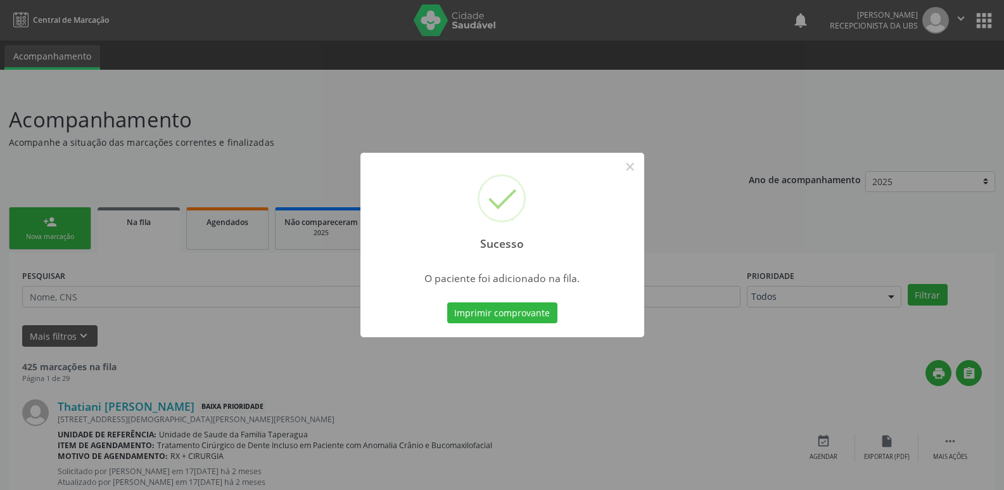
click at [779, 217] on div "Sucesso × O paciente foi adicionado na fila. Imprimir comprovante Cancel" at bounding box center [502, 245] width 1004 height 490
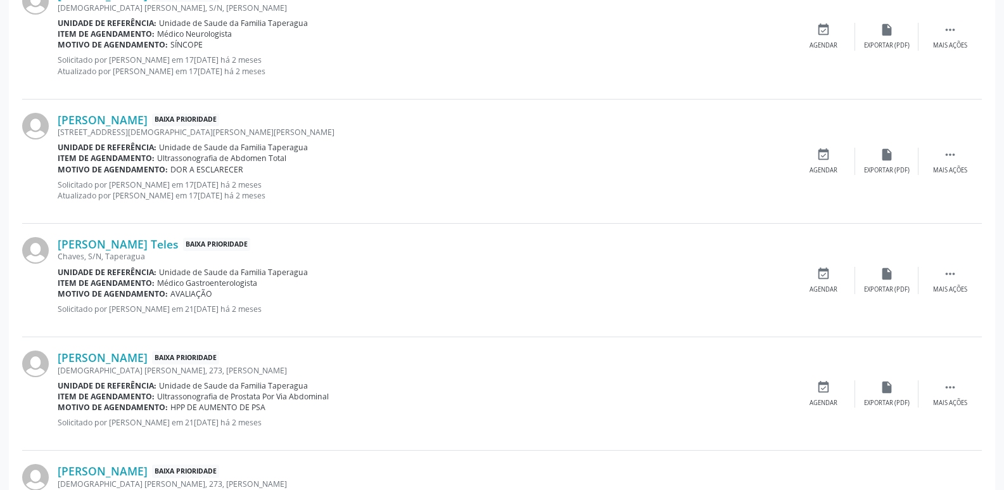
scroll to position [1776, 0]
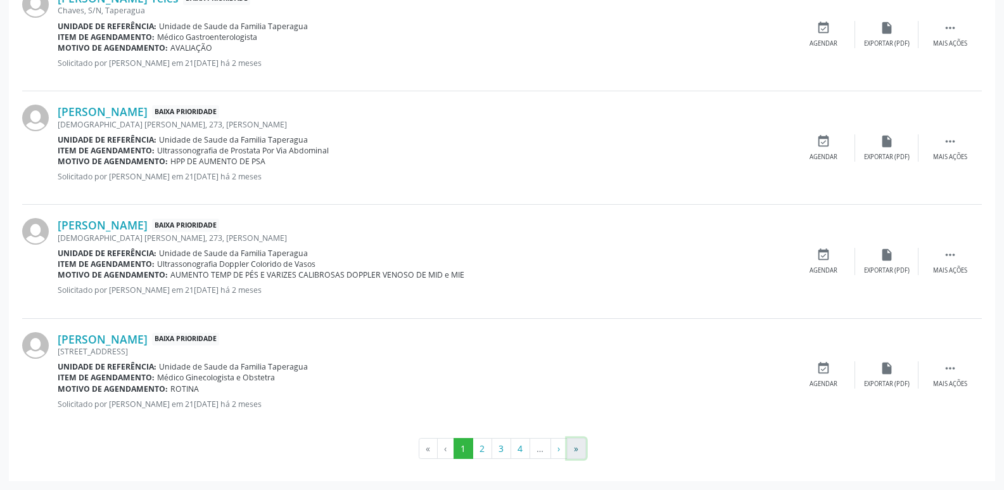
click at [579, 447] on button "»" at bounding box center [576, 449] width 19 height 22
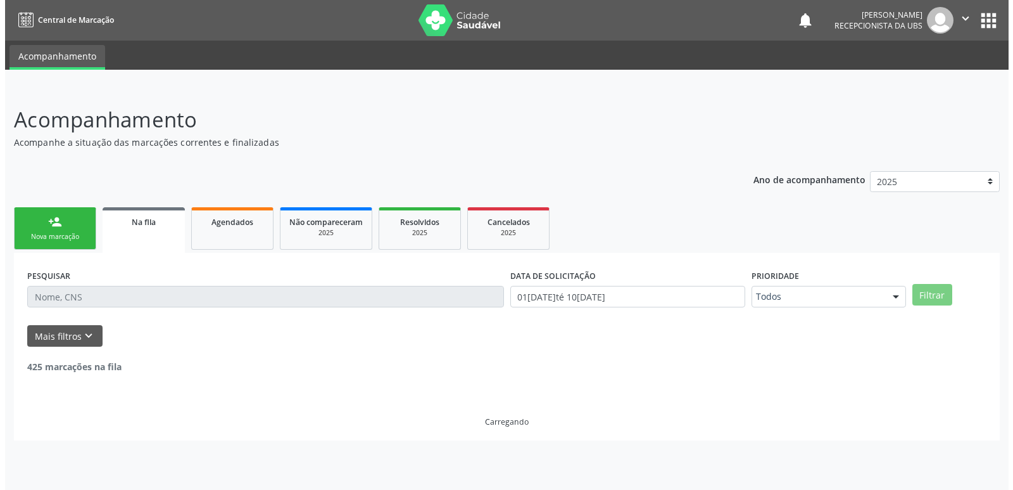
scroll to position [0, 0]
